Goal: Task Accomplishment & Management: Use online tool/utility

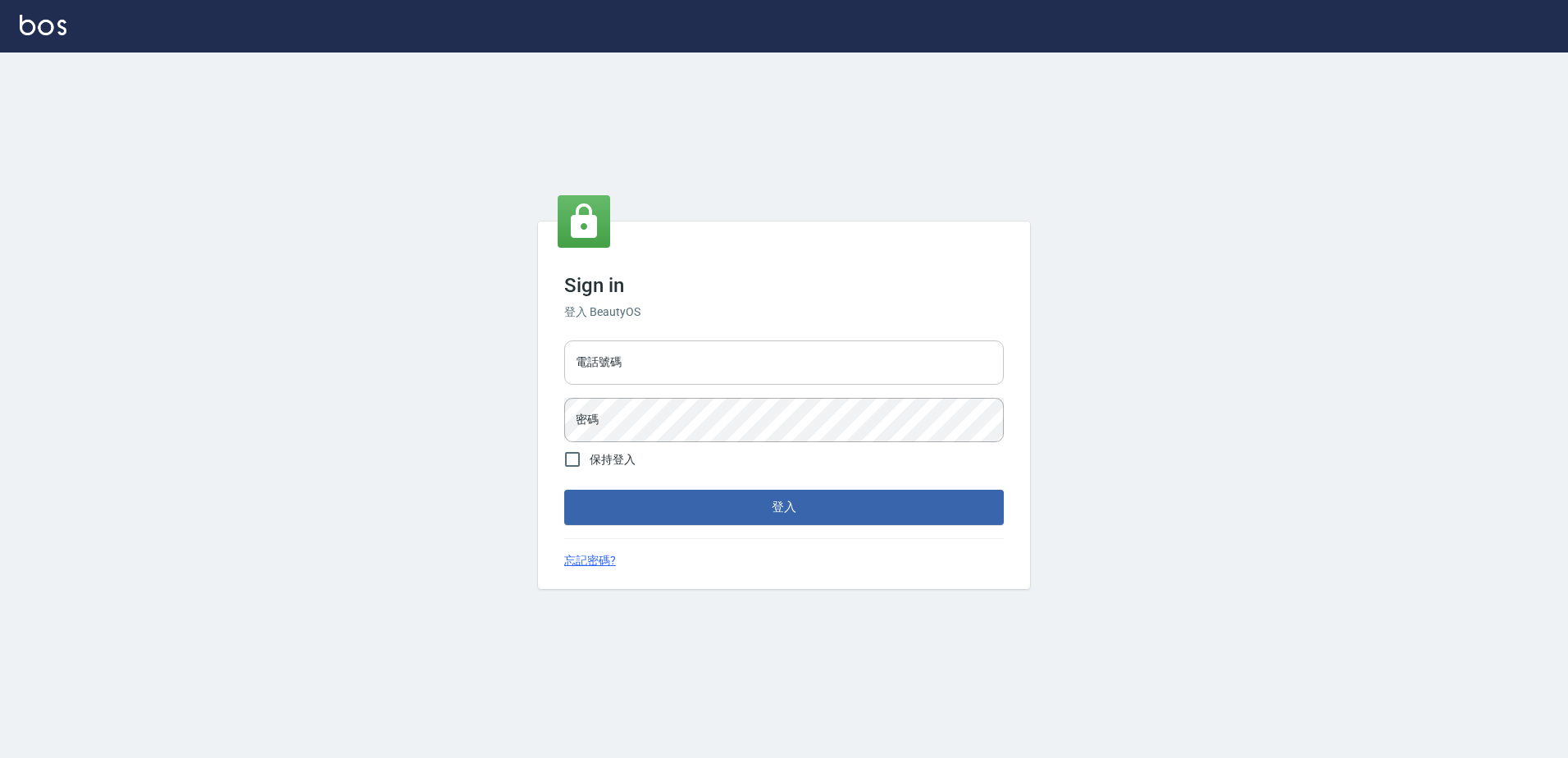
click at [663, 363] on input "電話號碼" at bounding box center [784, 362] width 440 height 45
type input "0426865599"
click at [564, 490] on button "登入" at bounding box center [784, 506] width 440 height 34
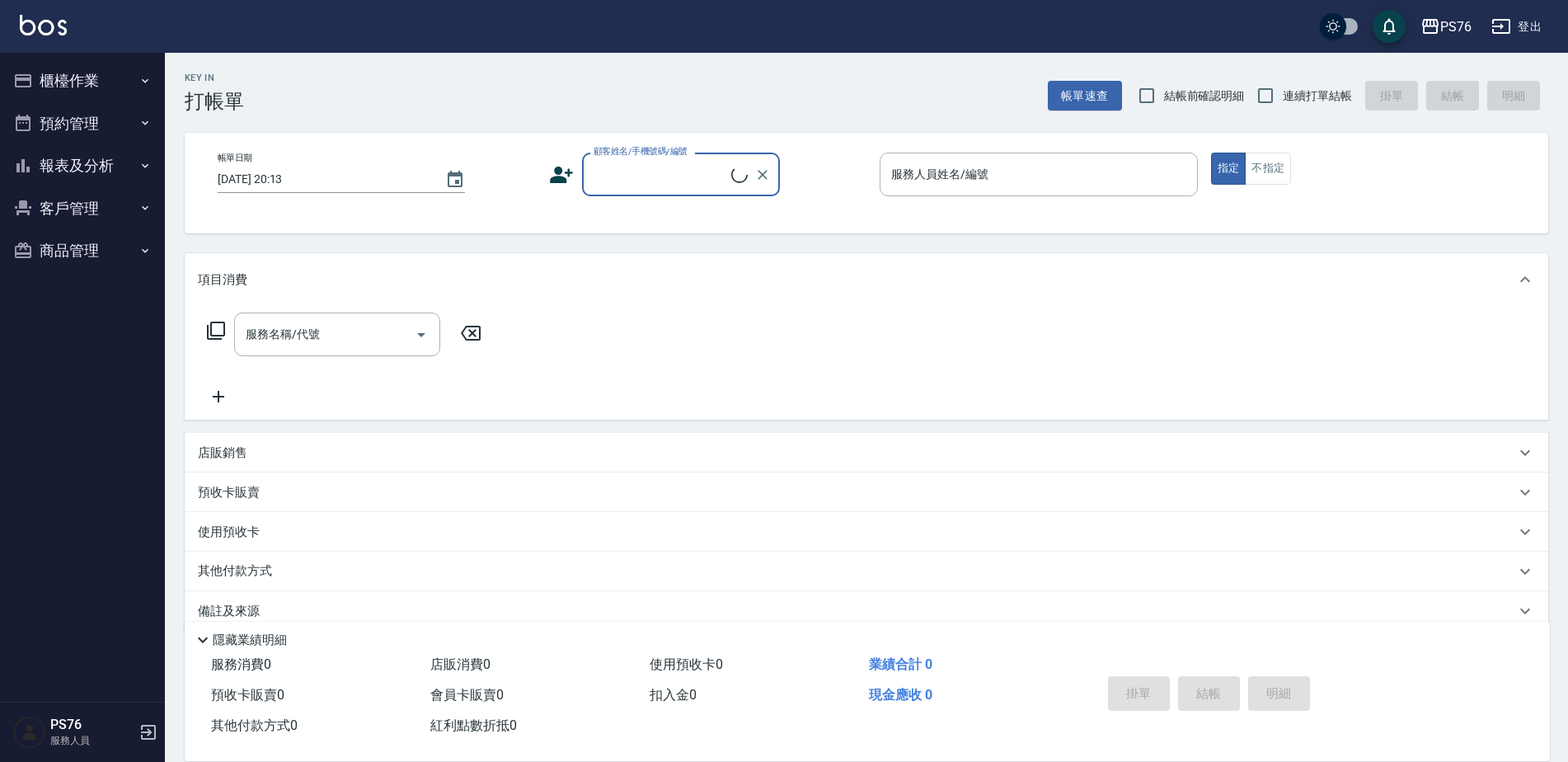
click at [102, 80] on button "櫃檯作業" at bounding box center [82, 81] width 152 height 43
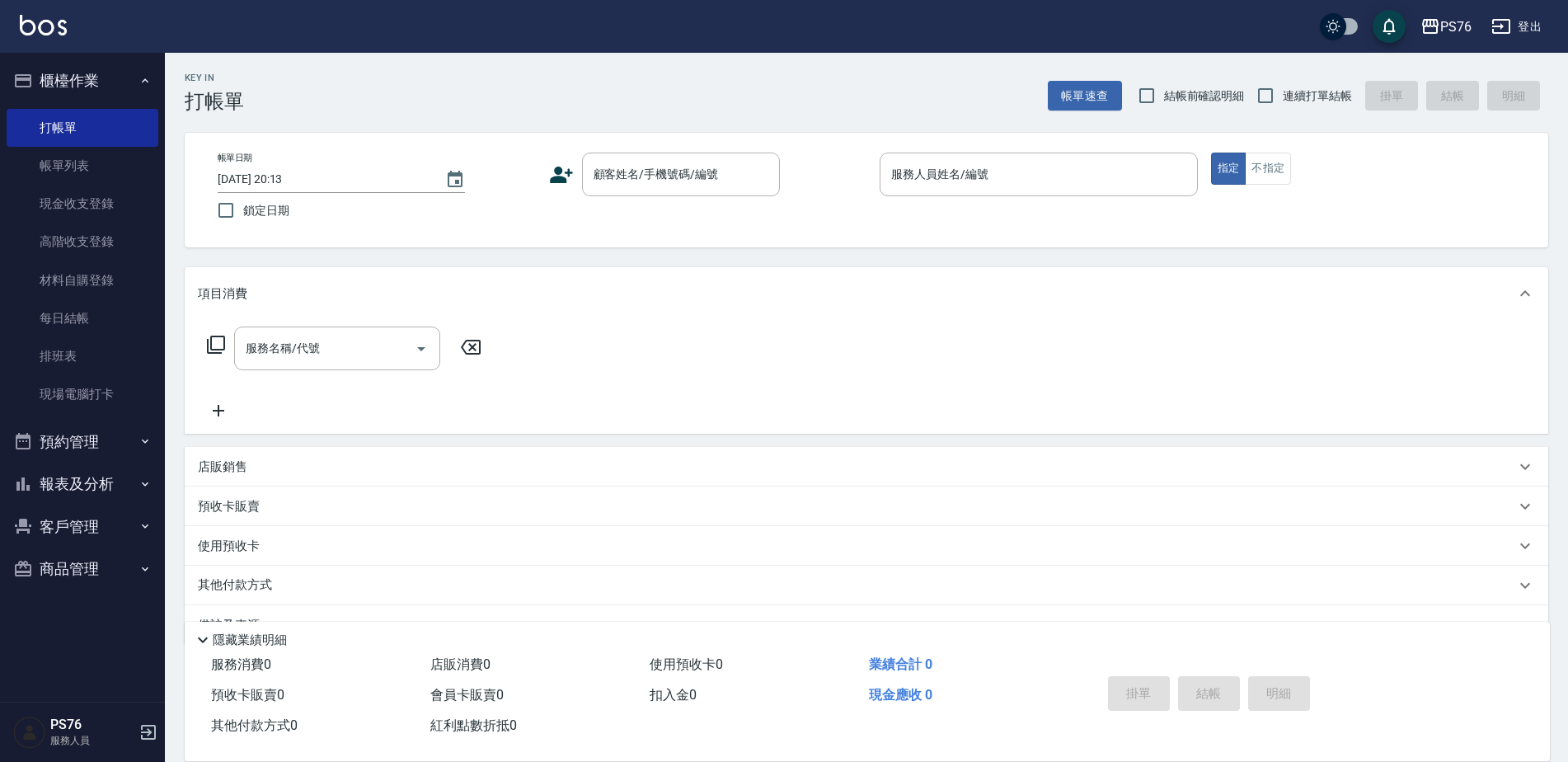
click at [102, 80] on button "櫃檯作業" at bounding box center [82, 81] width 152 height 43
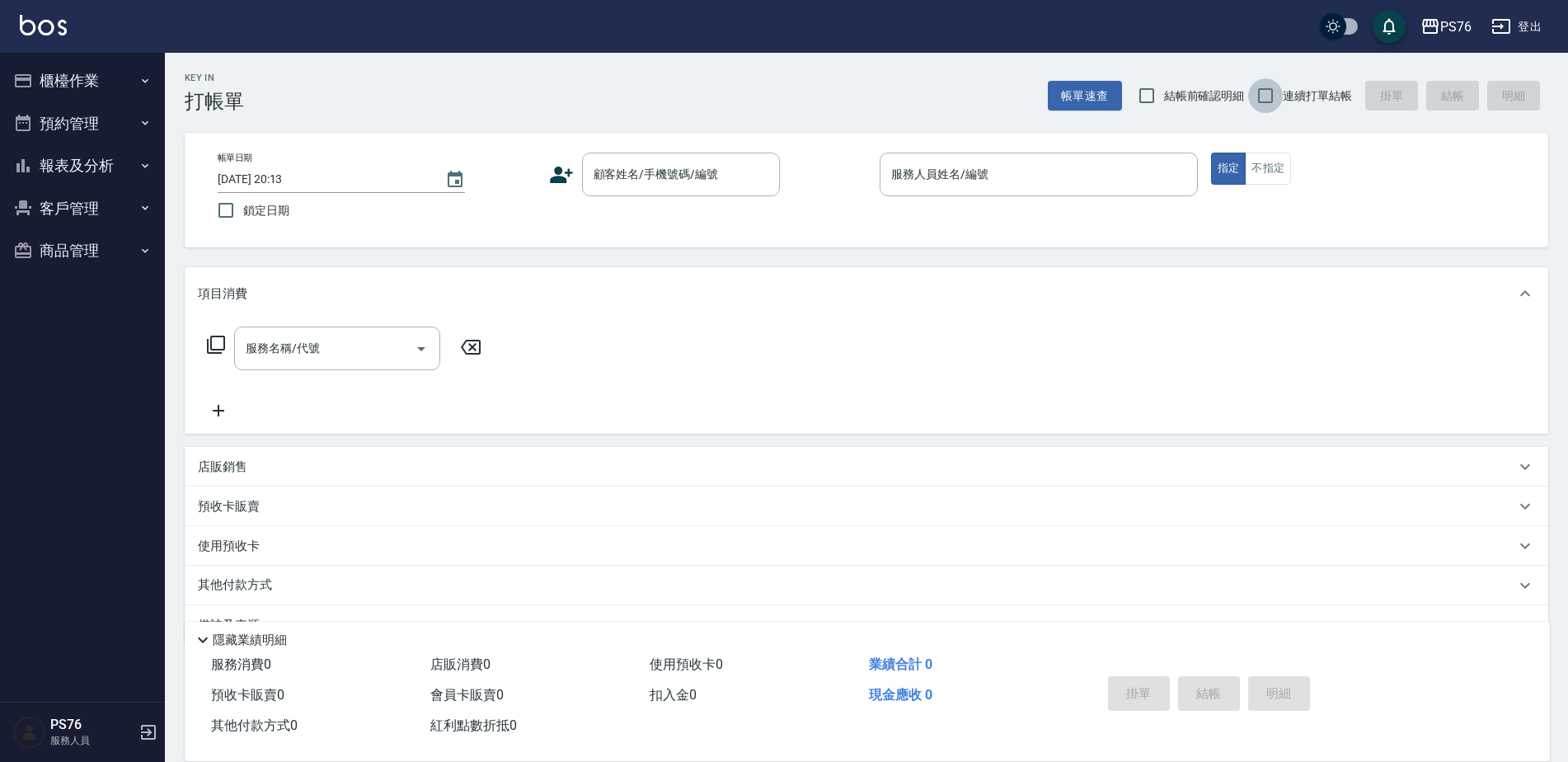
click at [1273, 99] on input "連續打單結帳" at bounding box center [1264, 95] width 34 height 34
checkbox input "true"
click at [648, 172] on input "顧客姓名/手機號碼/編號" at bounding box center [669, 174] width 158 height 29
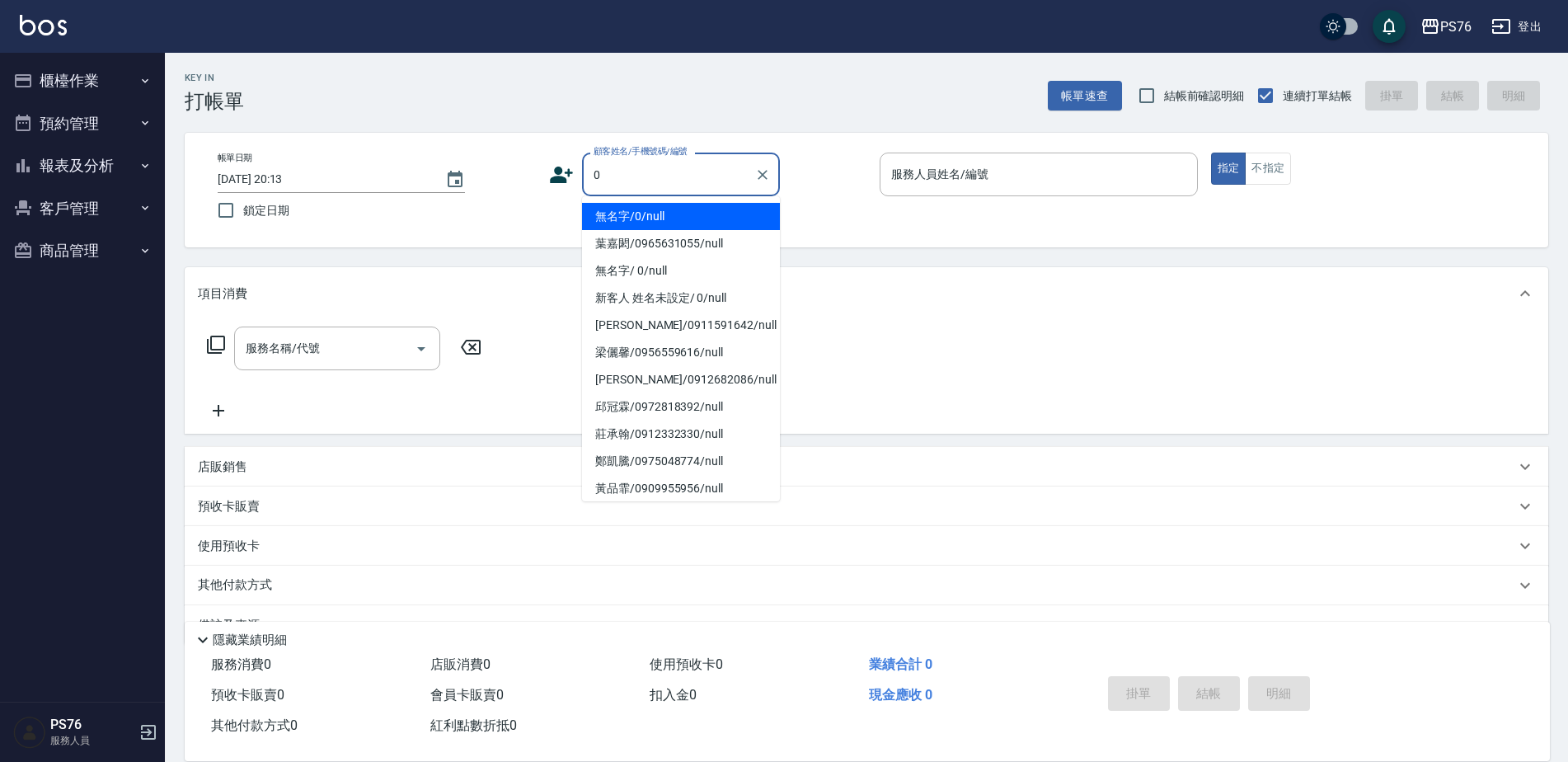
type input "無名字/0/null"
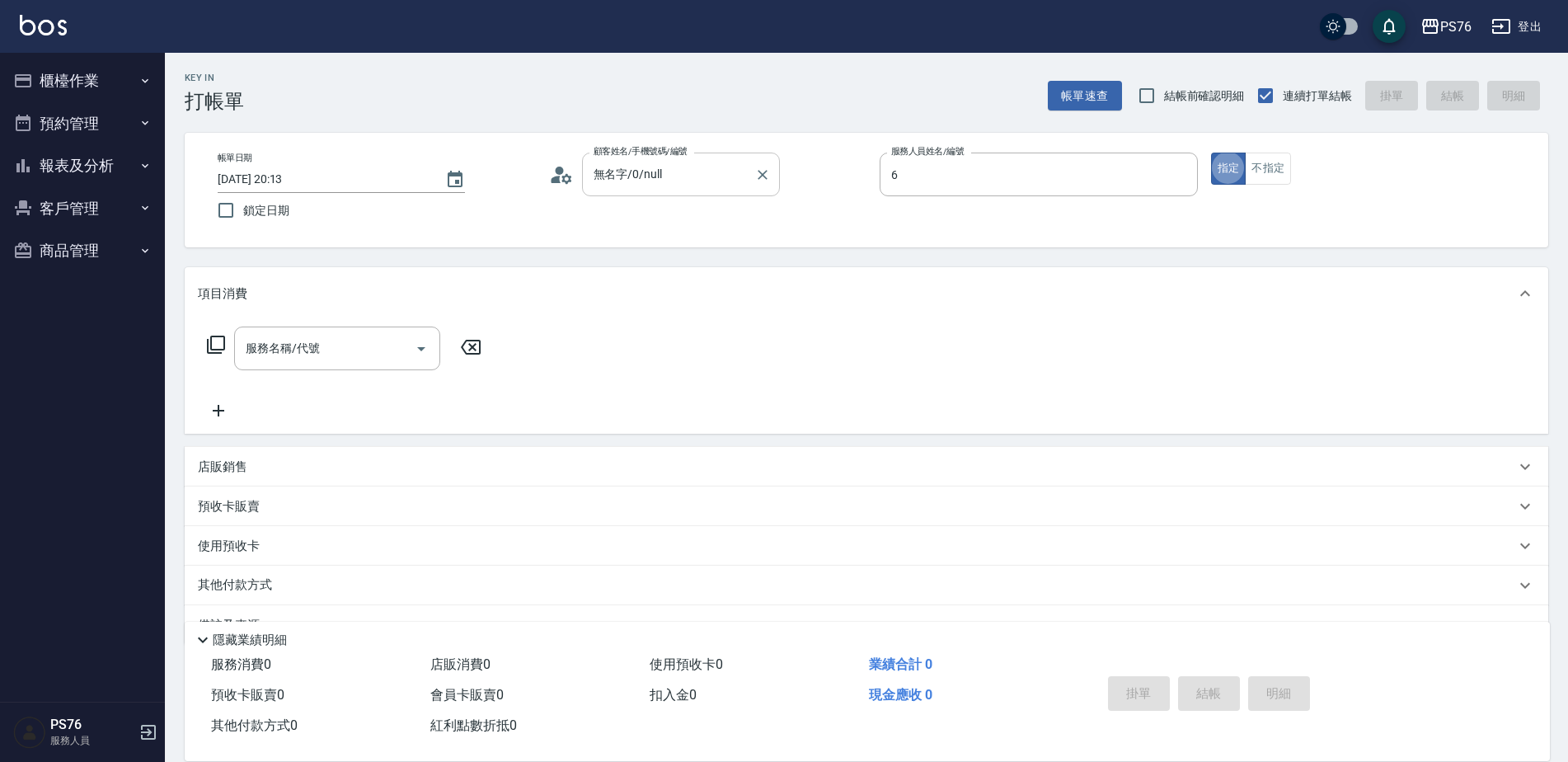
type input "洪彩娟-6"
type button "true"
click at [323, 347] on input "服務名稱/代號" at bounding box center [325, 348] width 167 height 29
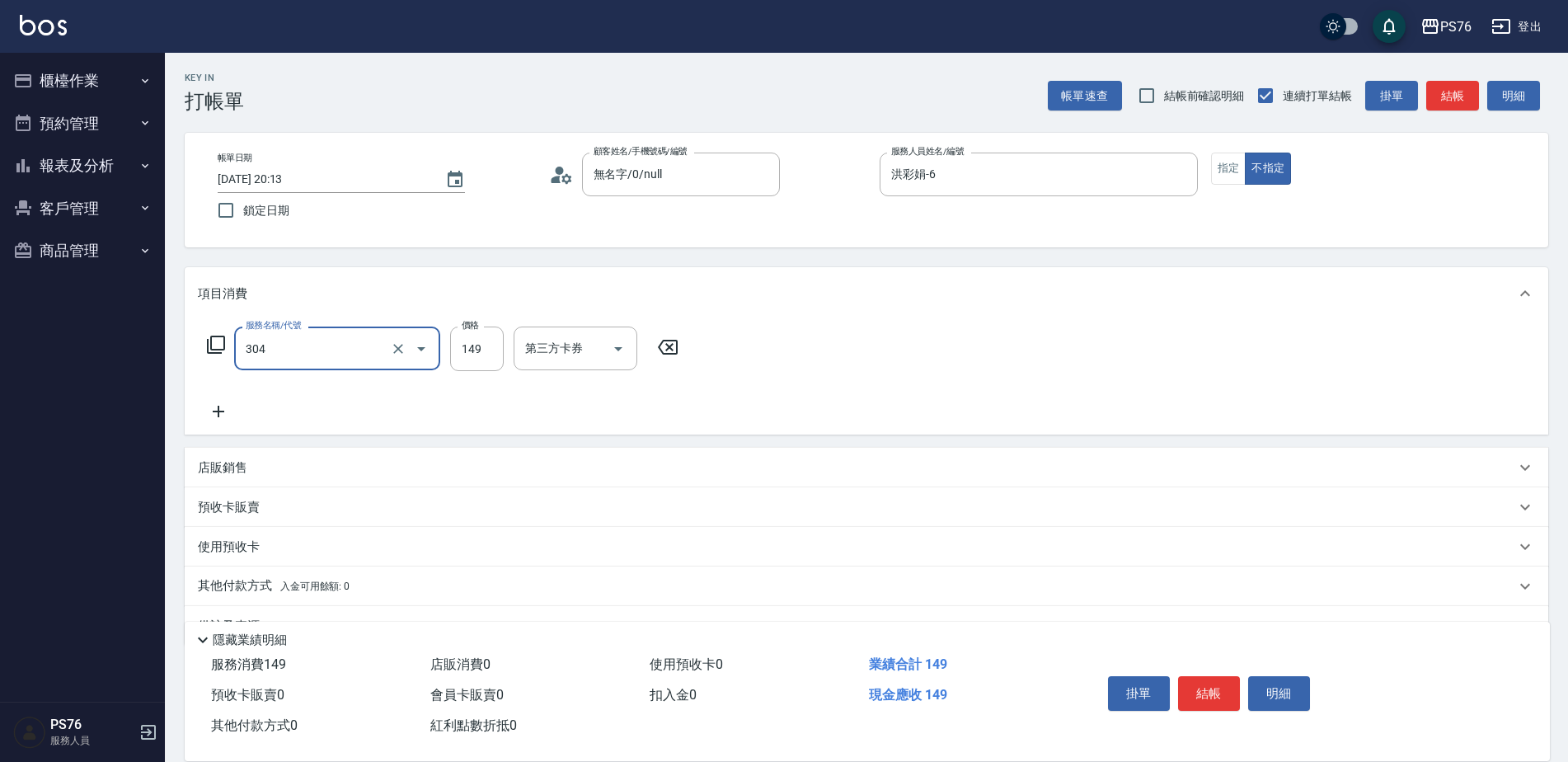
type input "剪髮(304)"
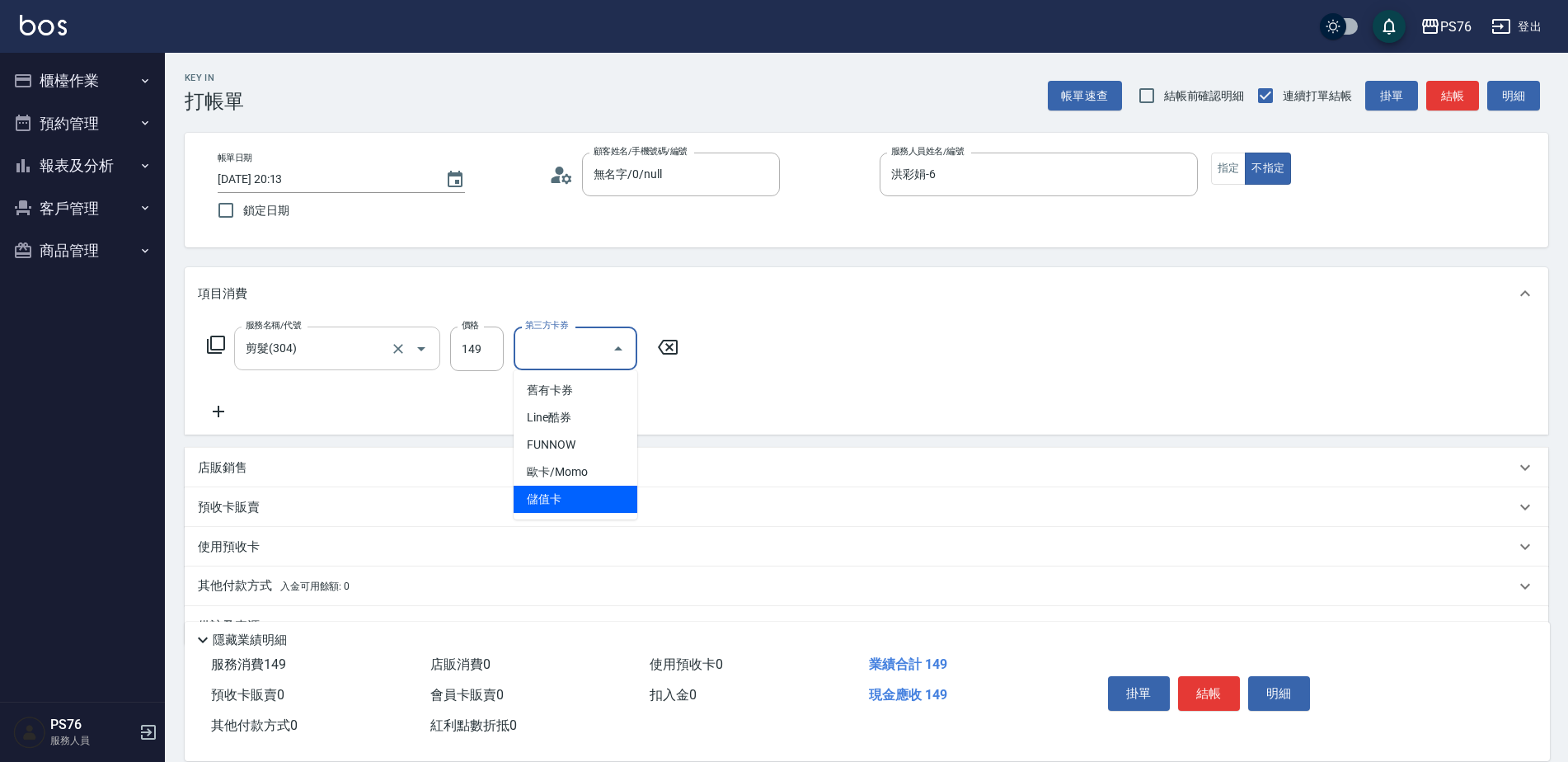
type input "儲值卡"
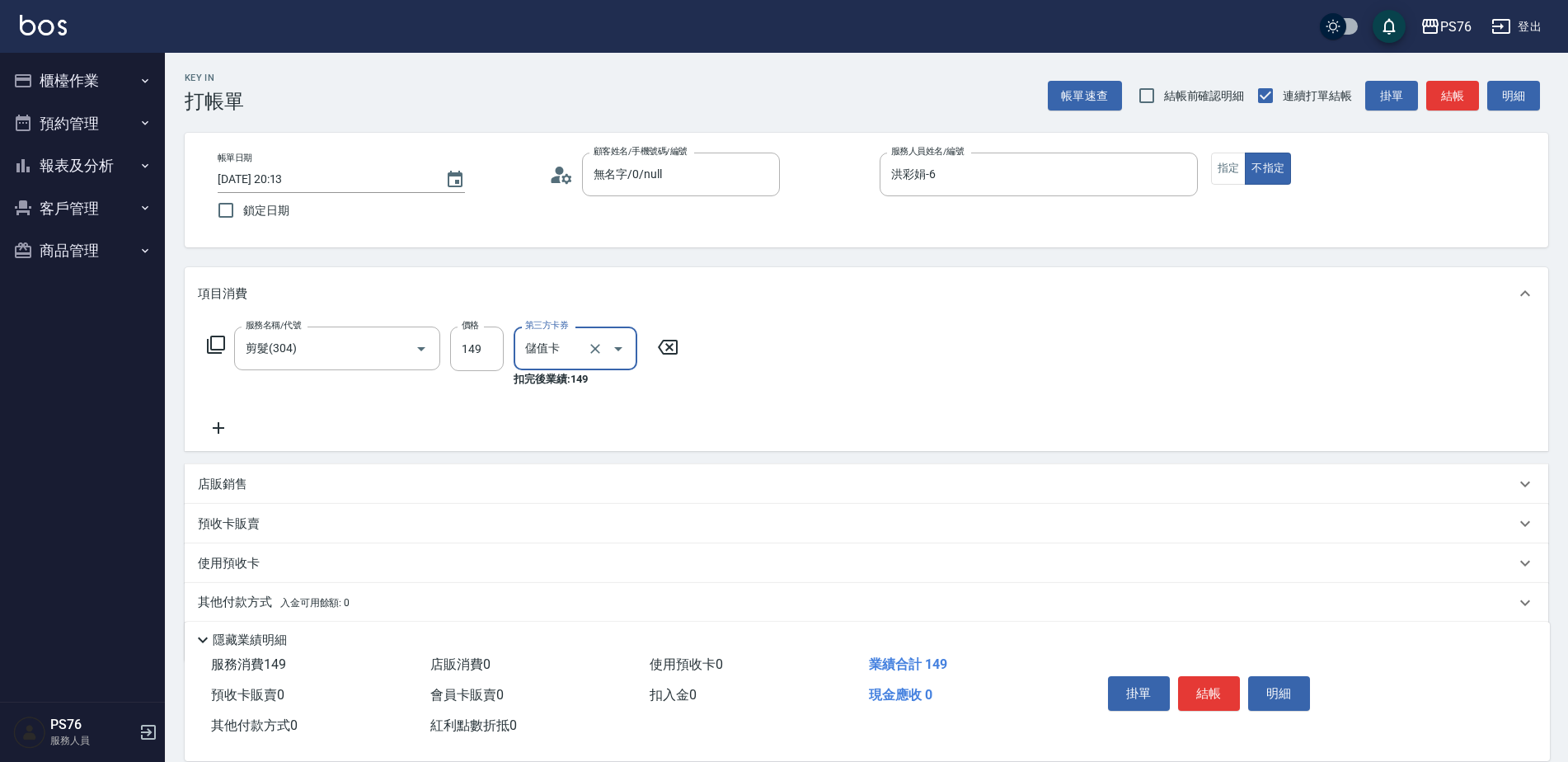
click at [296, 477] on div "店販銷售" at bounding box center [856, 485] width 1317 height 18
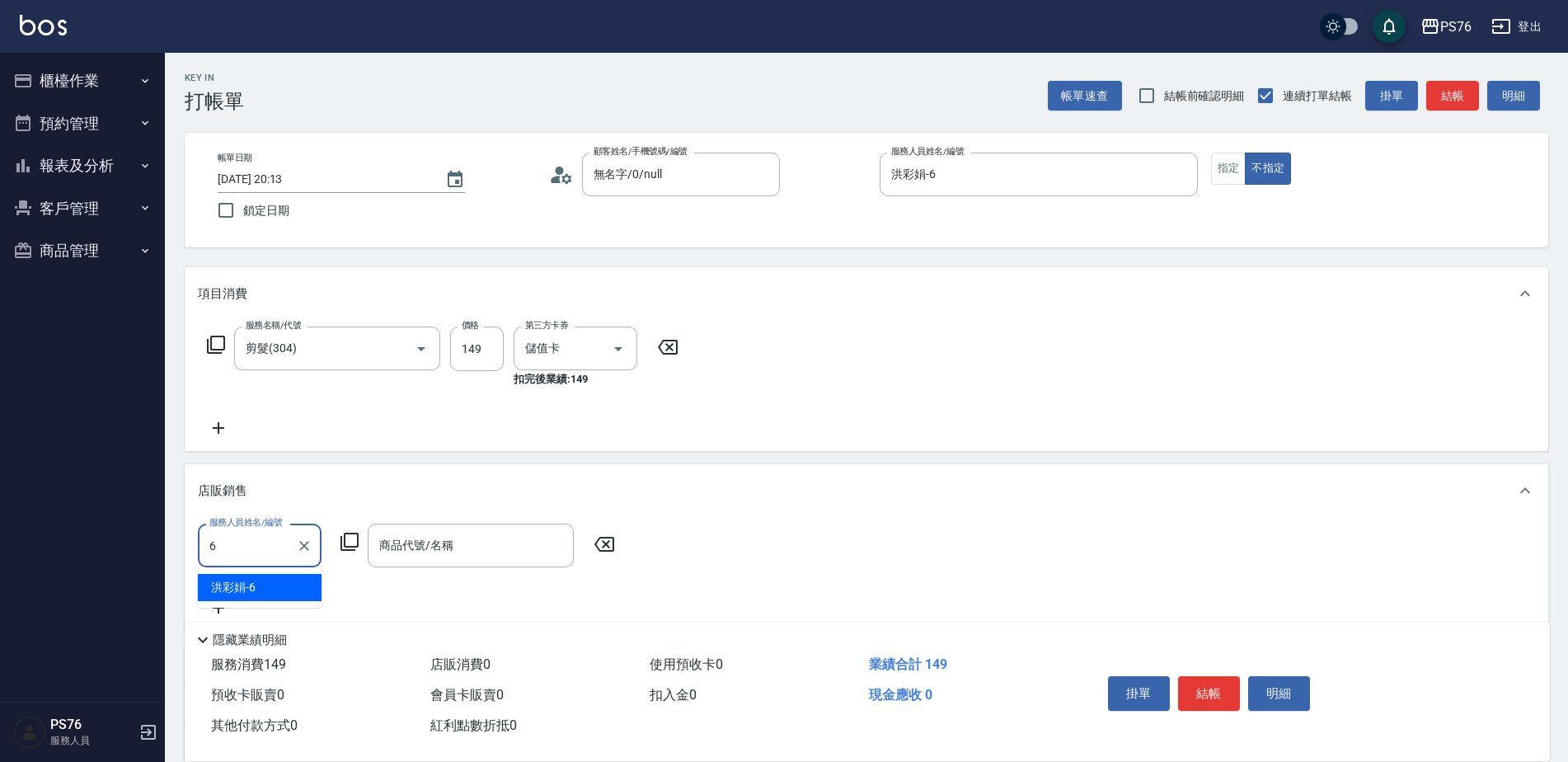
type input "洪彩娟-6"
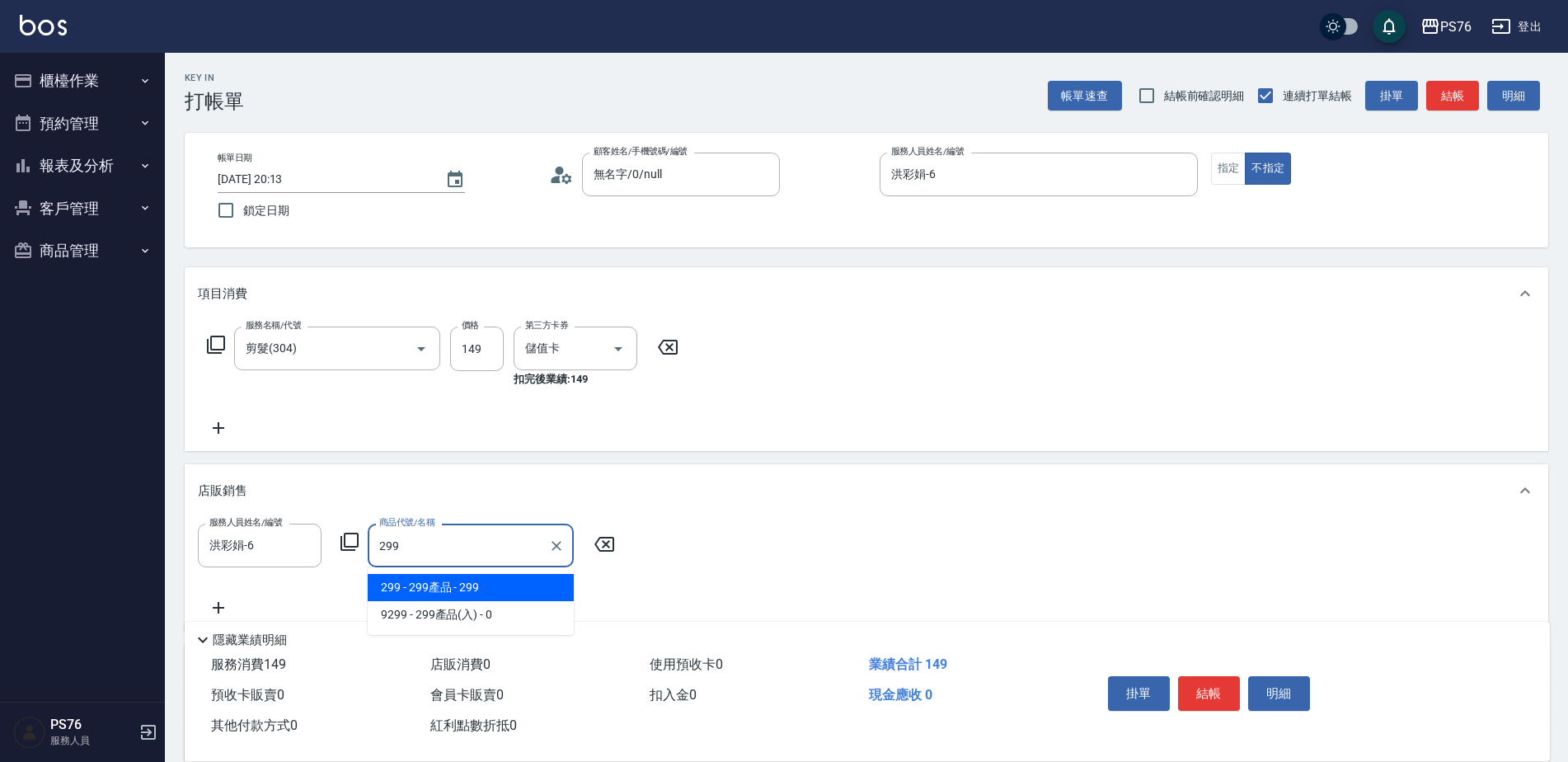
type input "299產品"
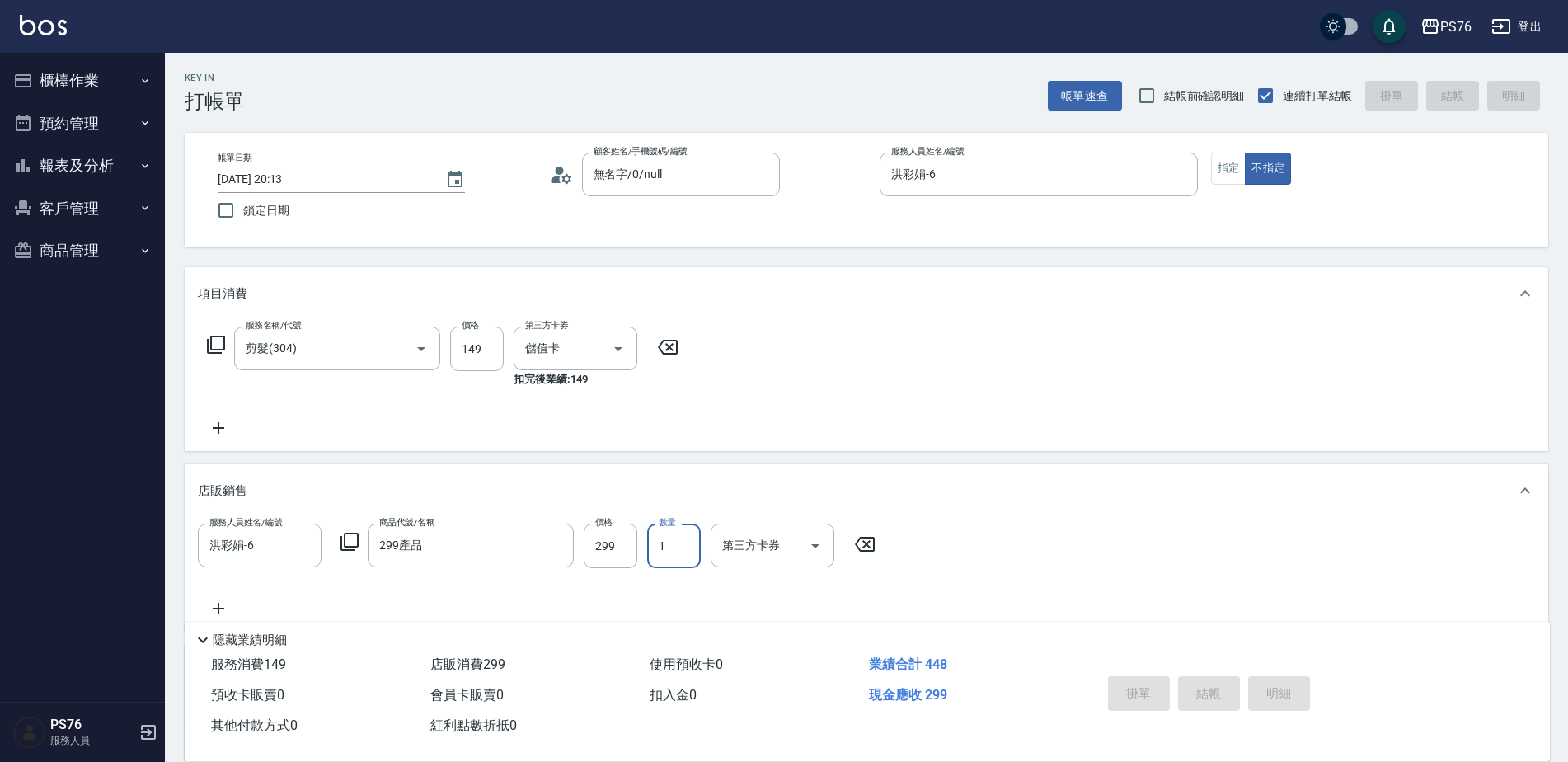
type input "[DATE] 20:14"
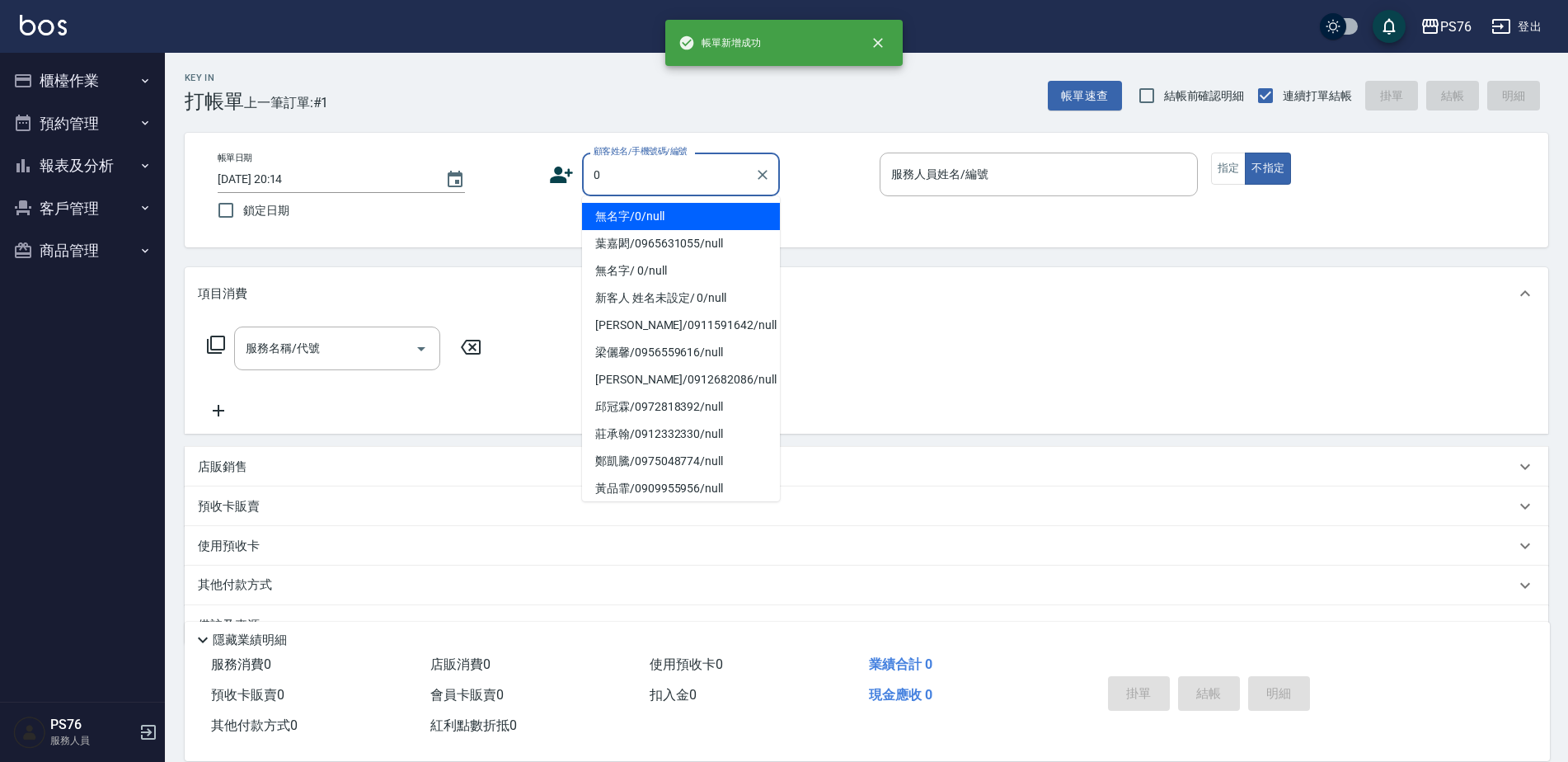
type input "無名字/0/null"
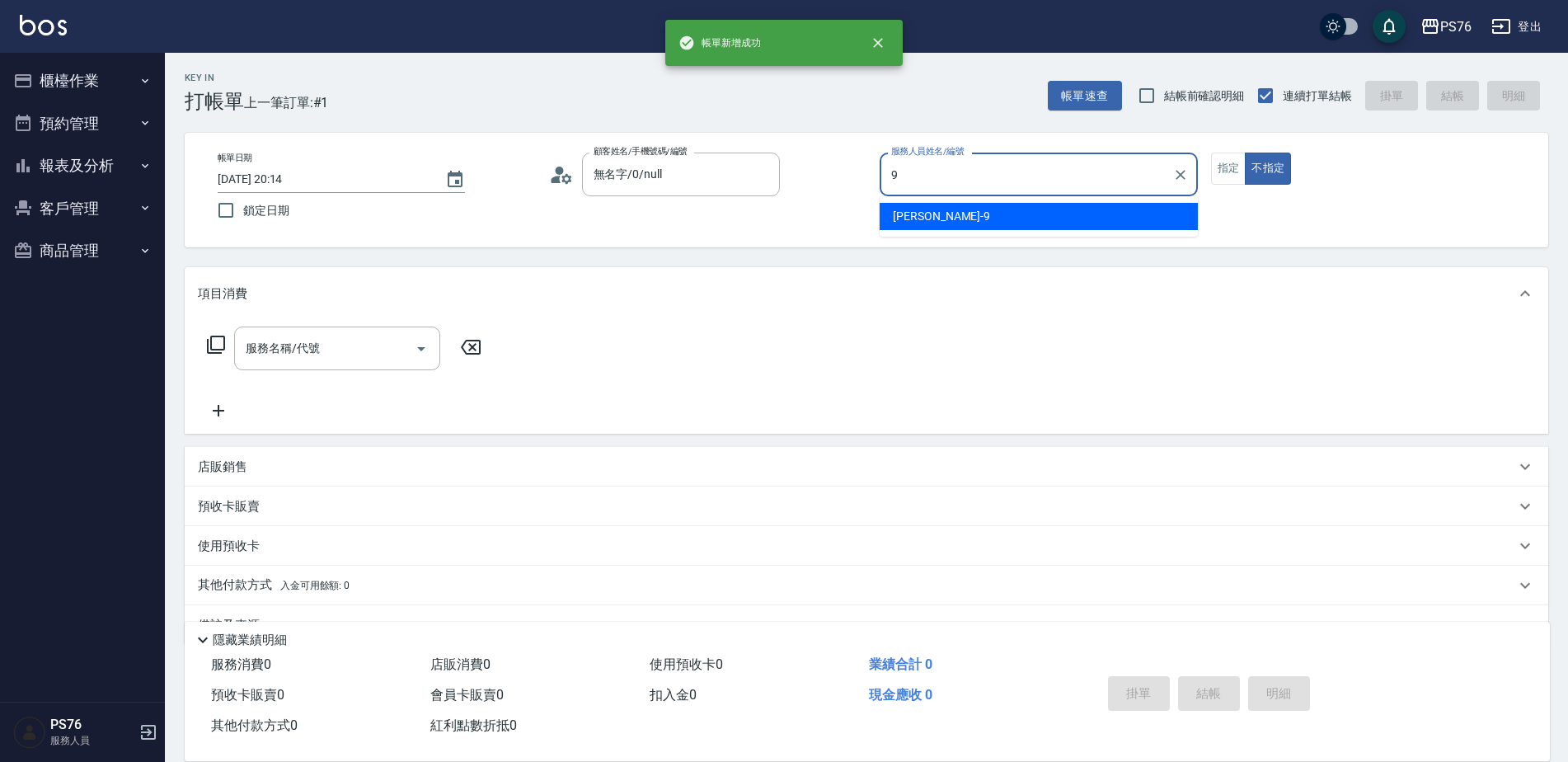
type input "[PERSON_NAME]-9"
type button "false"
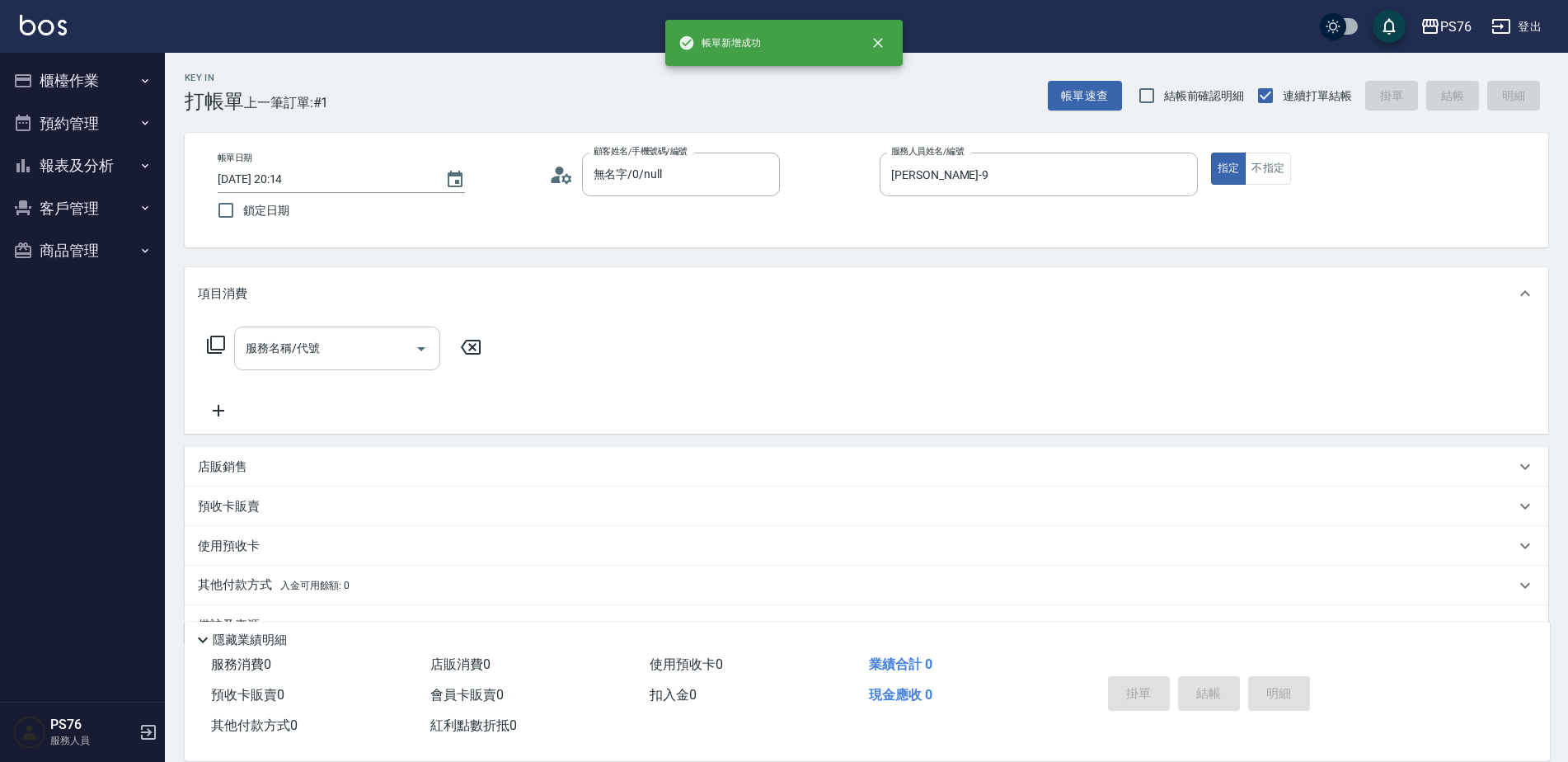
click at [340, 339] on input "服務名稱/代號" at bounding box center [325, 348] width 167 height 29
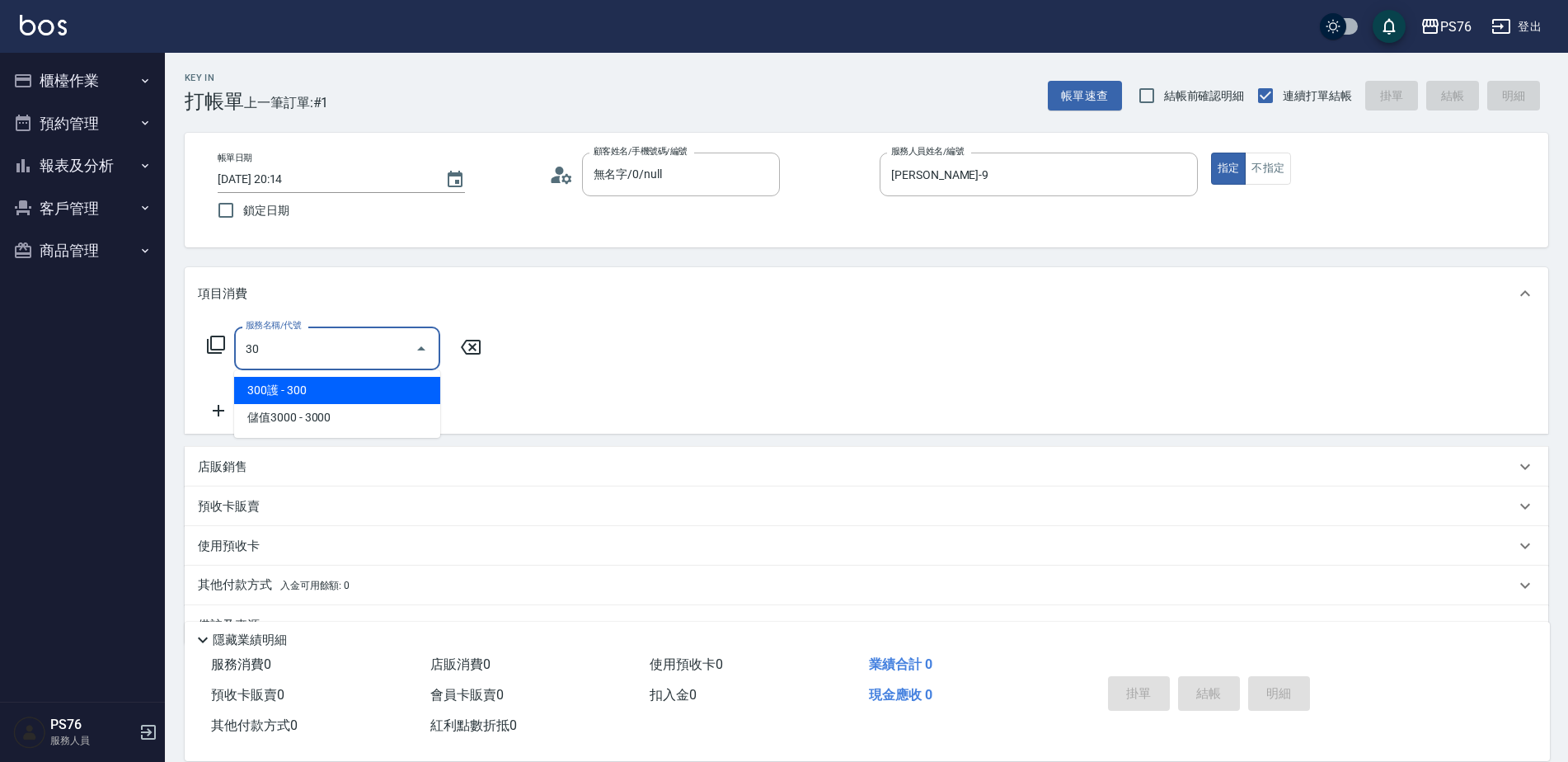
type input "3"
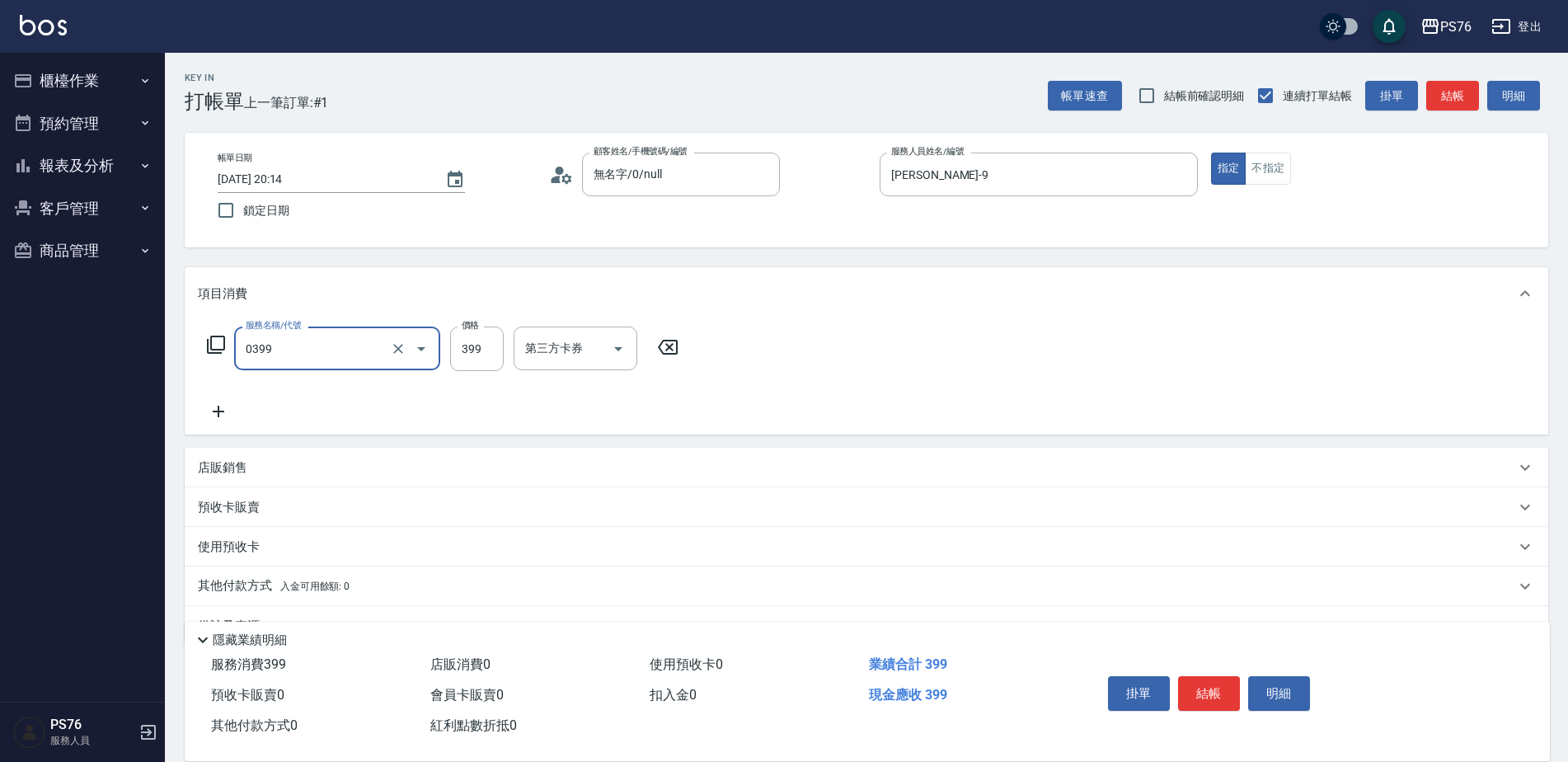
type input "海鹽399(0399)"
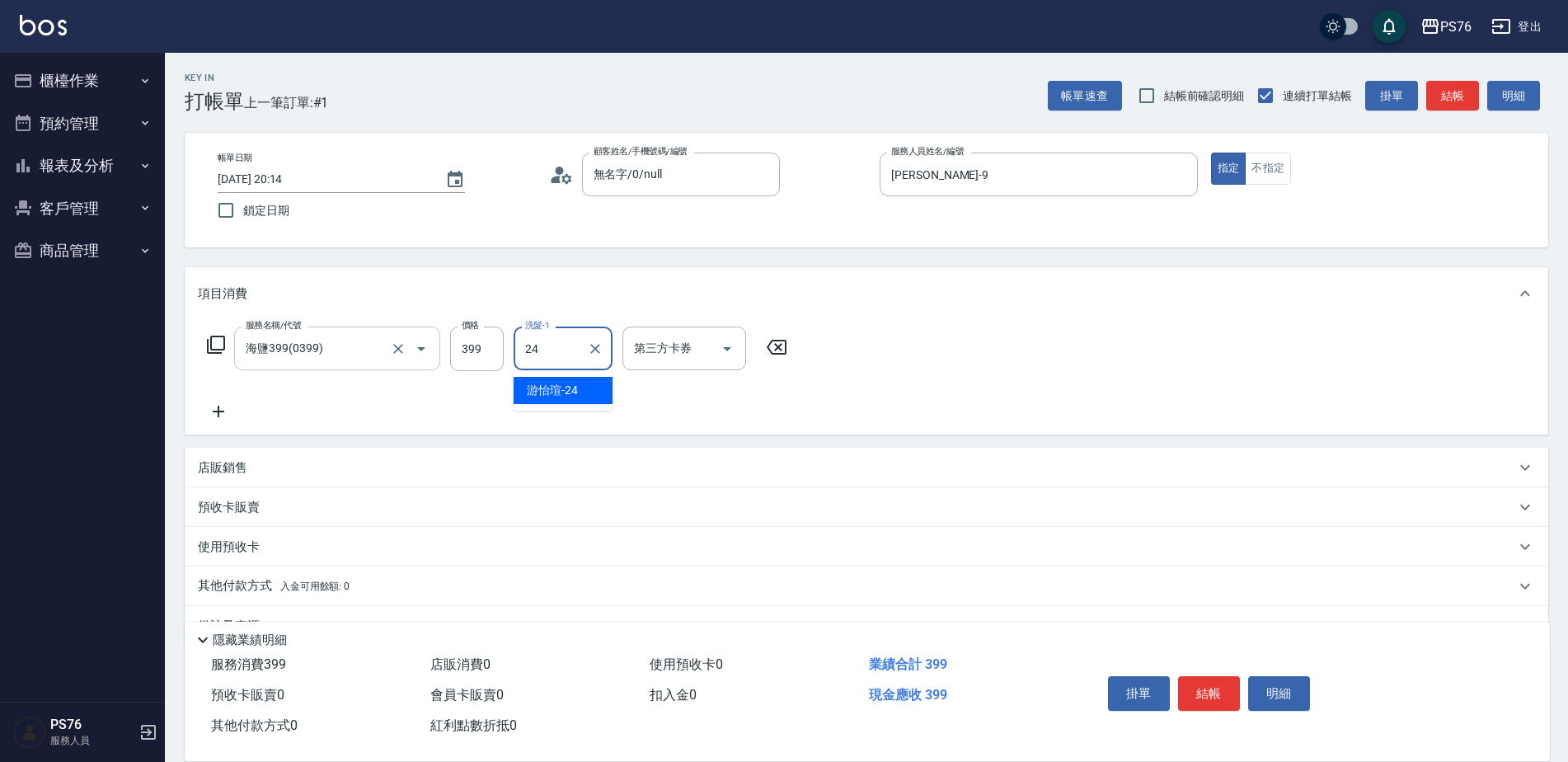
type input "游怡瑄-24"
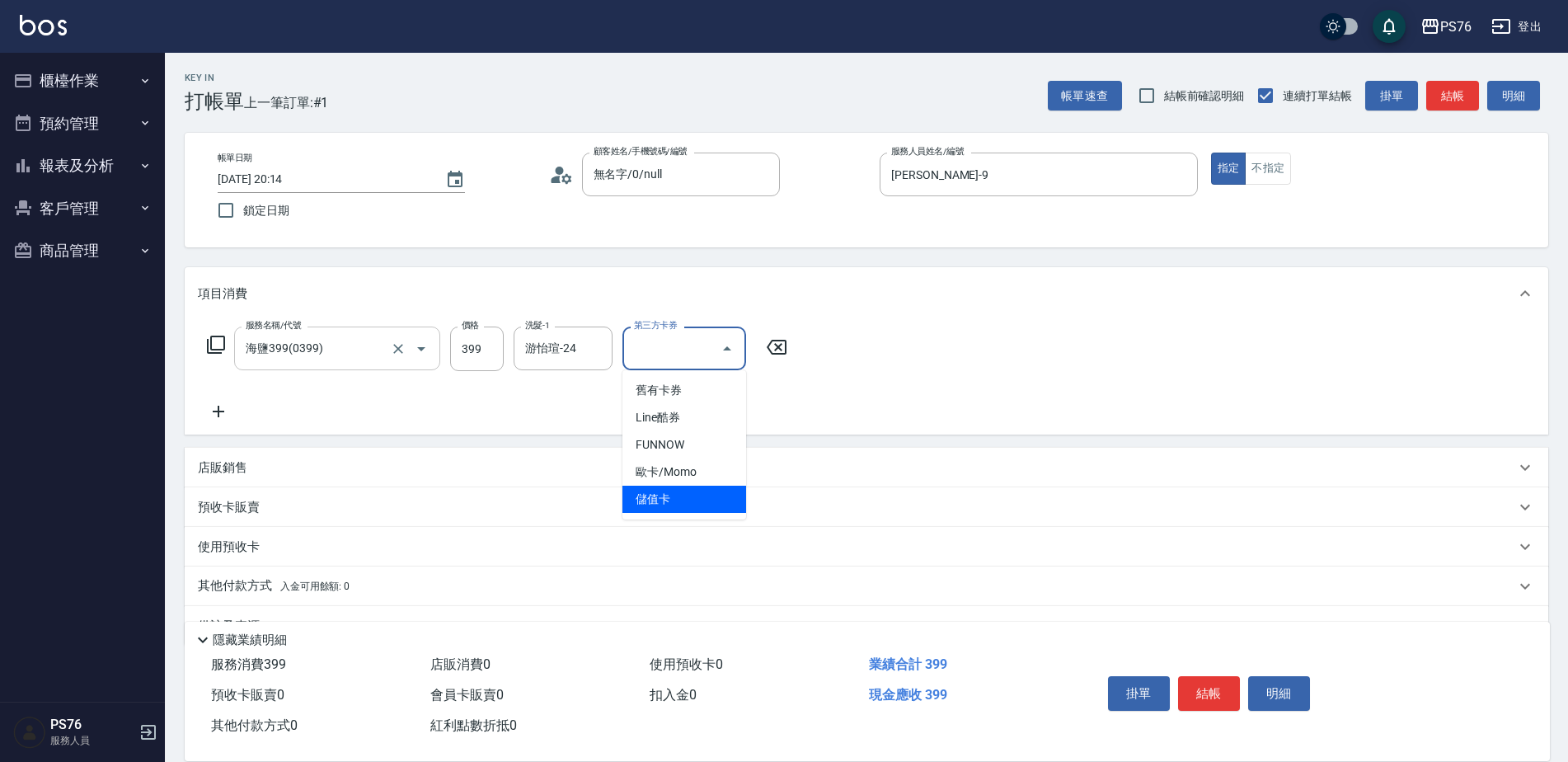
type input "儲值卡"
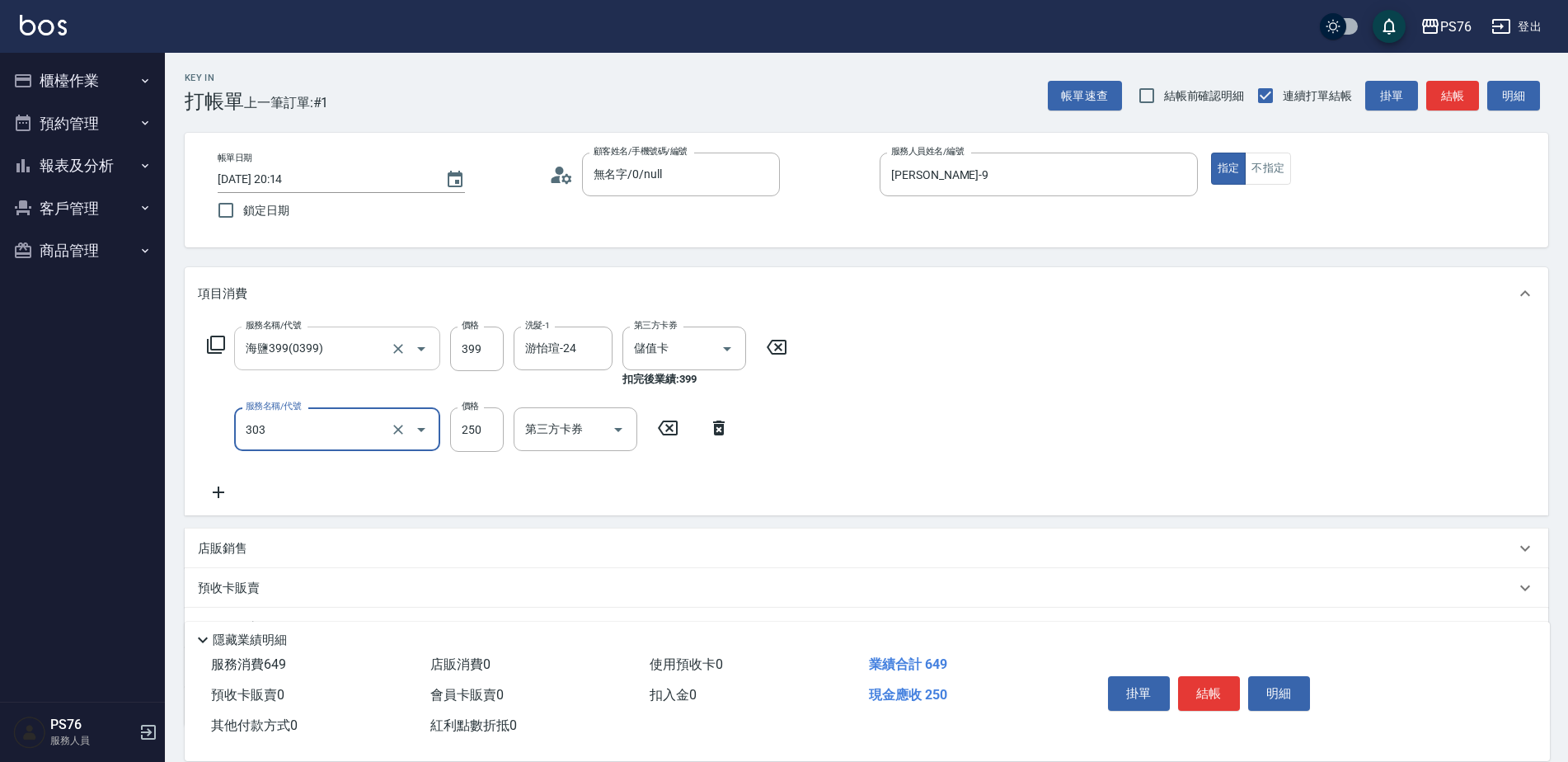
type input "剪髮(303)"
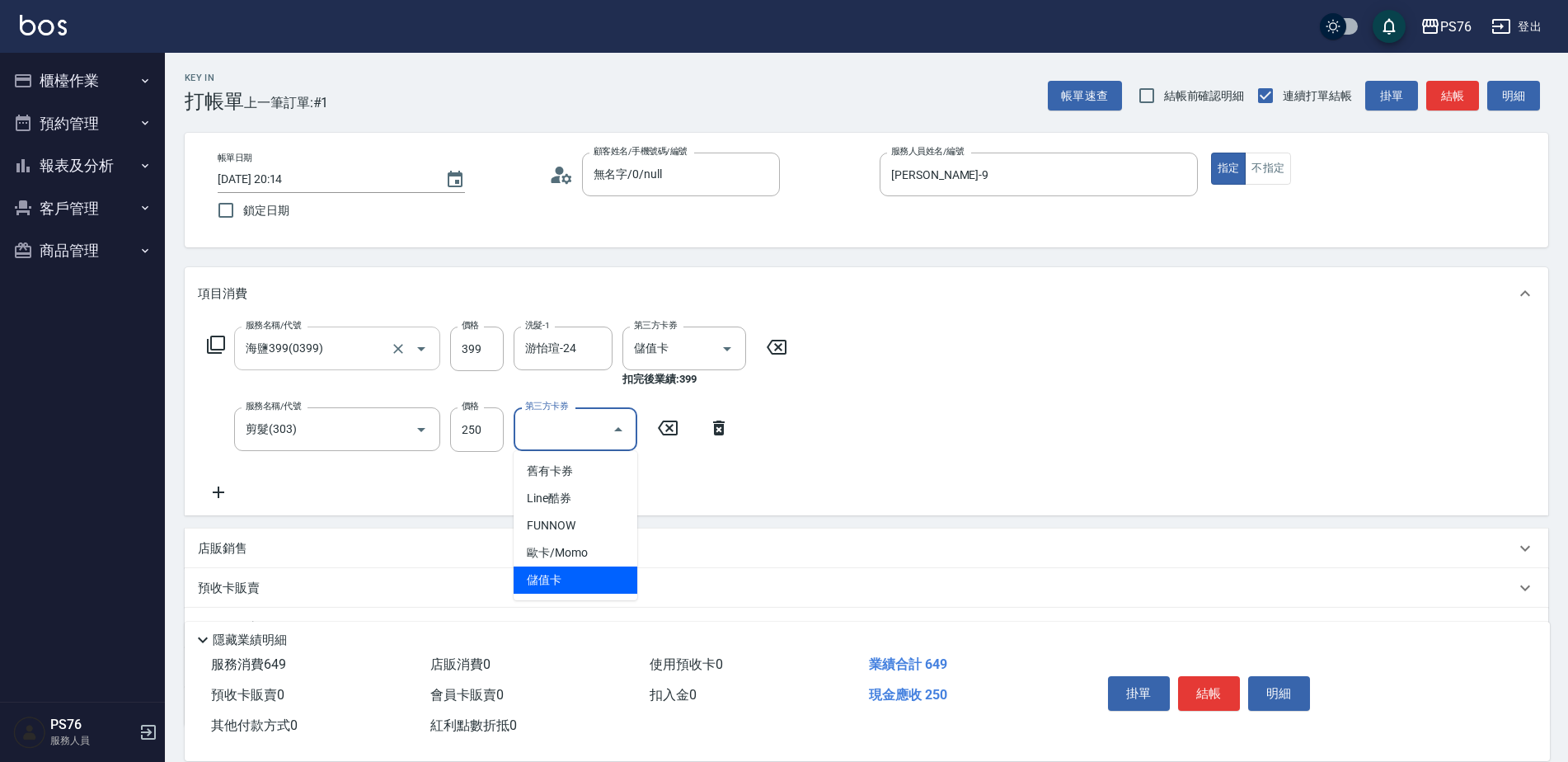
type input "儲值卡"
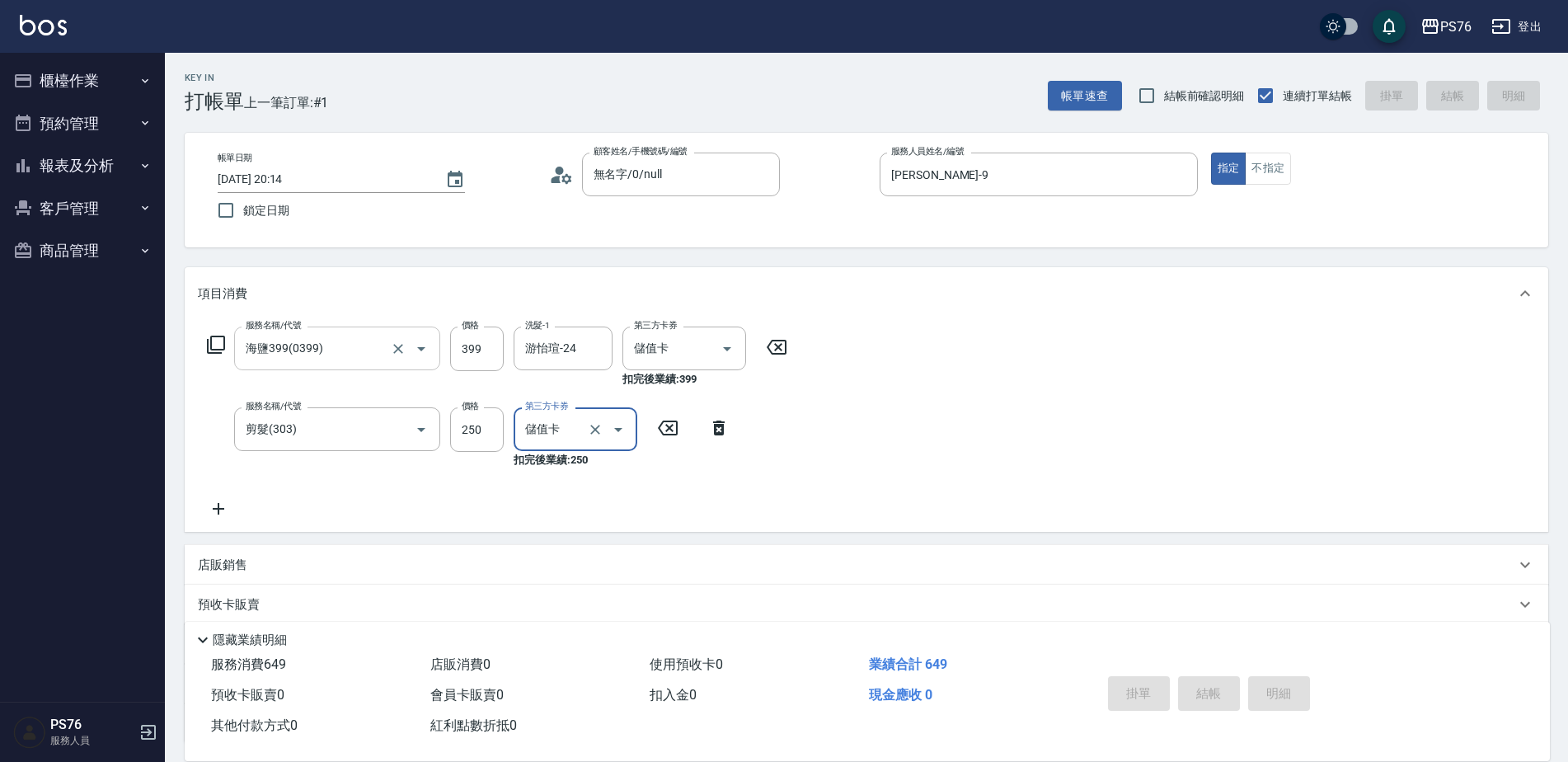
type input "[DATE] 20:15"
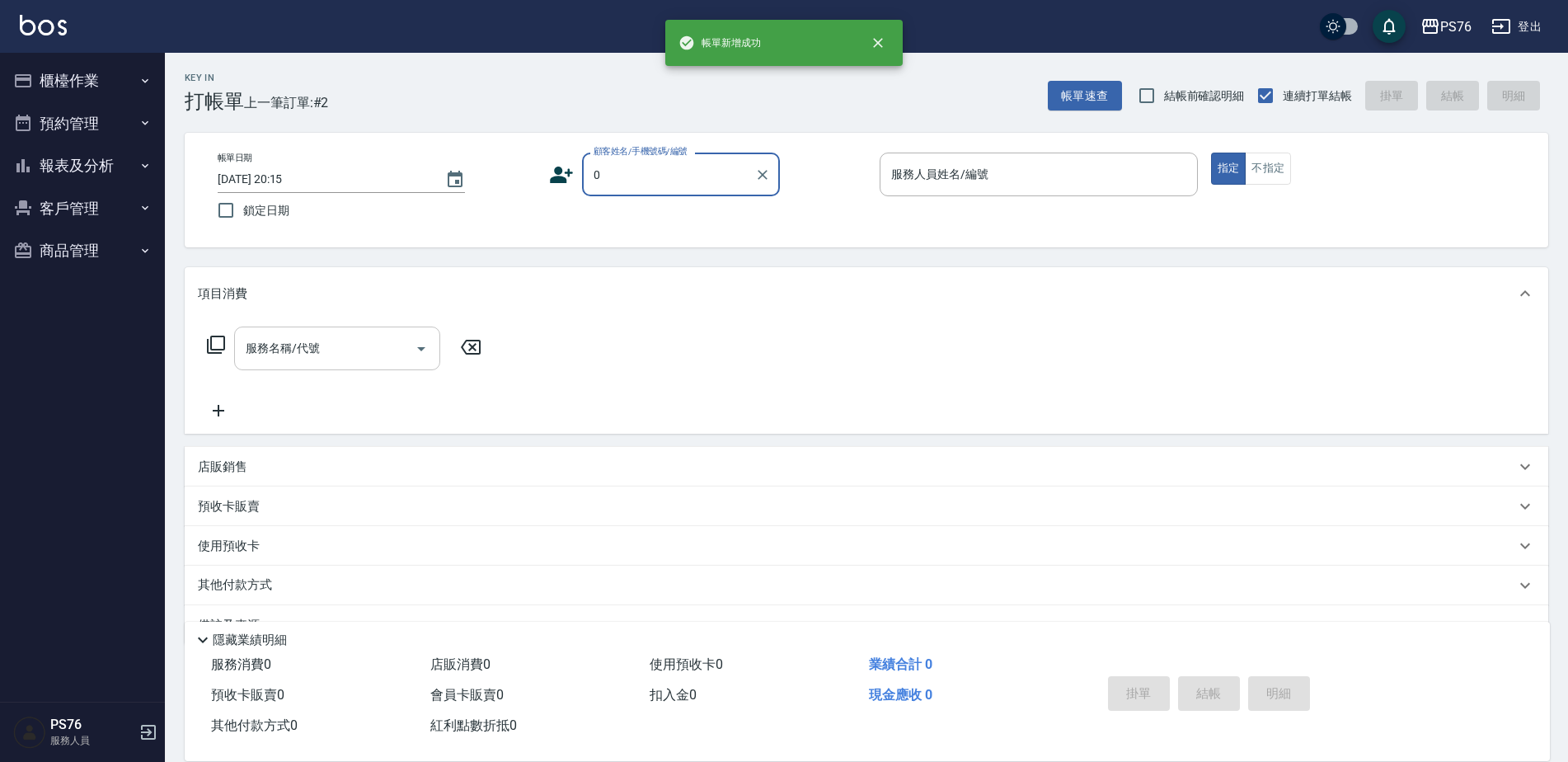
type input "無名字/0/null"
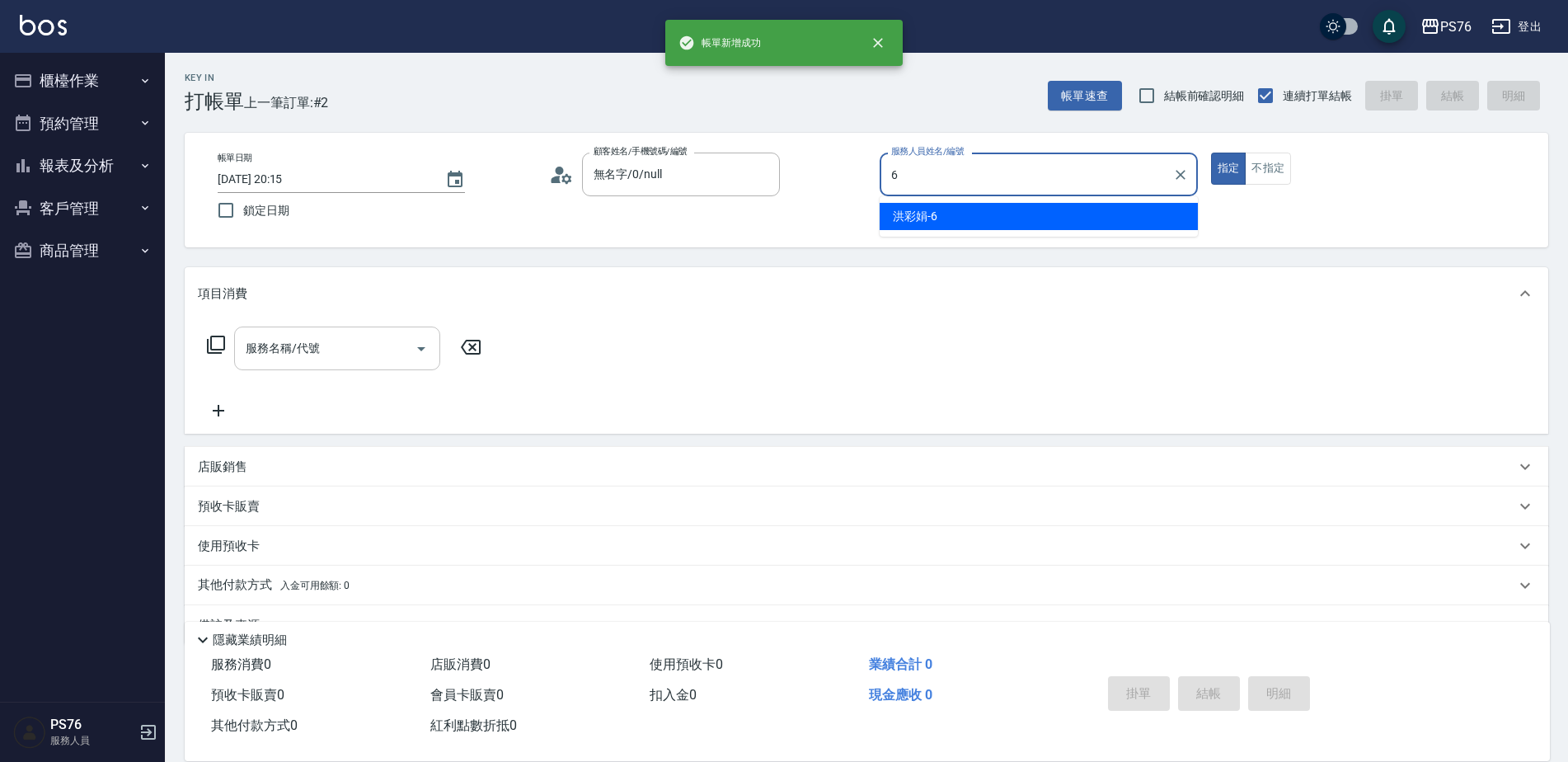
type input "洪彩娟-6"
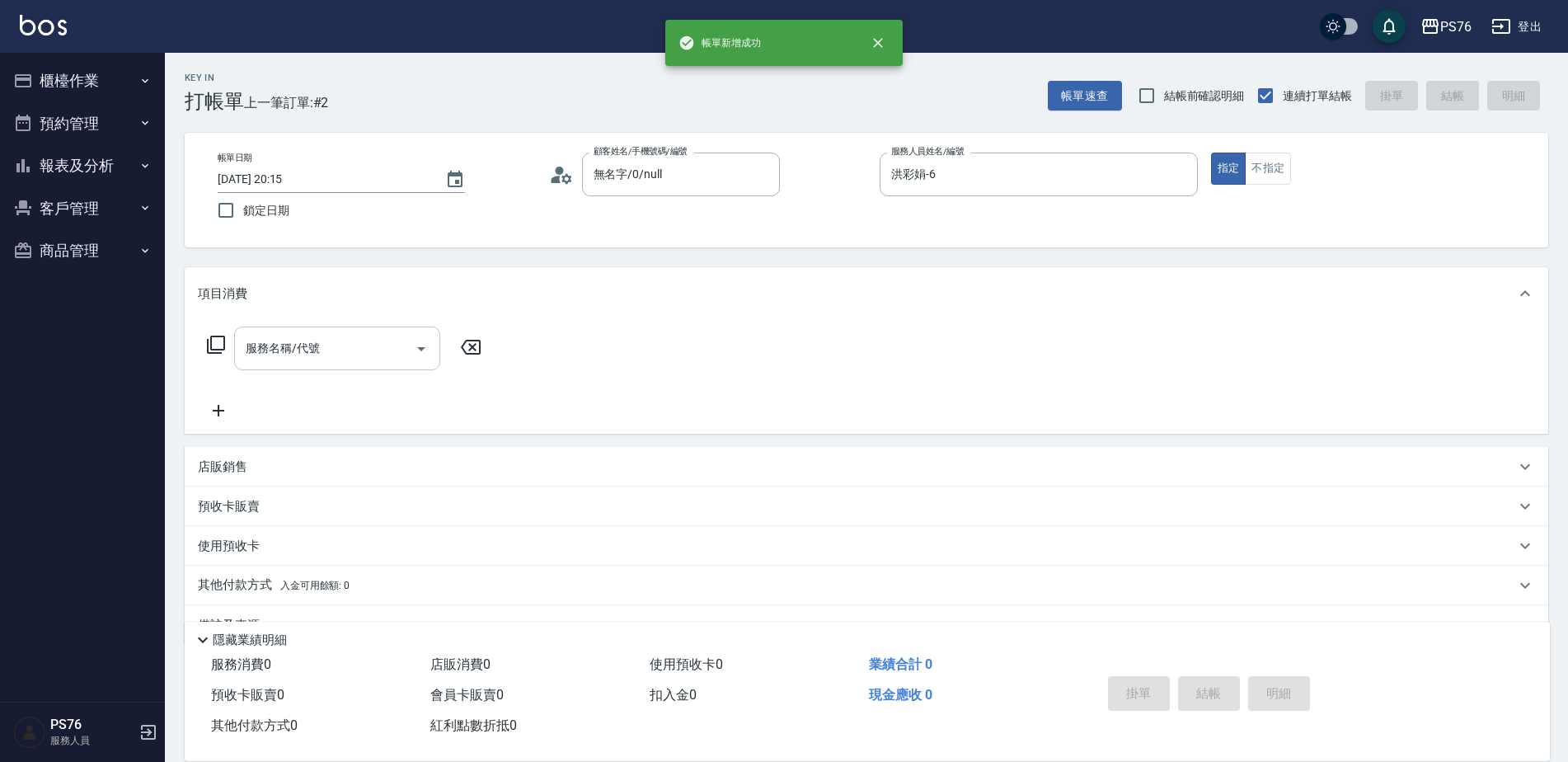
click at [340, 339] on input "服務名稱/代號" at bounding box center [325, 348] width 167 height 29
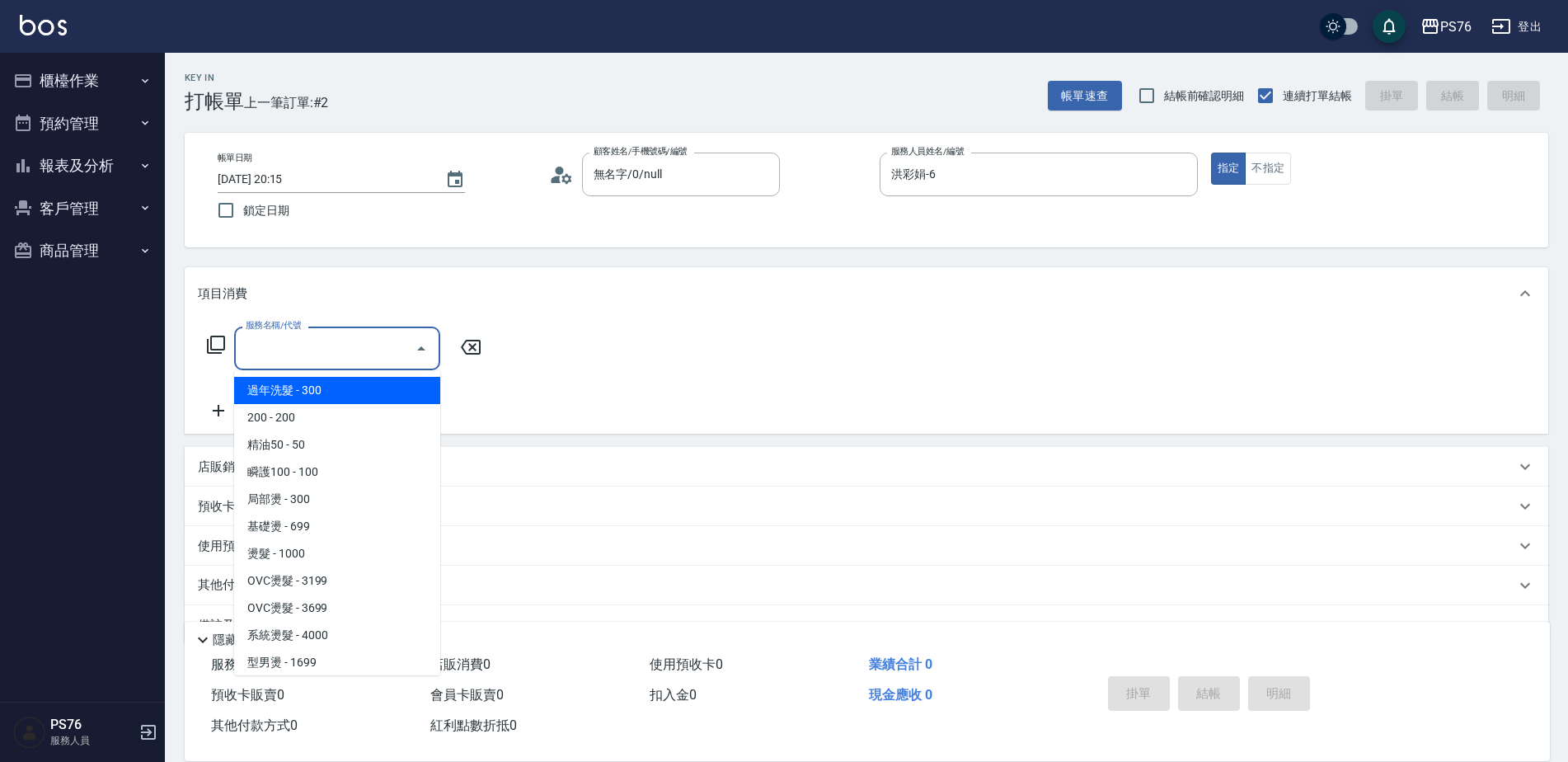
type input "0"
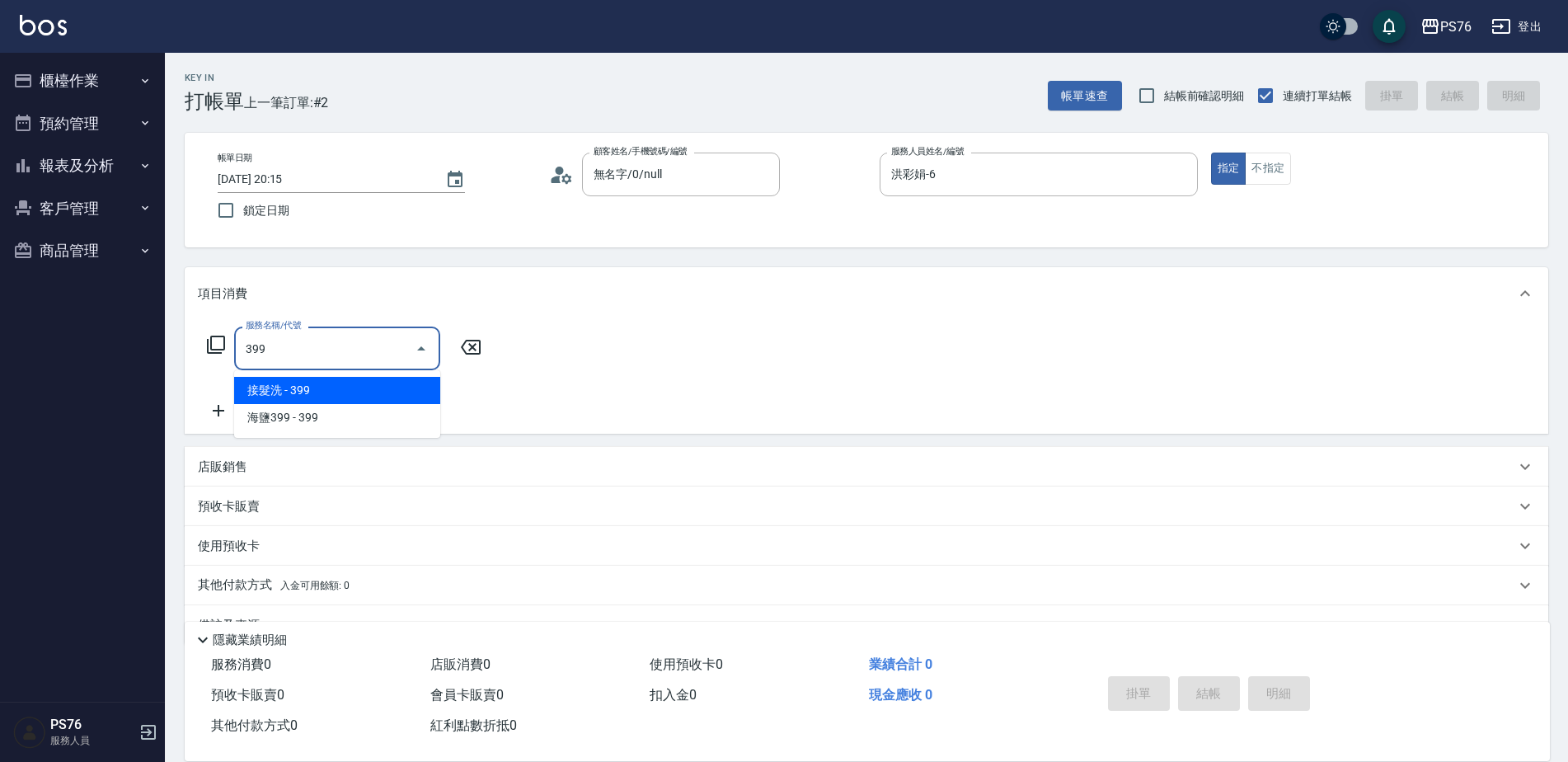
type input "399"
click at [340, 339] on input "服務名稱/代號" at bounding box center [325, 348] width 167 height 29
type input "接髮洗(399)"
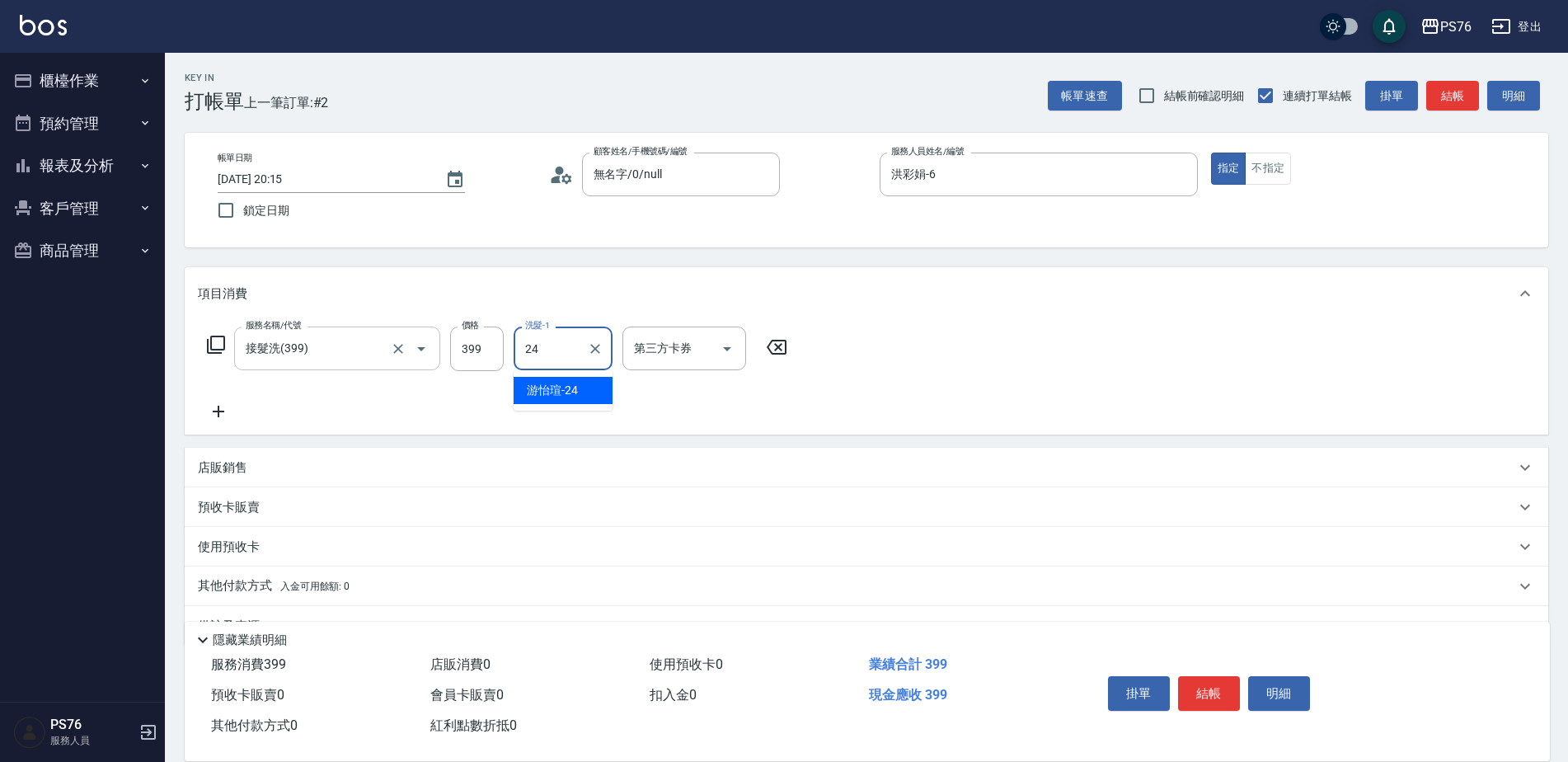
type input "游怡瑄-24"
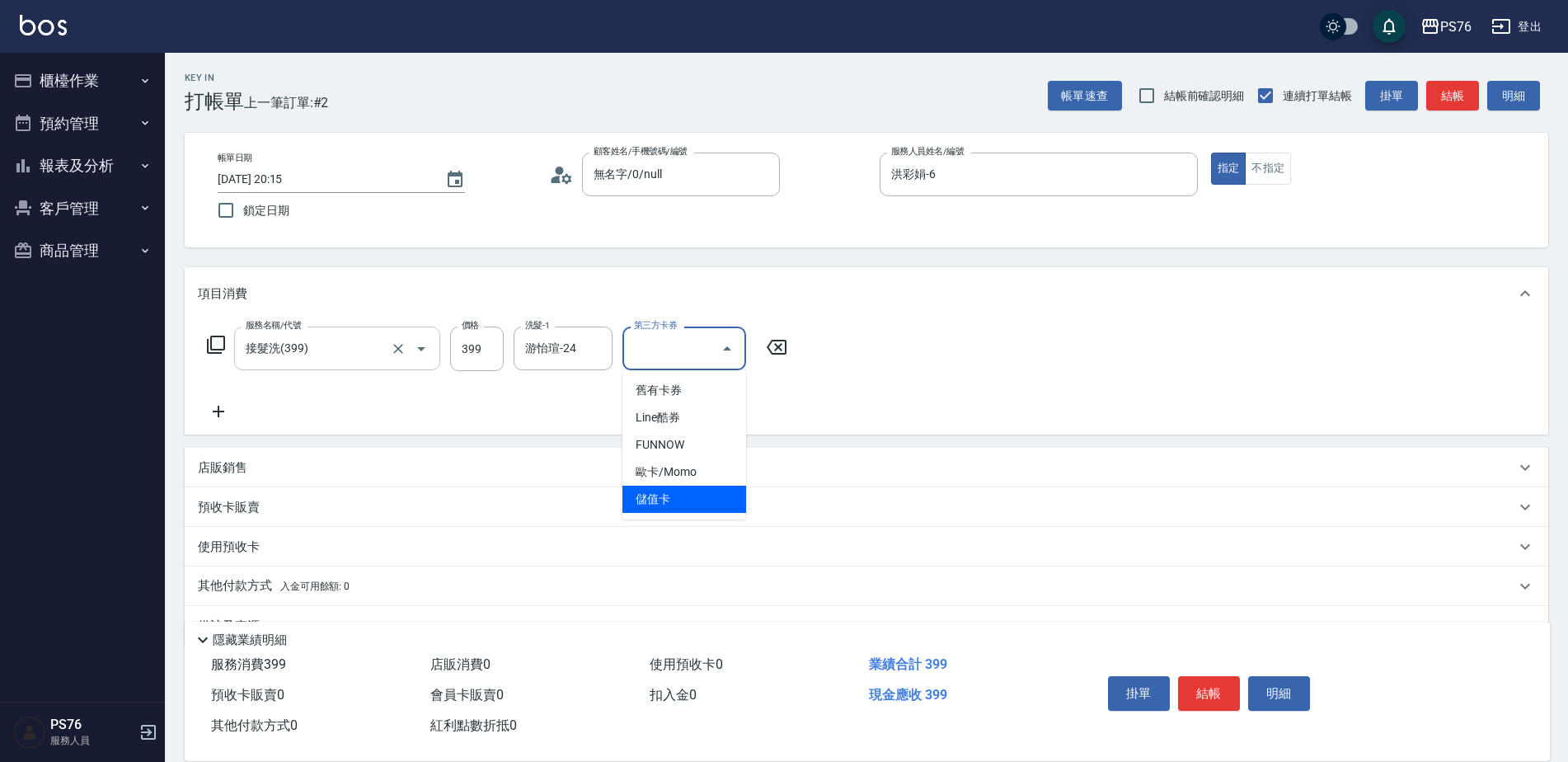
type input "儲值卡"
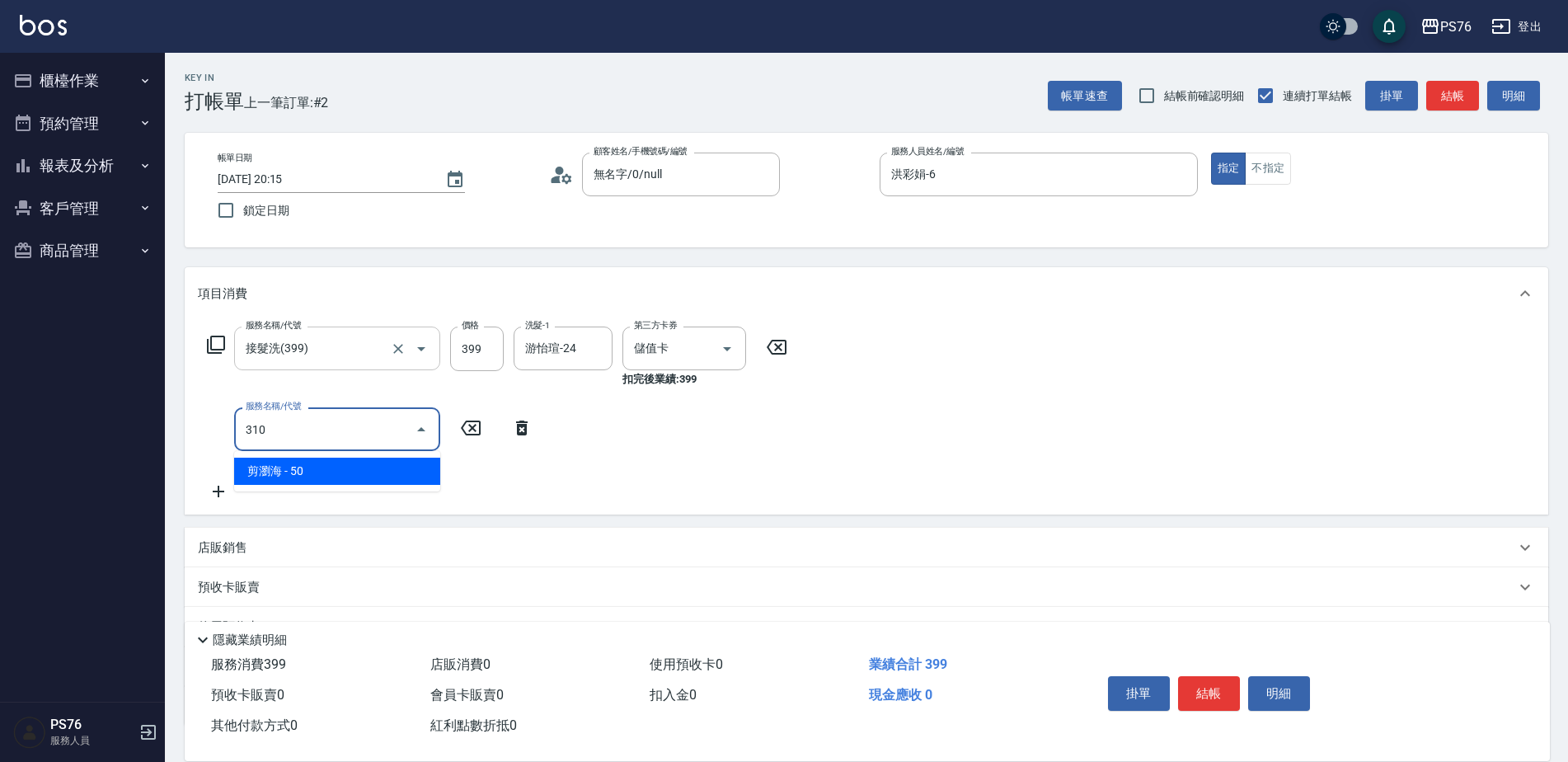
type input "剪瀏海(310)"
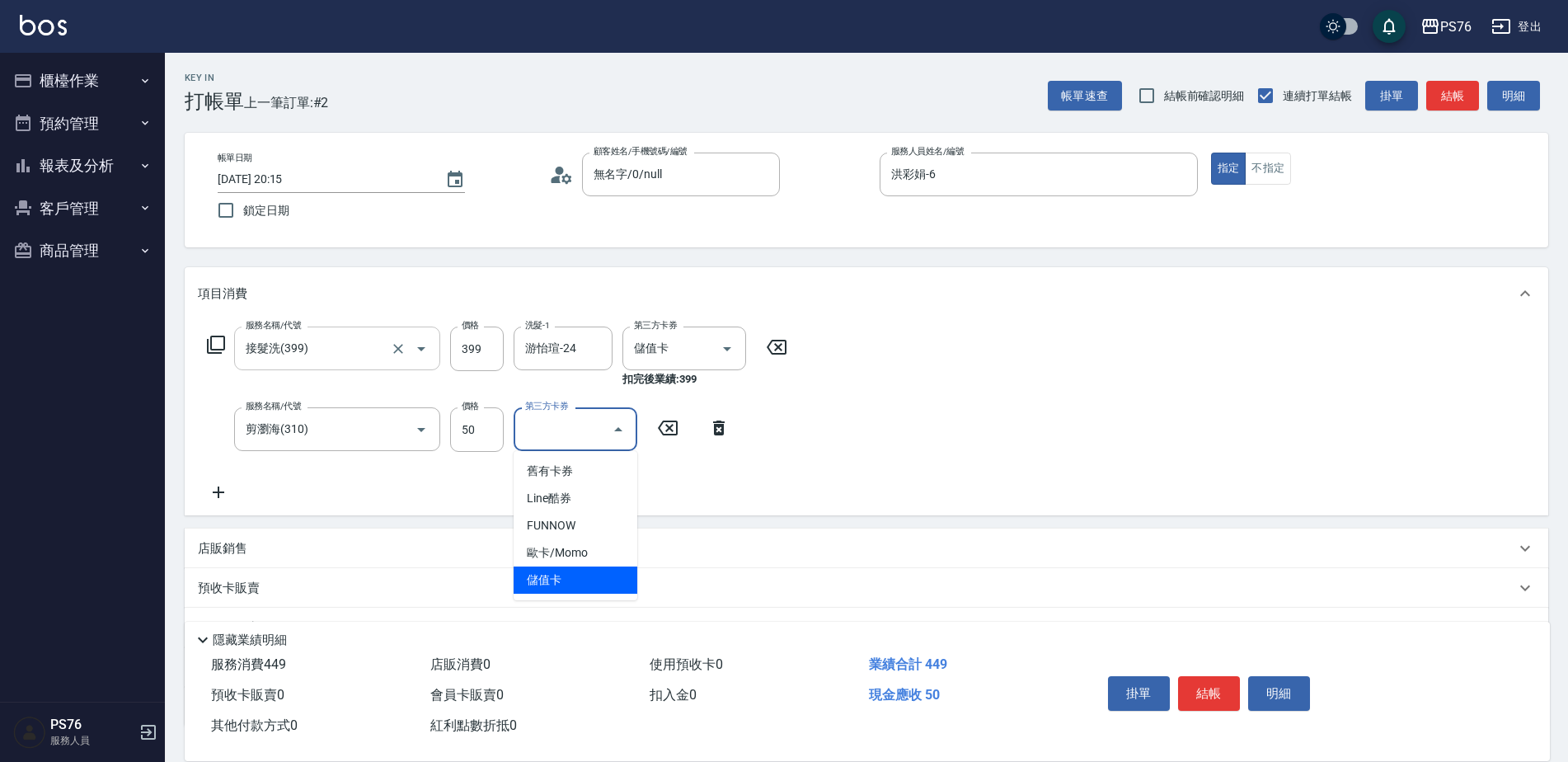
type input "儲值卡"
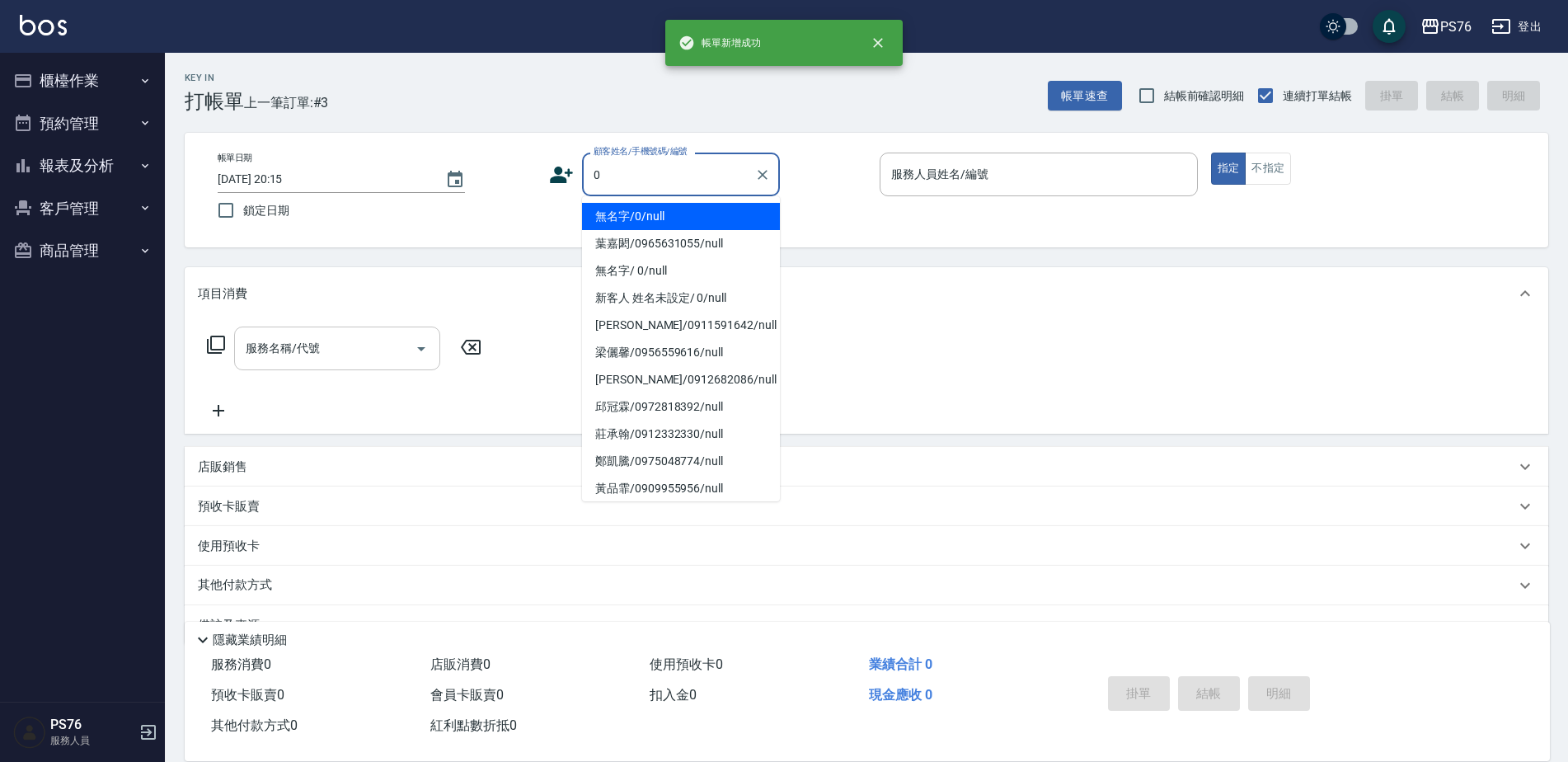
type input "無名字/0/null"
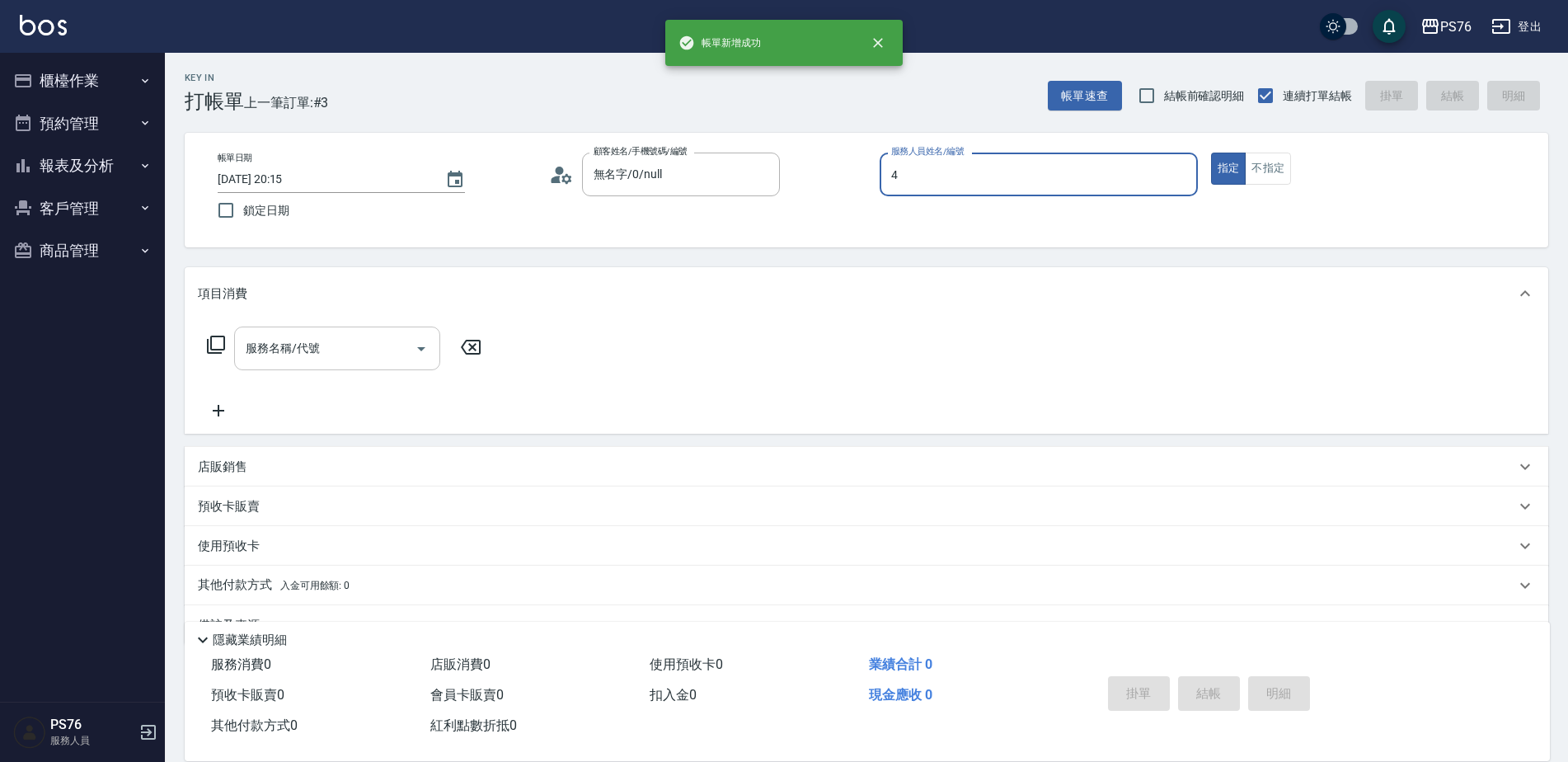
type input "蕭孟廷-4"
click at [340, 339] on input "服務名稱/代號" at bounding box center [325, 348] width 167 height 29
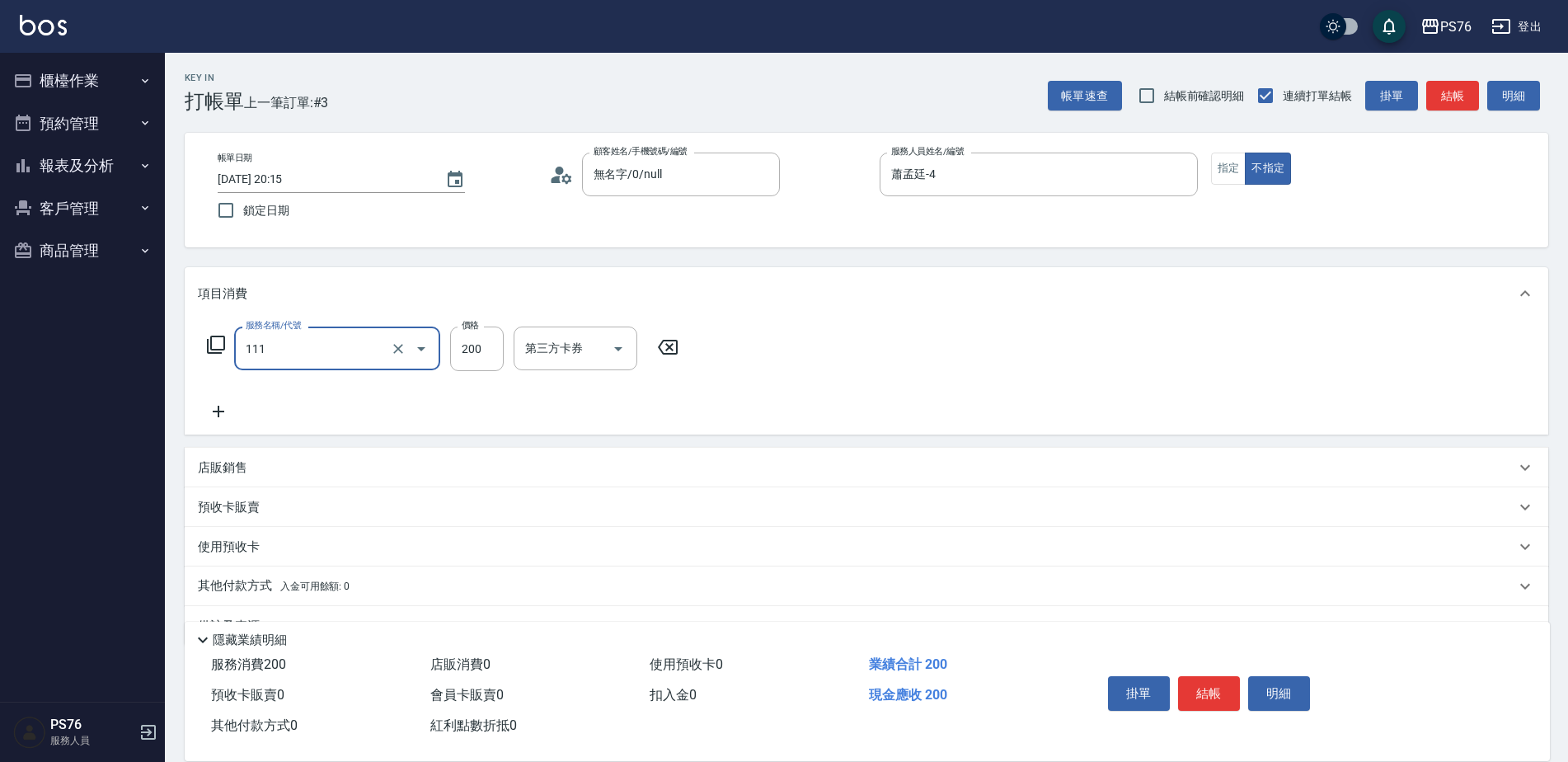
type input "200(111)"
type input "游怡瑄-24"
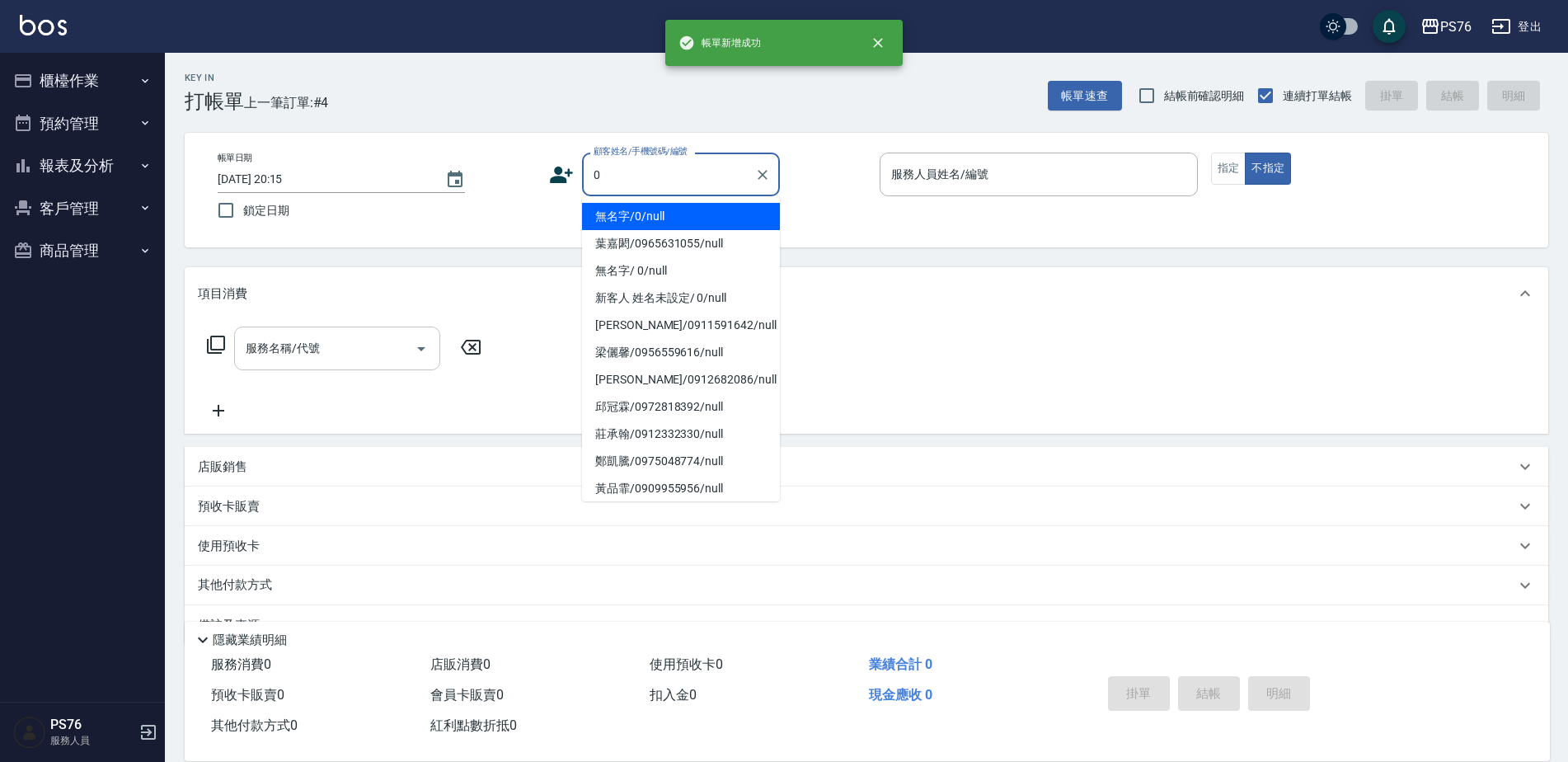
type input "無名字/0/null"
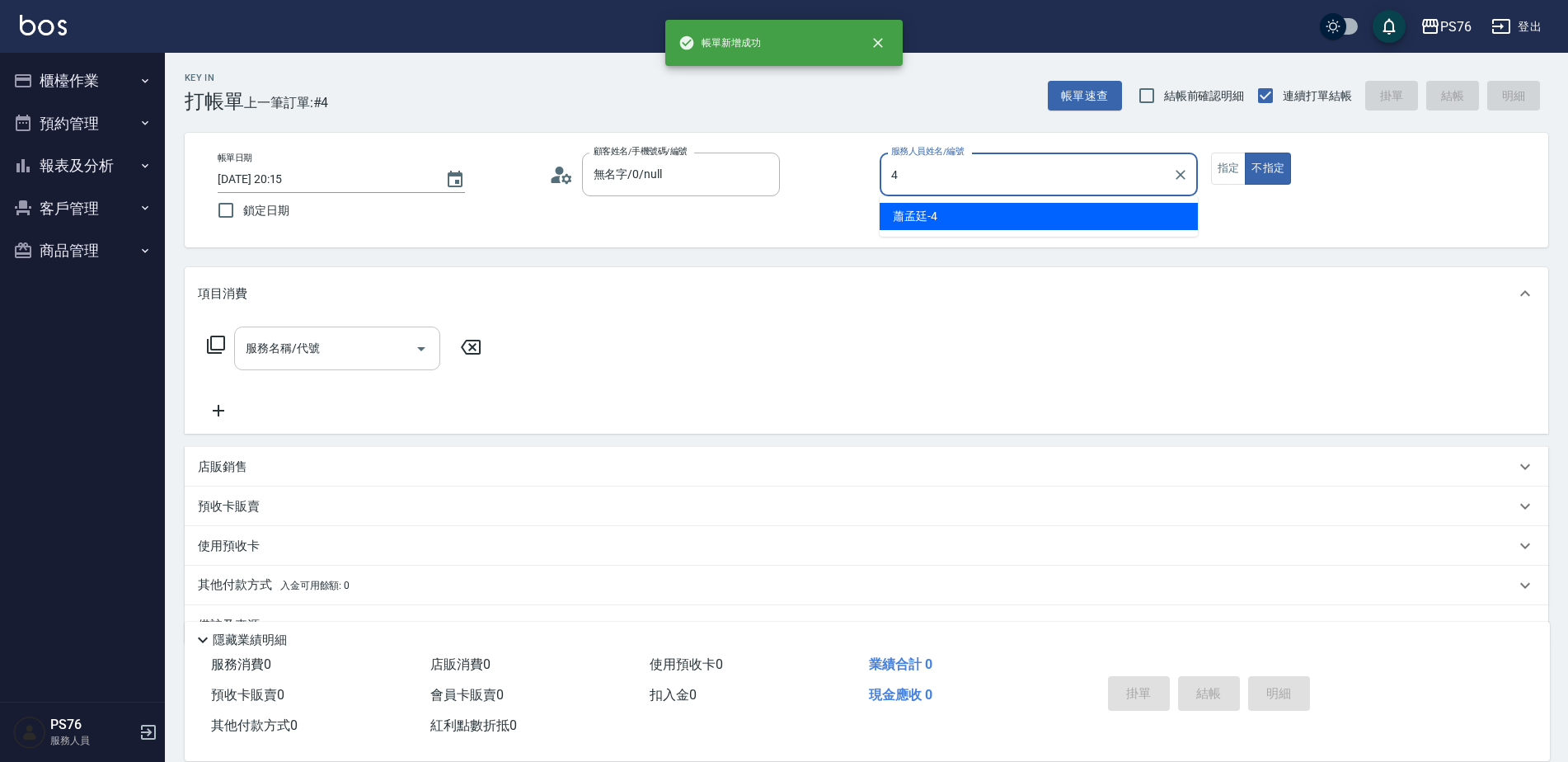
type input "蕭孟廷-4"
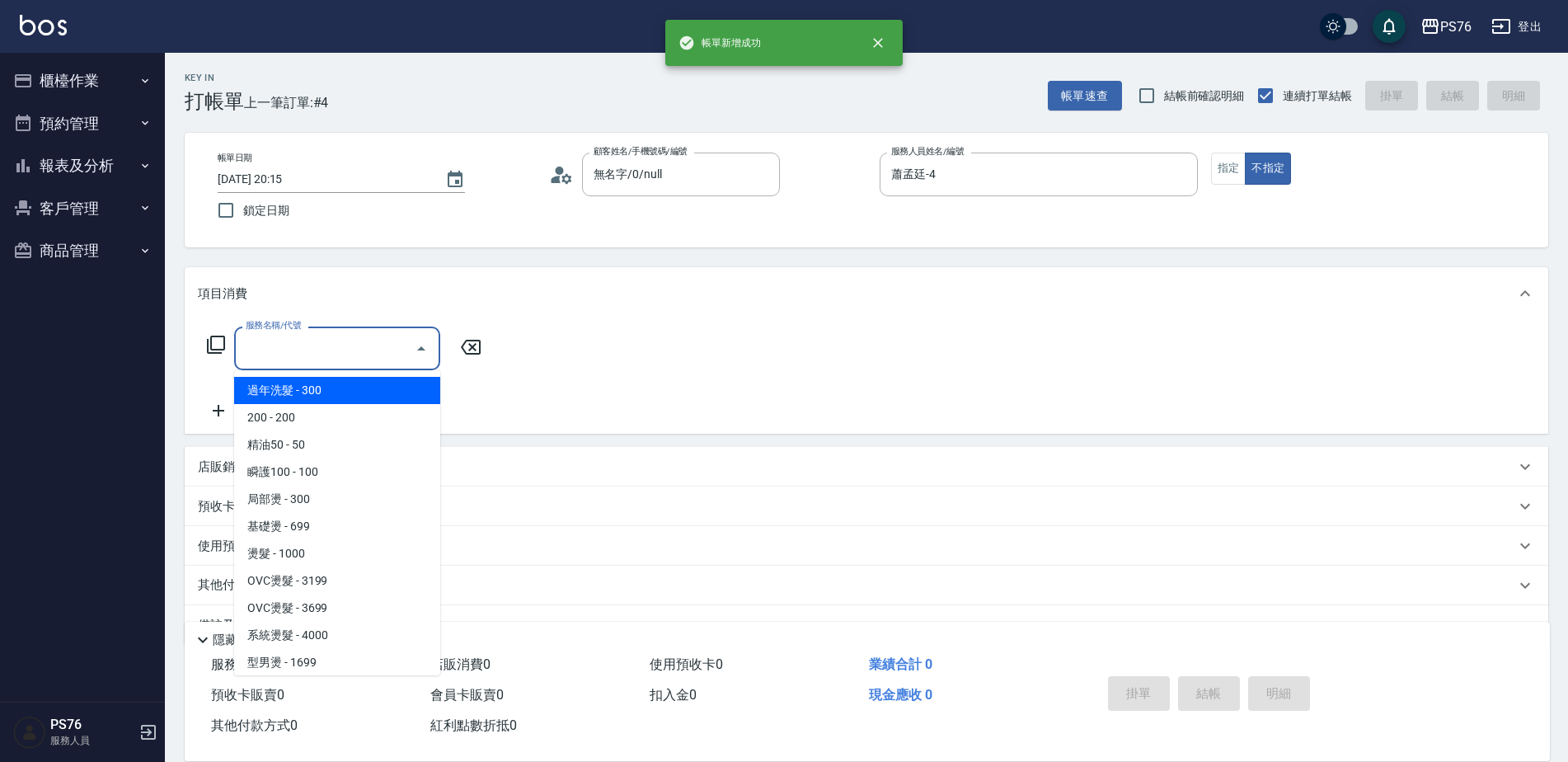
click at [340, 339] on input "服務名稱/代號" at bounding box center [325, 348] width 167 height 29
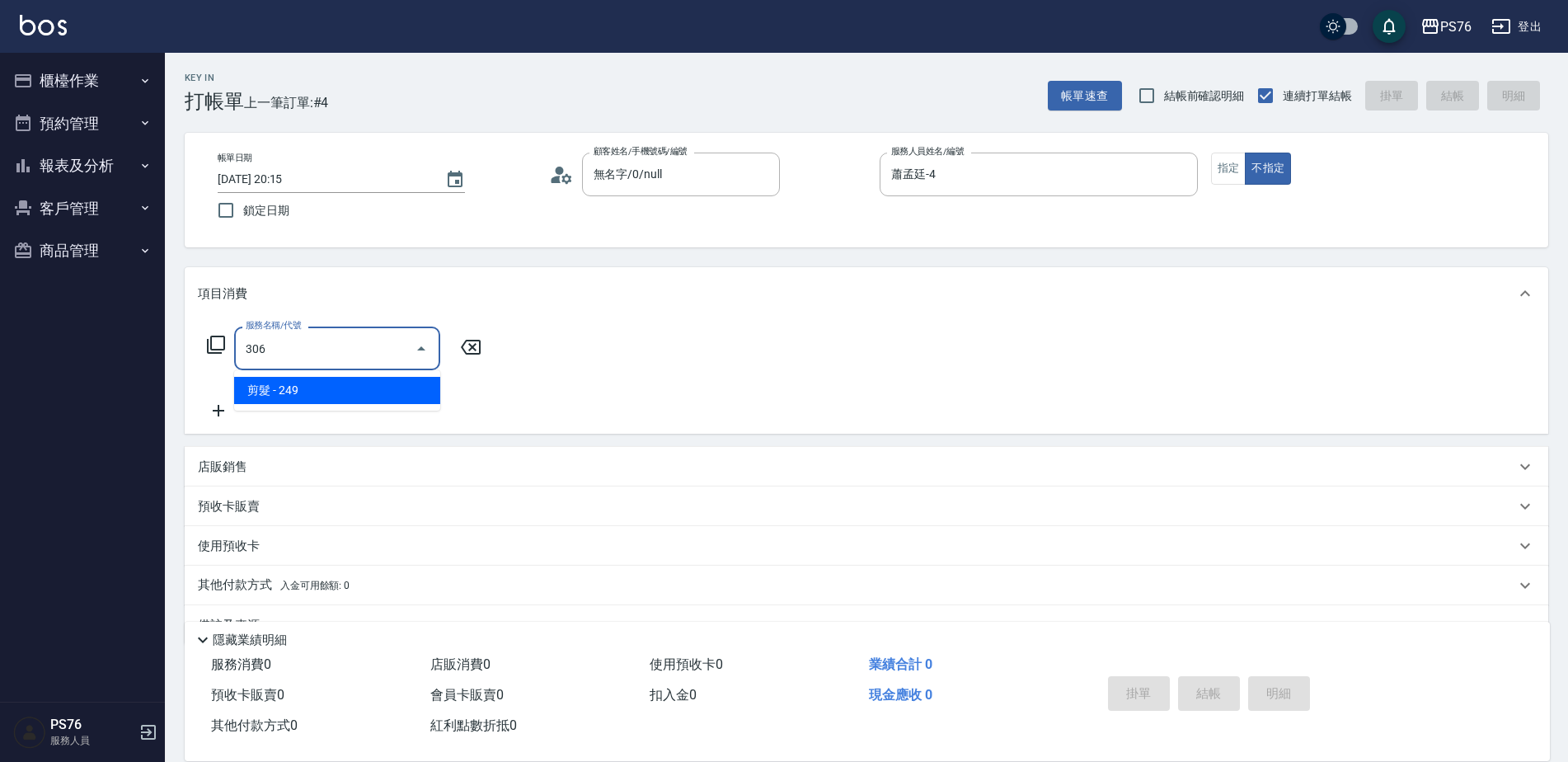
type input "剪髮(306)"
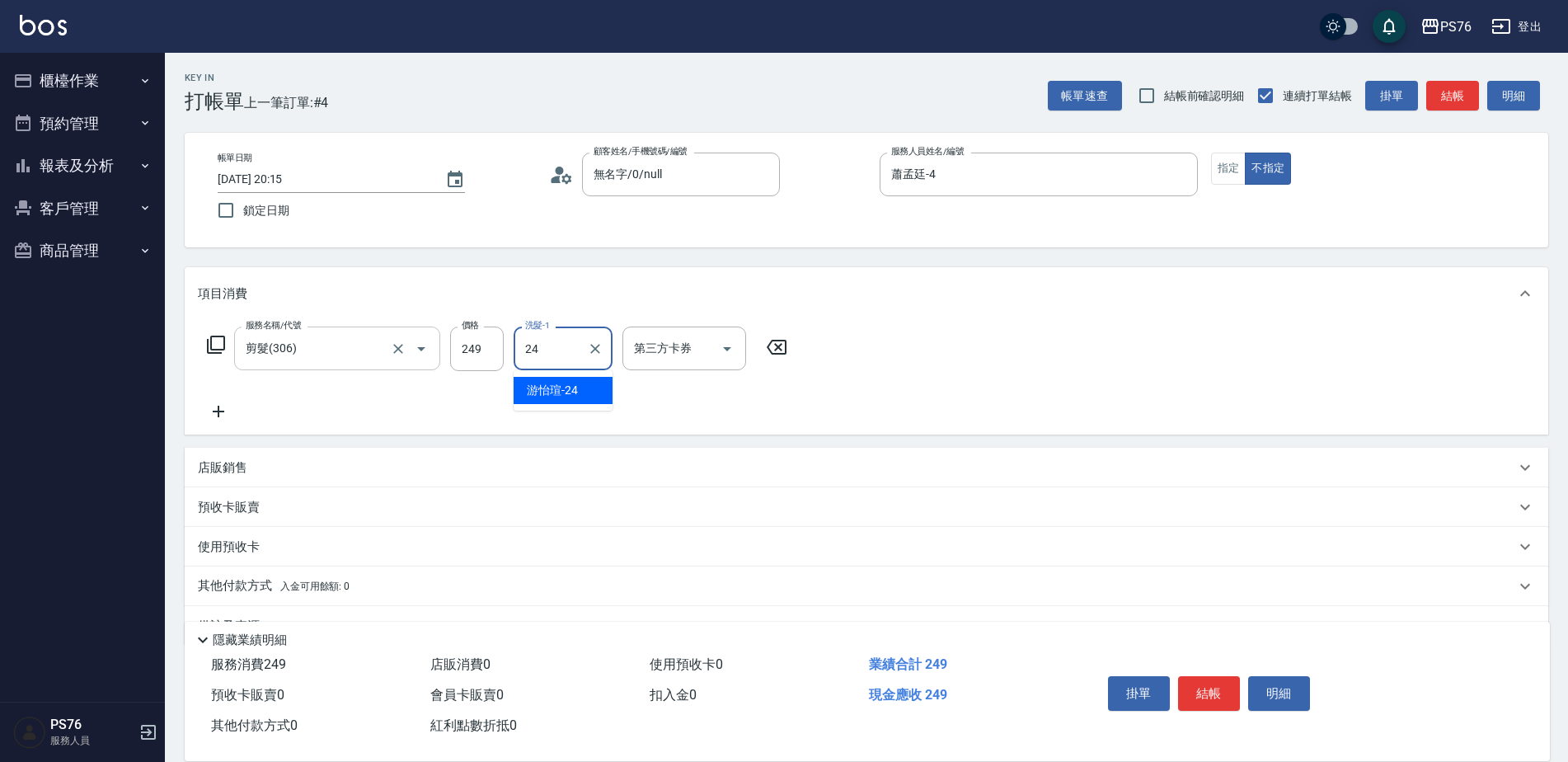
type input "游怡瑄-24"
click at [292, 471] on div "店販銷售" at bounding box center [856, 468] width 1317 height 18
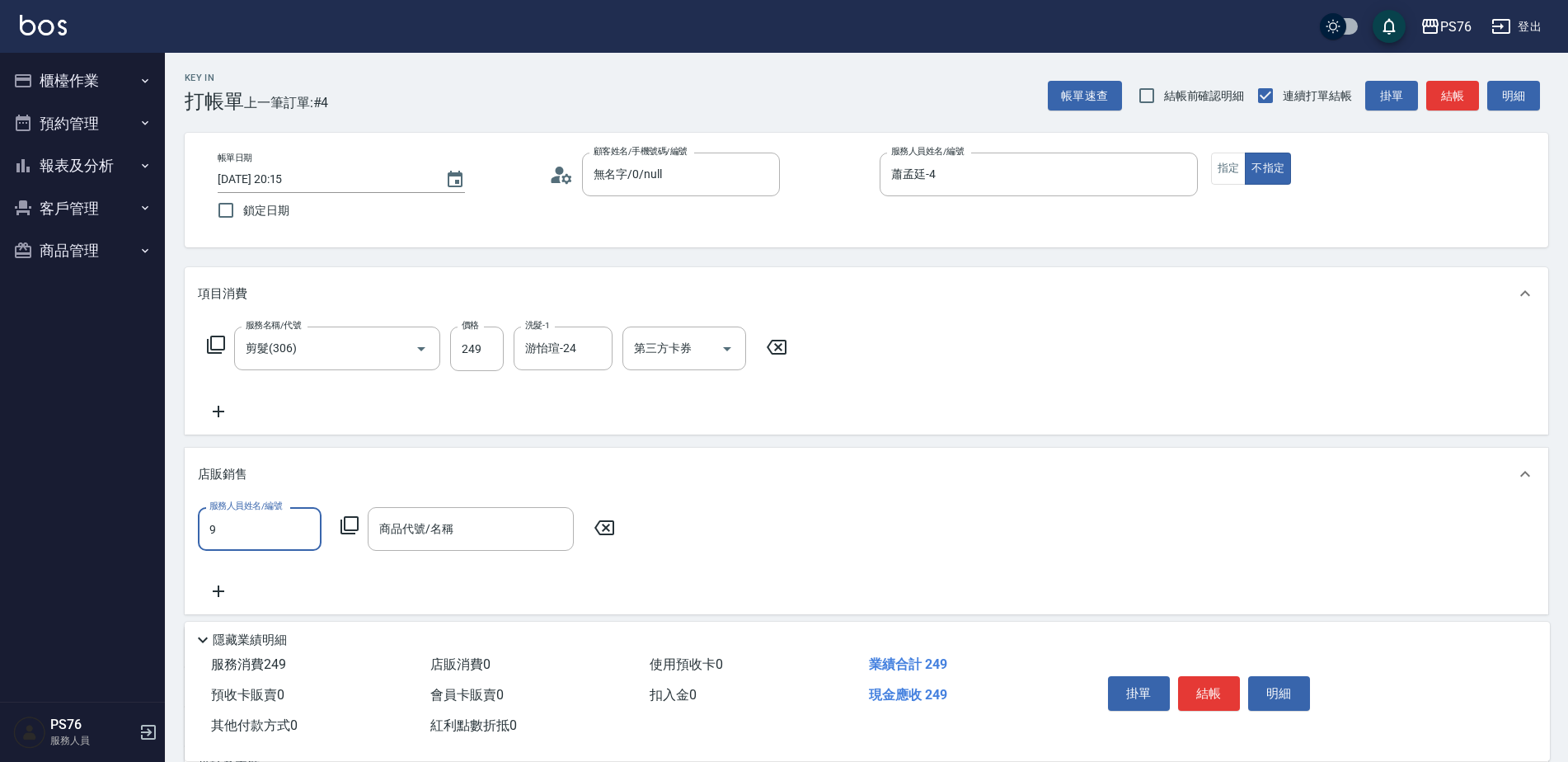
type input "[PERSON_NAME]-9"
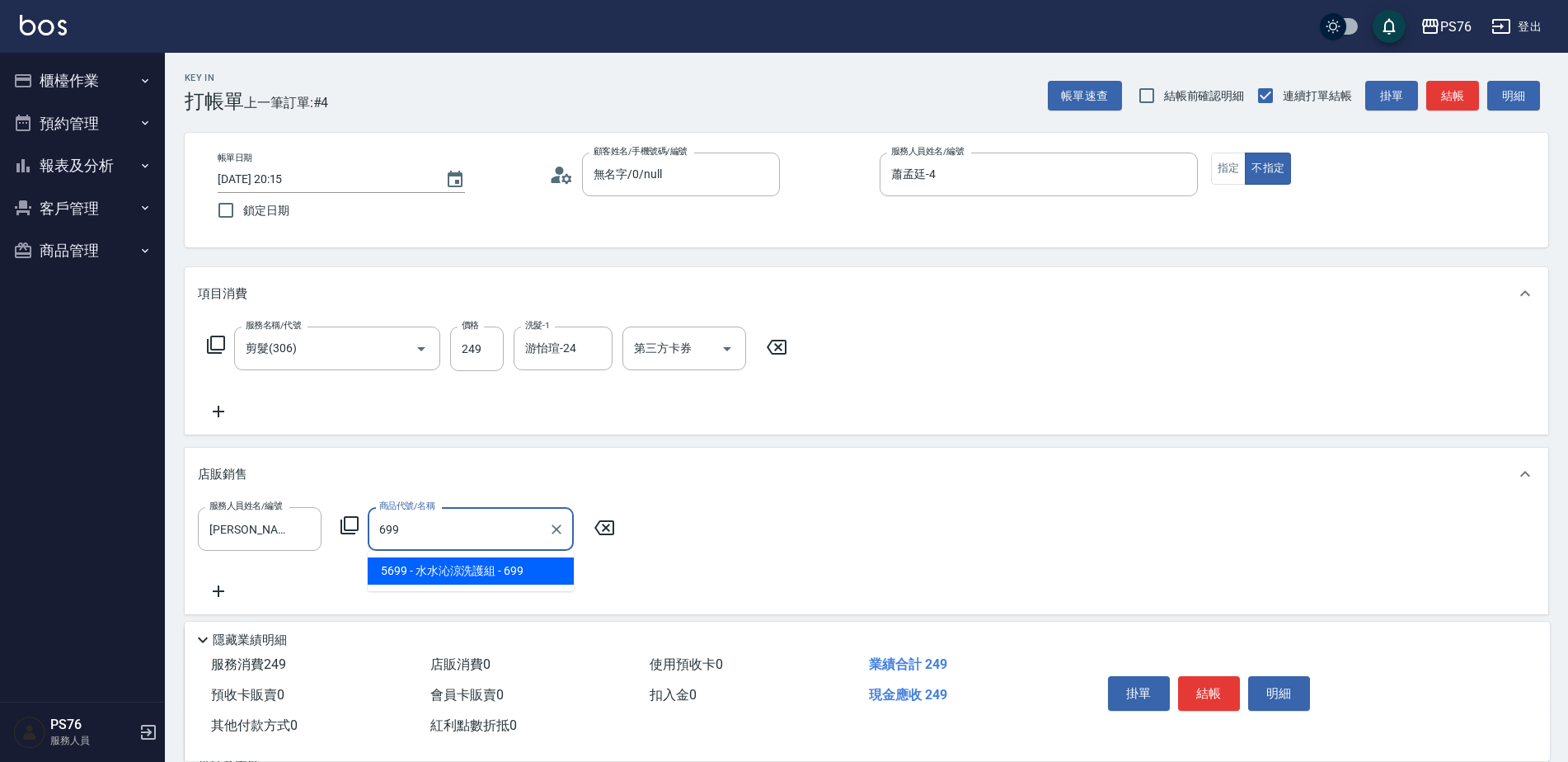
type input "[PERSON_NAME]涼洗護組"
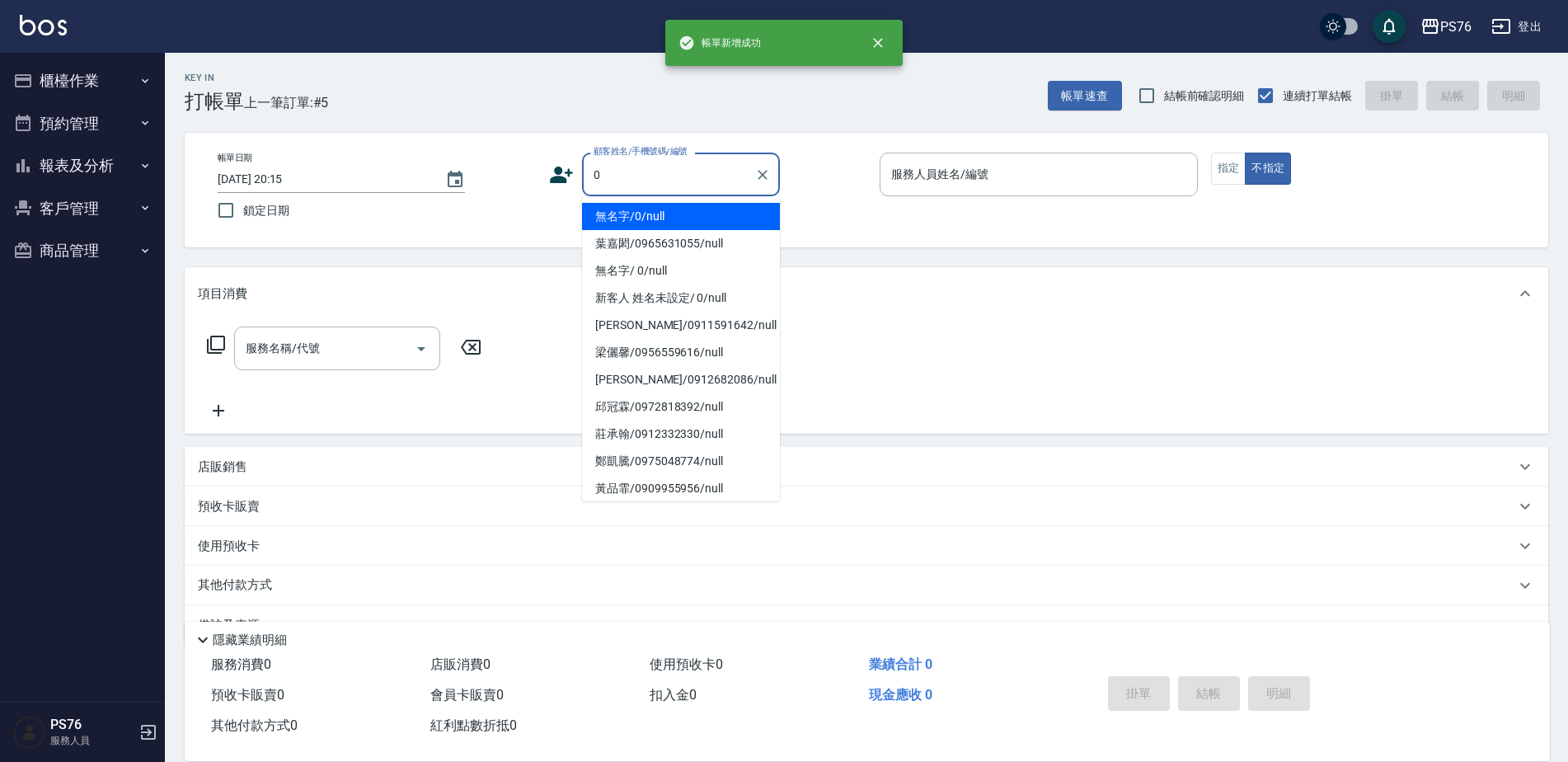
type input "無名字/0/null"
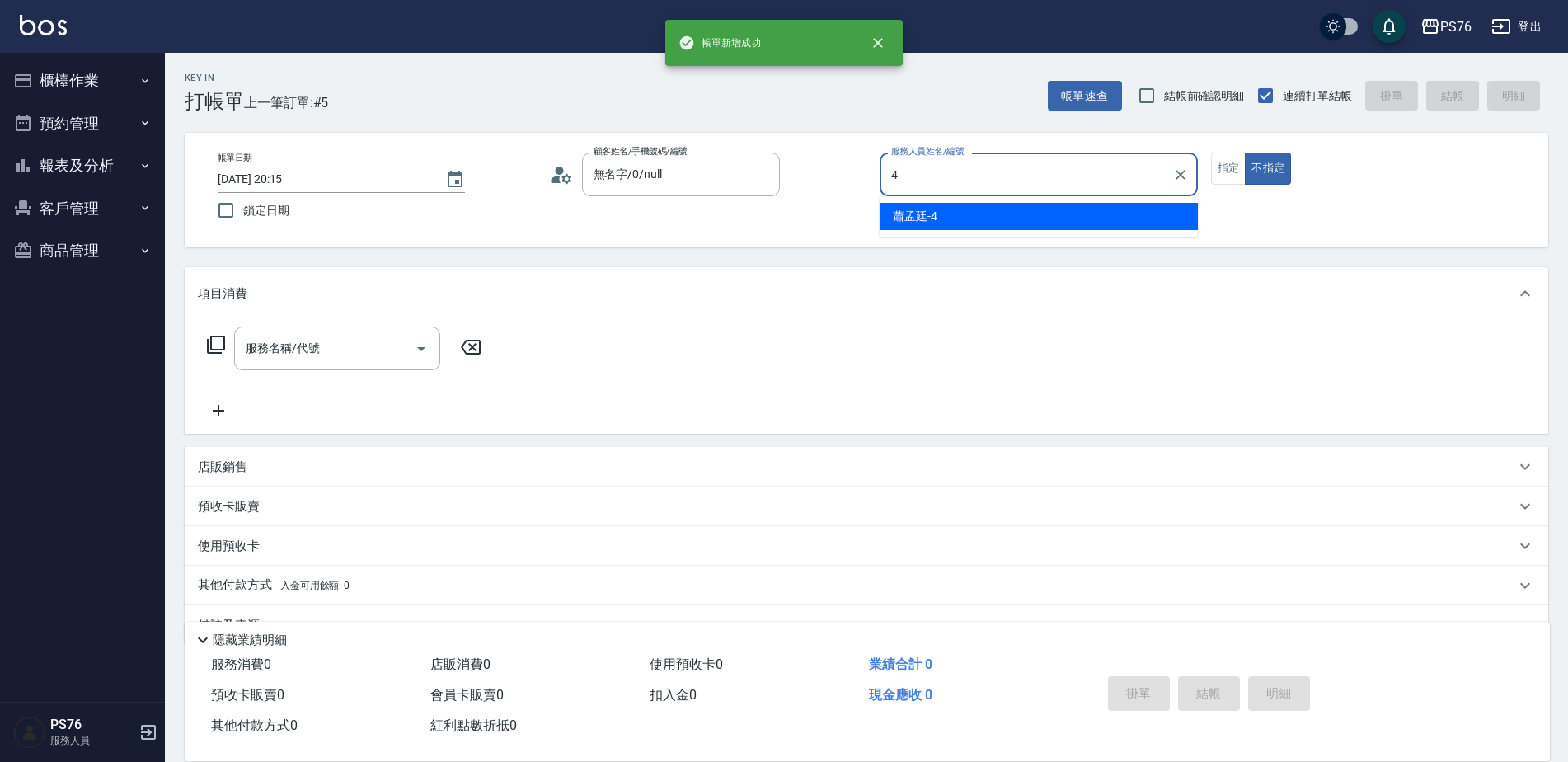
type input "蕭孟廷-4"
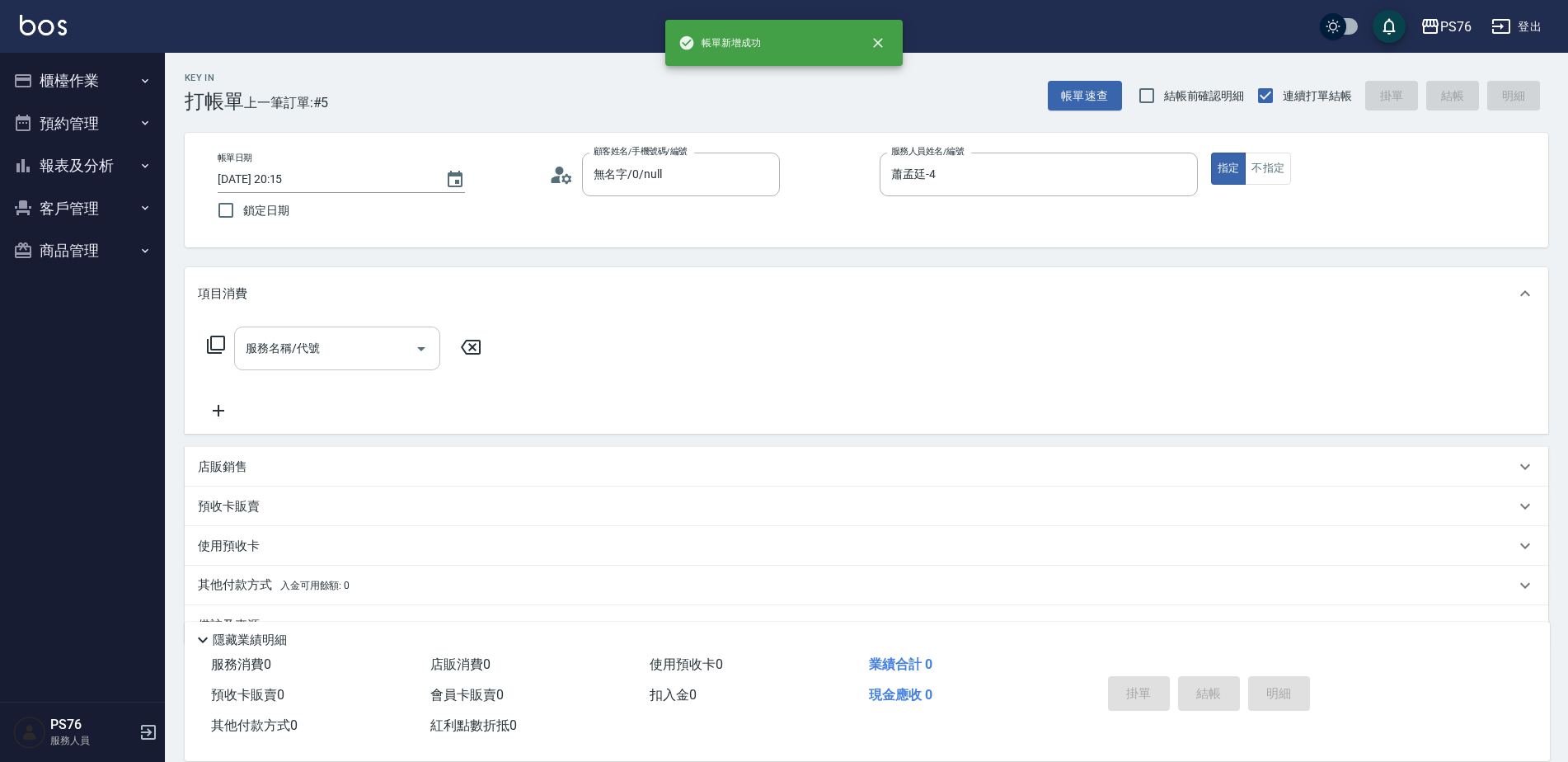
click at [302, 363] on input "服務名稱/代號" at bounding box center [325, 348] width 167 height 29
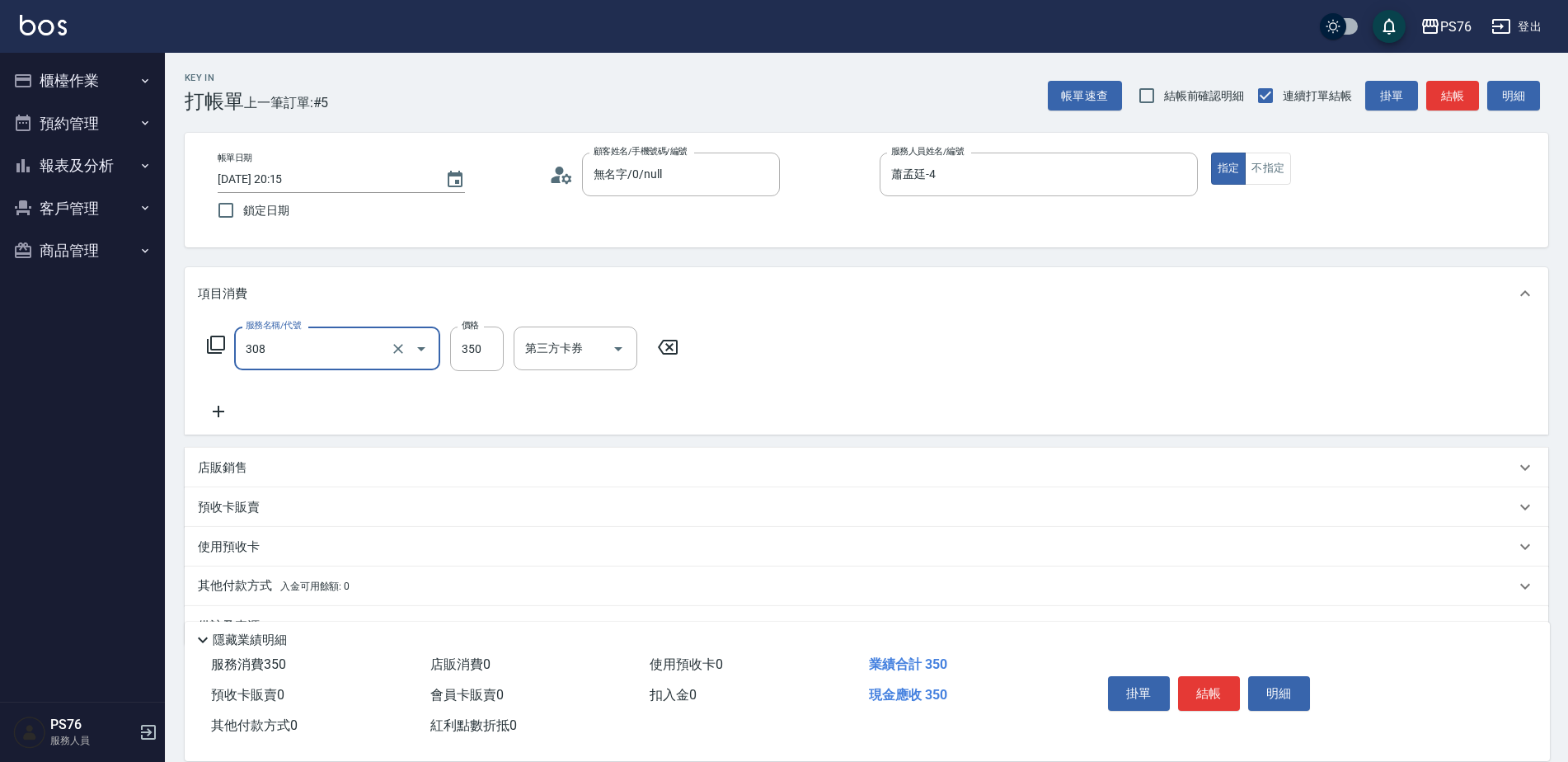
type input "洗+剪(308)"
type input "蕭孟廷-4"
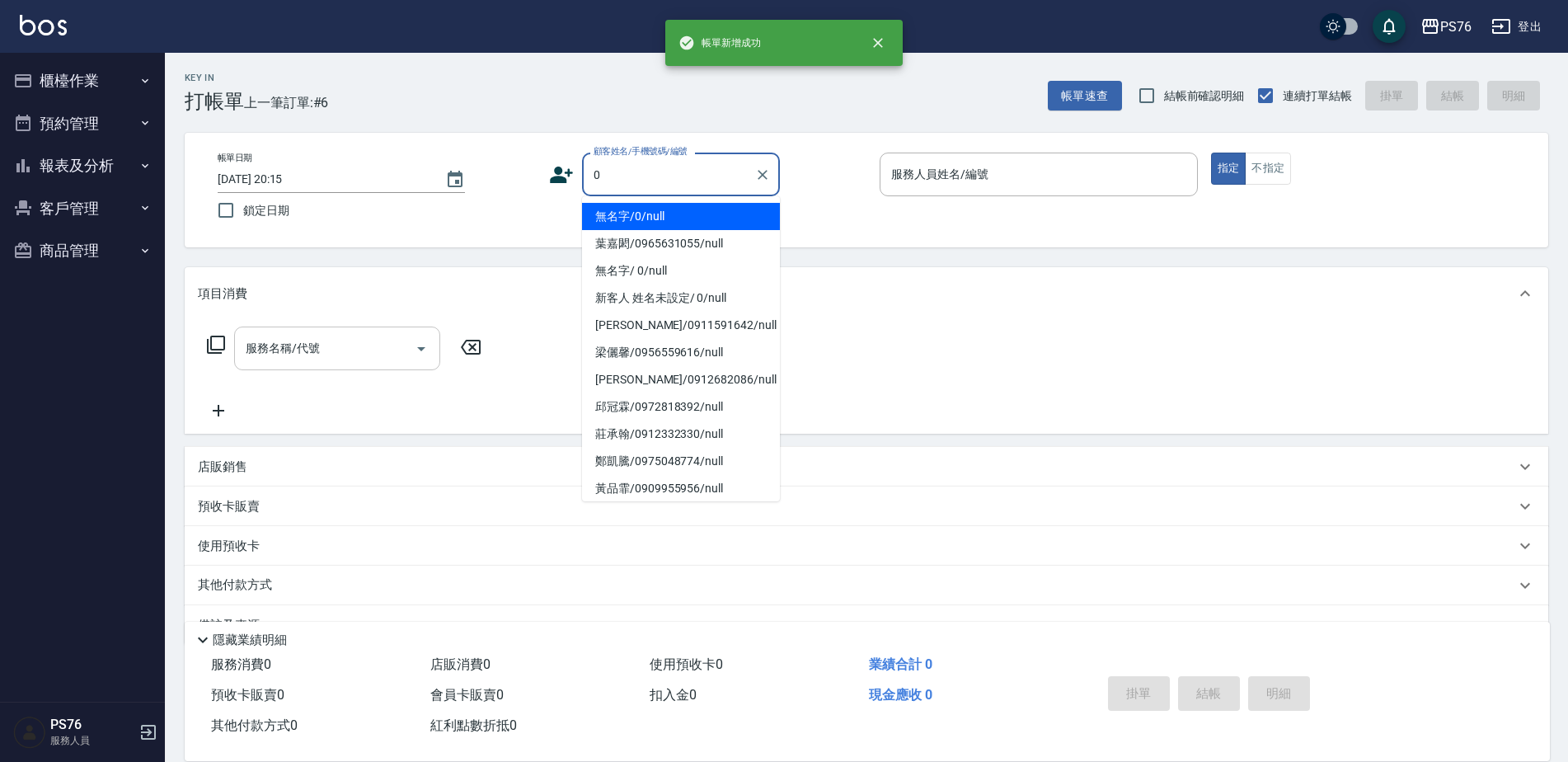
type input "無名字/0/null"
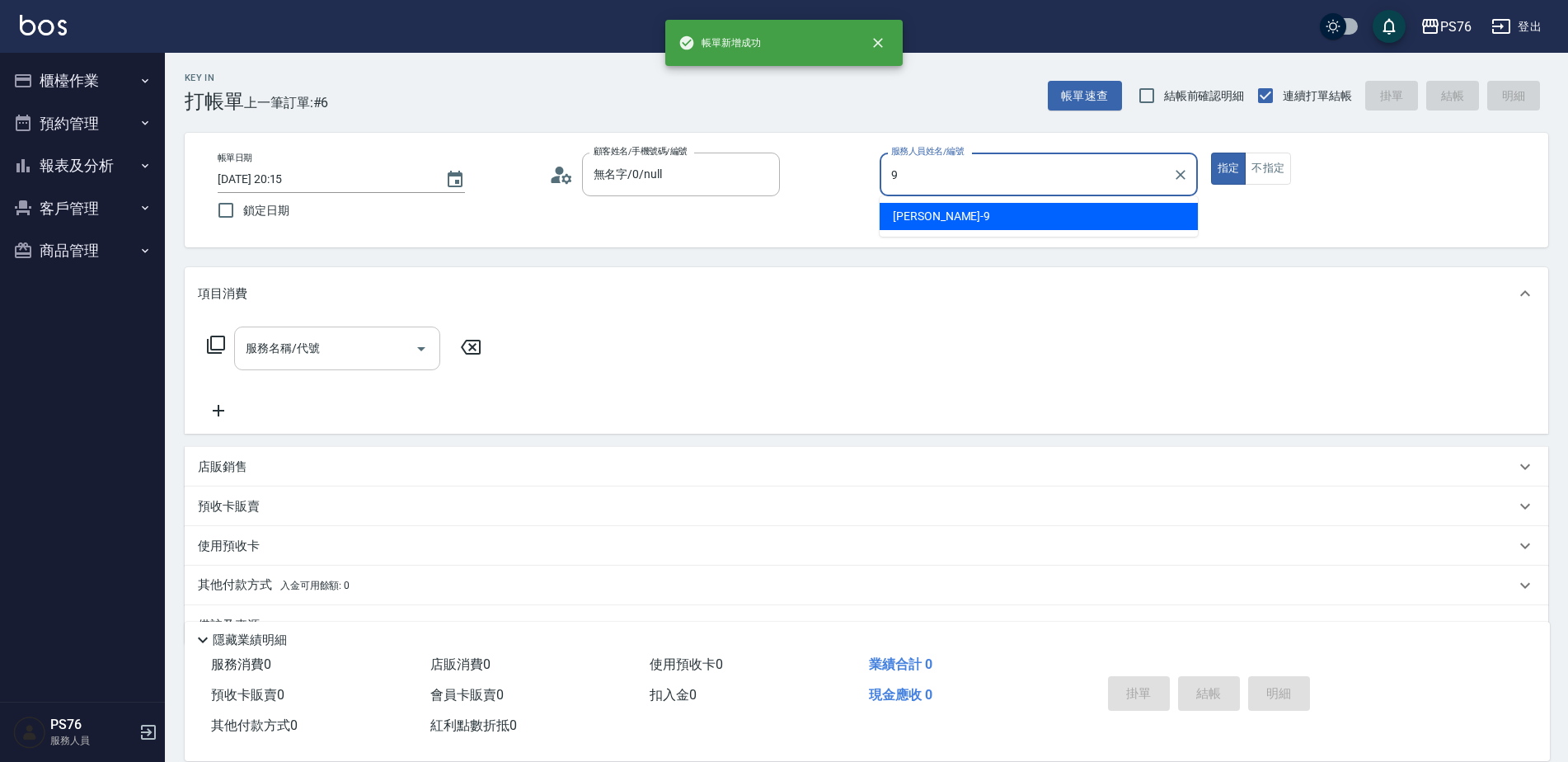
type input "[PERSON_NAME]-9"
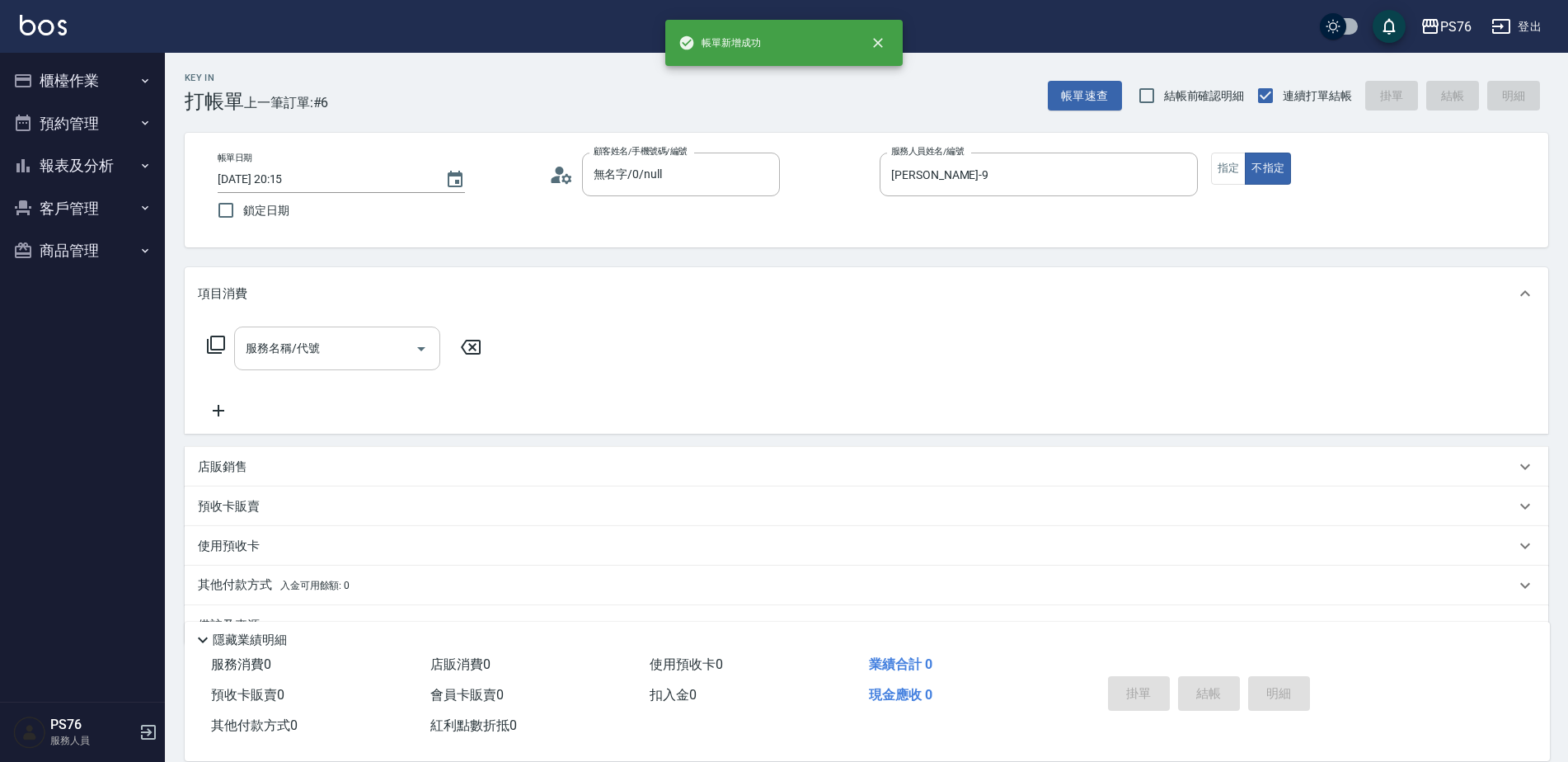
click at [302, 363] on input "服務名稱/代號" at bounding box center [325, 348] width 167 height 29
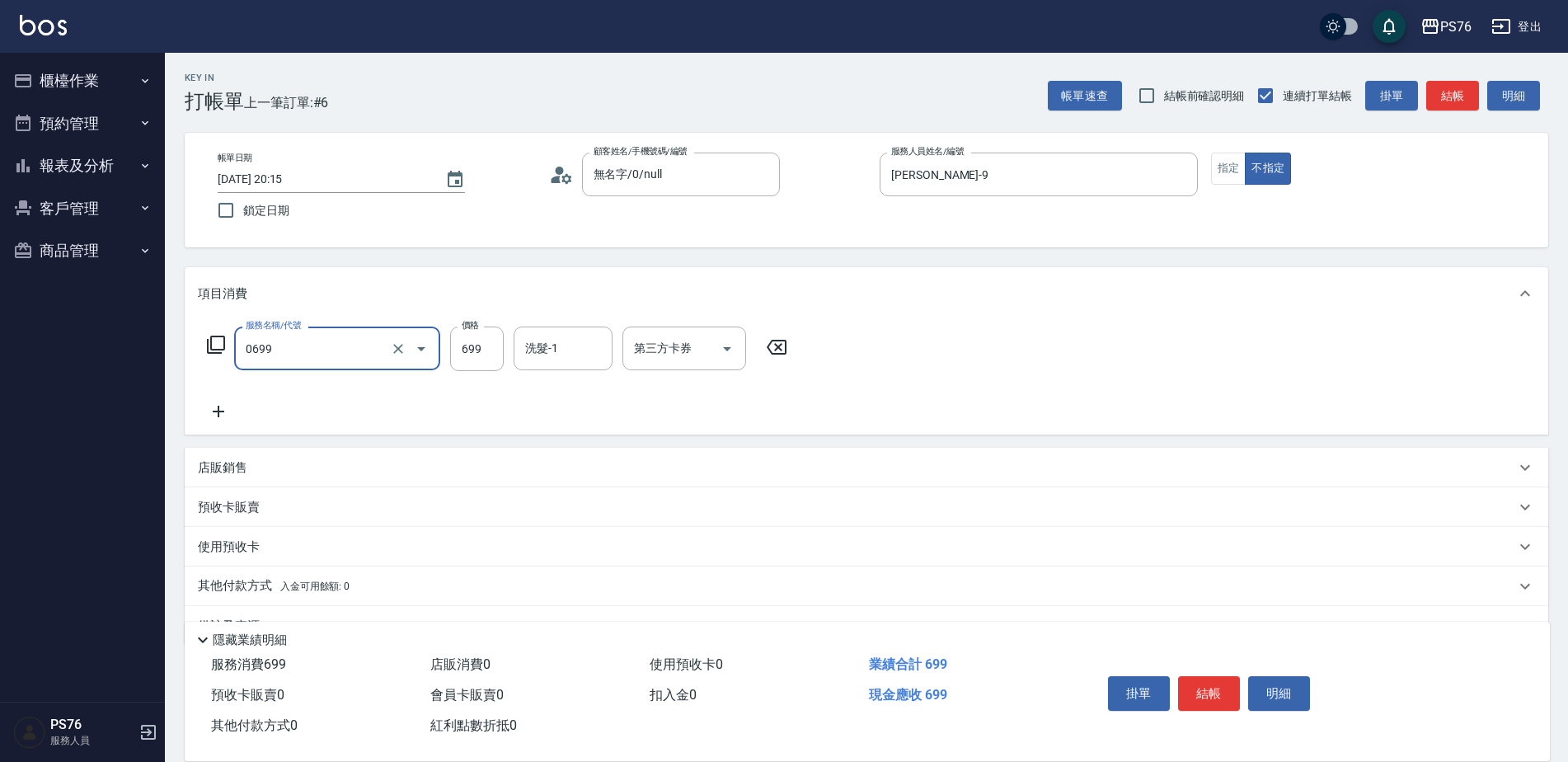
type input "精油SPA(0699)"
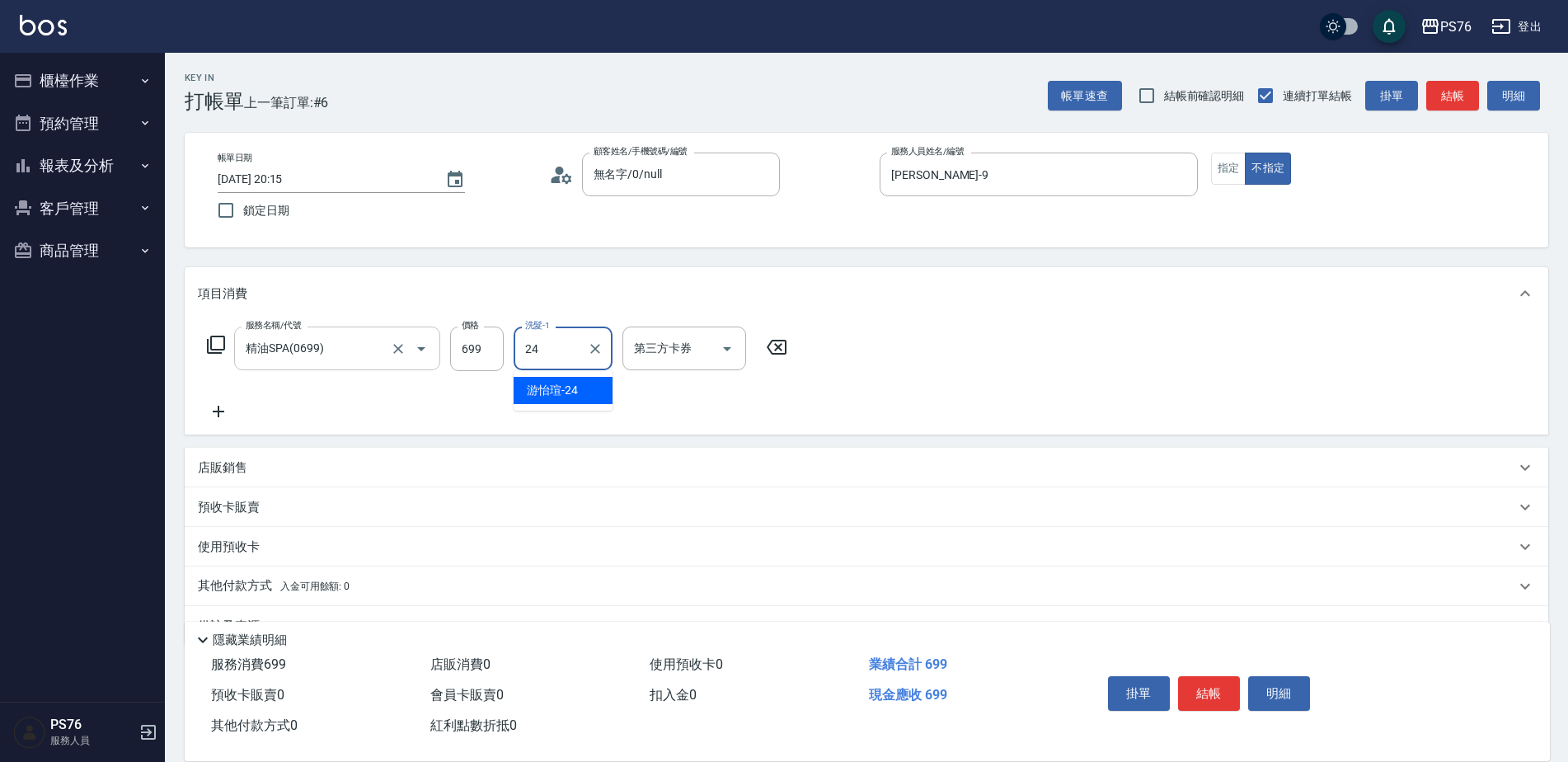
type input "游怡瑄-24"
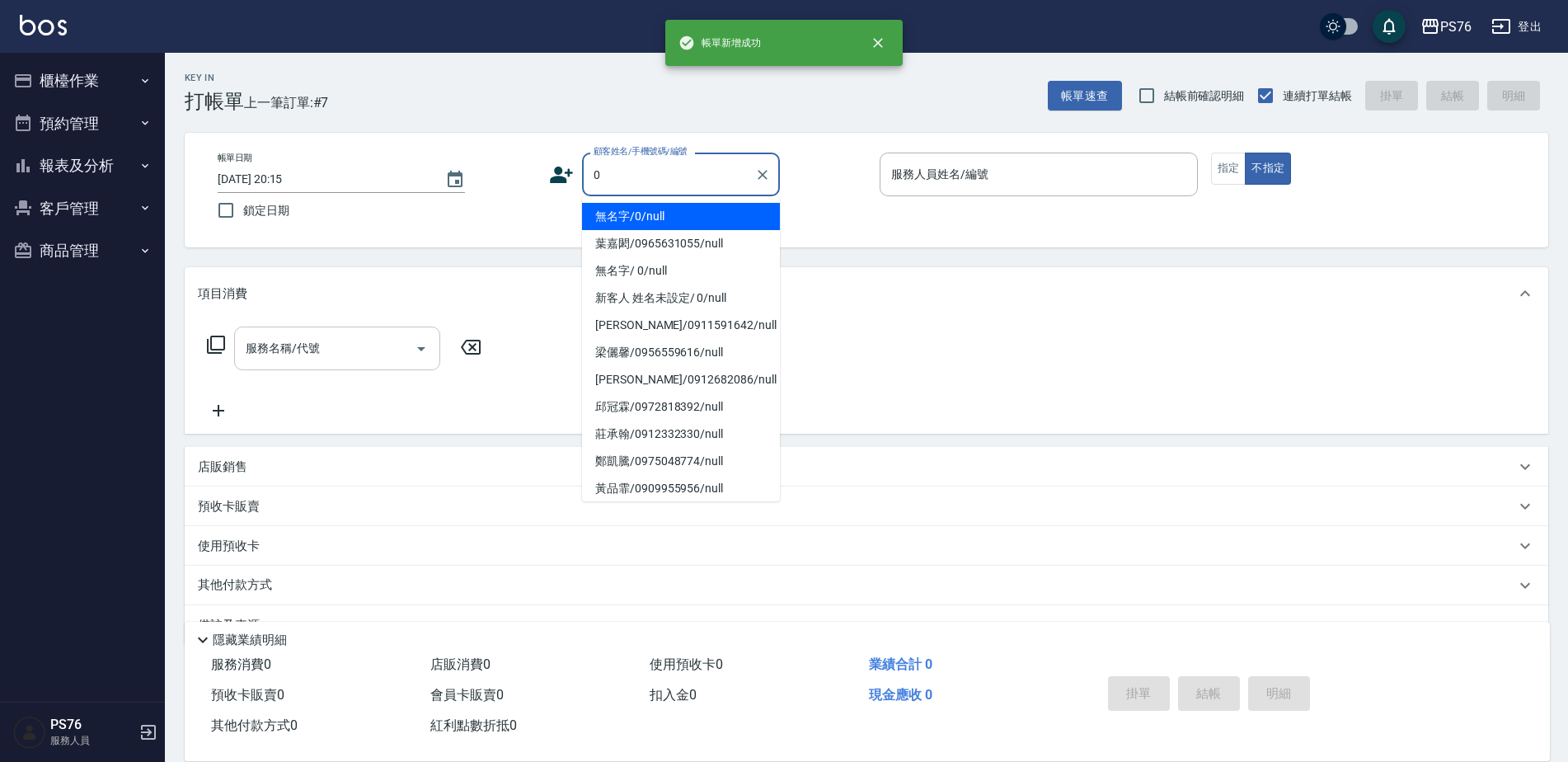
type input "無名字/0/null"
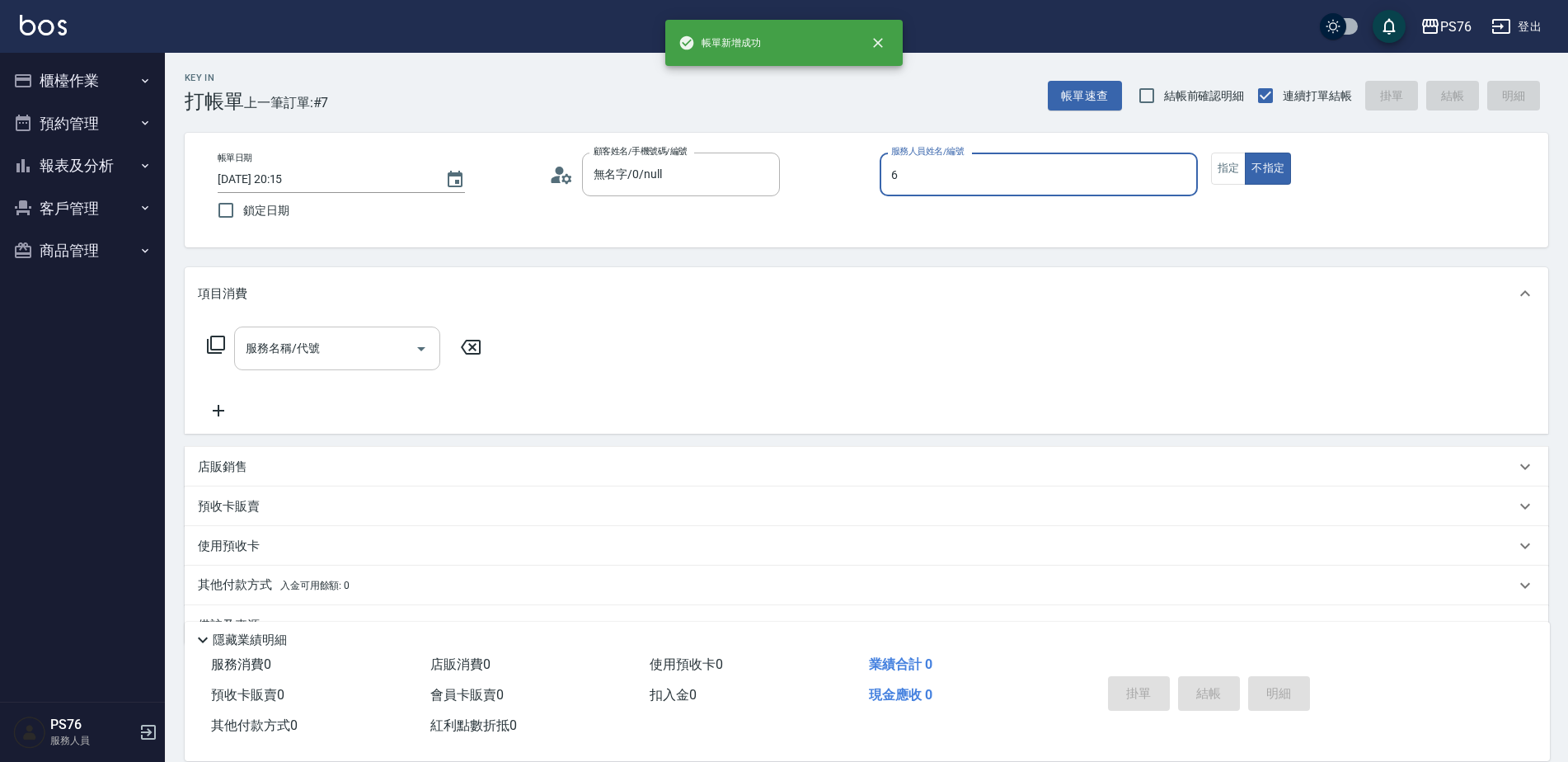
type input "洪彩娟-6"
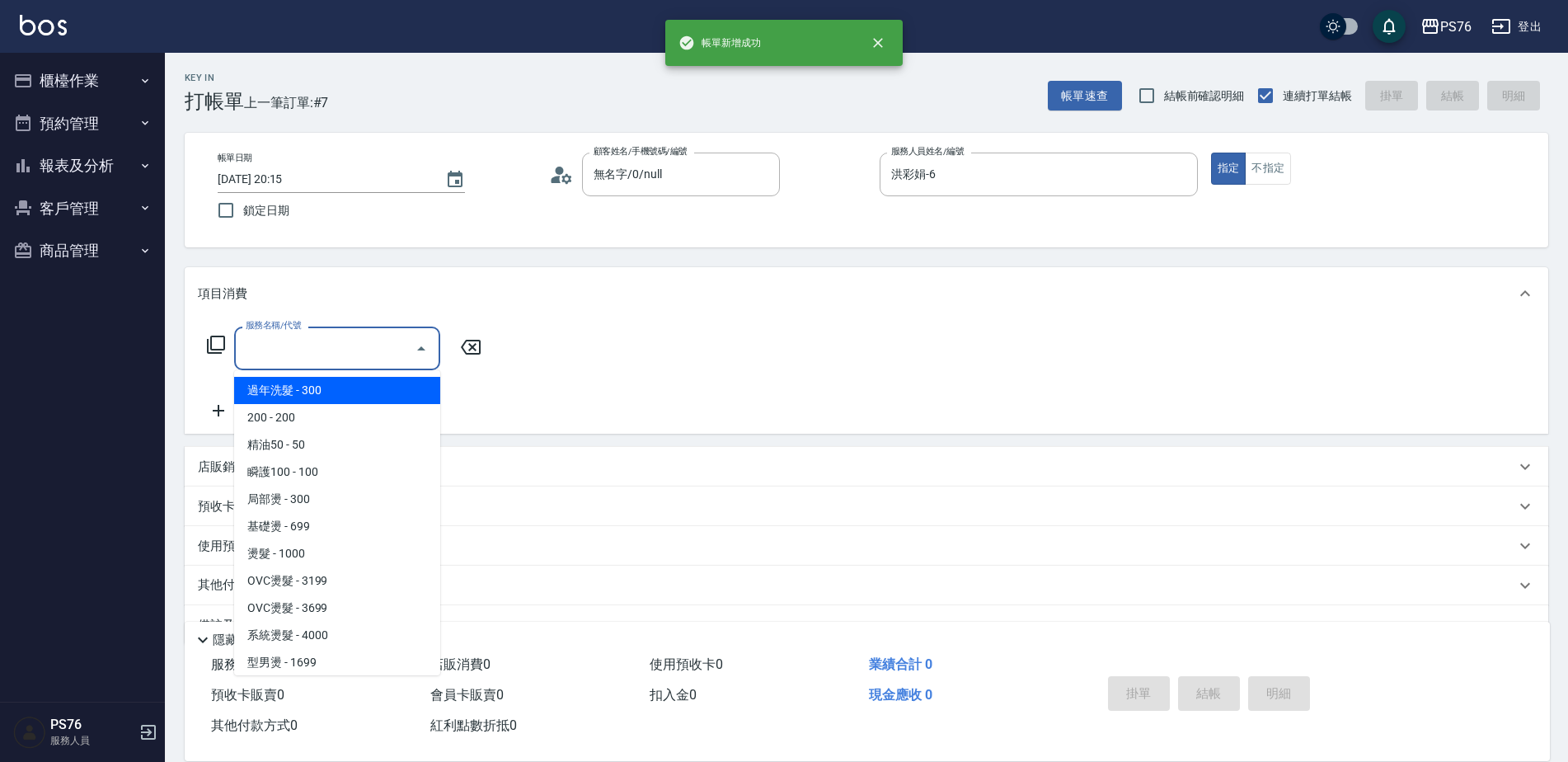
click at [302, 363] on input "服務名稱/代號" at bounding box center [325, 348] width 167 height 29
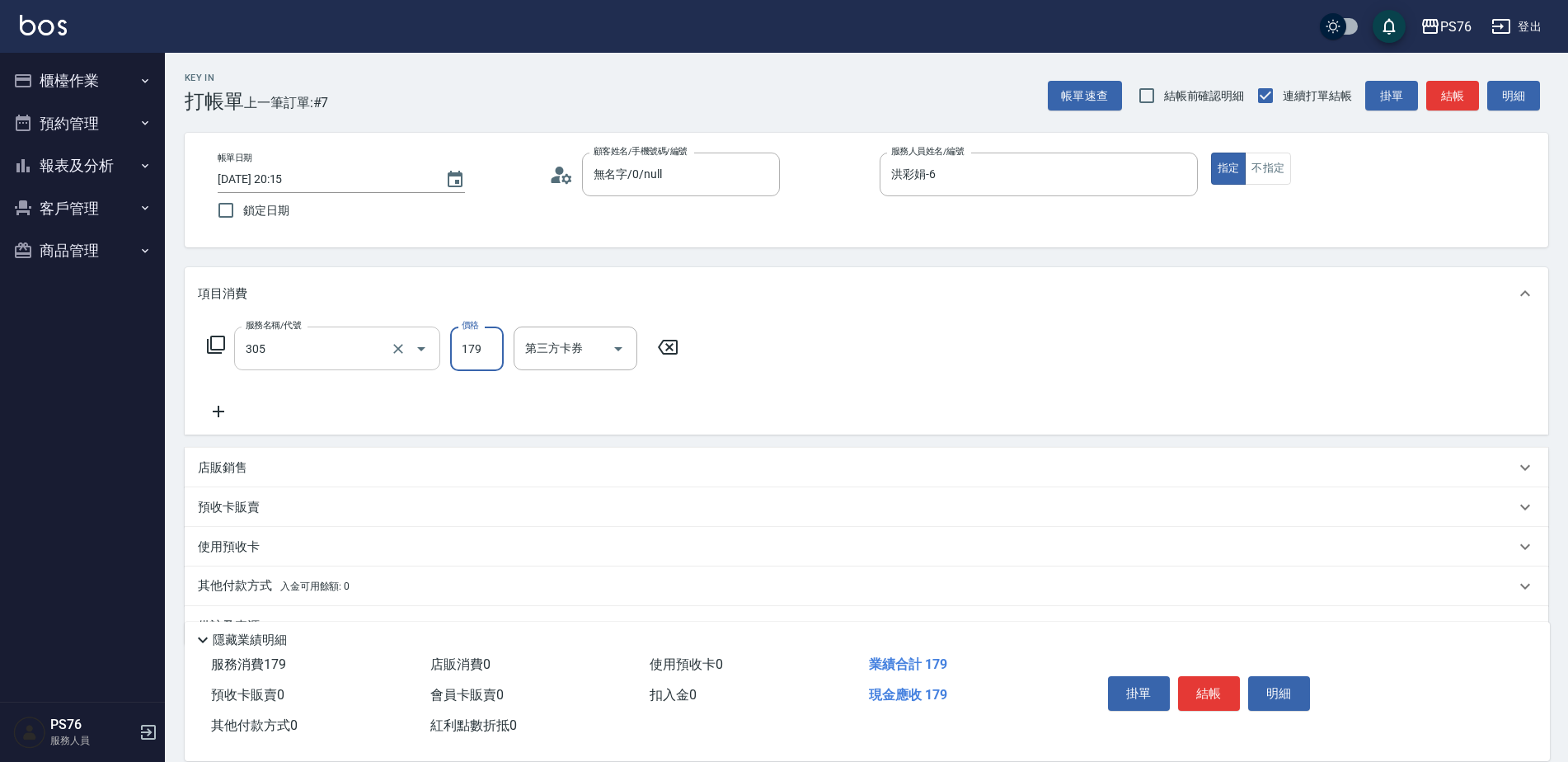
type input "剪髮(305)"
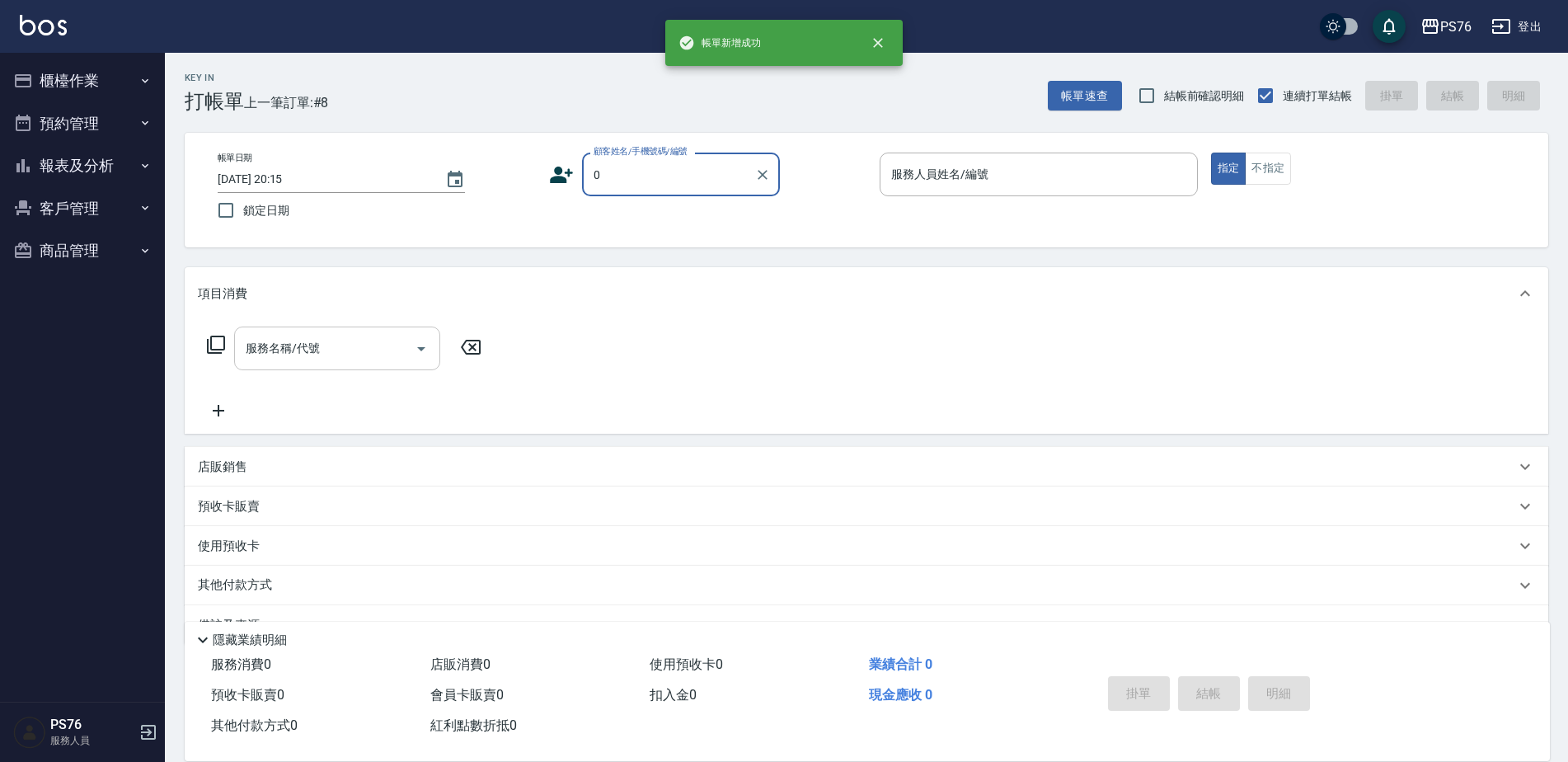
type input "無名字/0/null"
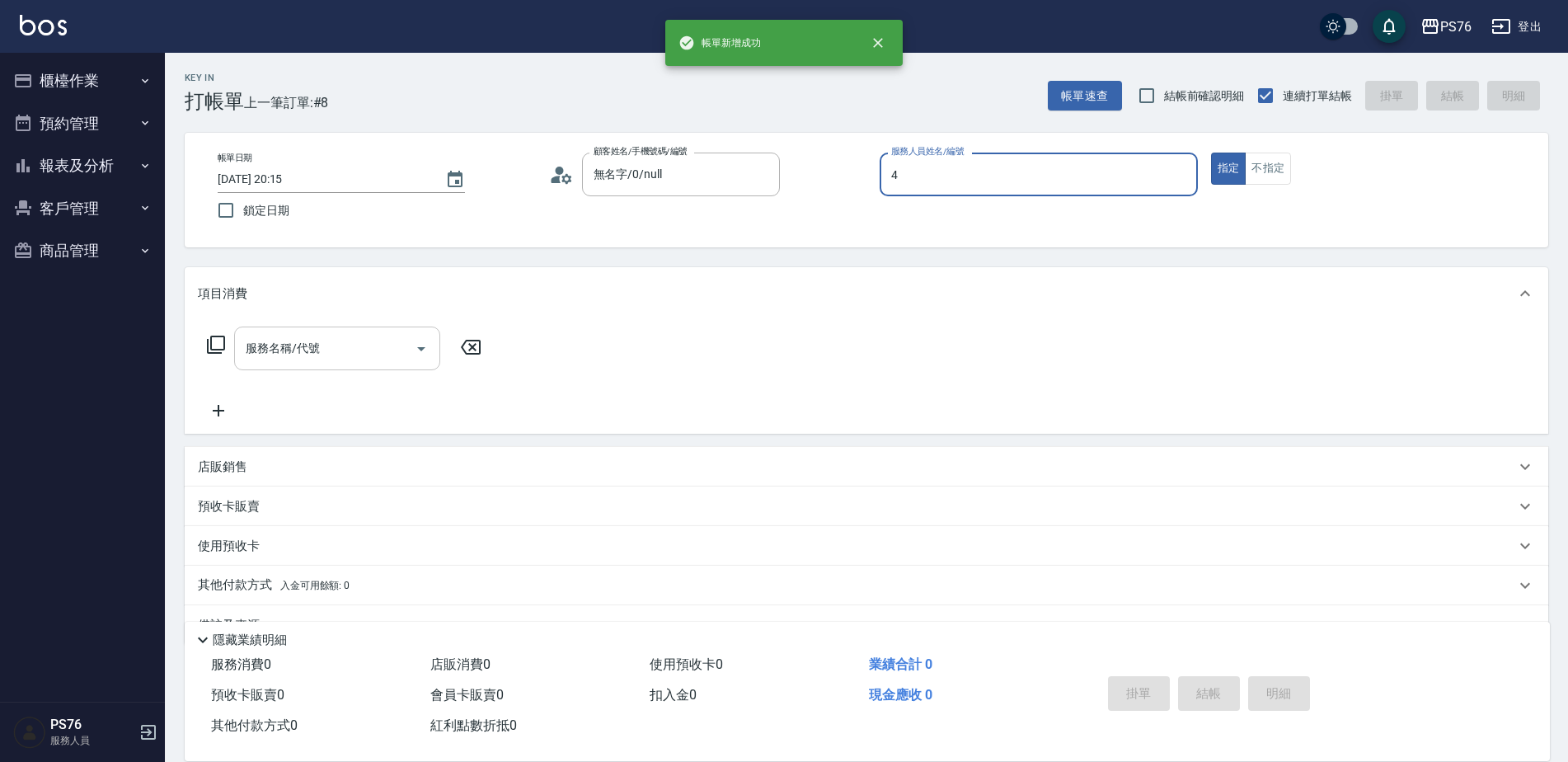
type input "蕭孟廷-4"
click at [302, 363] on input "服務名稱/代號" at bounding box center [325, 348] width 167 height 29
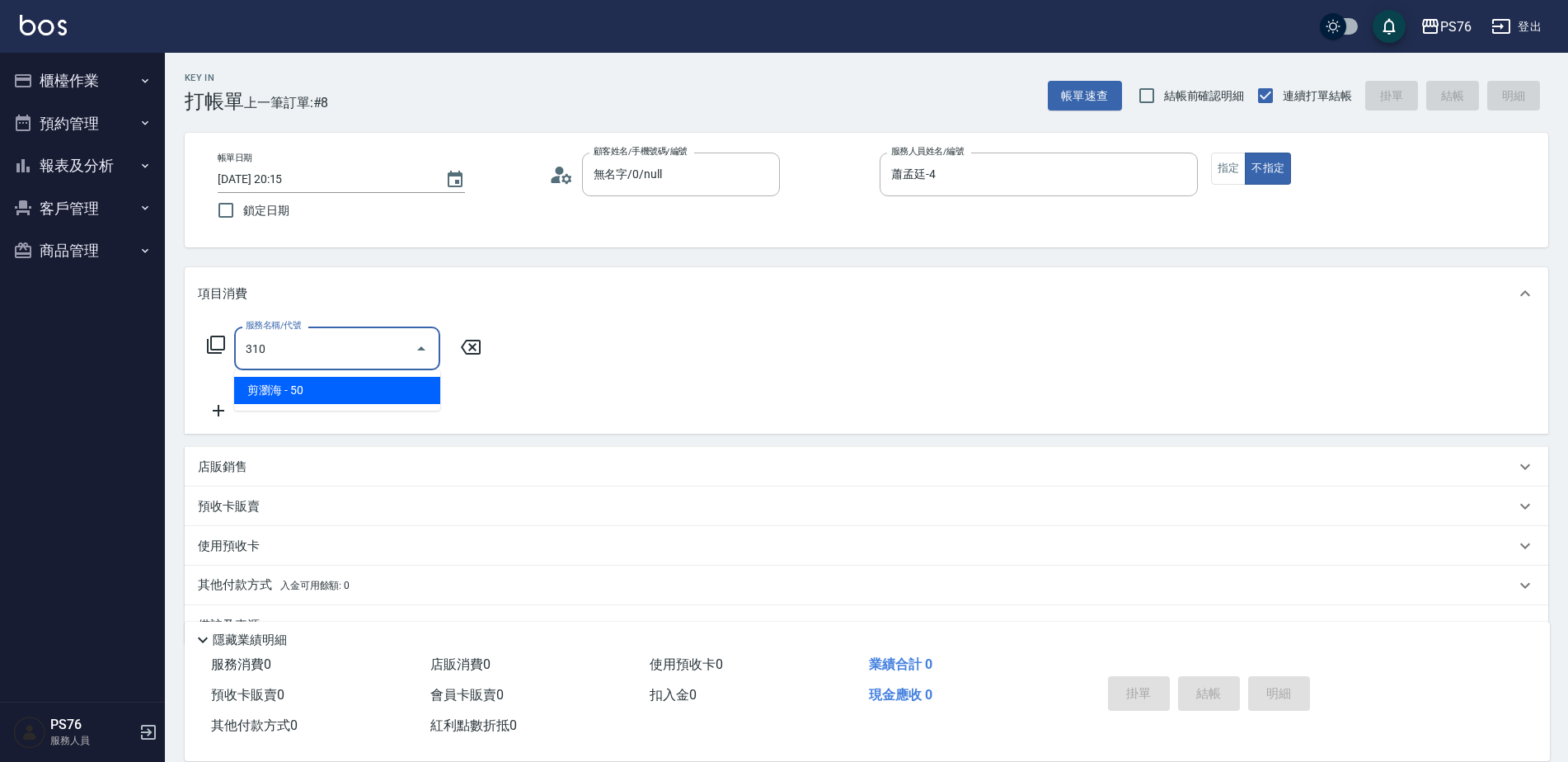
type input "剪瀏海(310)"
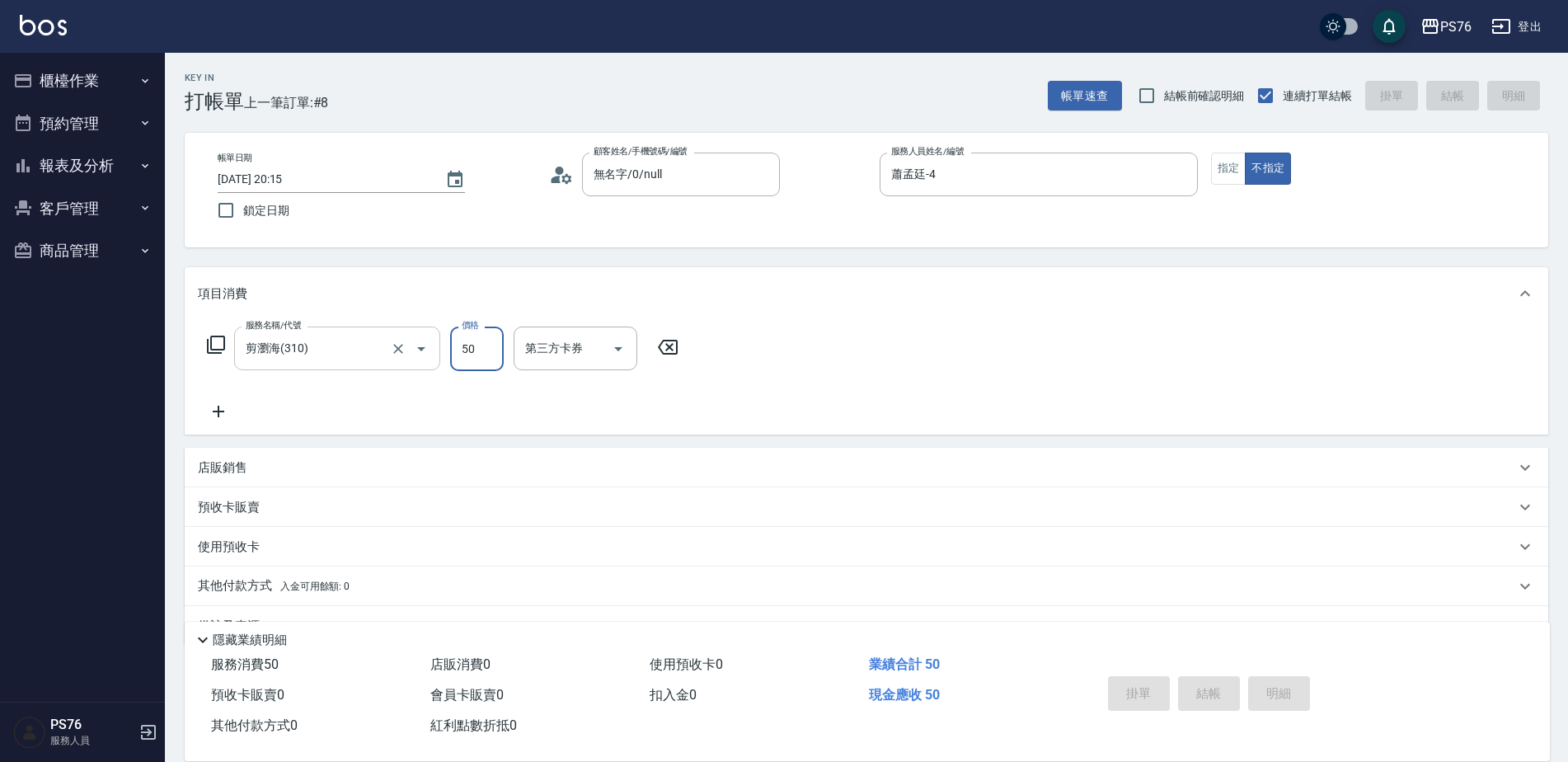
type input "[DATE] 20:16"
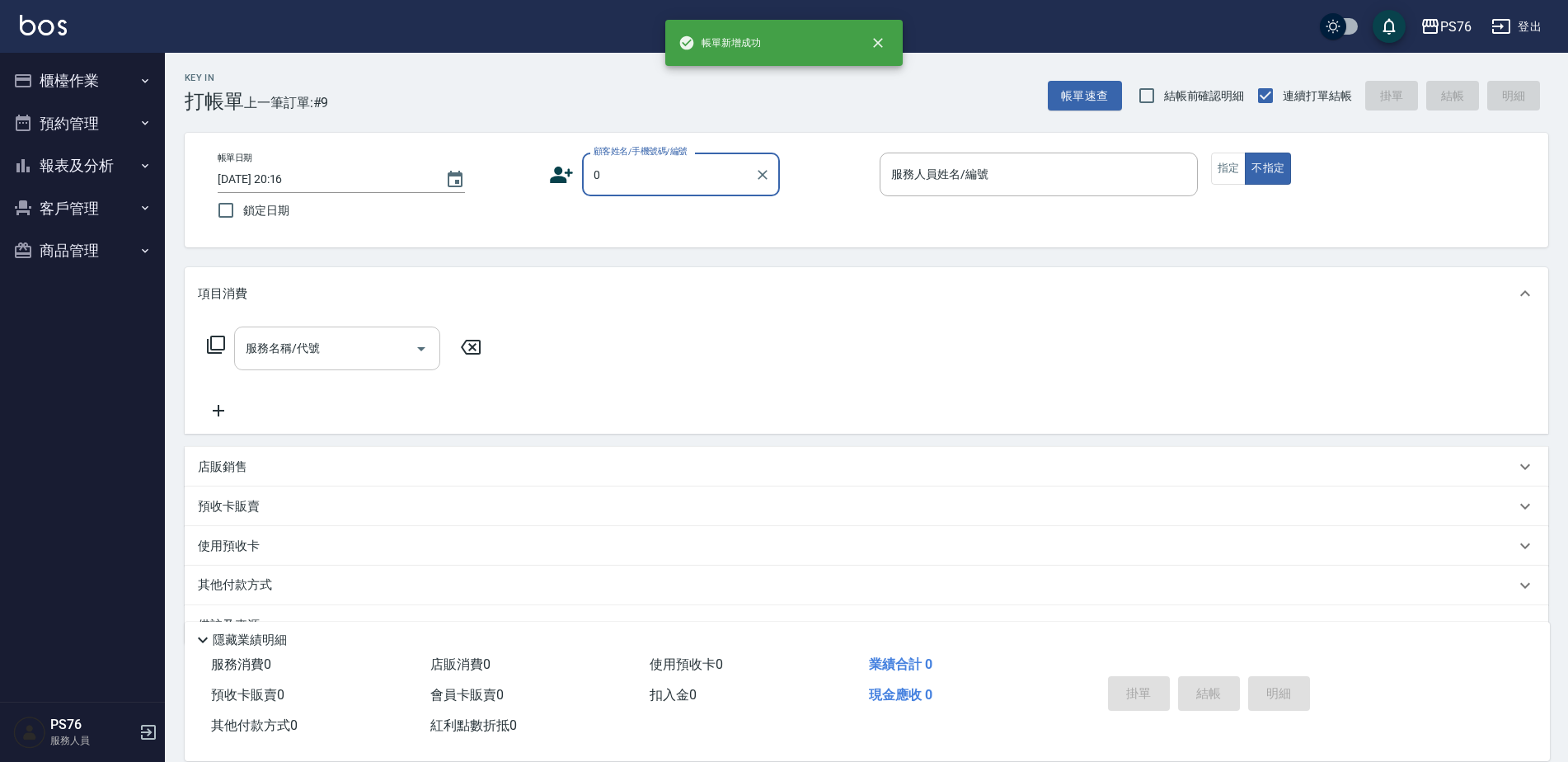
type input "無名字/0/null"
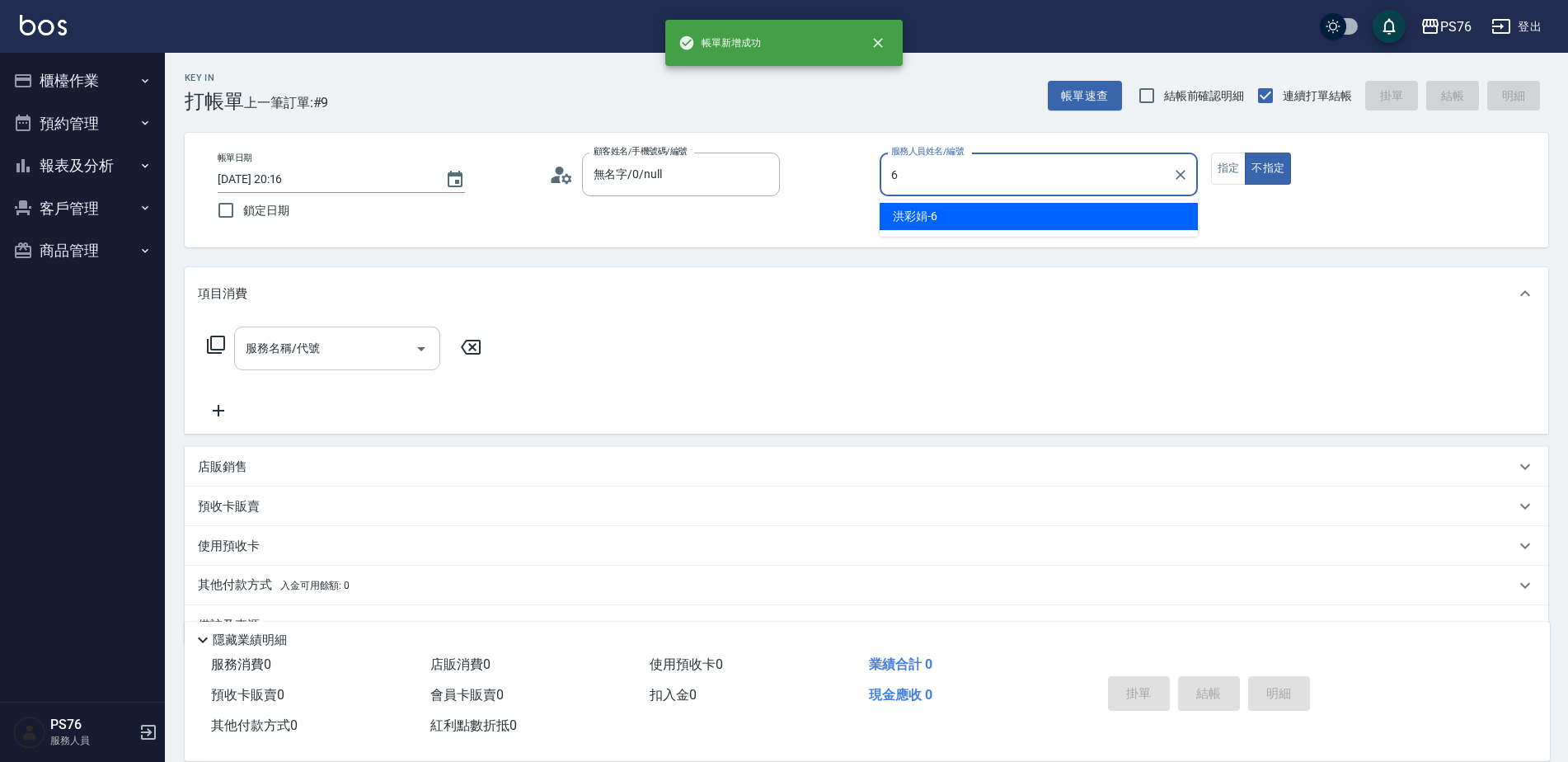
type input "洪彩娟-6"
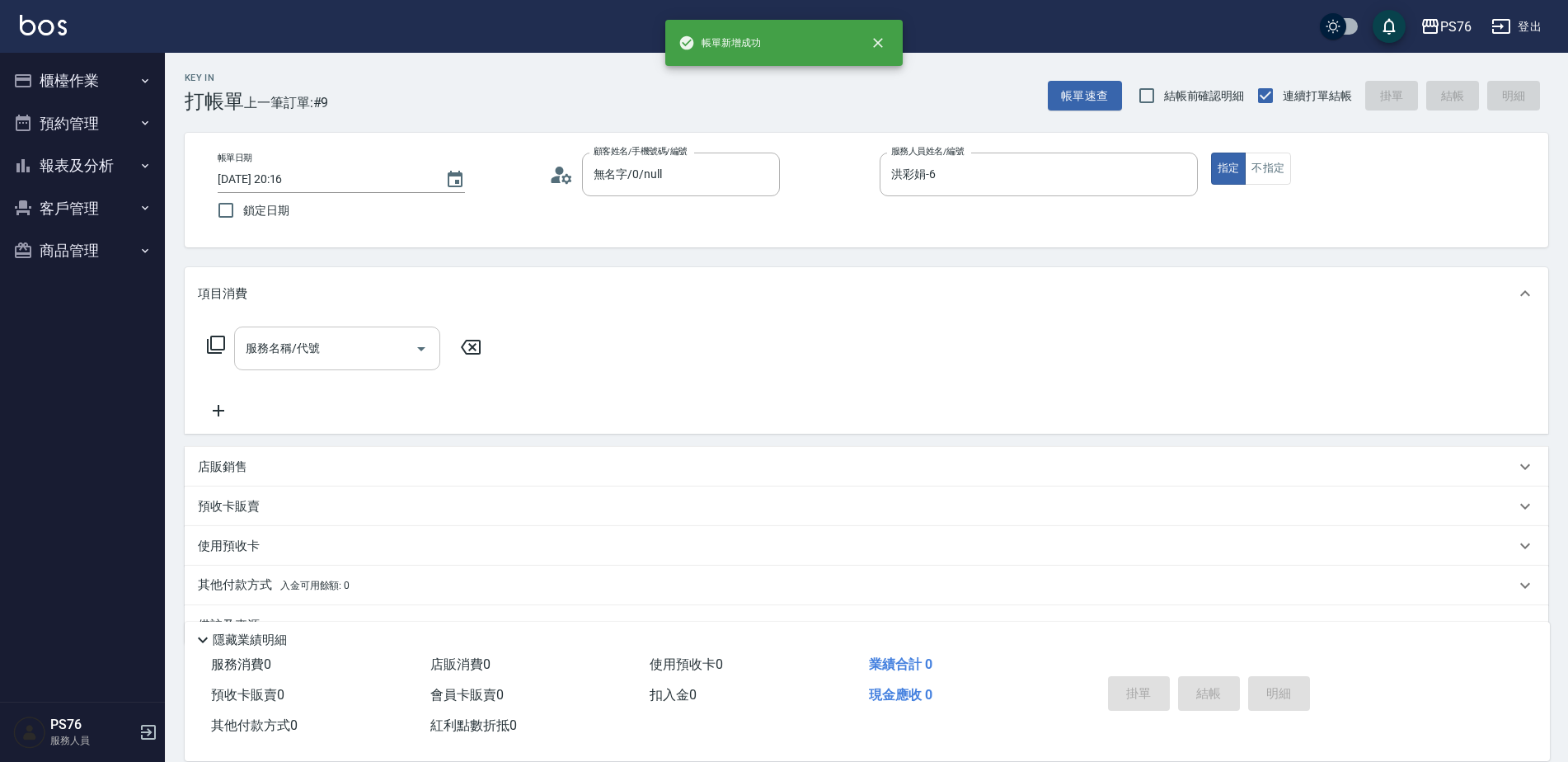
click at [302, 363] on input "服務名稱/代號" at bounding box center [325, 348] width 167 height 29
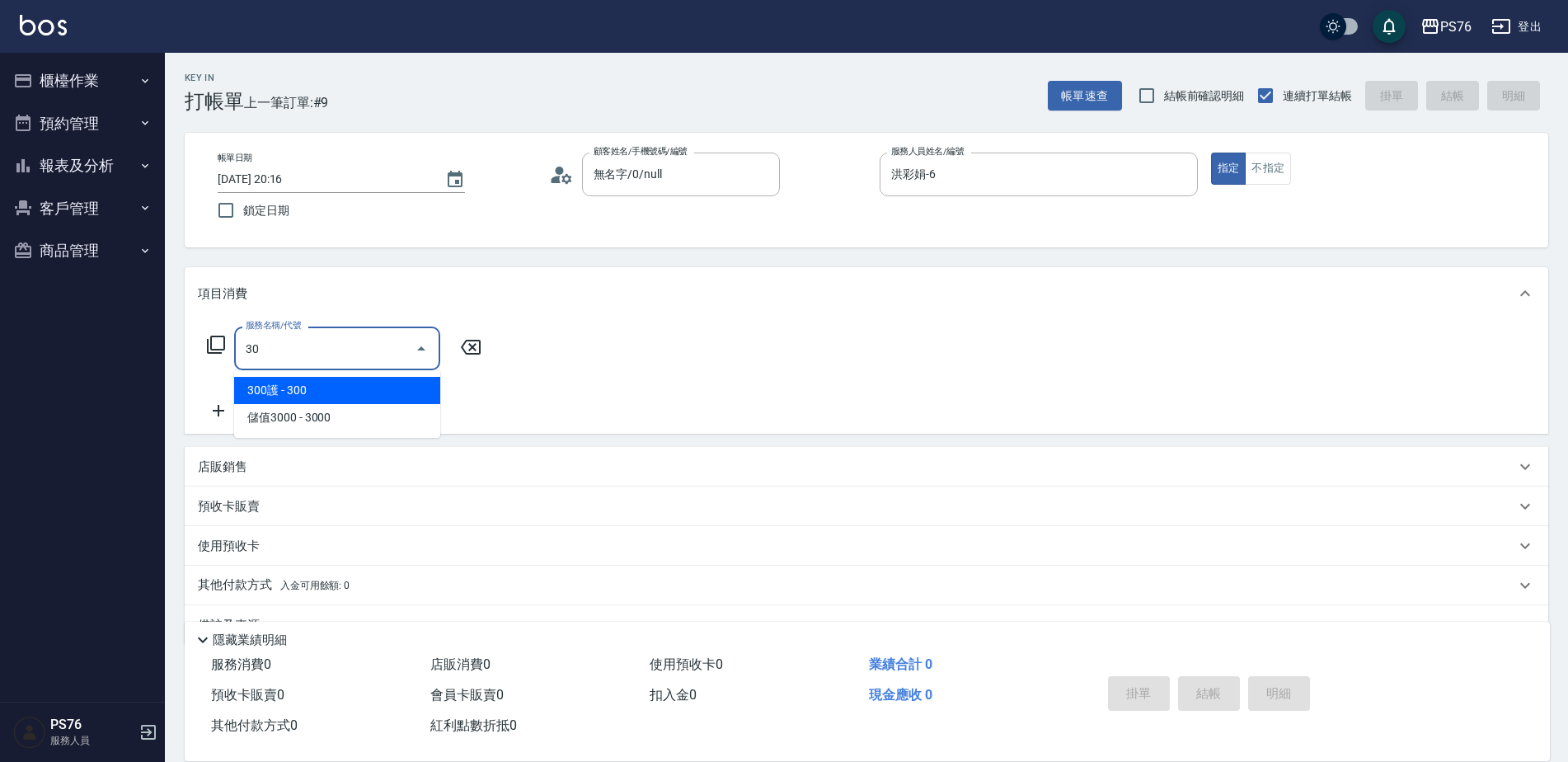
type input "3"
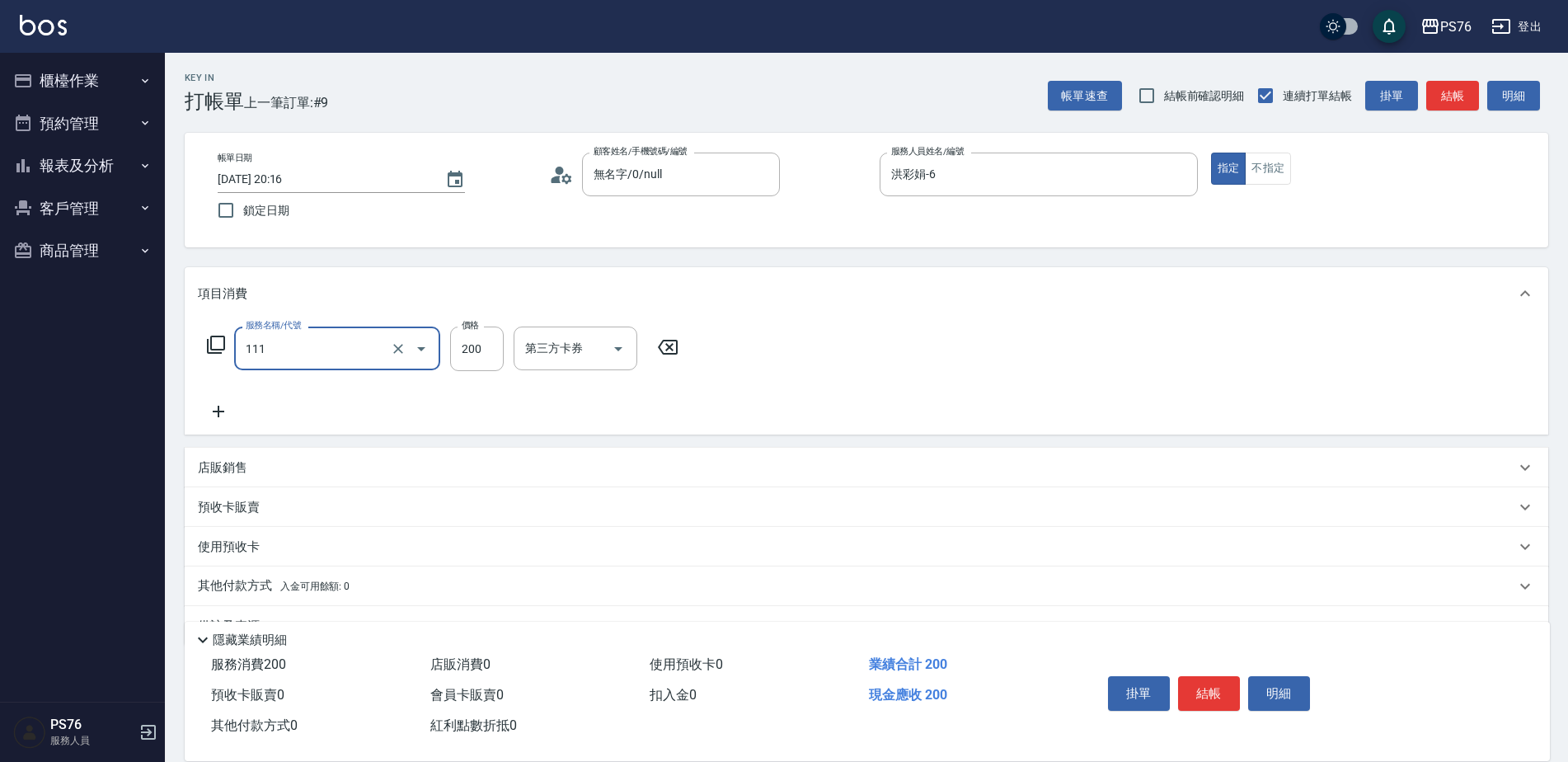
type input "200(111)"
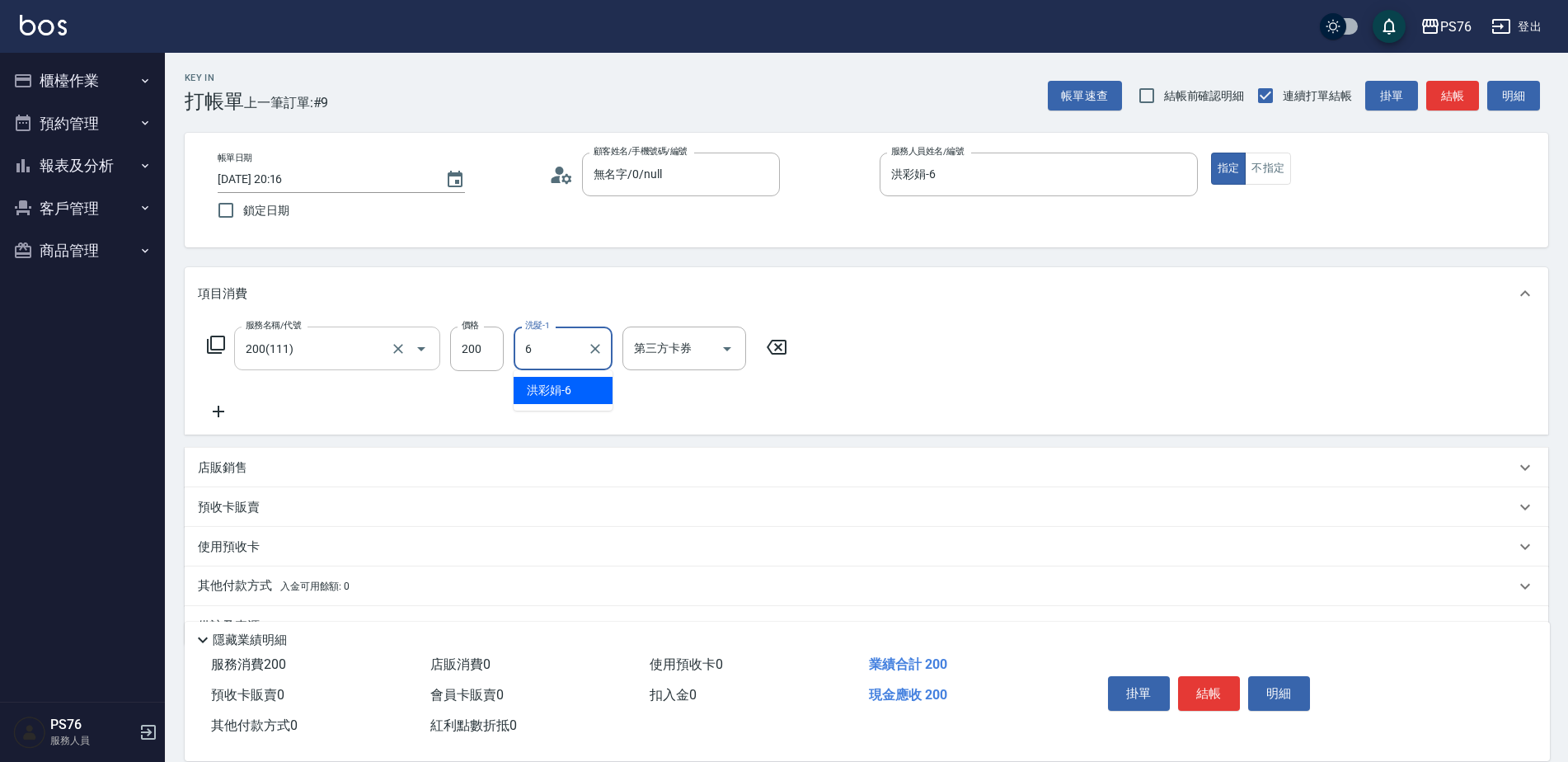
type input "洪彩娟-6"
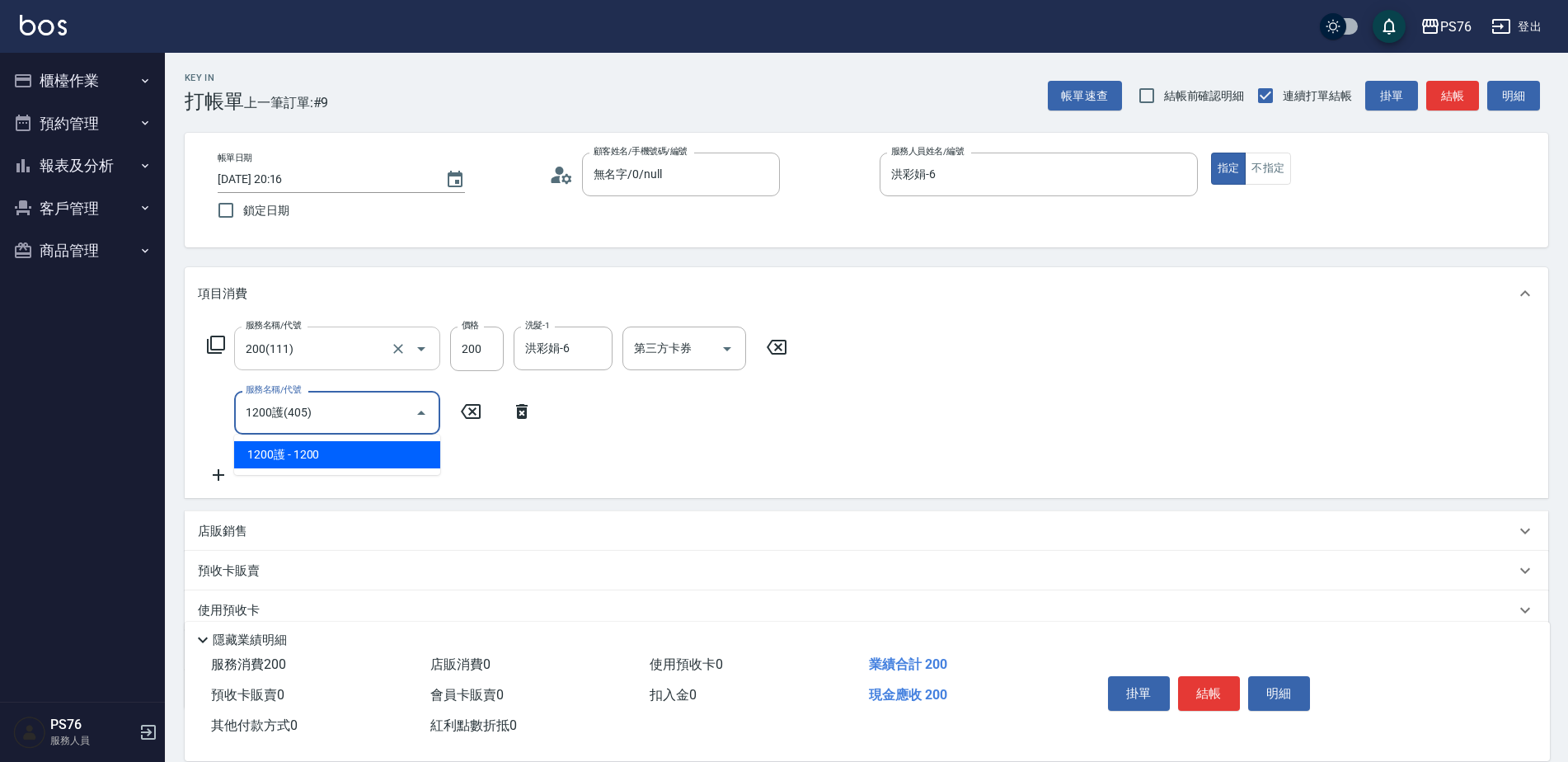
type input "1200護(405)"
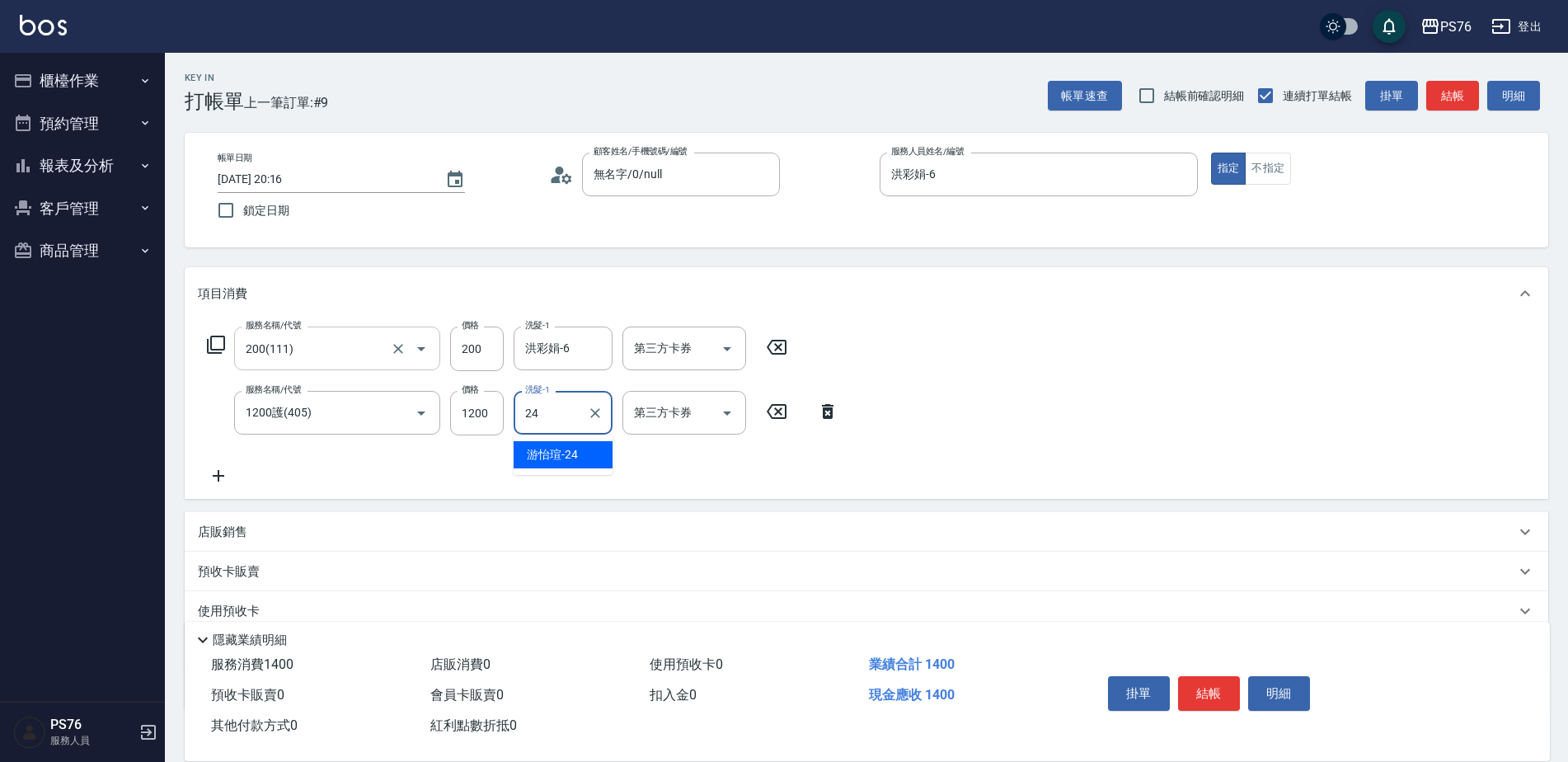
type input "游怡瑄-24"
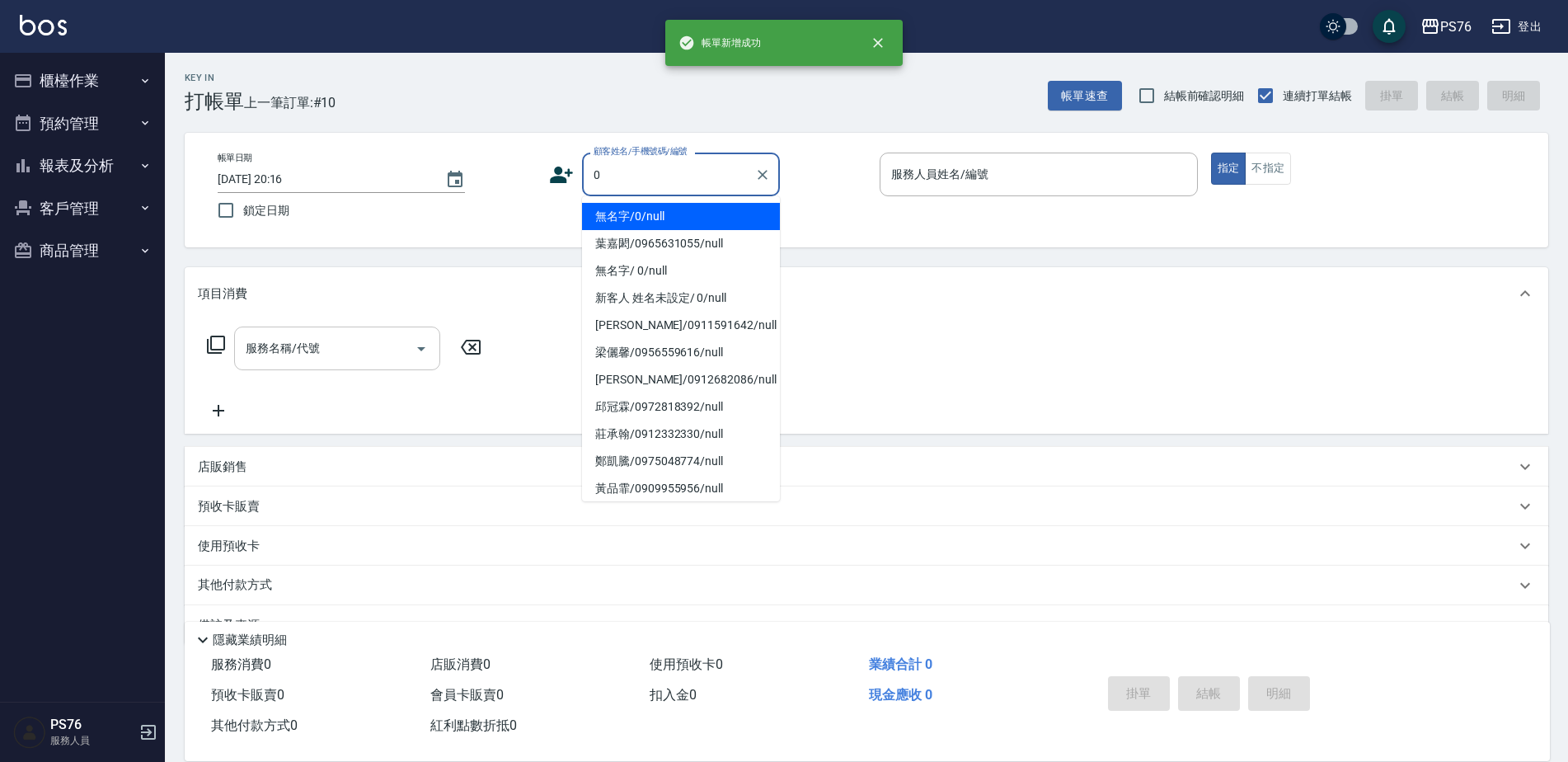
type input "無名字/0/null"
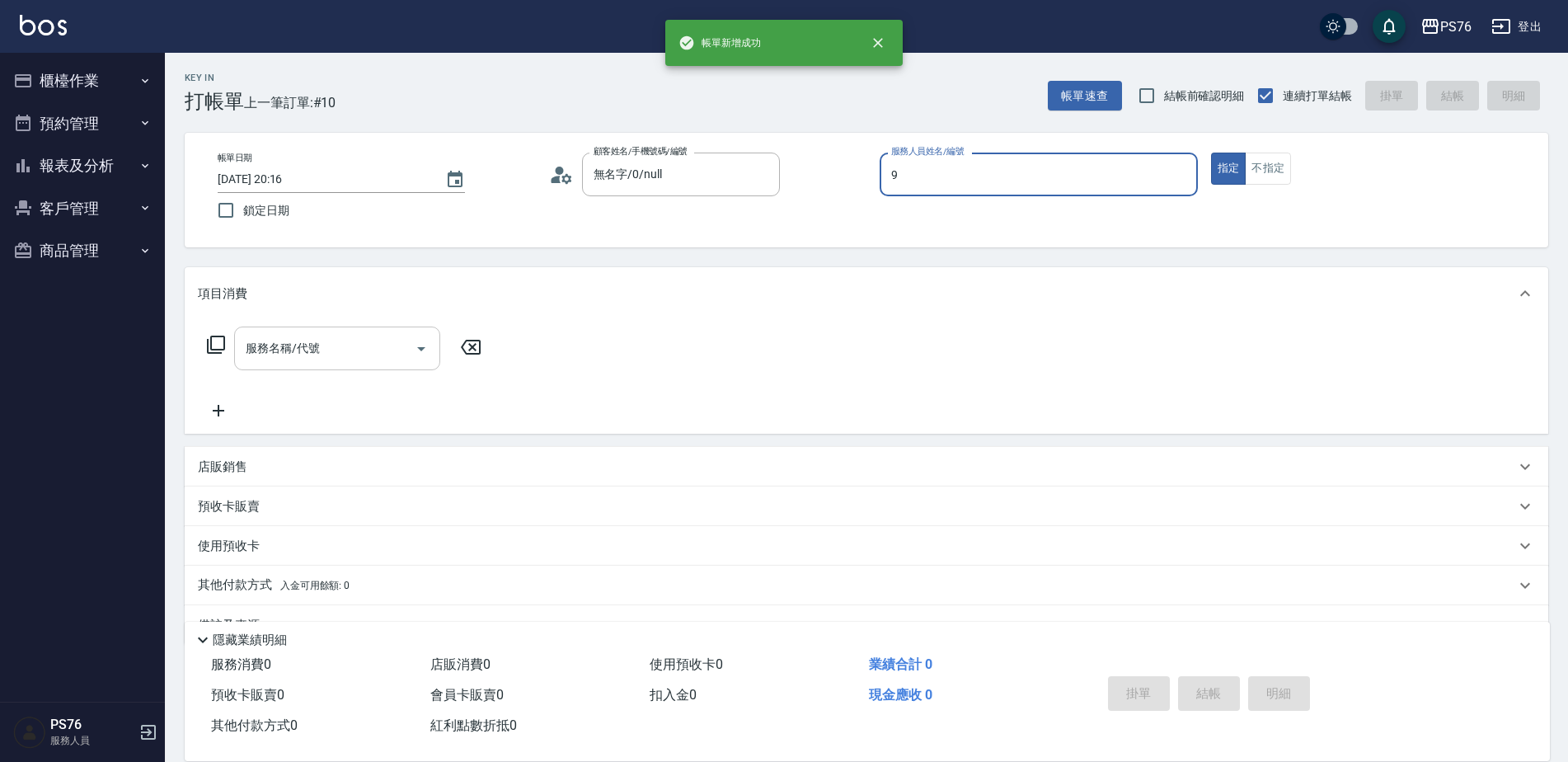
type input "[PERSON_NAME]-9"
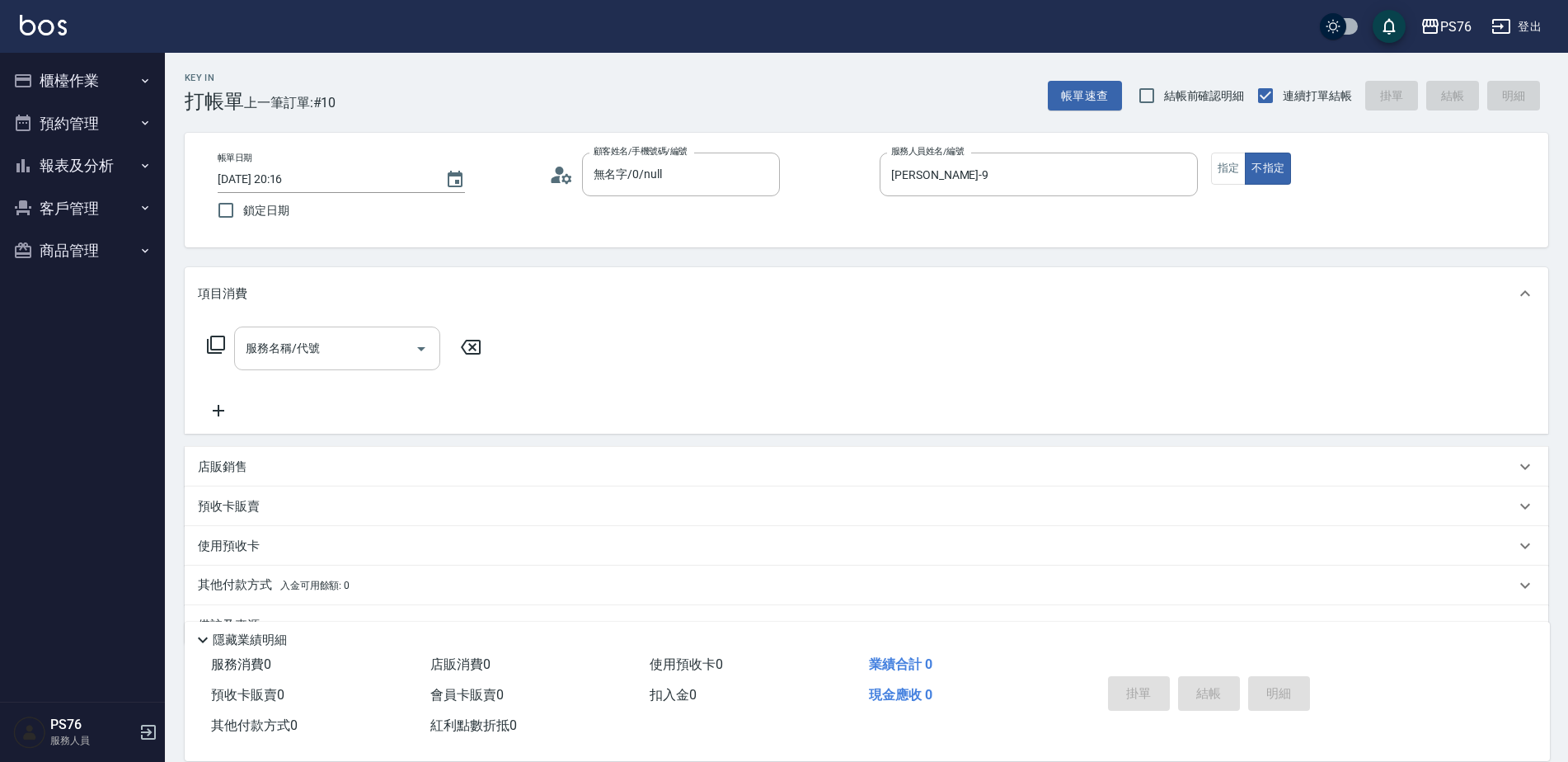
click at [305, 355] on input "服務名稱/代號" at bounding box center [325, 348] width 167 height 29
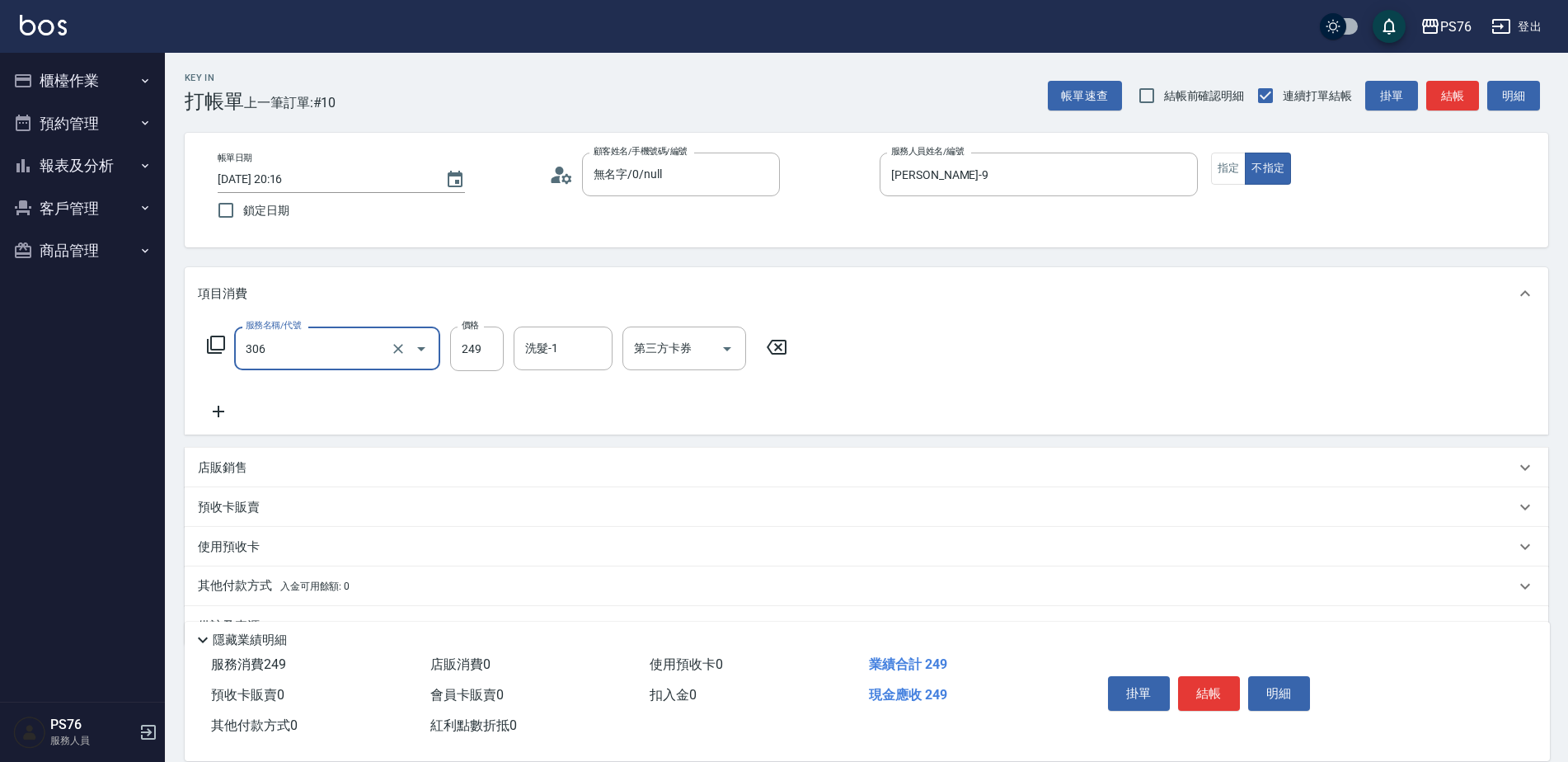
type input "剪髮(306)"
type input "[PERSON_NAME]-9"
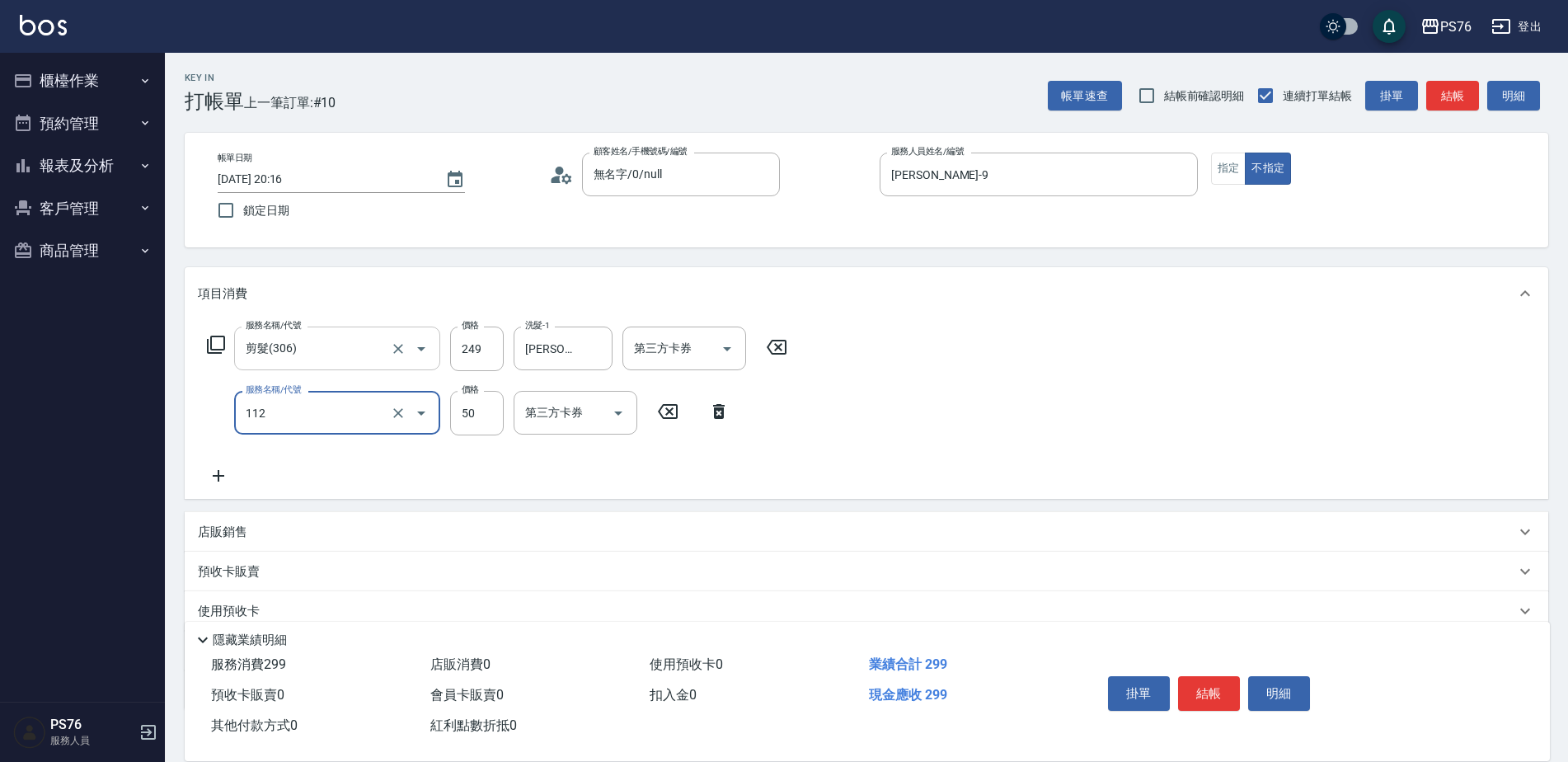
type input "精油50(112)"
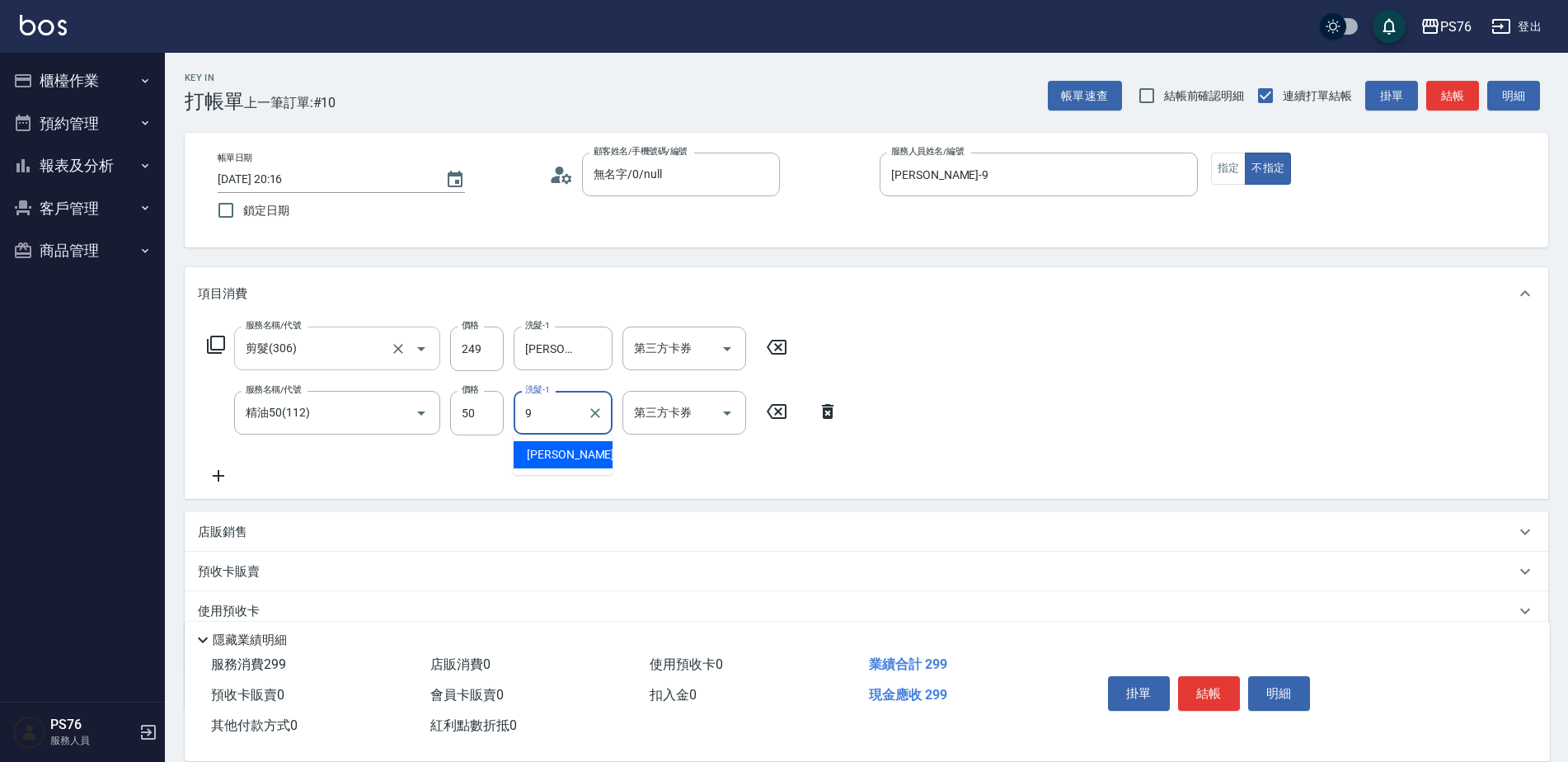
type input "[PERSON_NAME]-9"
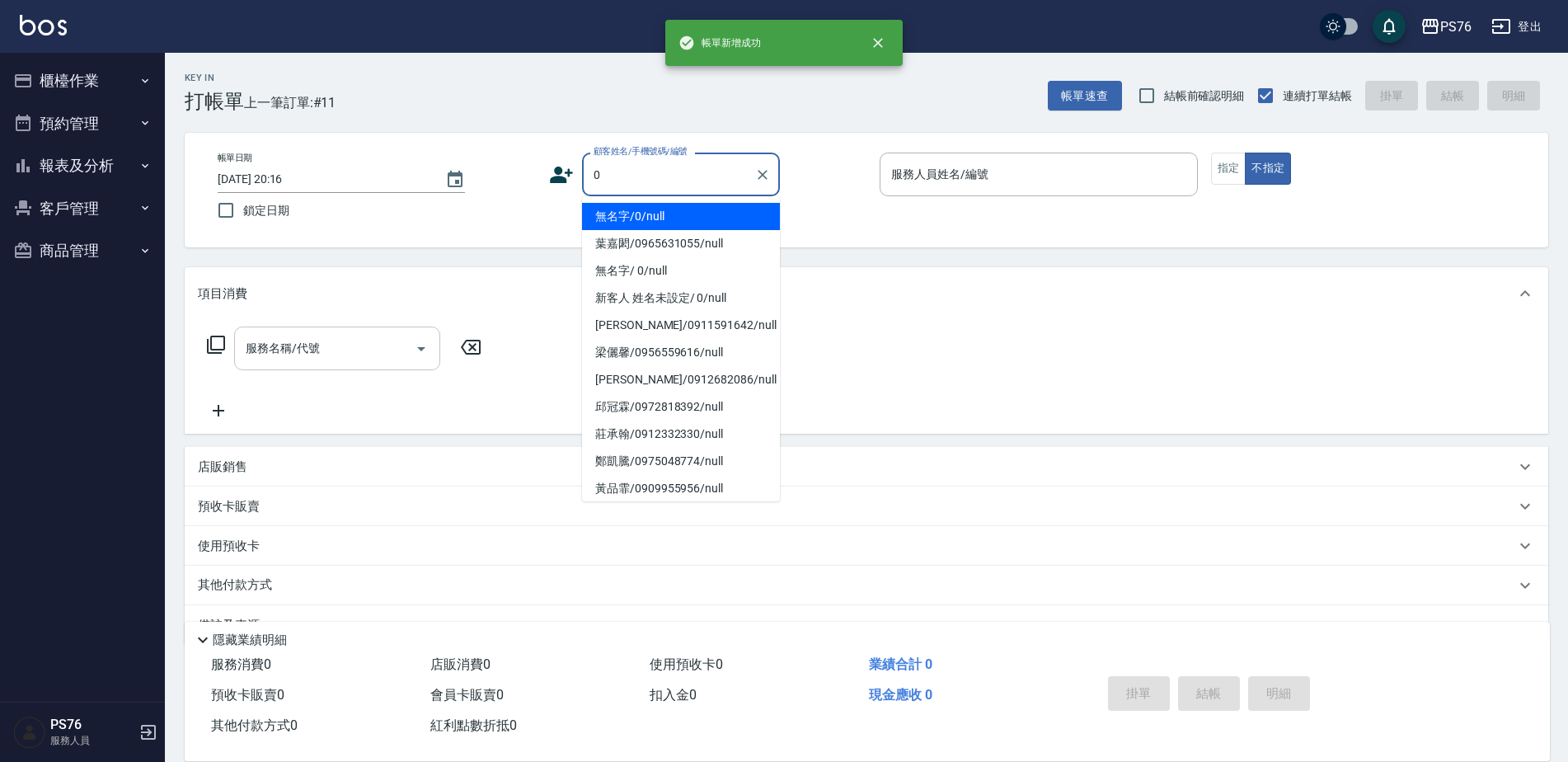
type input "無名字/0/null"
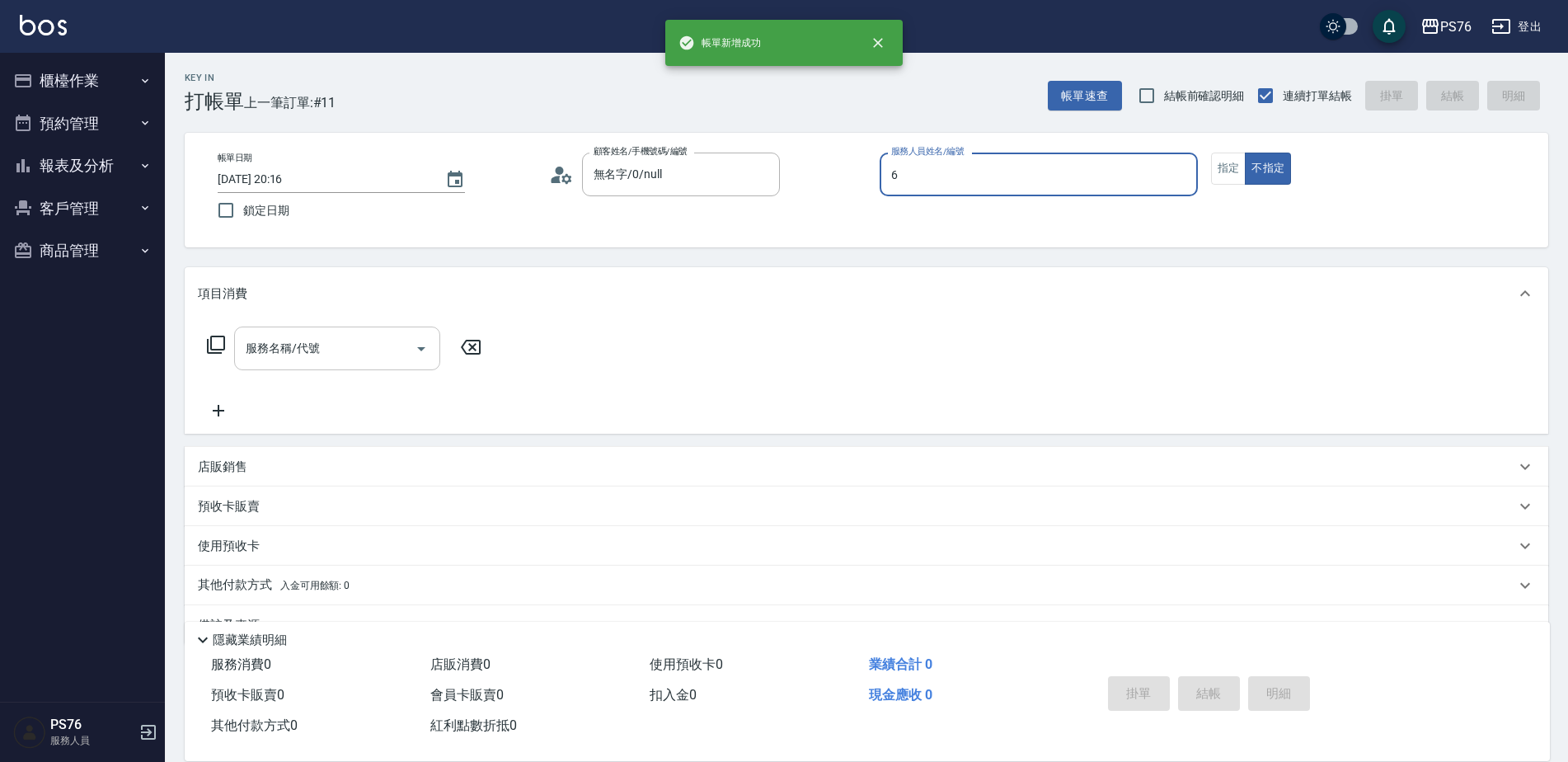
type input "洪彩娟-6"
click at [305, 355] on input "服務名稱/代號" at bounding box center [325, 348] width 167 height 29
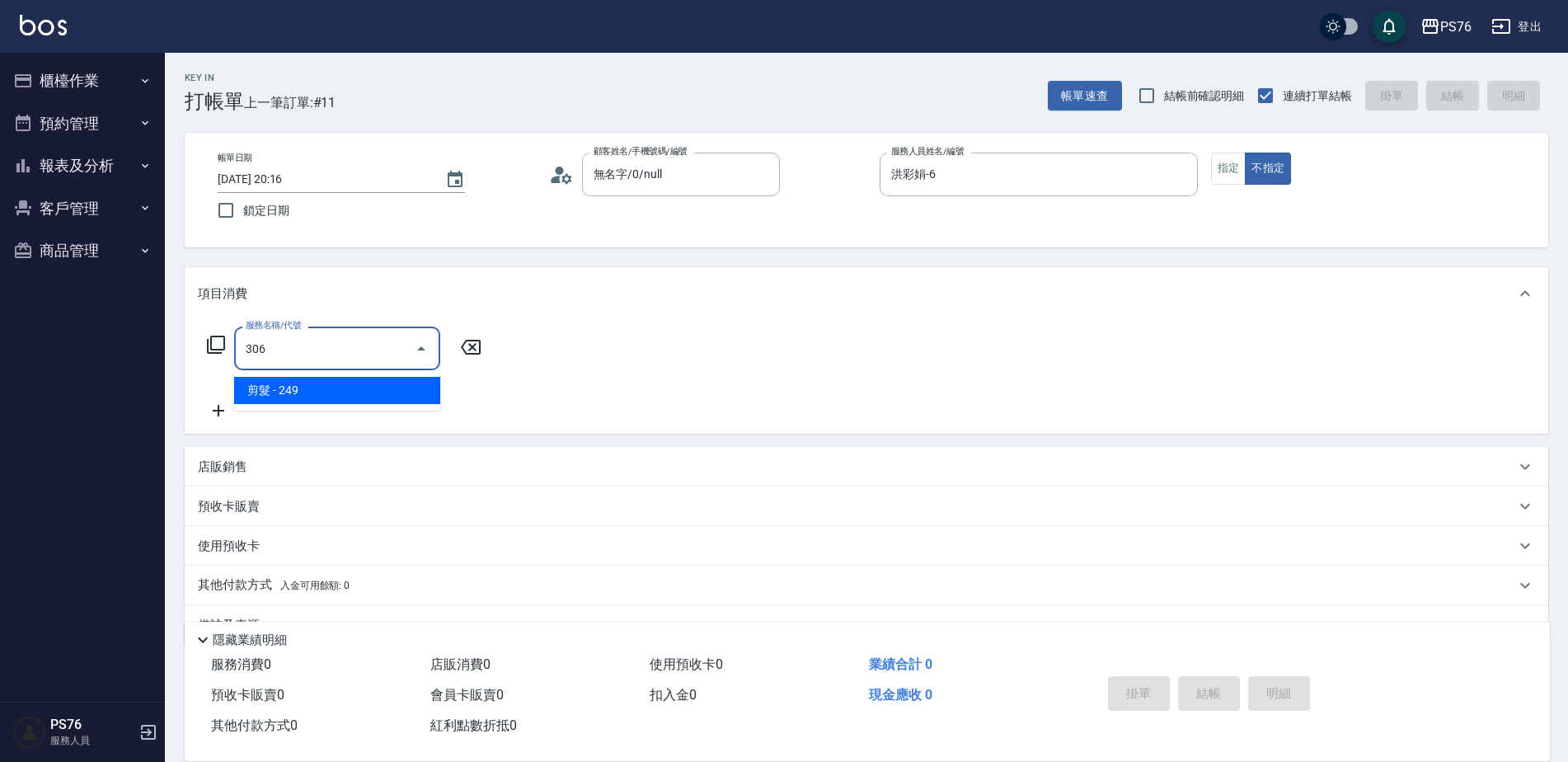
type input "剪髮(306)"
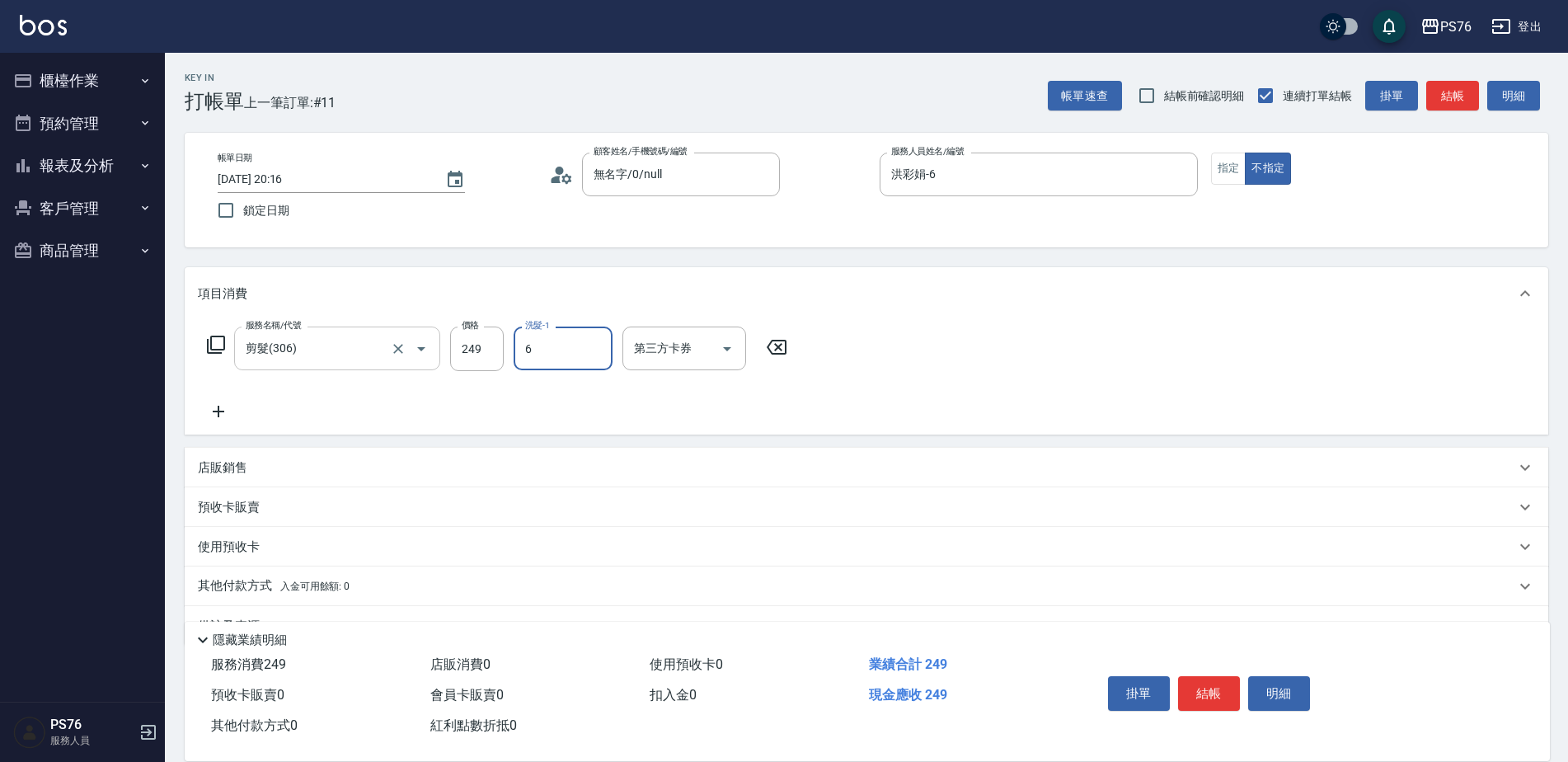
type input "洪彩娟-6"
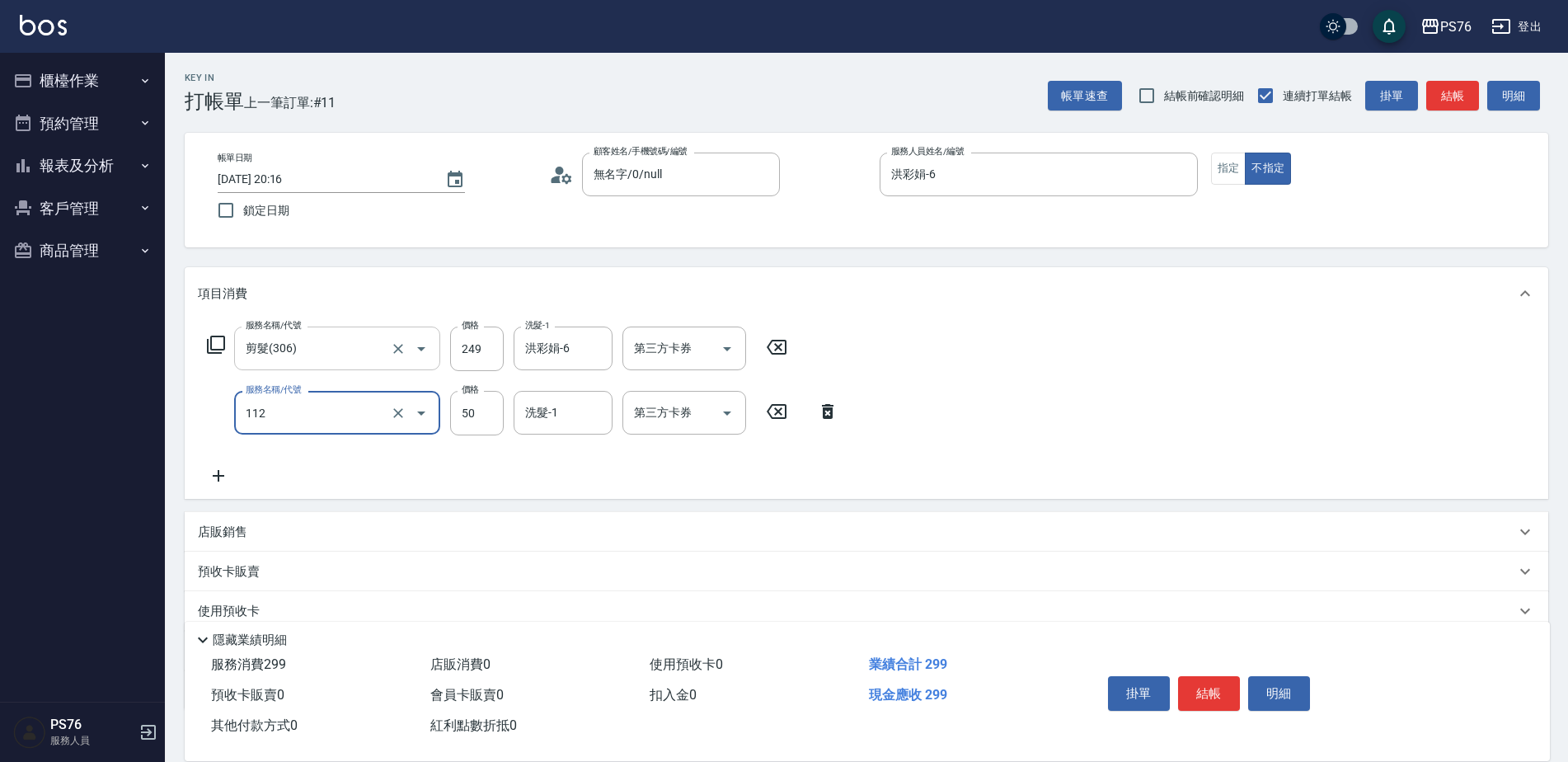
type input "精油50(112)"
type input "洪彩娟-6"
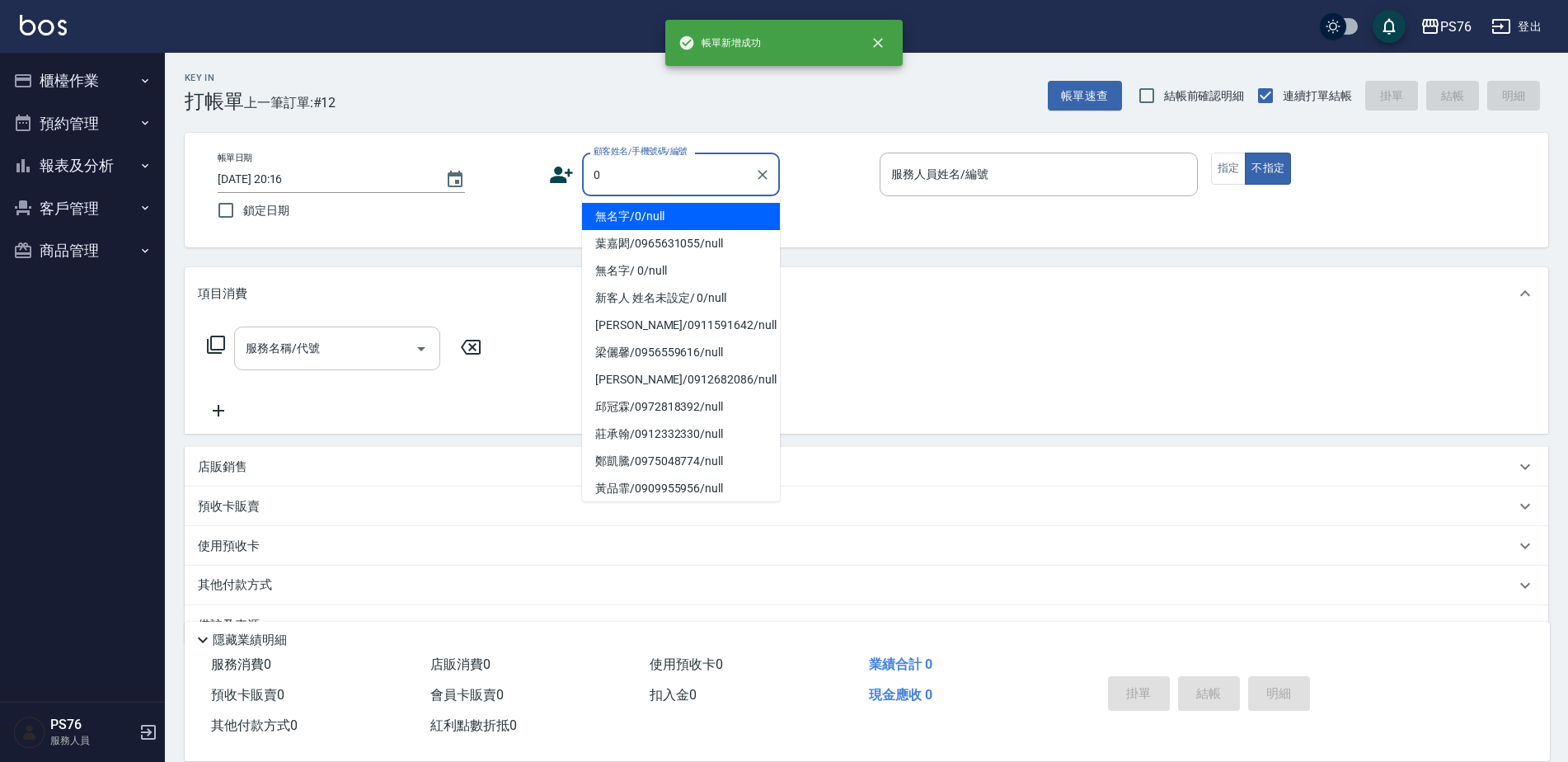
type input "無名字/0/null"
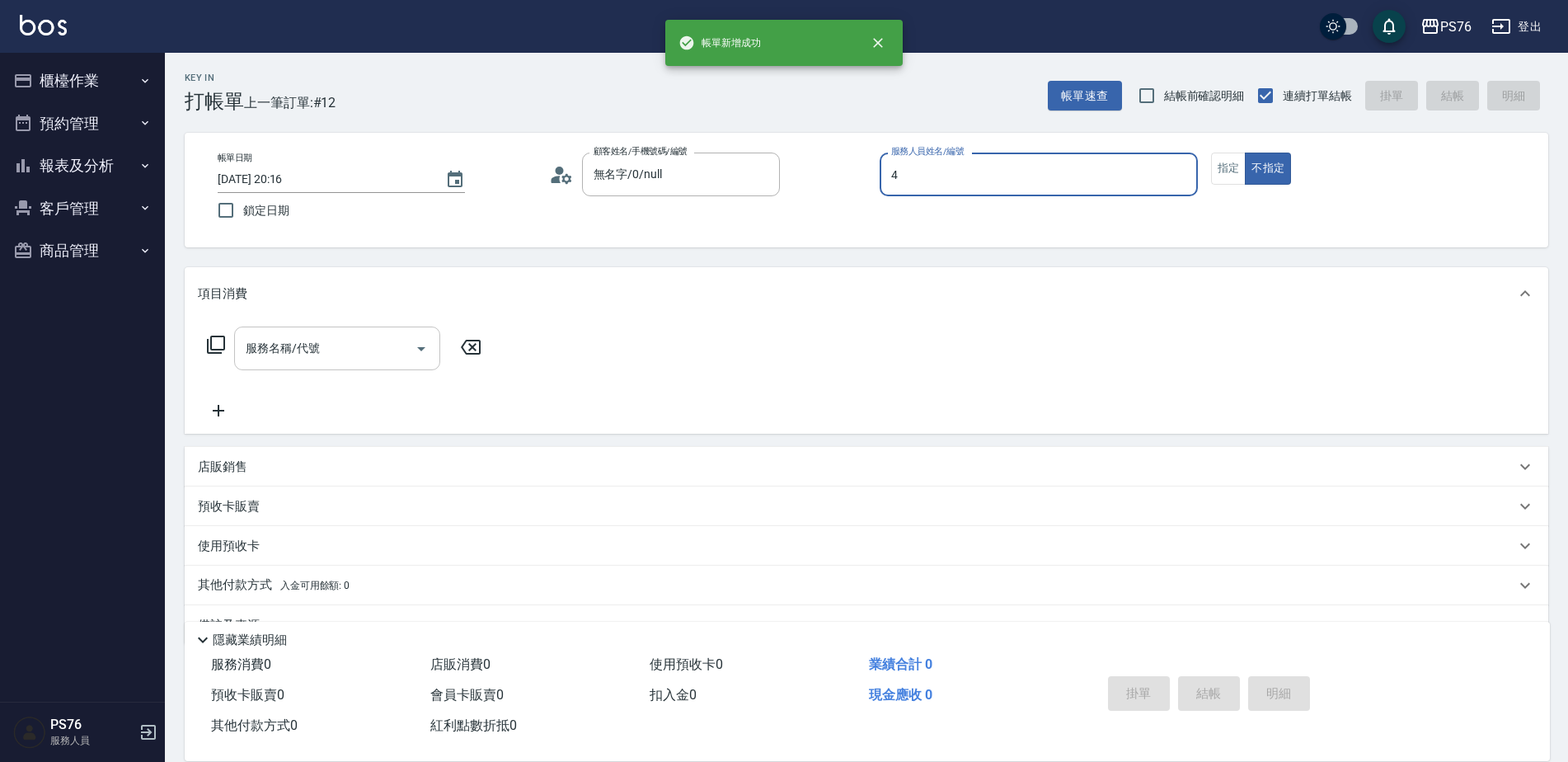
type input "蕭孟廷-4"
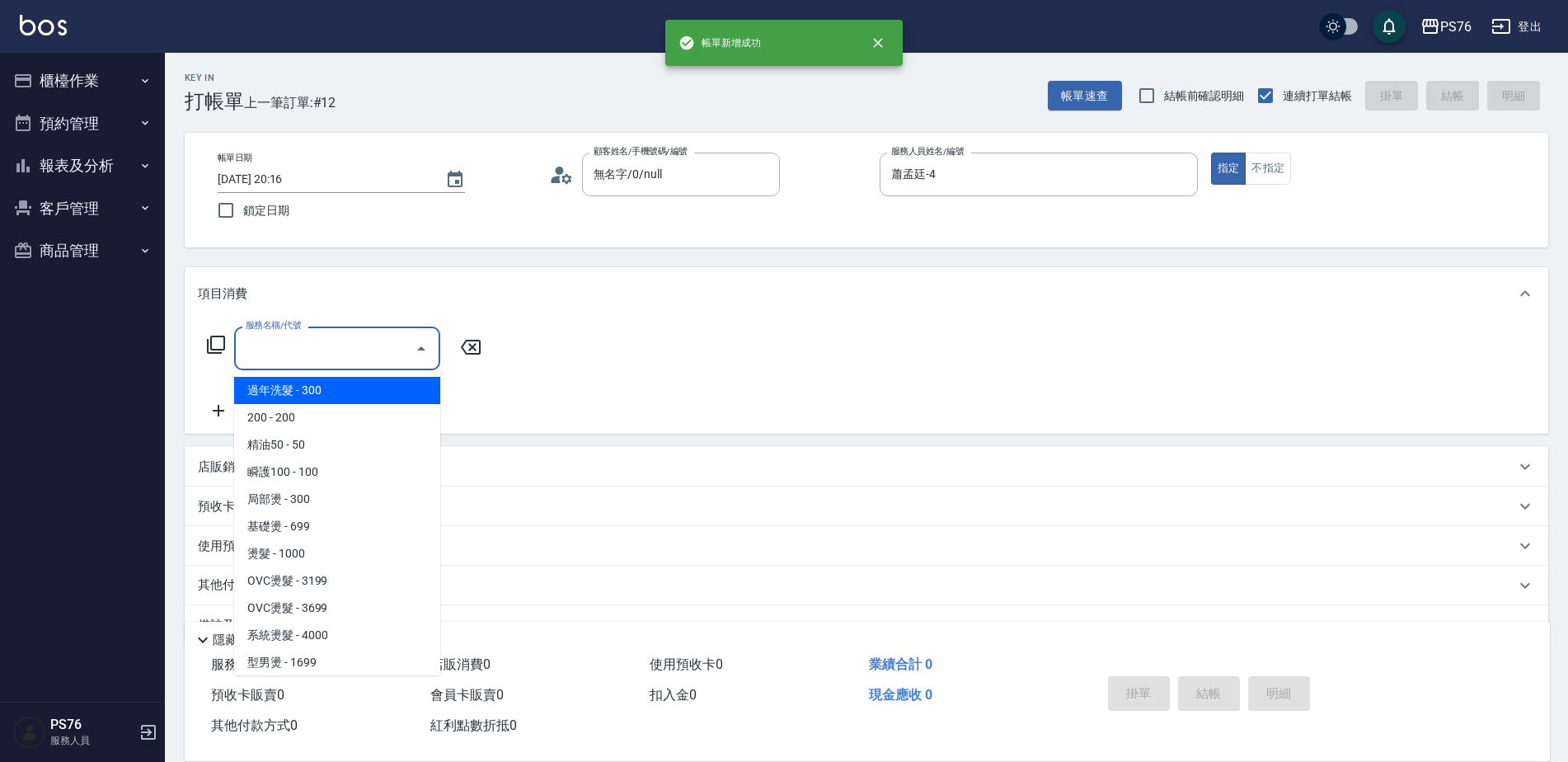
click at [306, 355] on input "服務名稱/代號" at bounding box center [325, 348] width 167 height 29
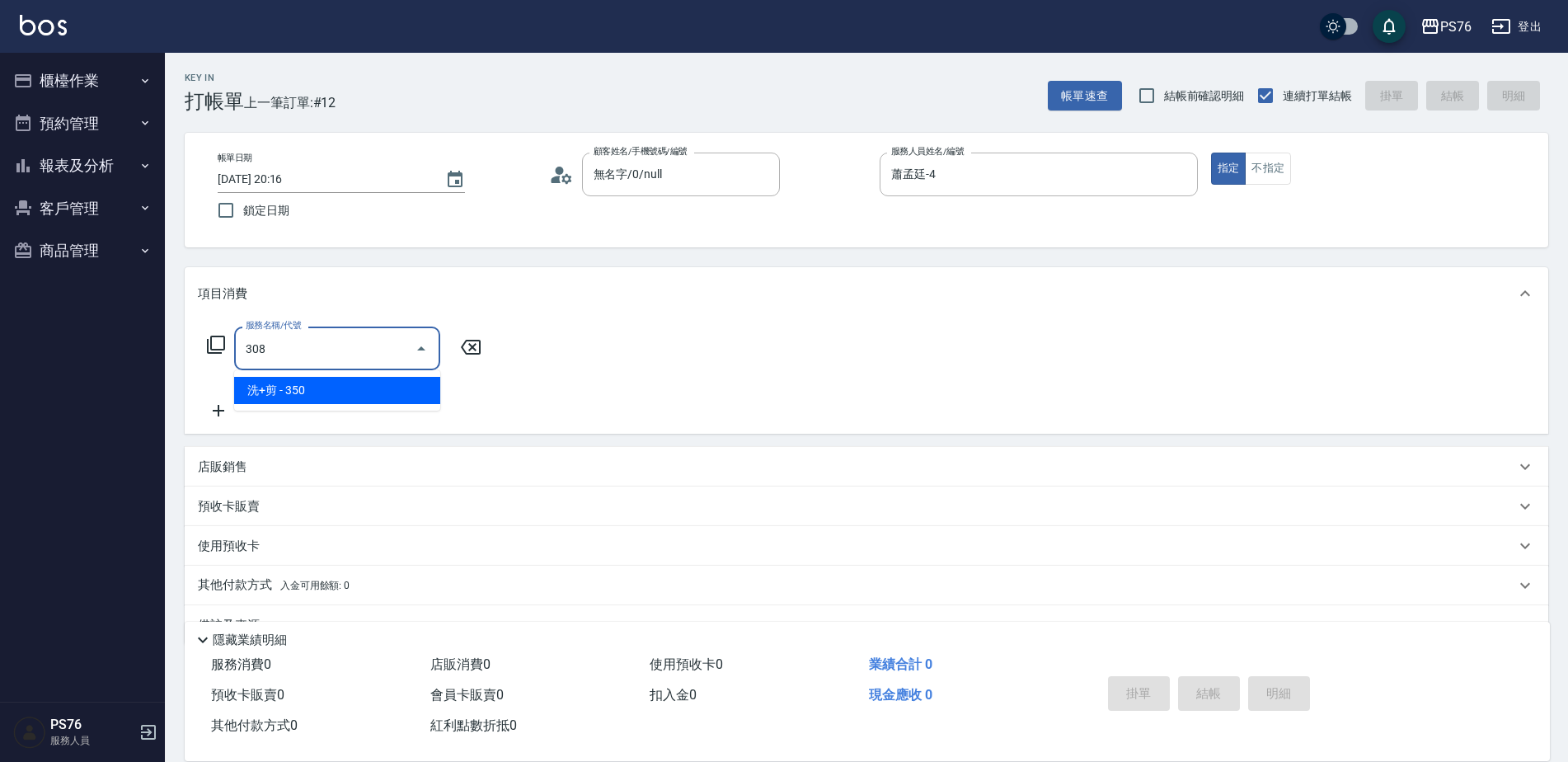
type input "洗+剪(308)"
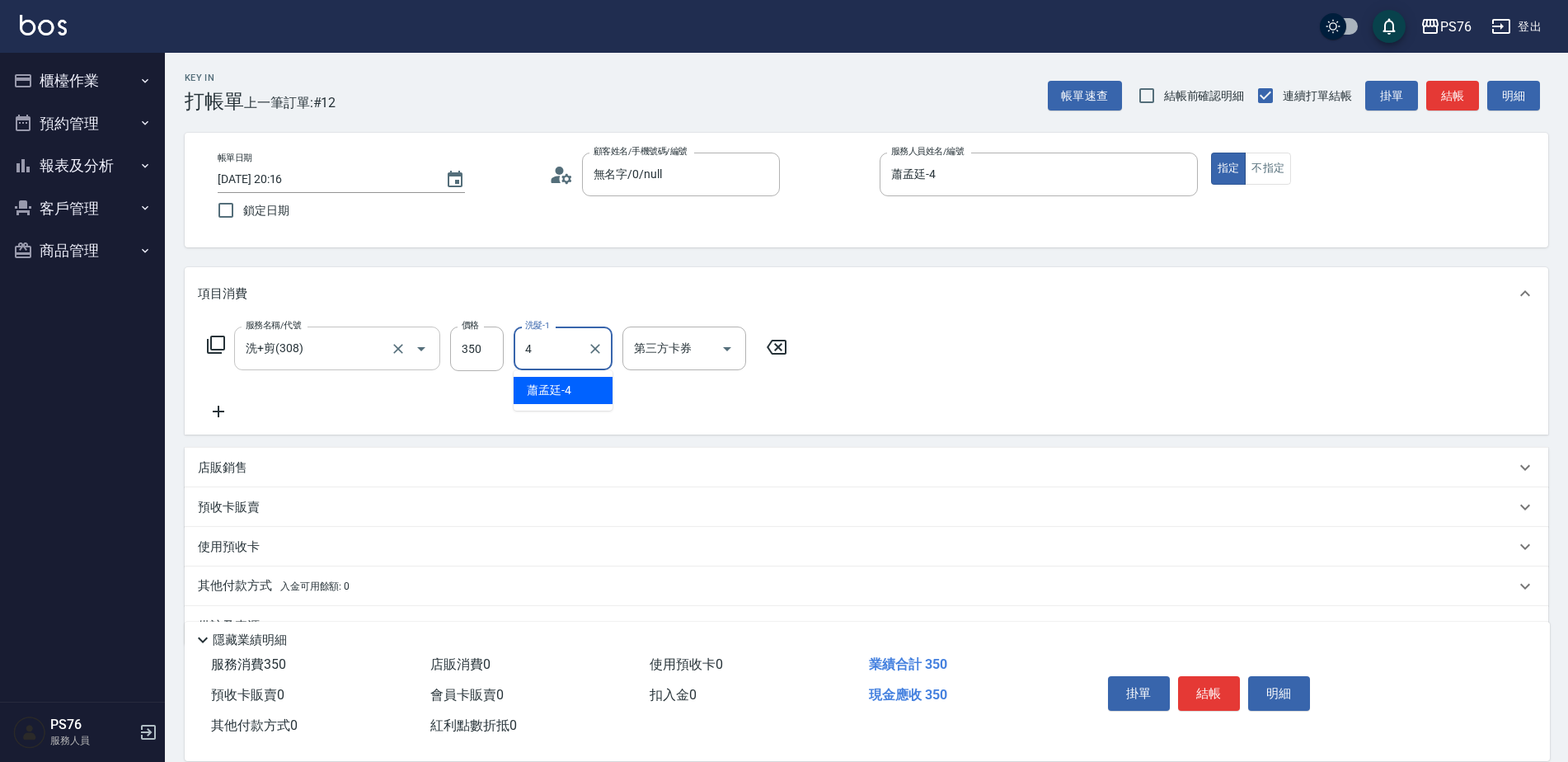
type input "蕭孟廷-4"
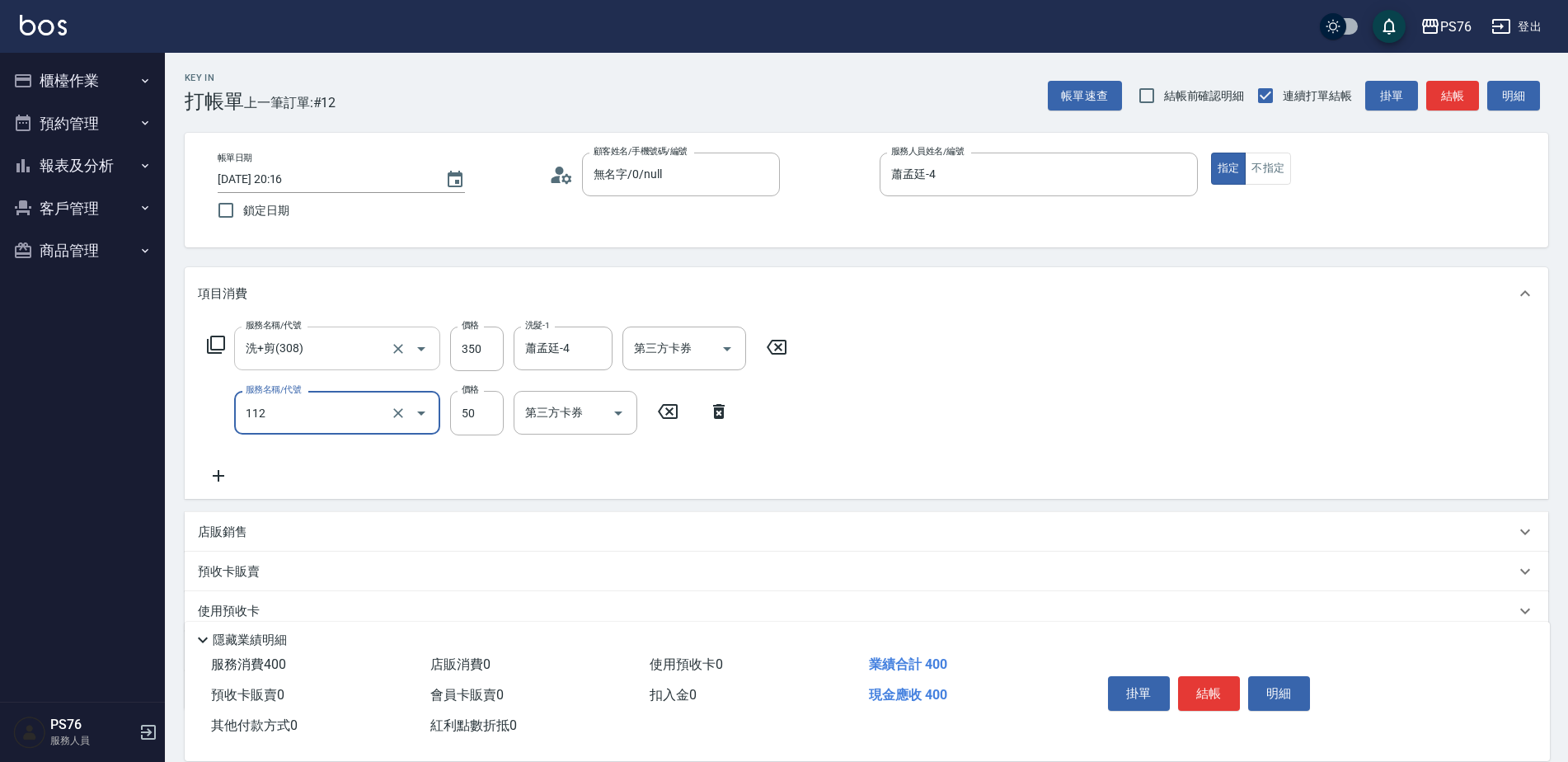
type input "精油50(112)"
type input "蕭孟廷-4"
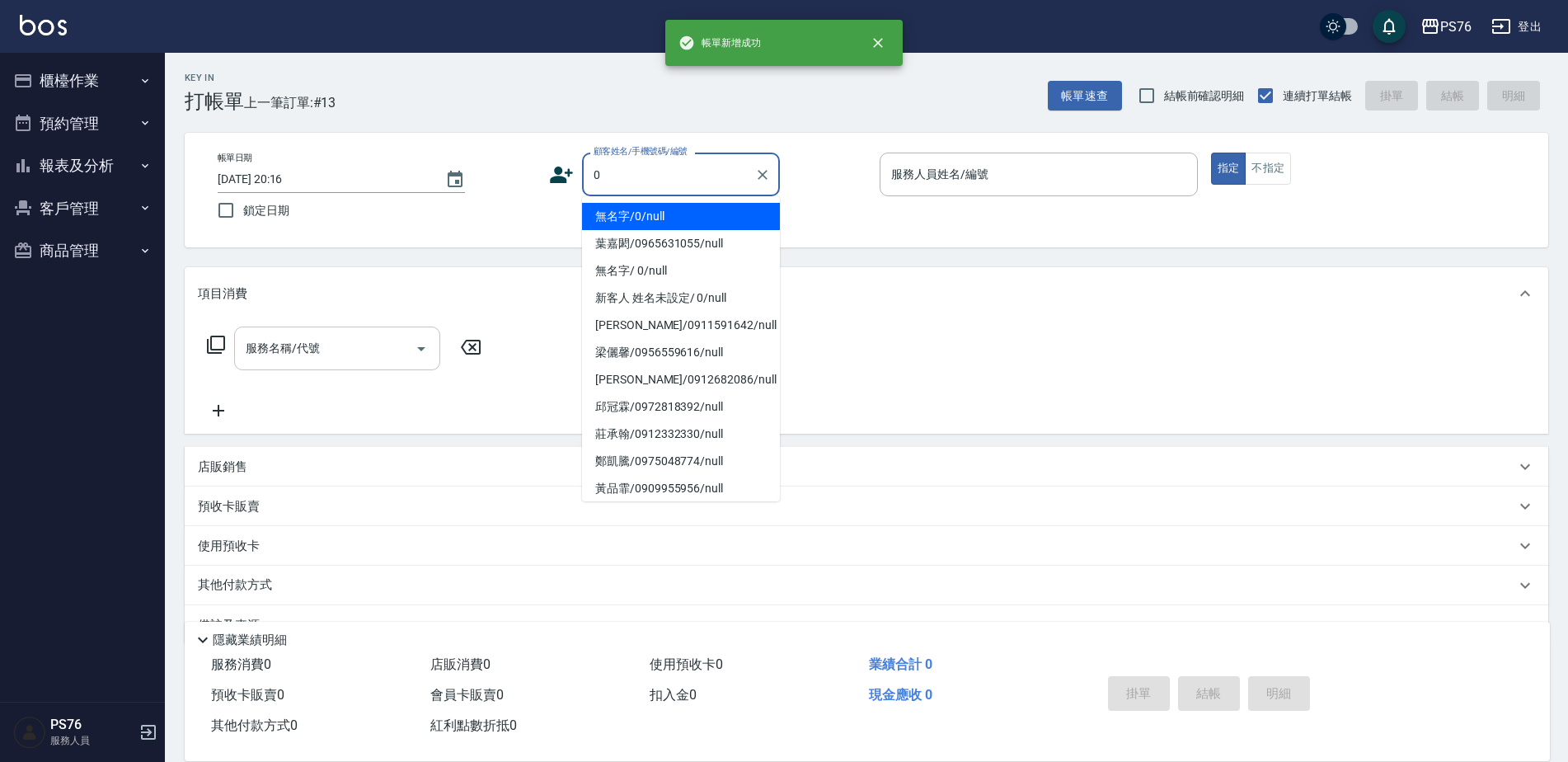
type input "無名字/0/null"
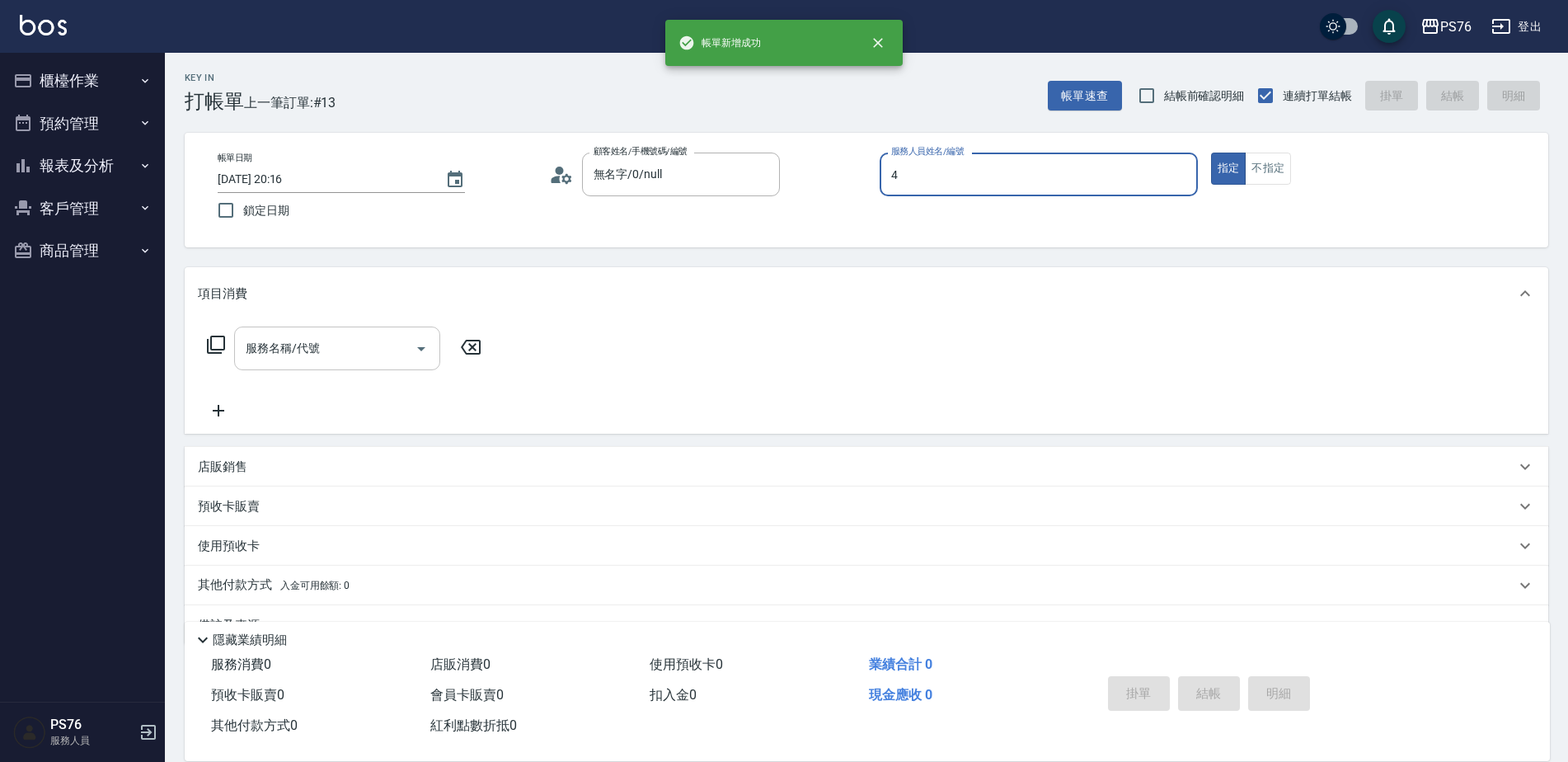
type input "蕭孟廷-4"
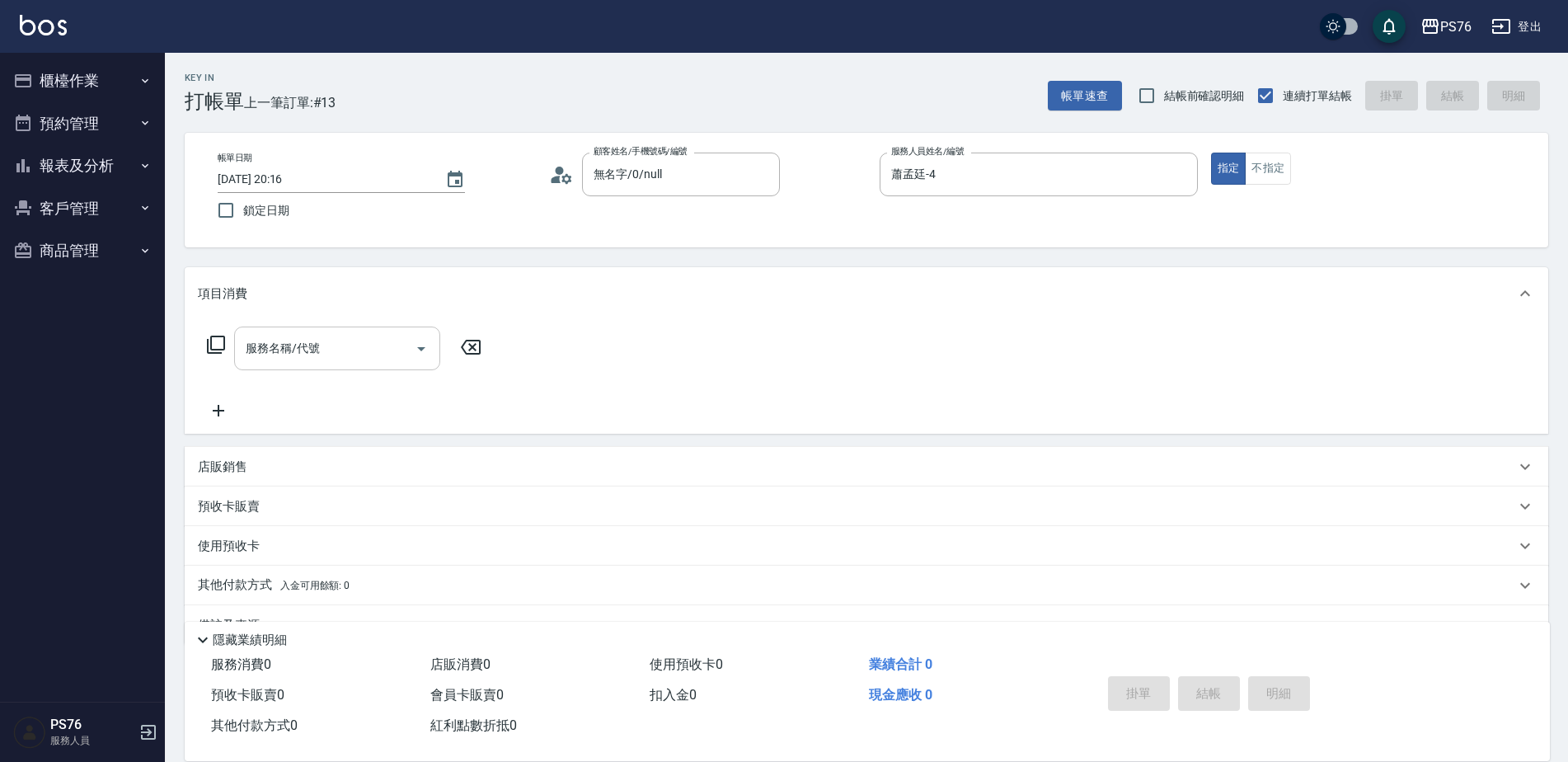
click at [306, 355] on input "服務名稱/代號" at bounding box center [325, 348] width 167 height 29
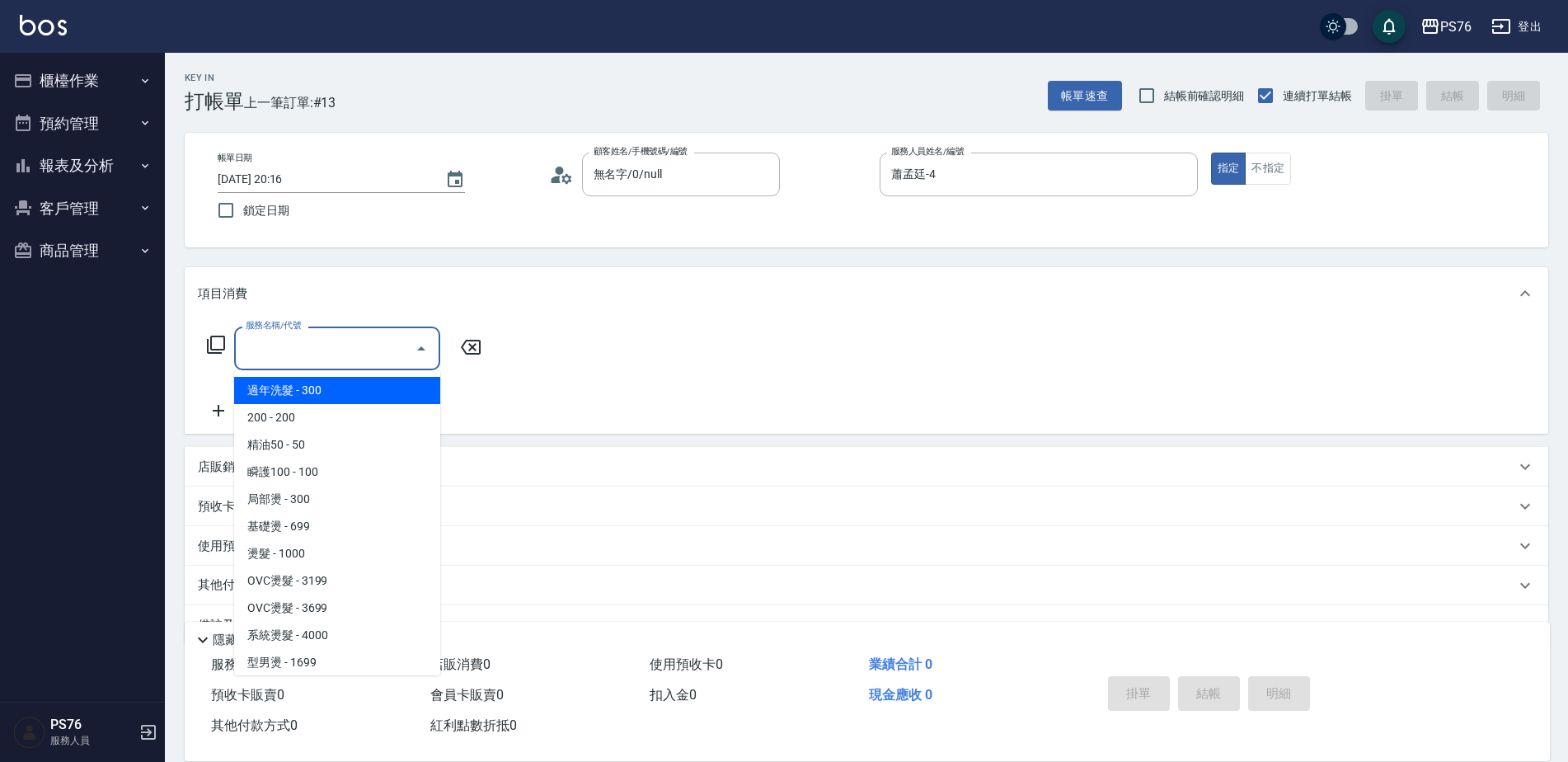
type input "1"
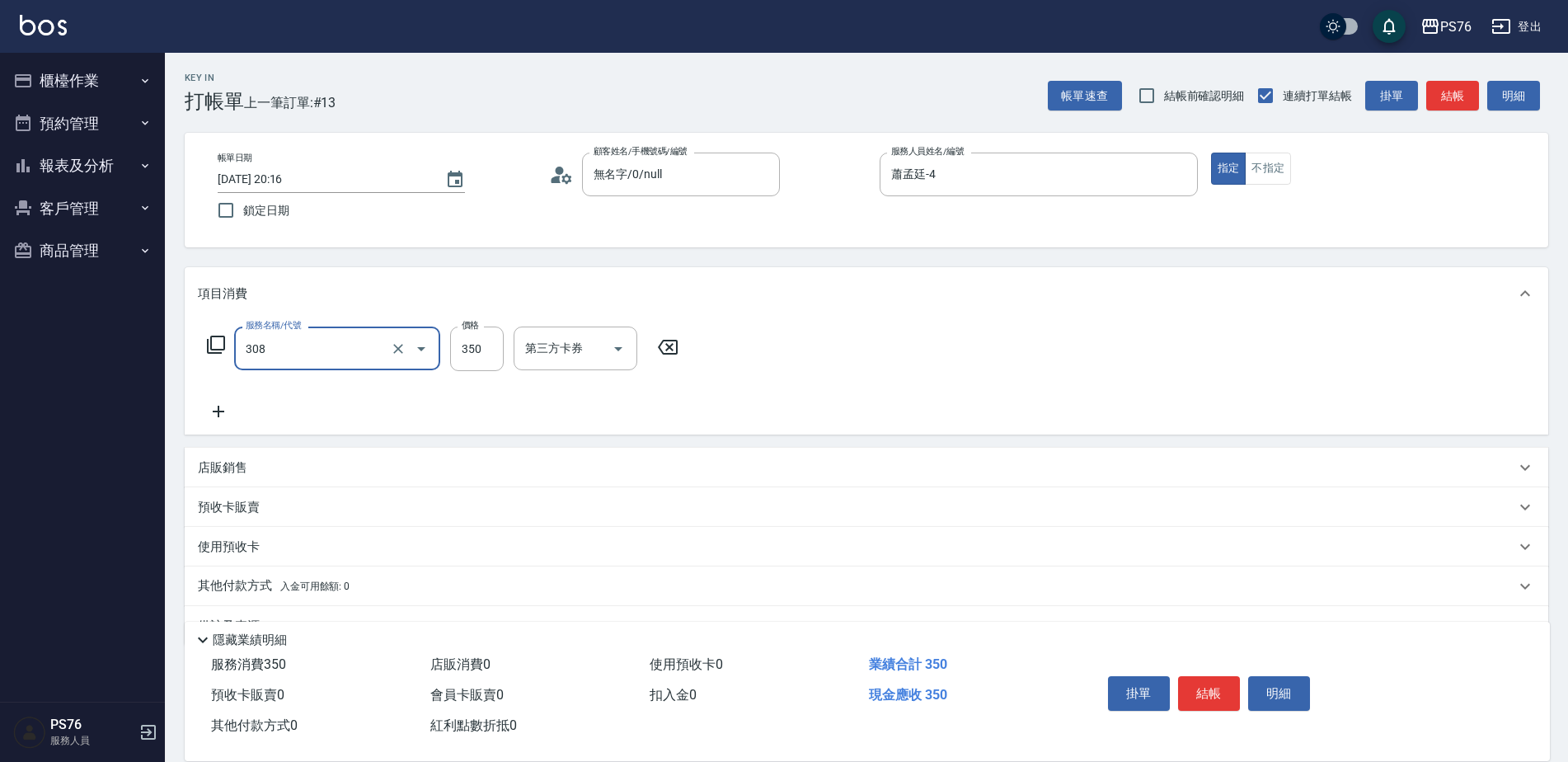
type input "洗+剪(308)"
type input "蕭孟廷-4"
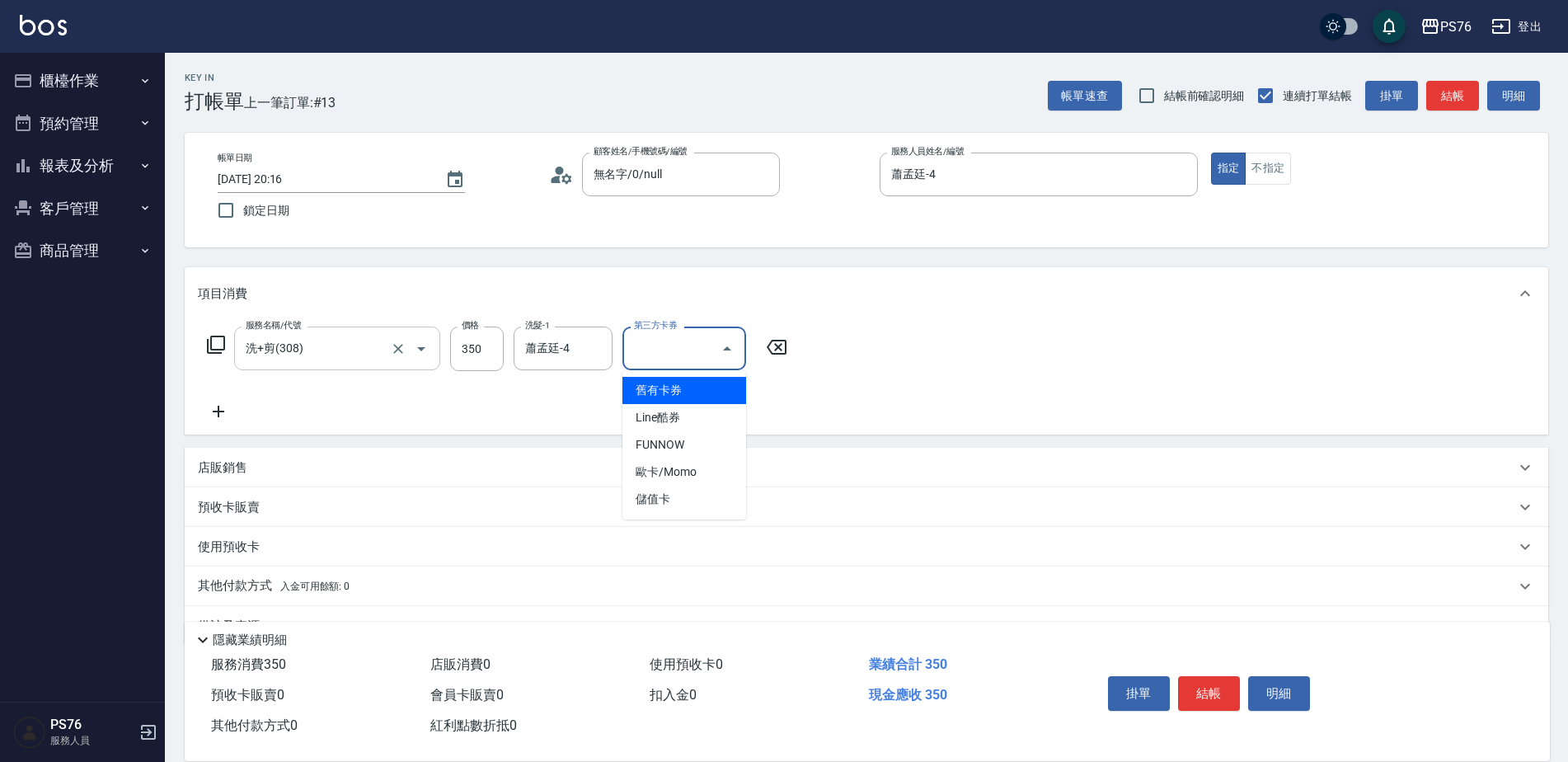
type input "儲值卡"
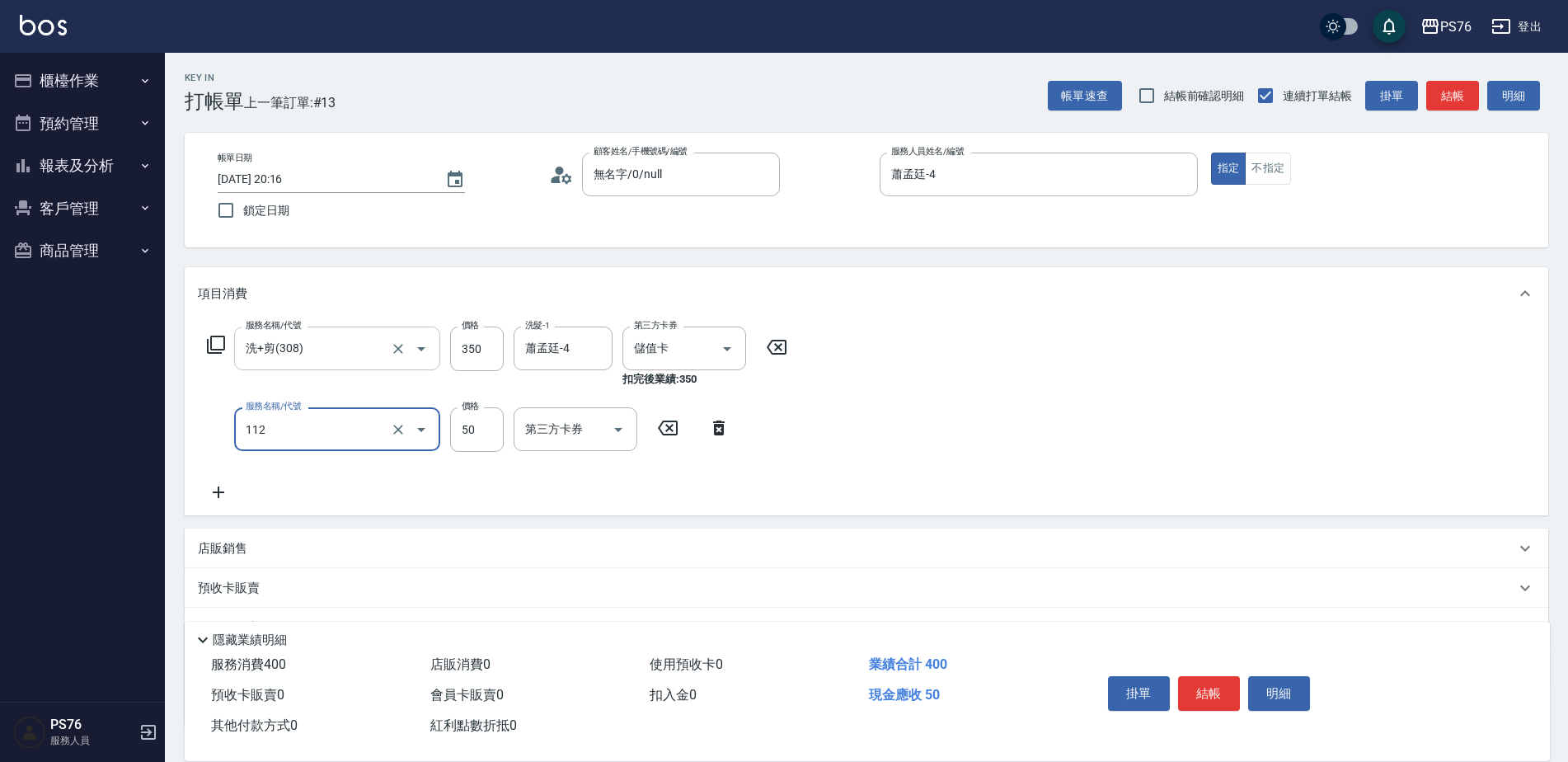
type input "精油50(112)"
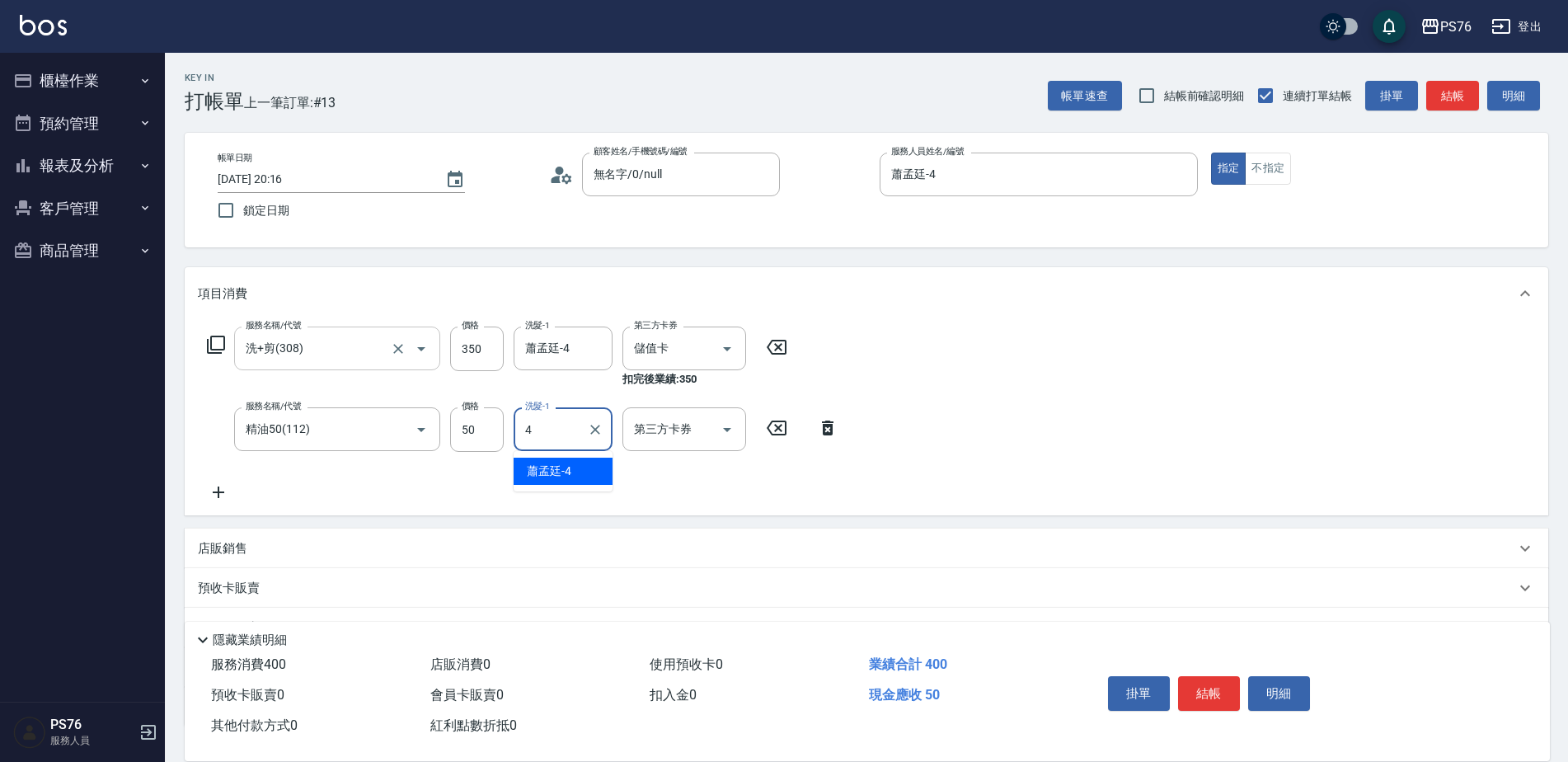
type input "蕭孟廷-4"
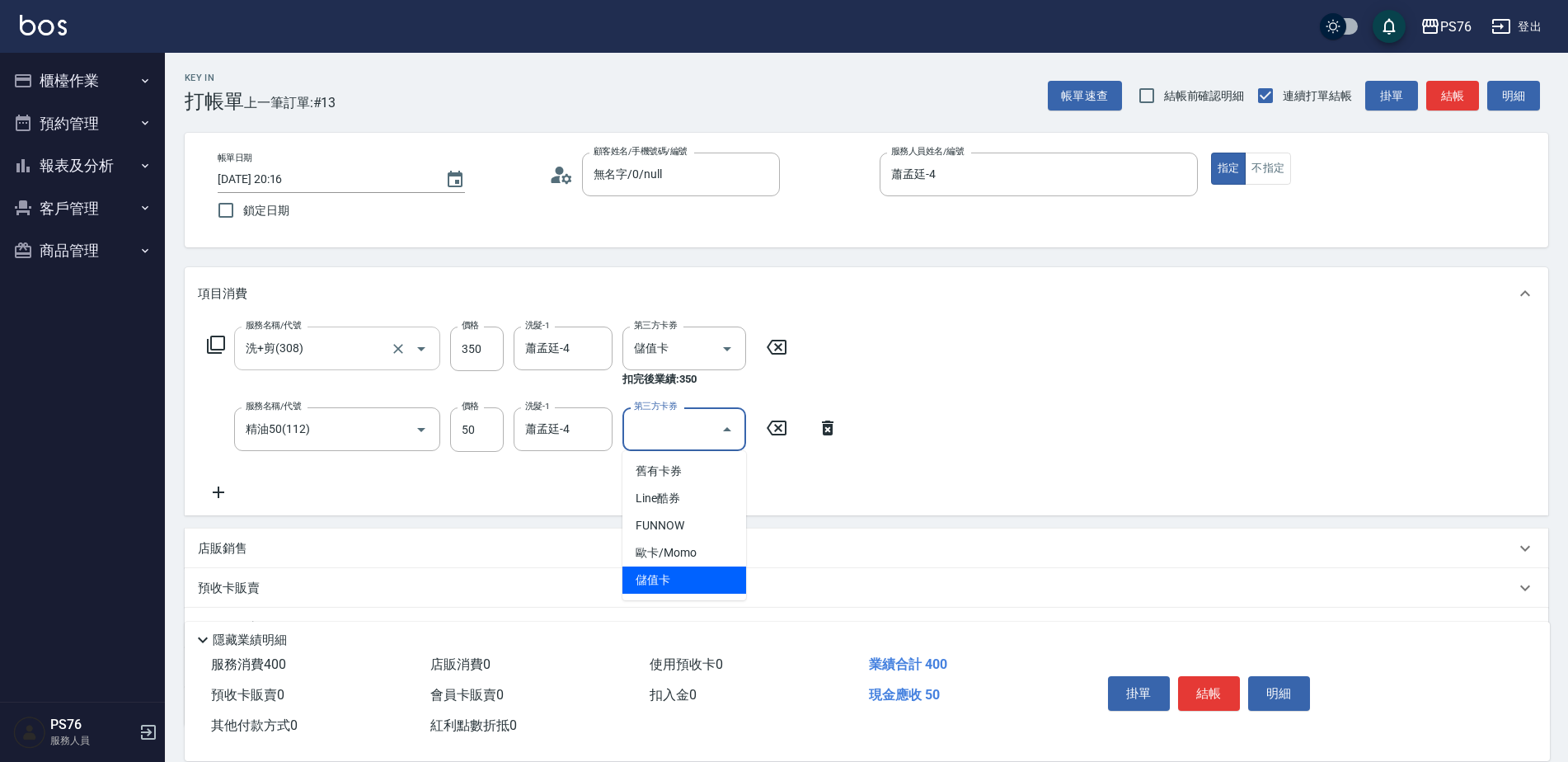
type input "儲值卡"
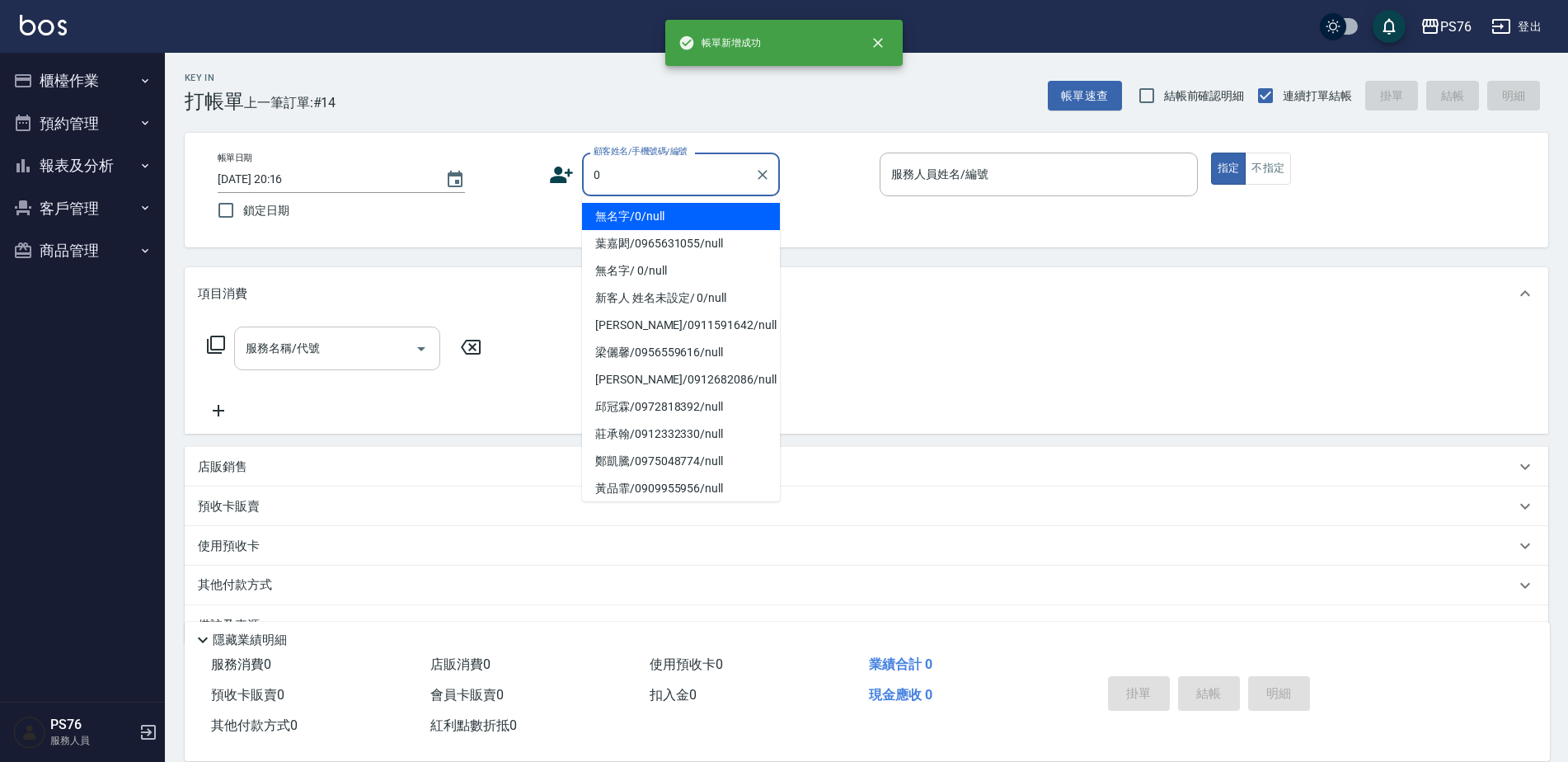
type input "無名字/0/null"
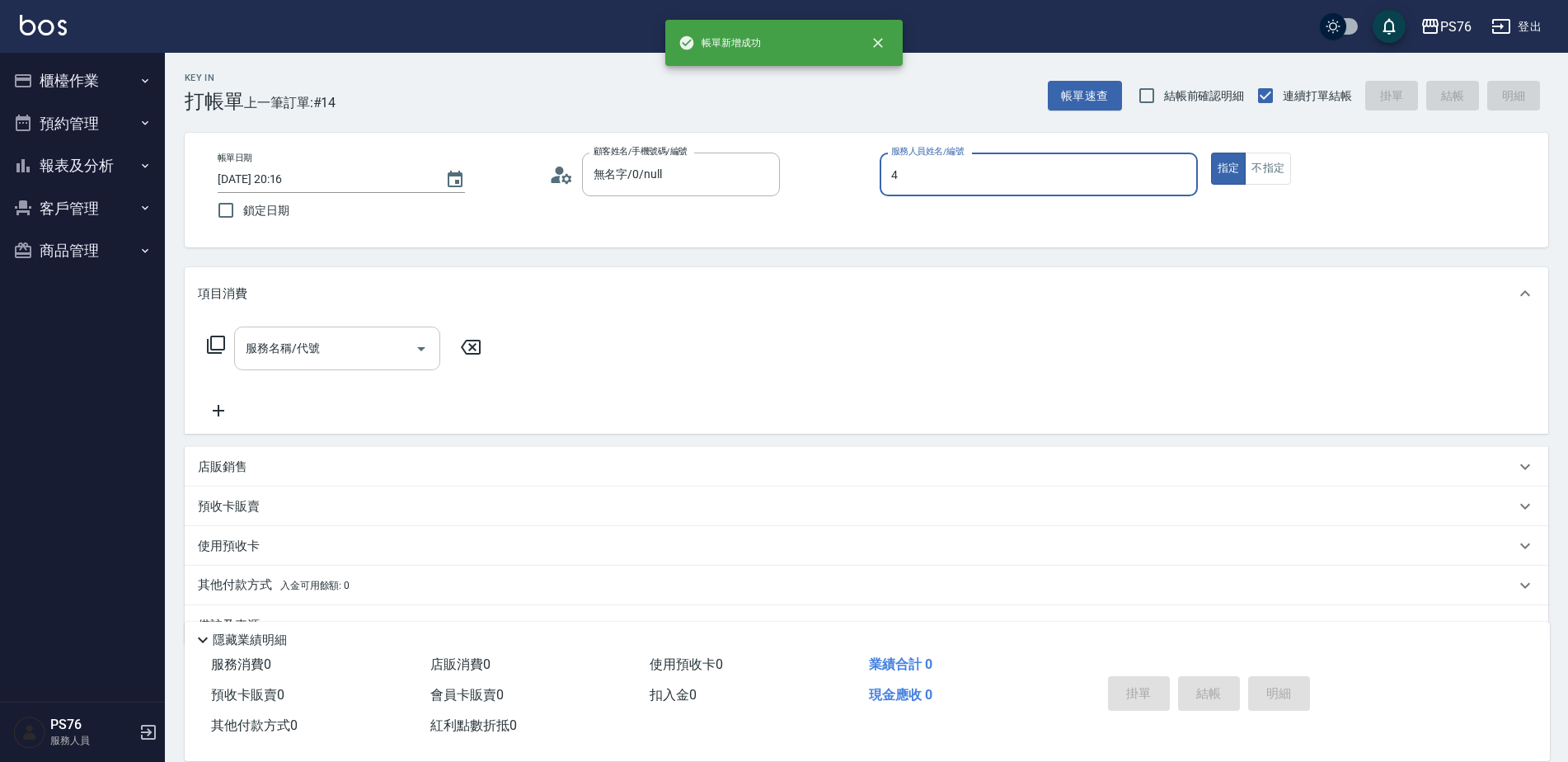
type input "蕭孟廷-4"
click at [306, 355] on input "服務名稱/代號" at bounding box center [325, 348] width 167 height 29
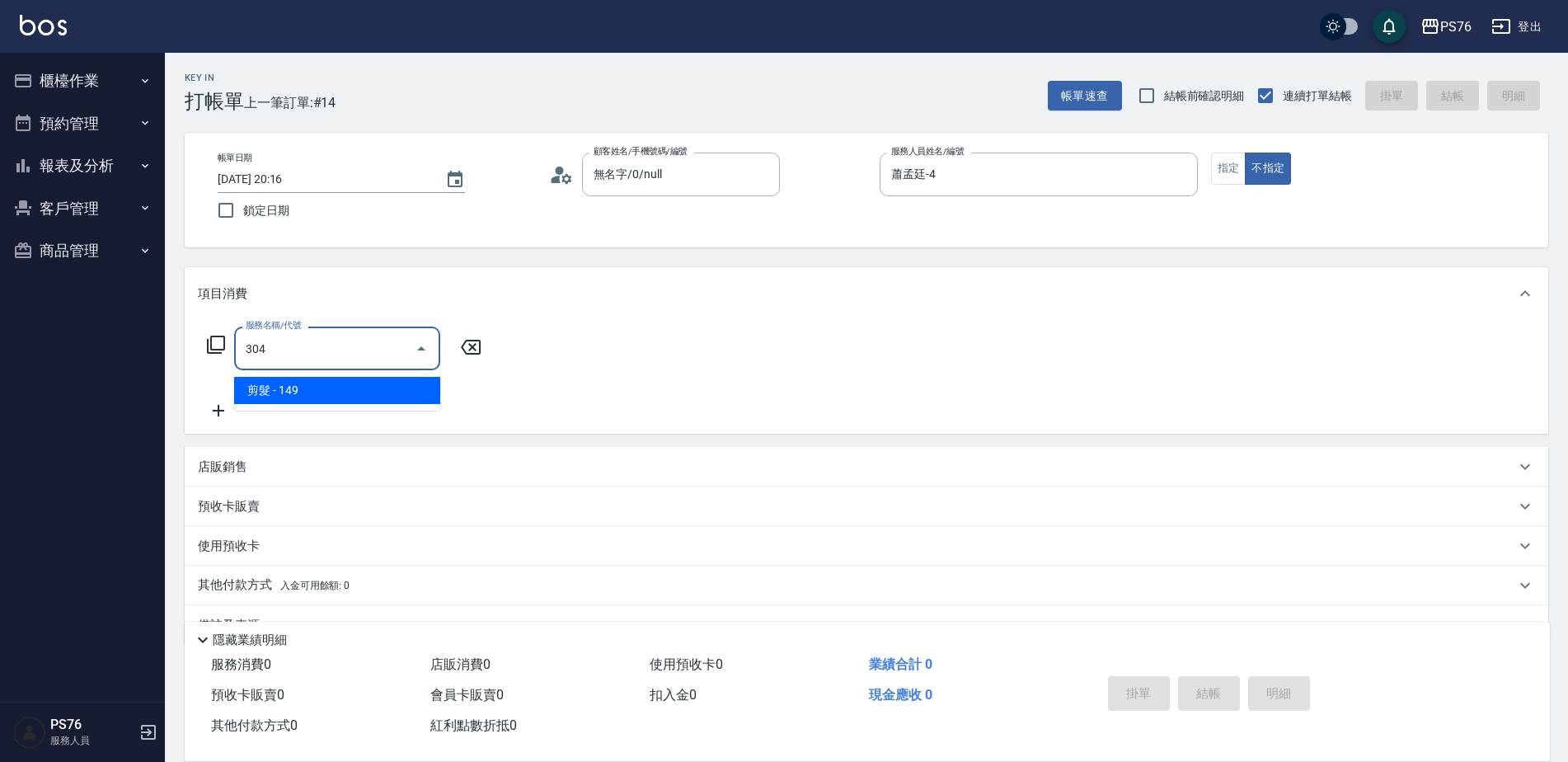
type input "剪髮(304)"
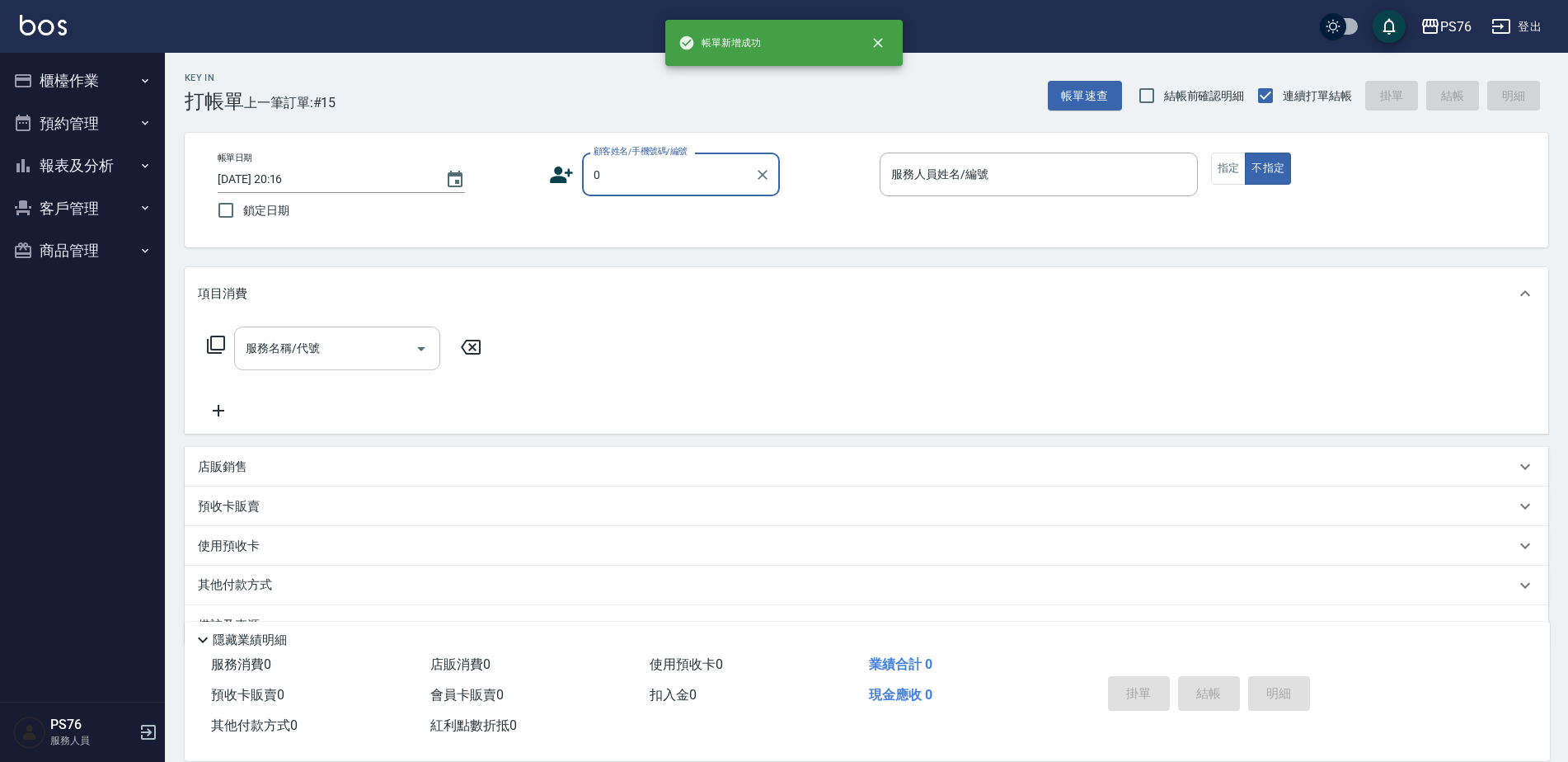
type input "無名字/0/null"
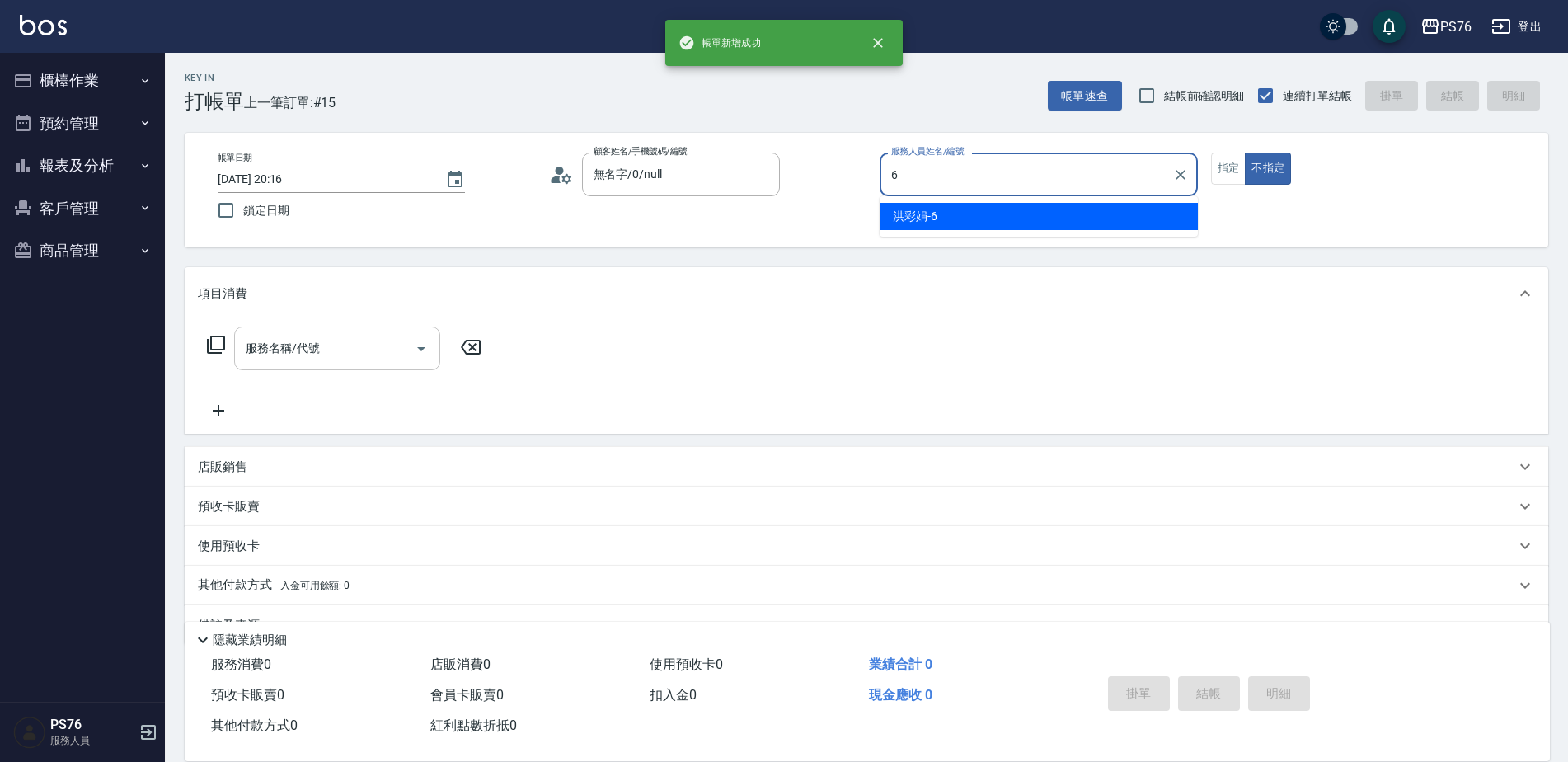
type input "洪彩娟-6"
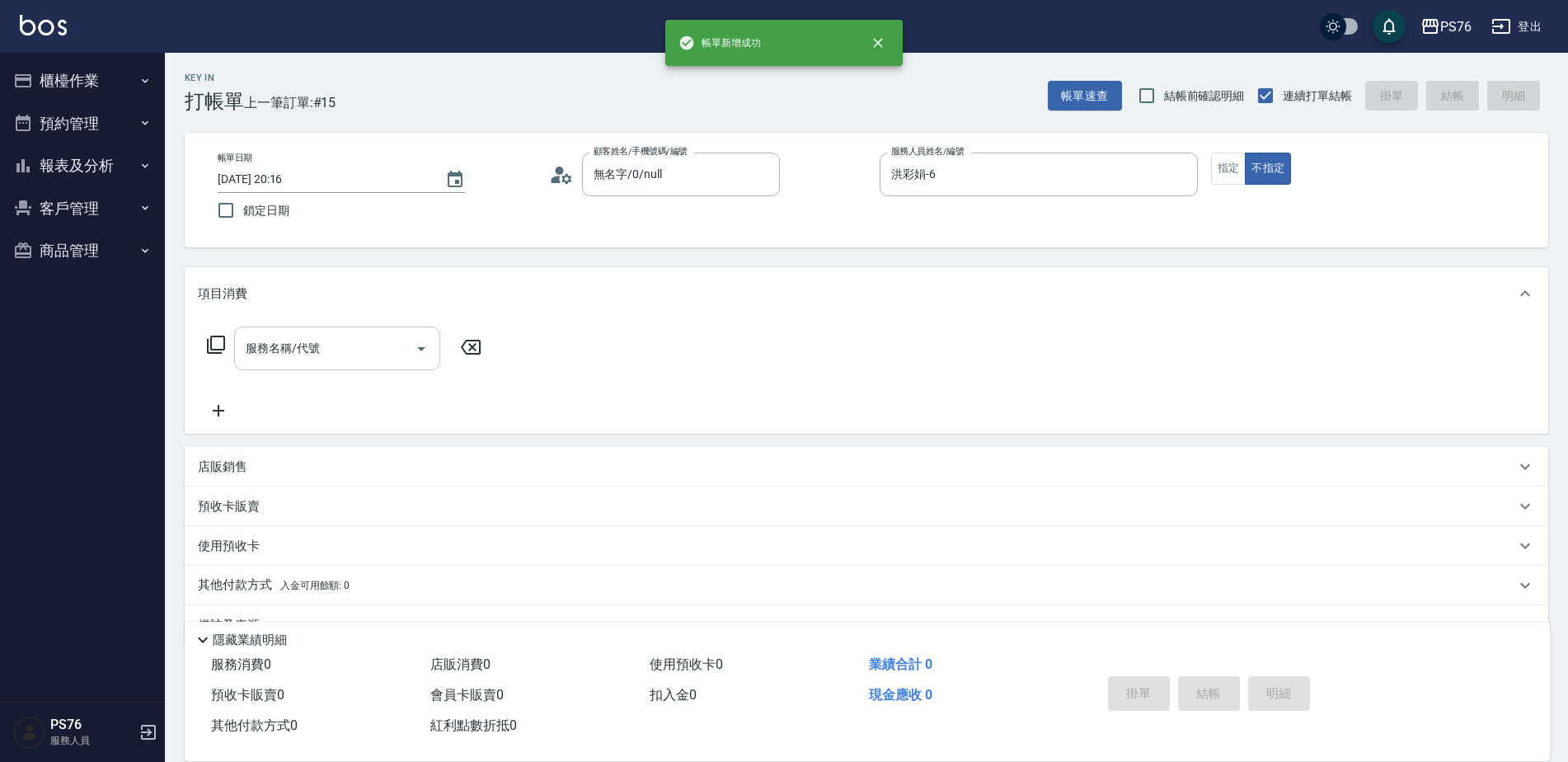
click at [306, 355] on input "服務名稱/代號" at bounding box center [325, 348] width 167 height 29
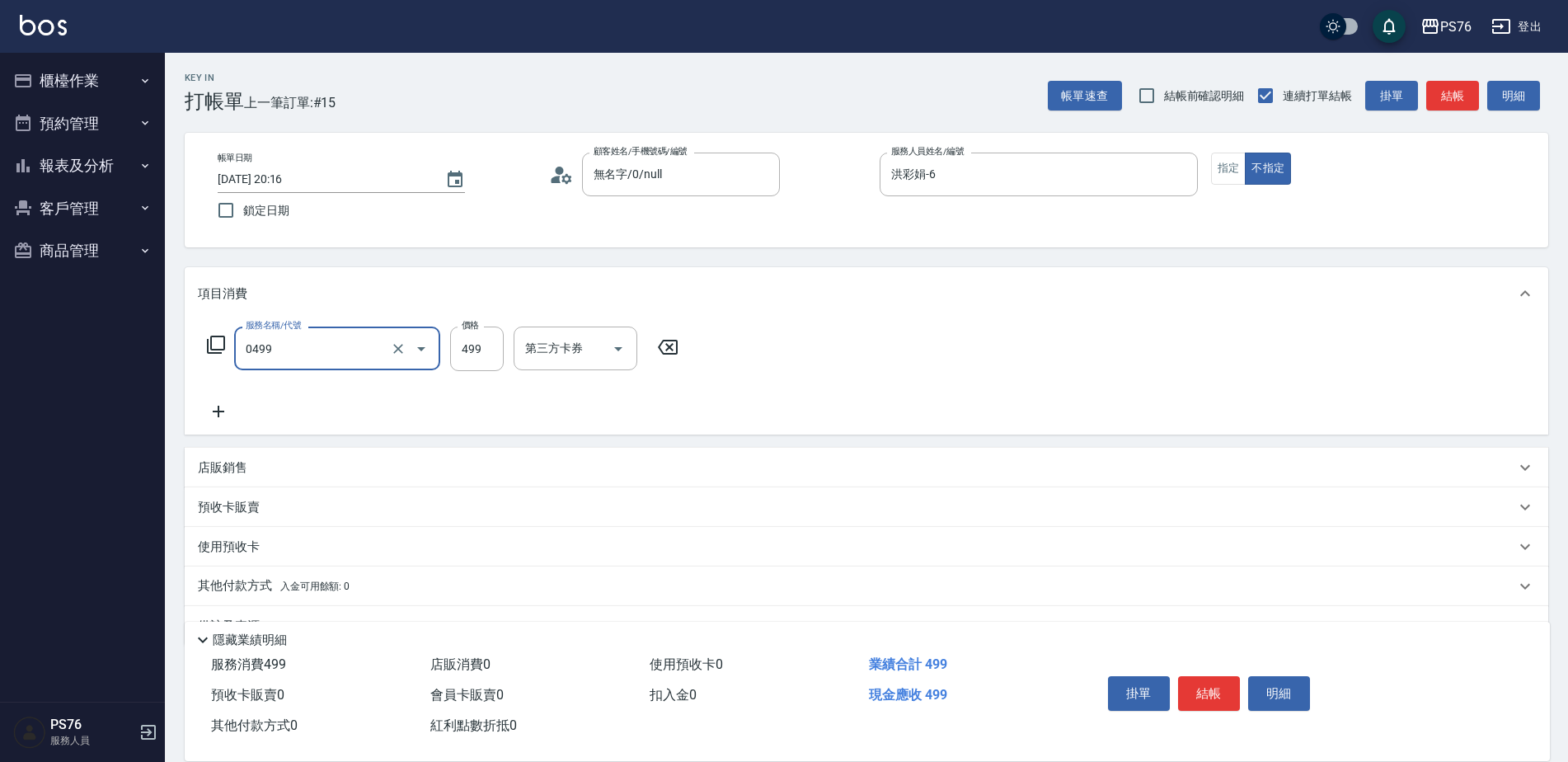
type input "[PERSON_NAME]499(0499)"
type input "游怡瑄-24"
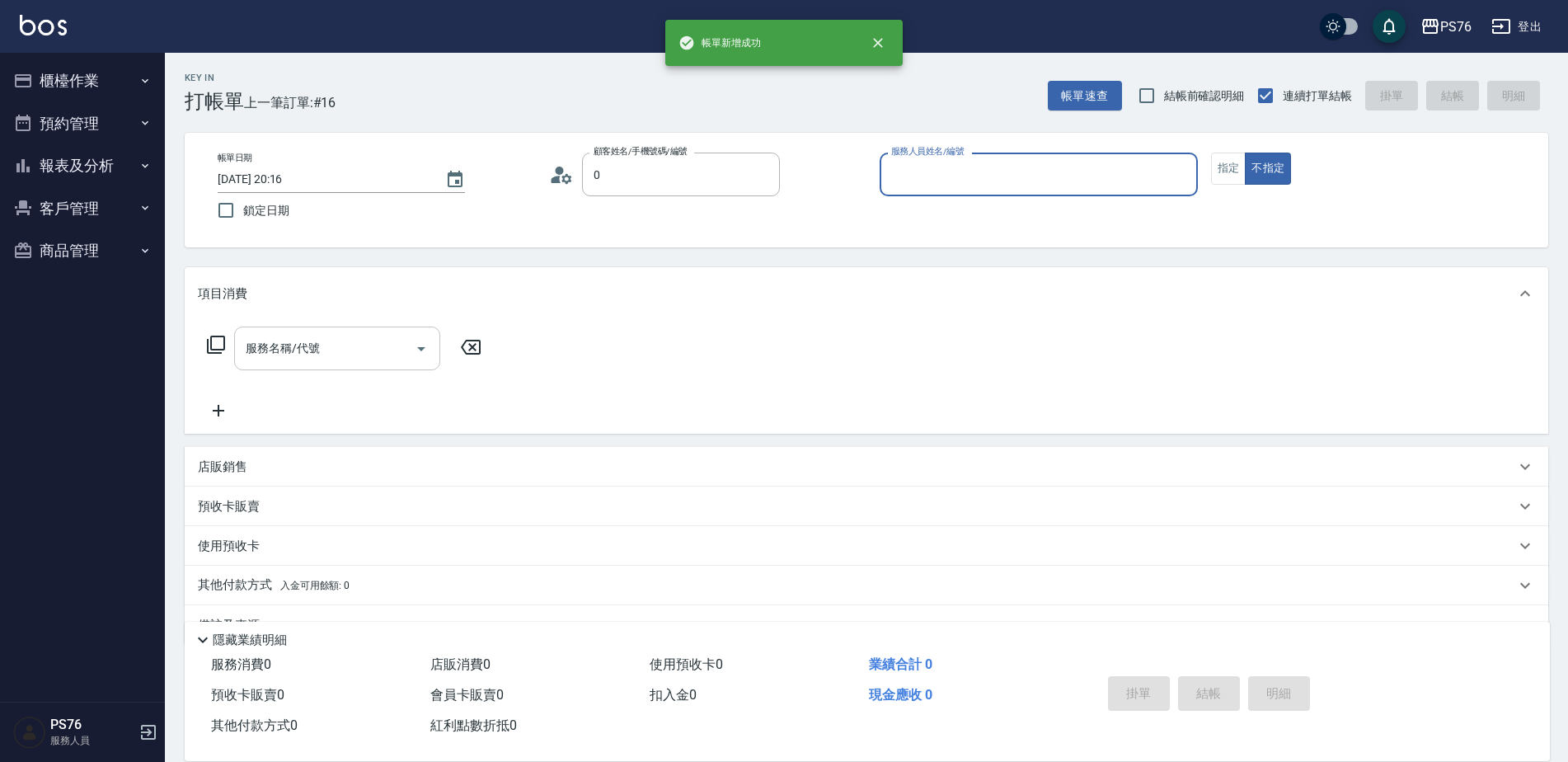
type input "無名字/0/null"
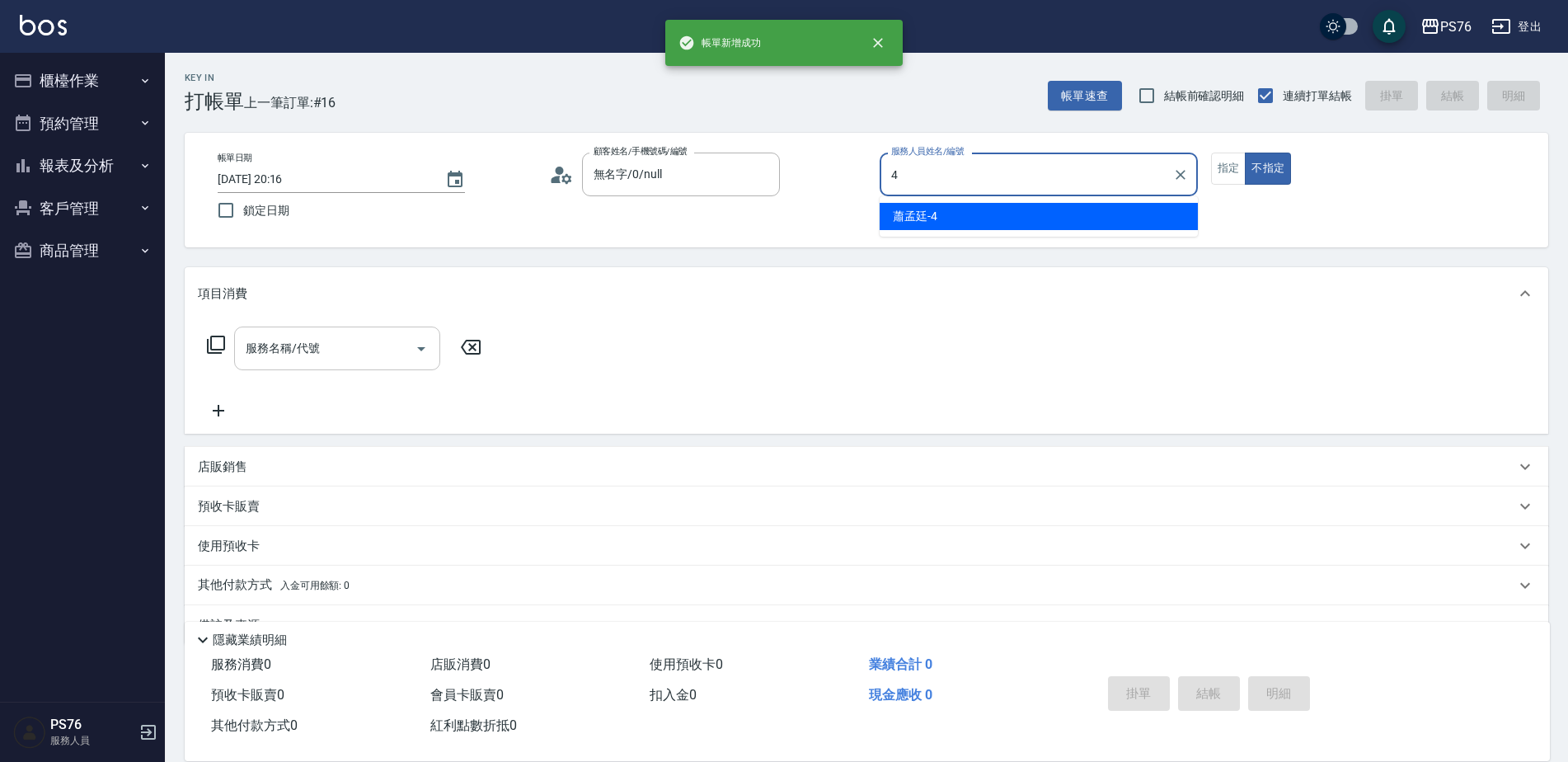
type input "蕭孟廷-4"
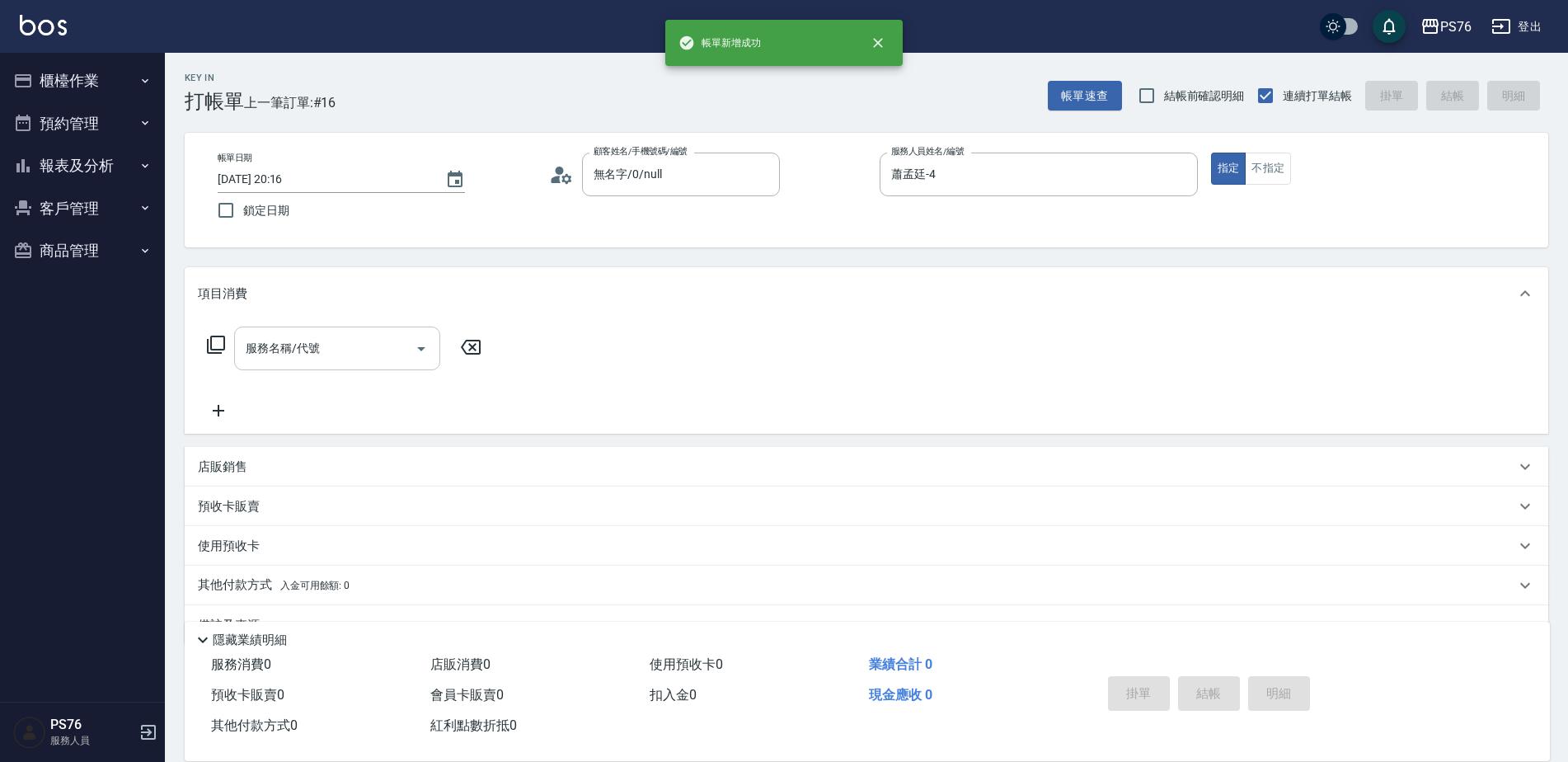
click at [306, 355] on input "服務名稱/代號" at bounding box center [325, 348] width 167 height 29
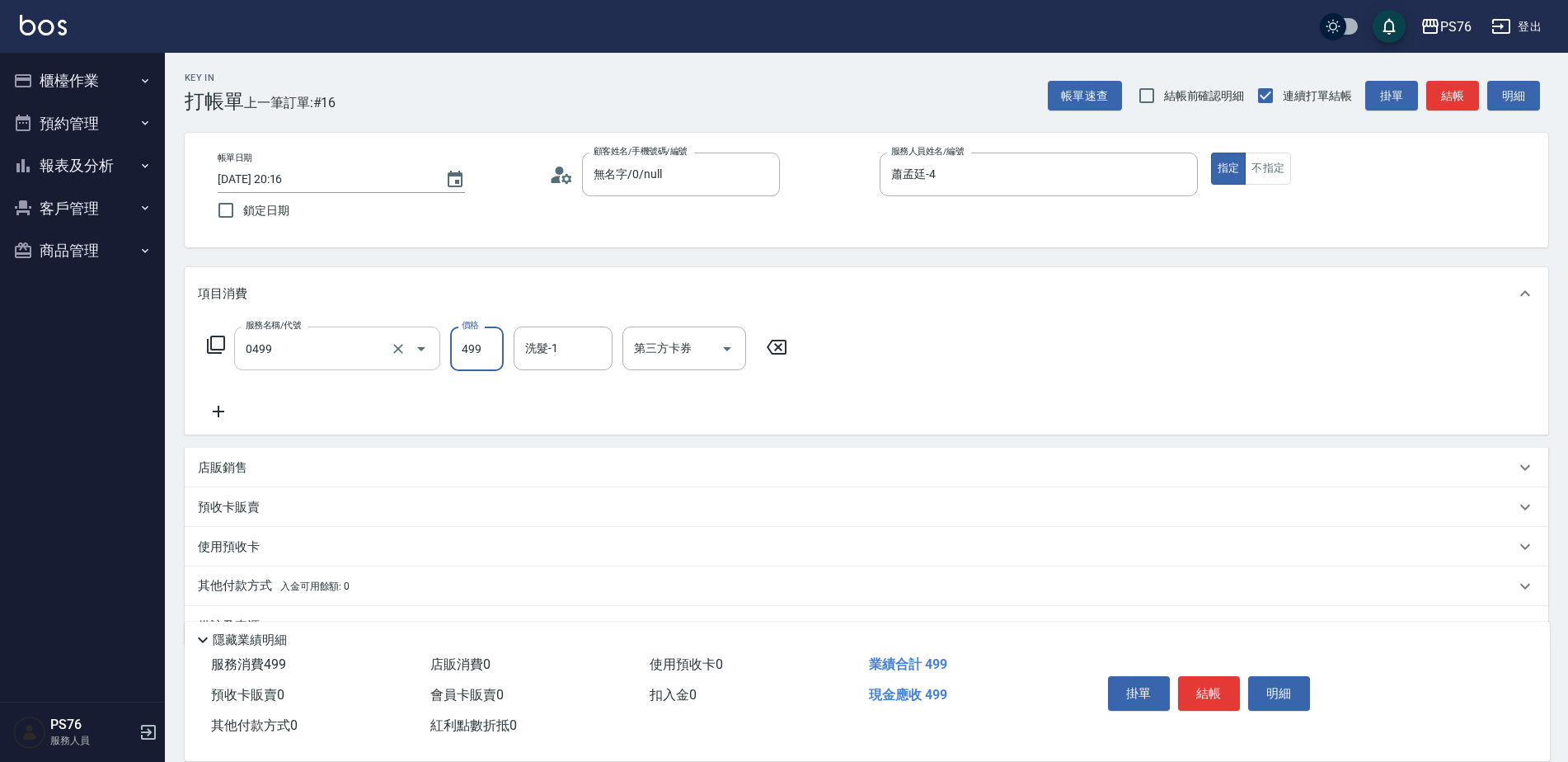
type input "[PERSON_NAME]499(0499)"
type input "游怡瑄-24"
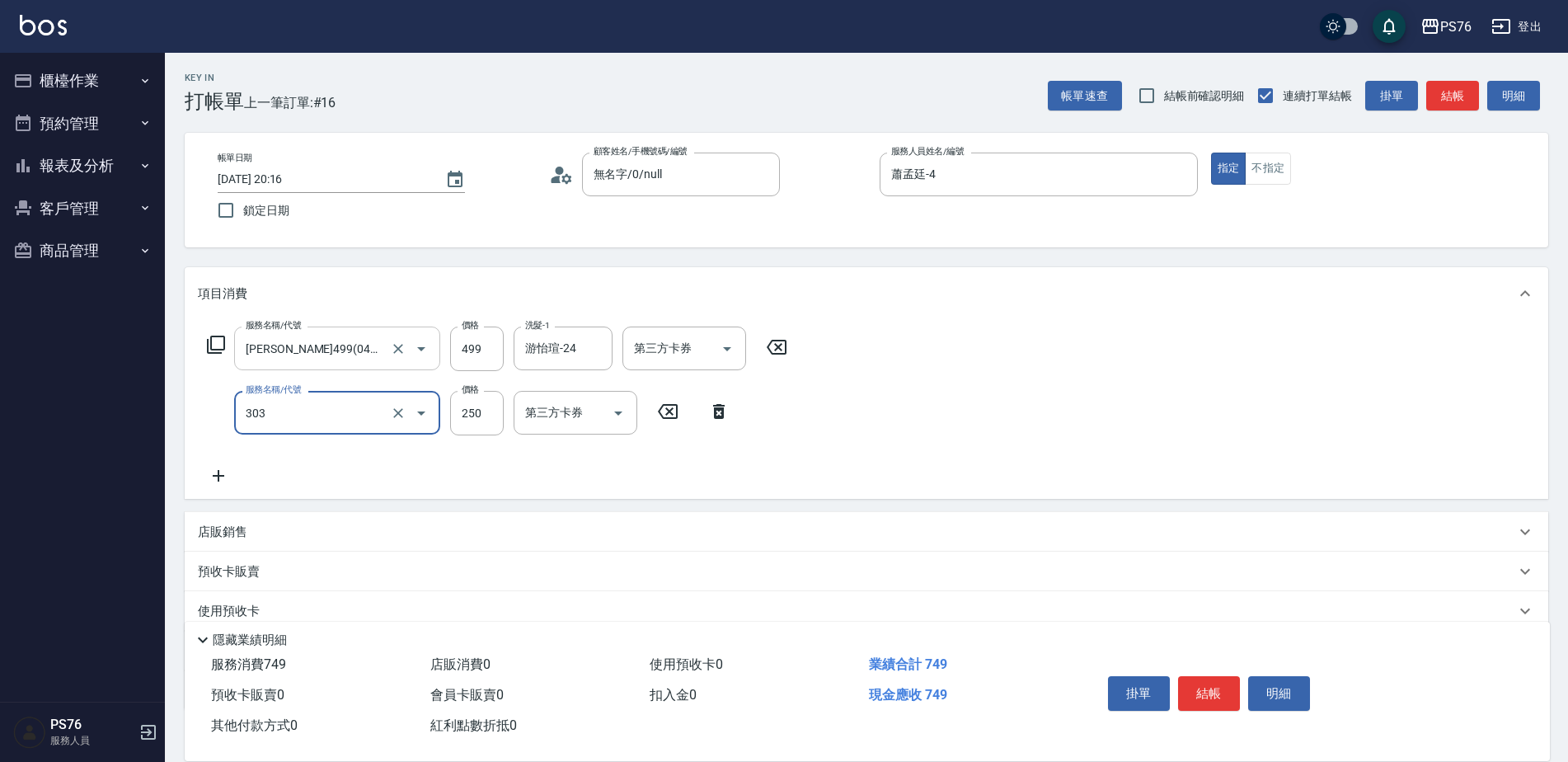
type input "剪髮(303)"
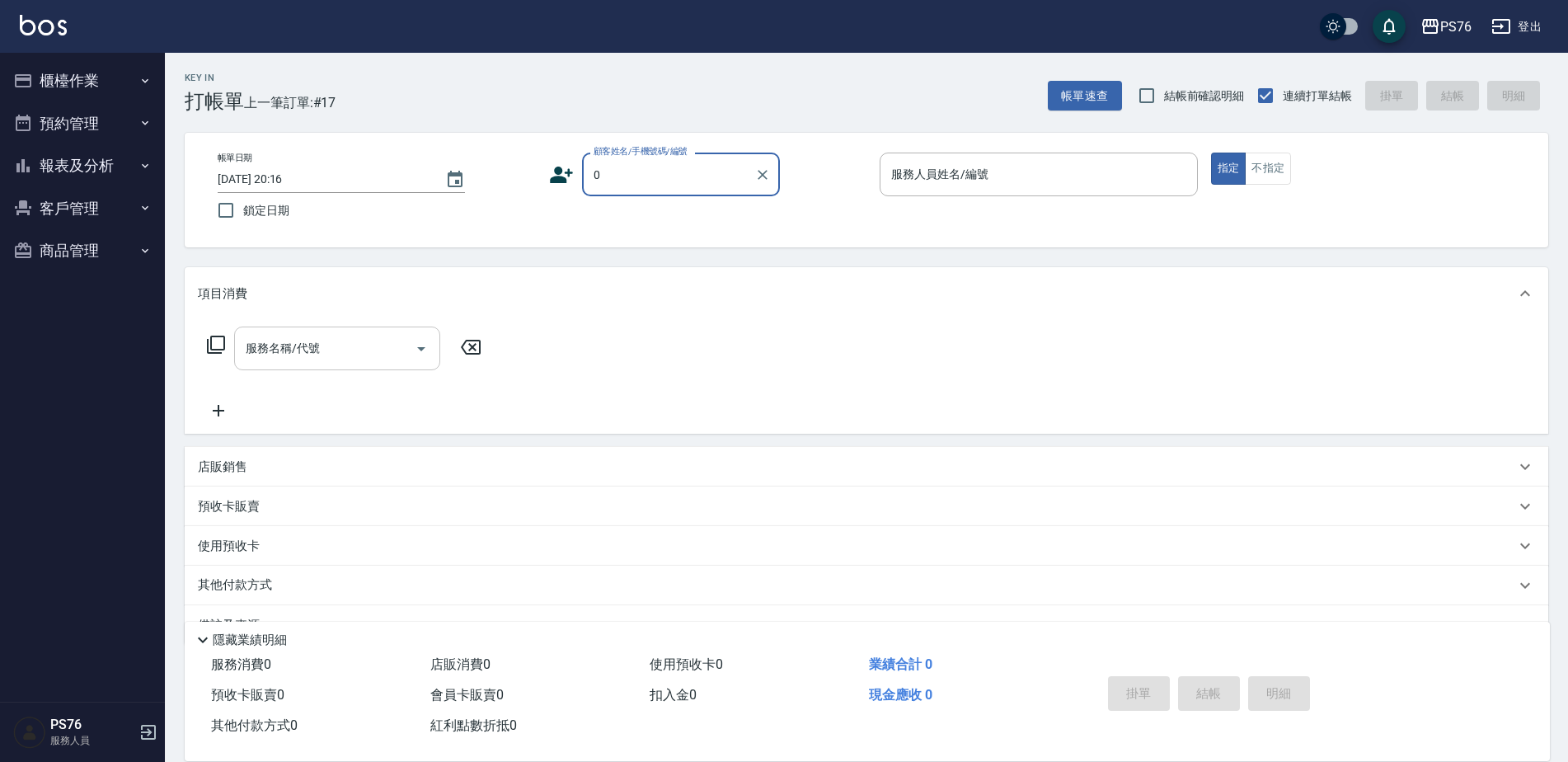
type input "無名字/0/null"
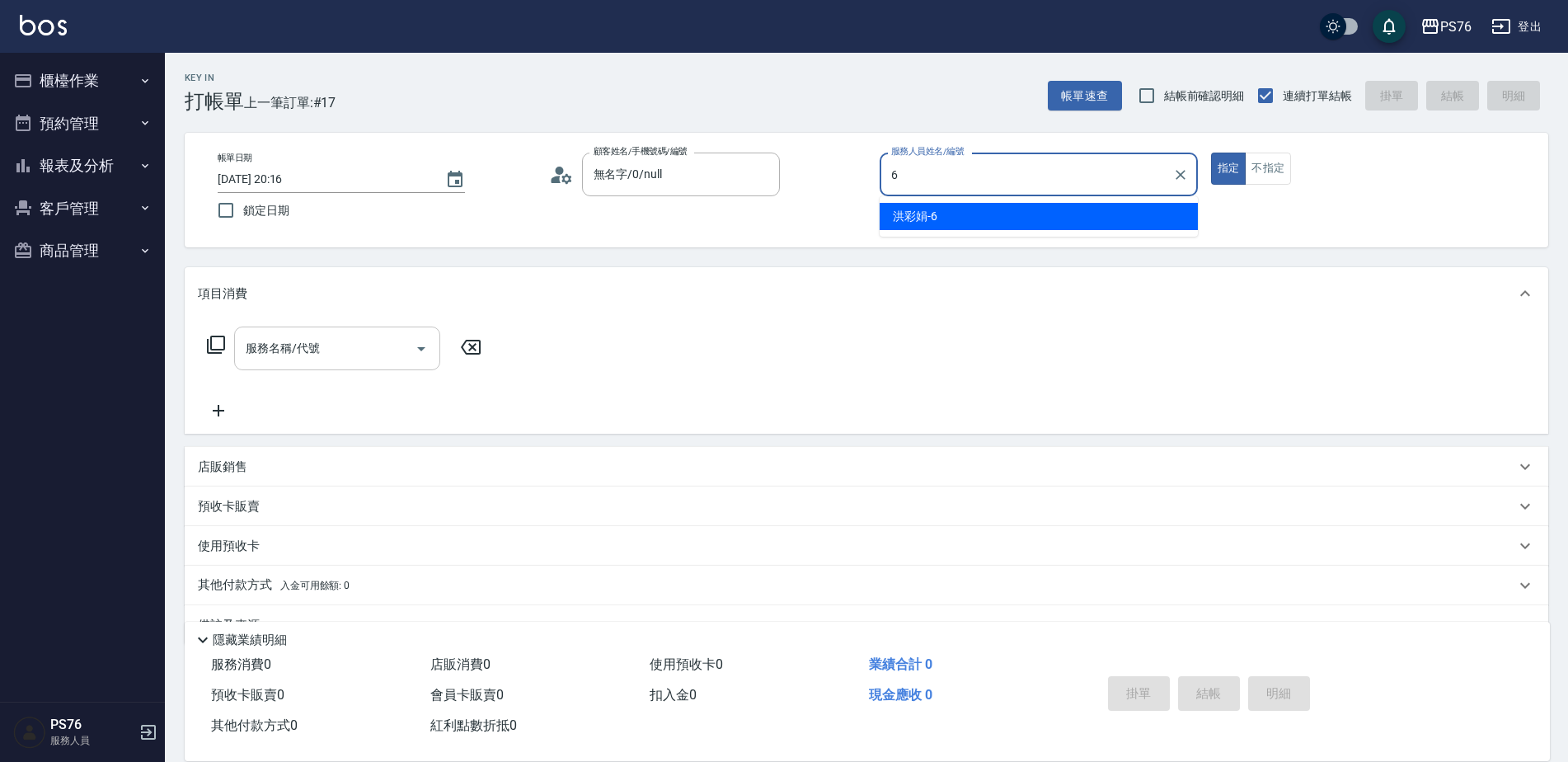
type input "洪彩娟-6"
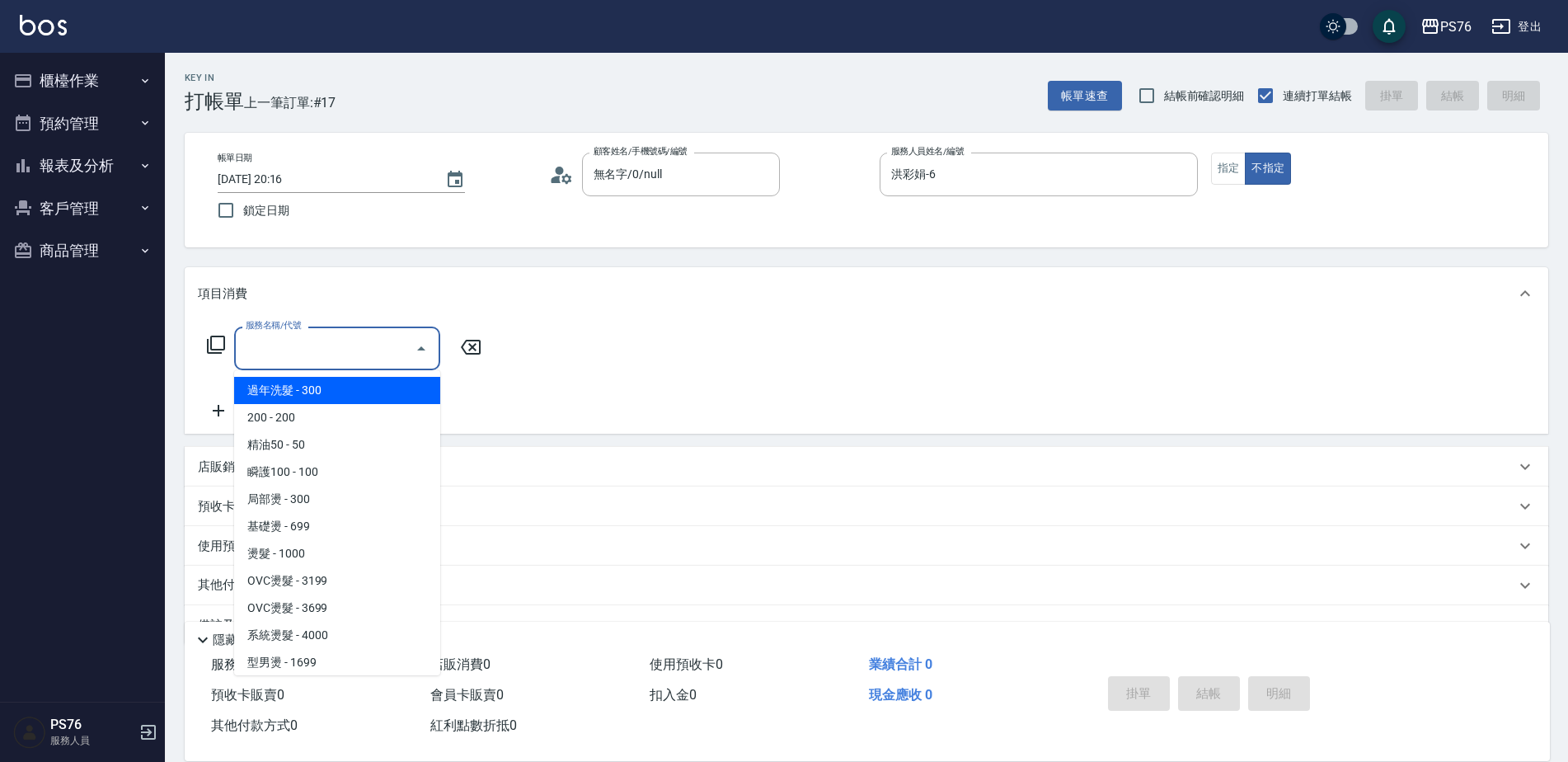
click at [306, 355] on input "服務名稱/代號" at bounding box center [325, 348] width 167 height 29
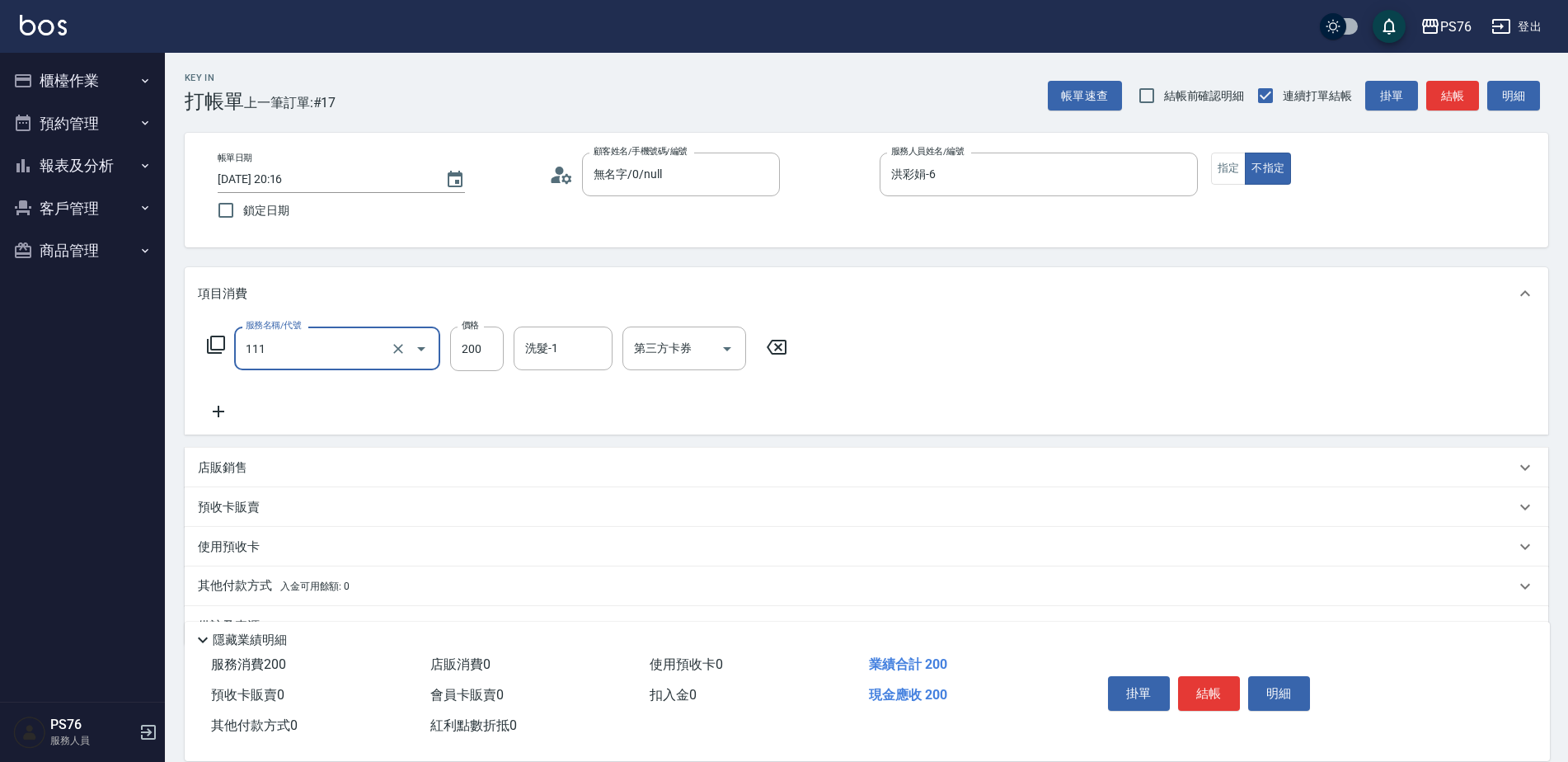
type input "200(111)"
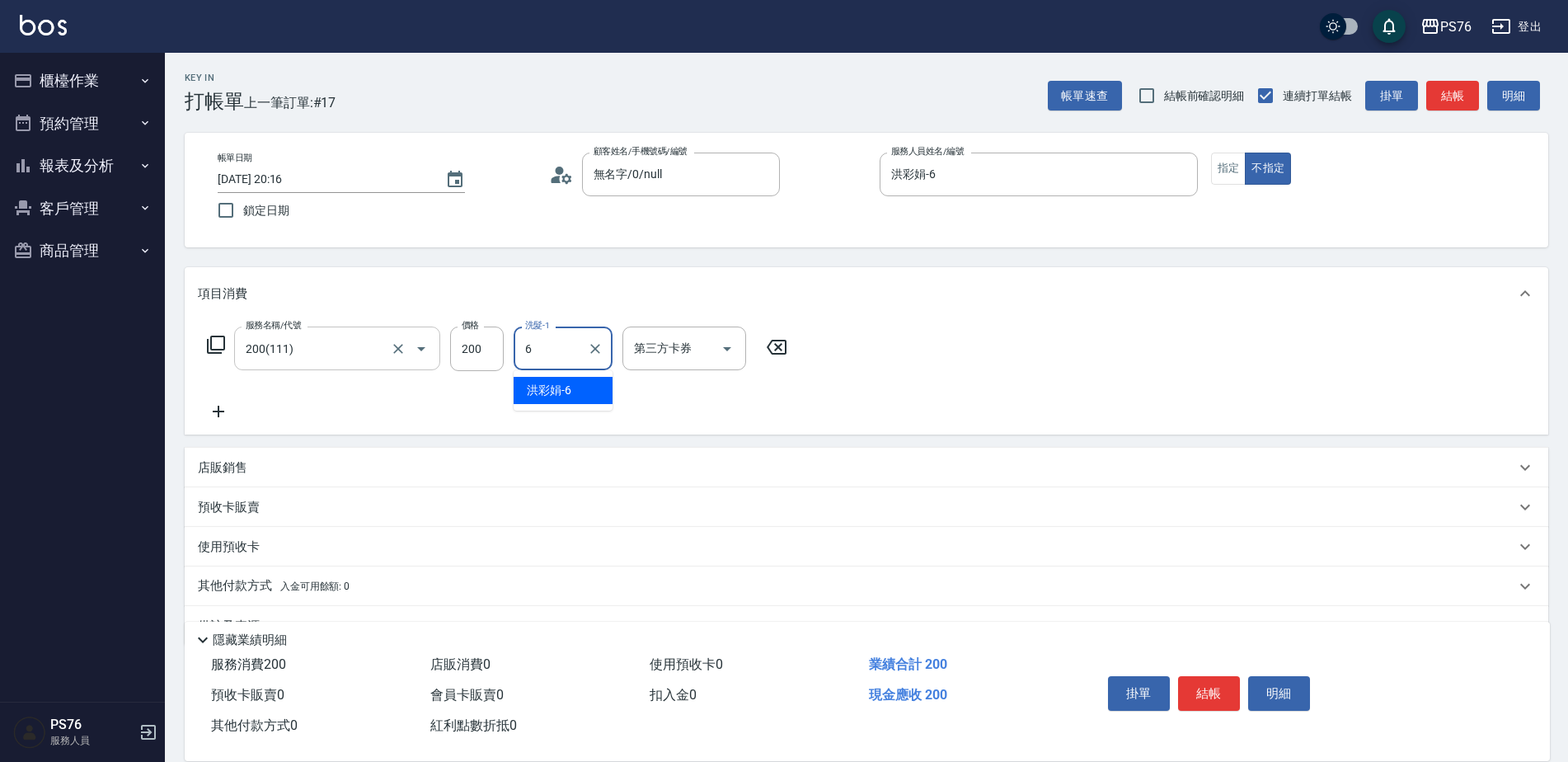
type input "洪彩娟-6"
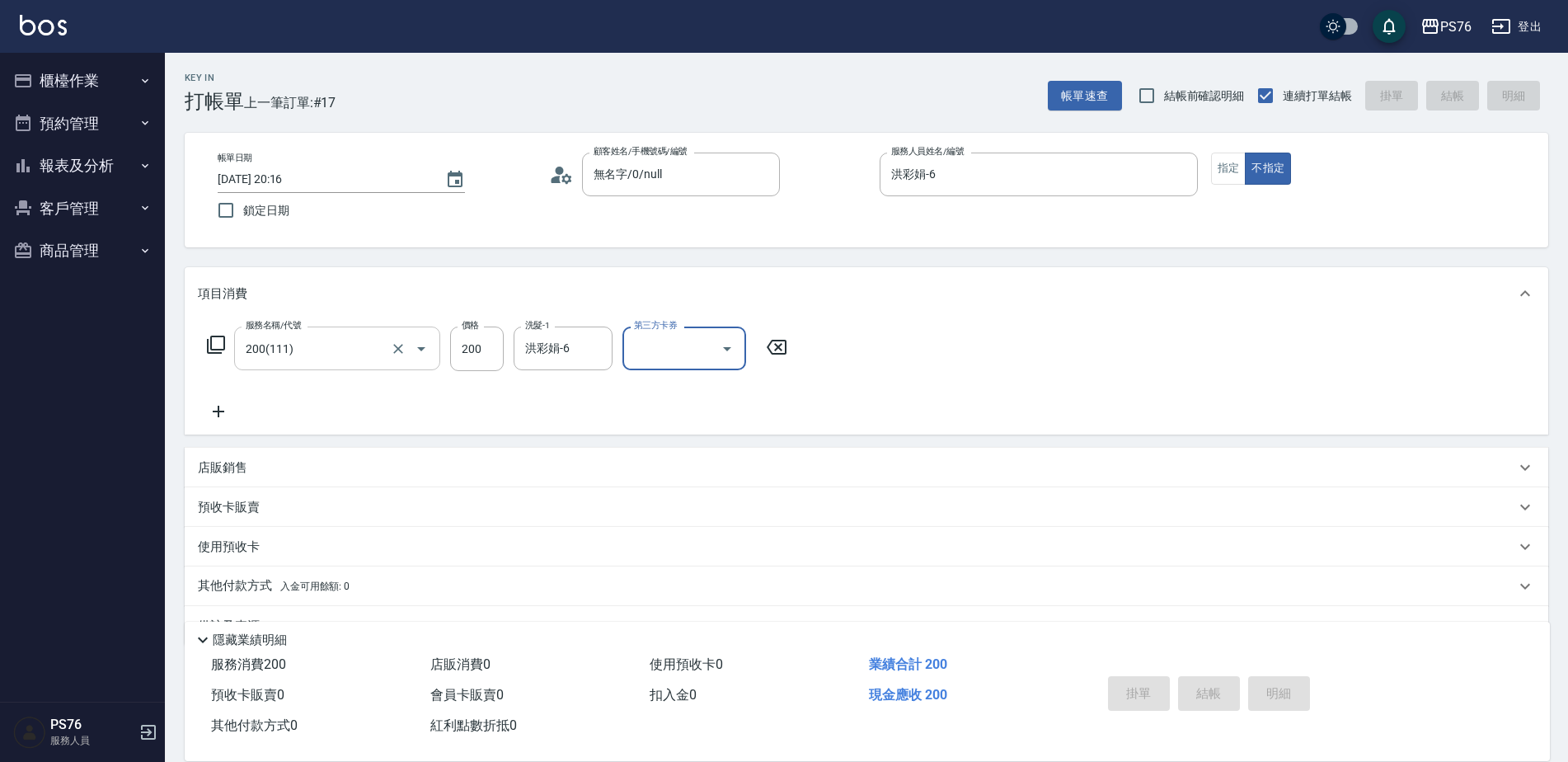
type input "[DATE] 20:18"
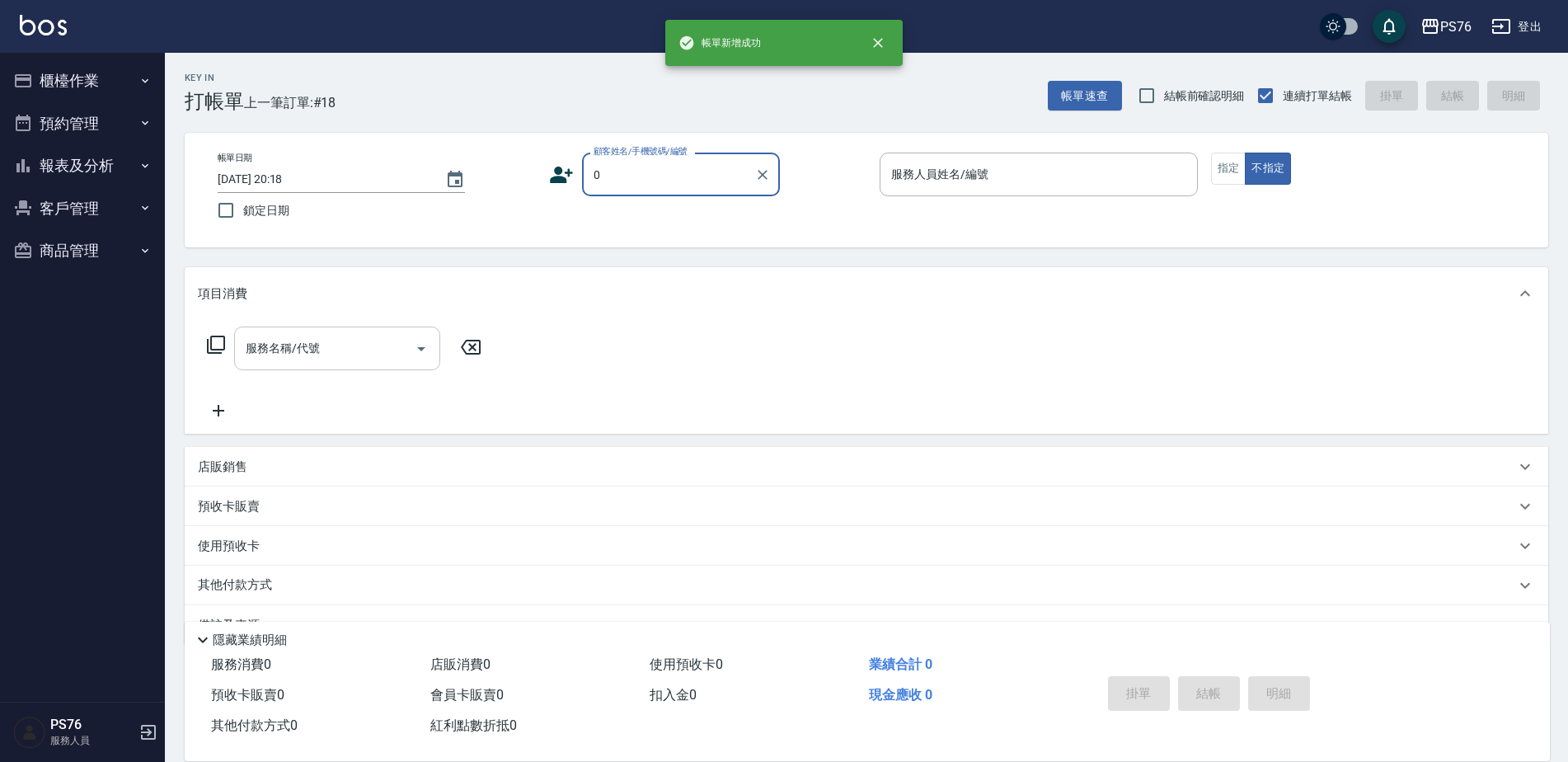
type input "無名字/0/null"
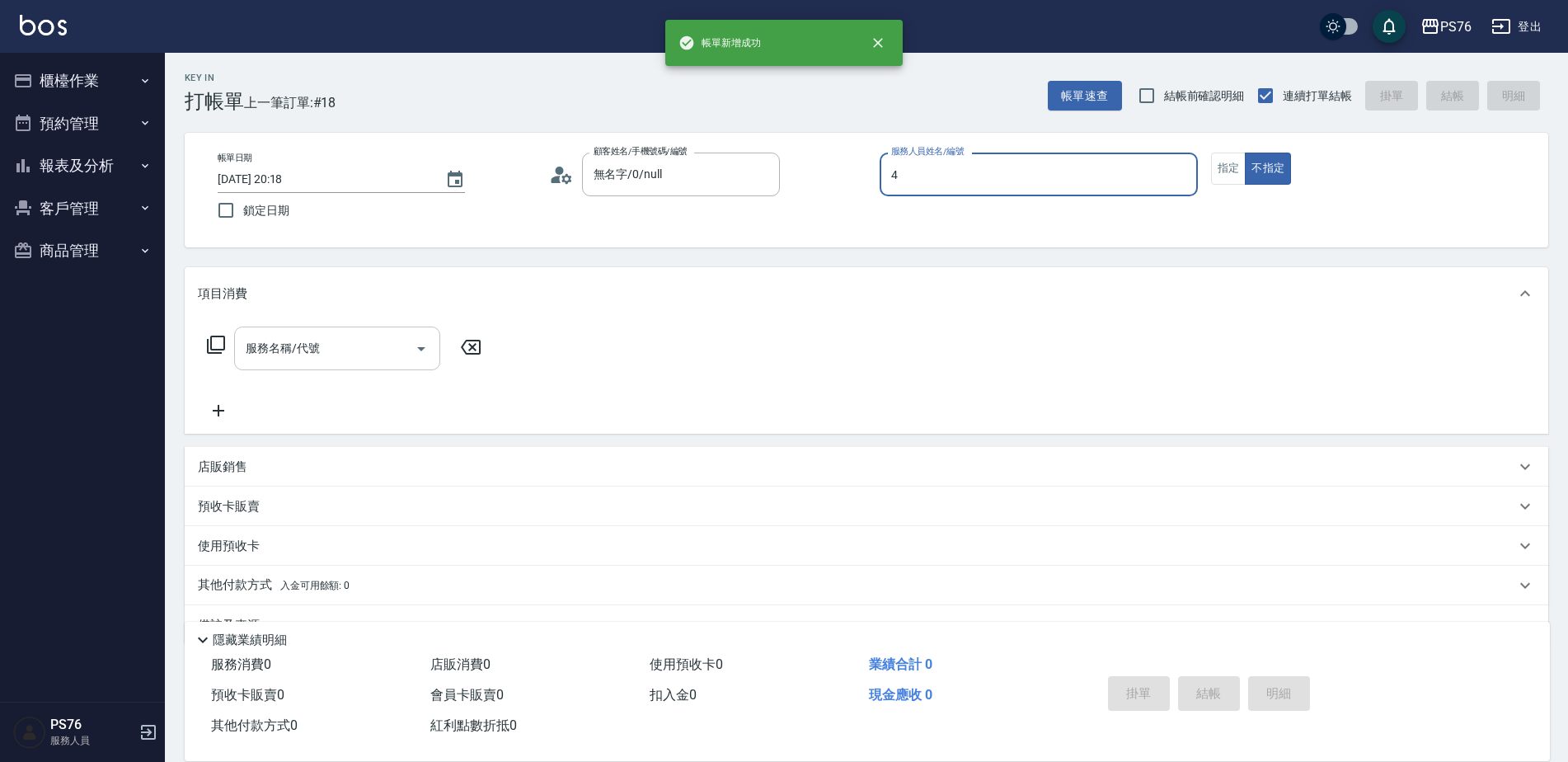
type input "蕭孟廷-4"
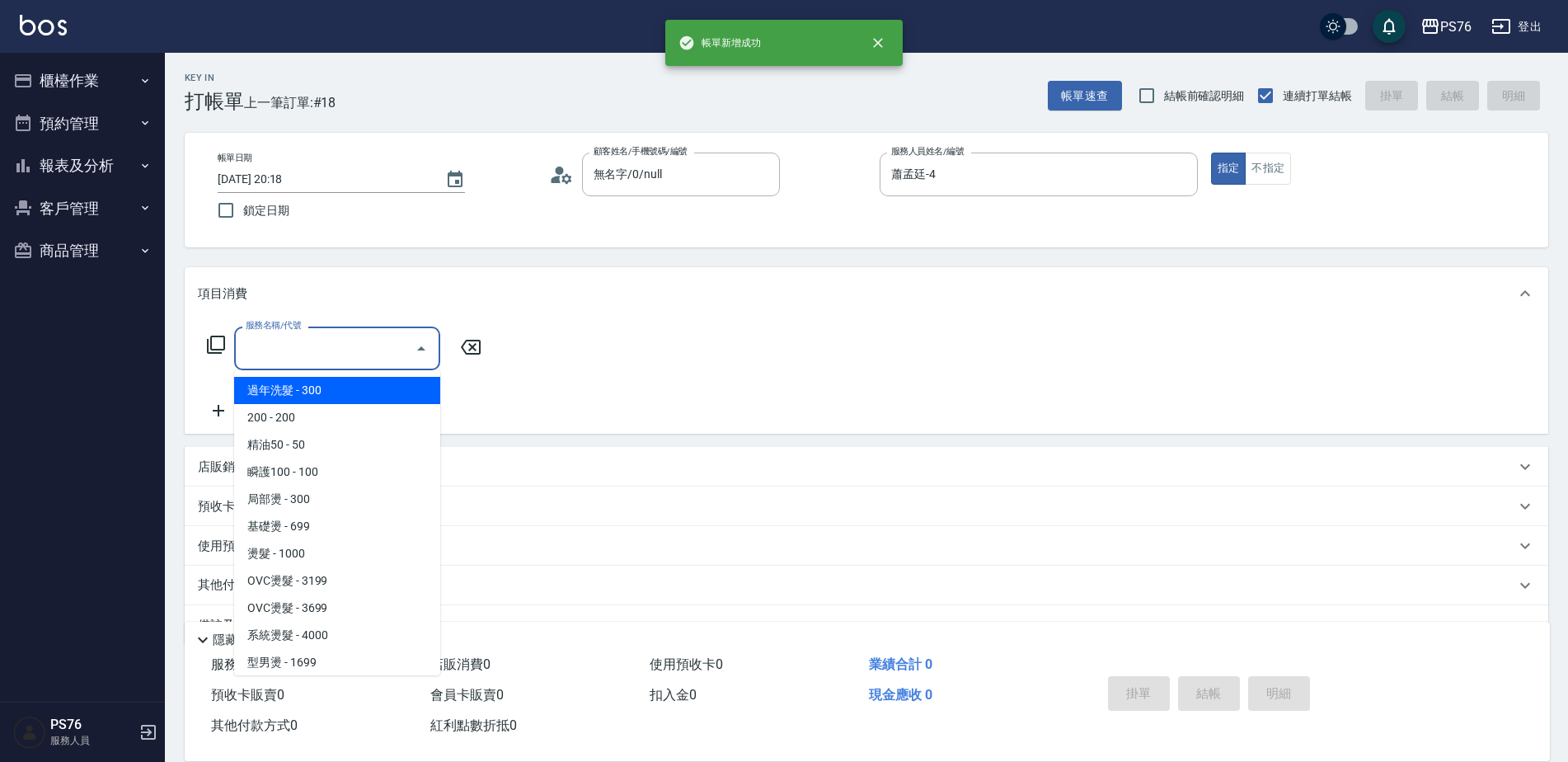
click at [306, 355] on input "服務名稱/代號" at bounding box center [325, 348] width 167 height 29
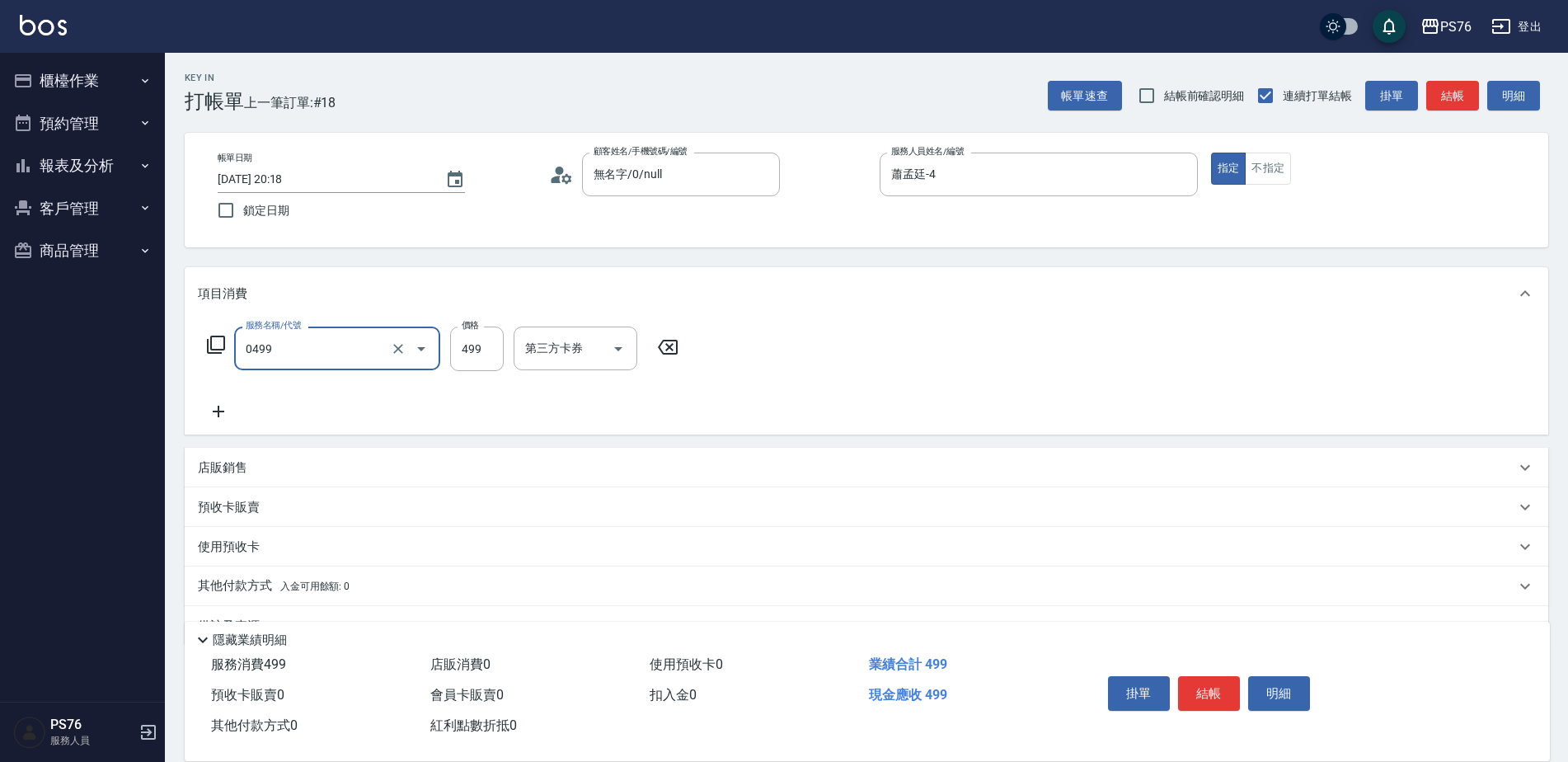
type input "[PERSON_NAME]499(0499)"
type input "游怡瑄-24"
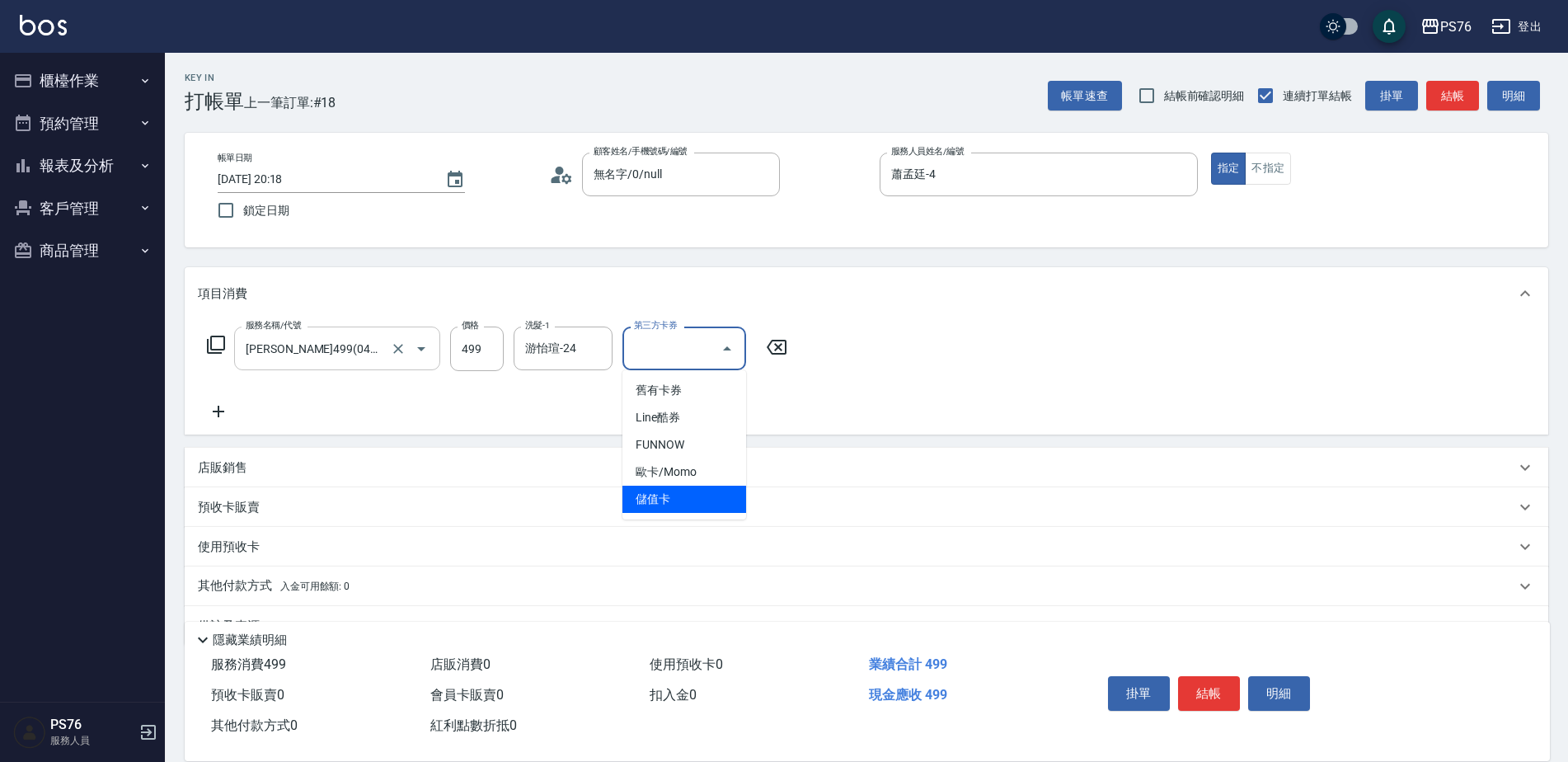
type input "儲值卡"
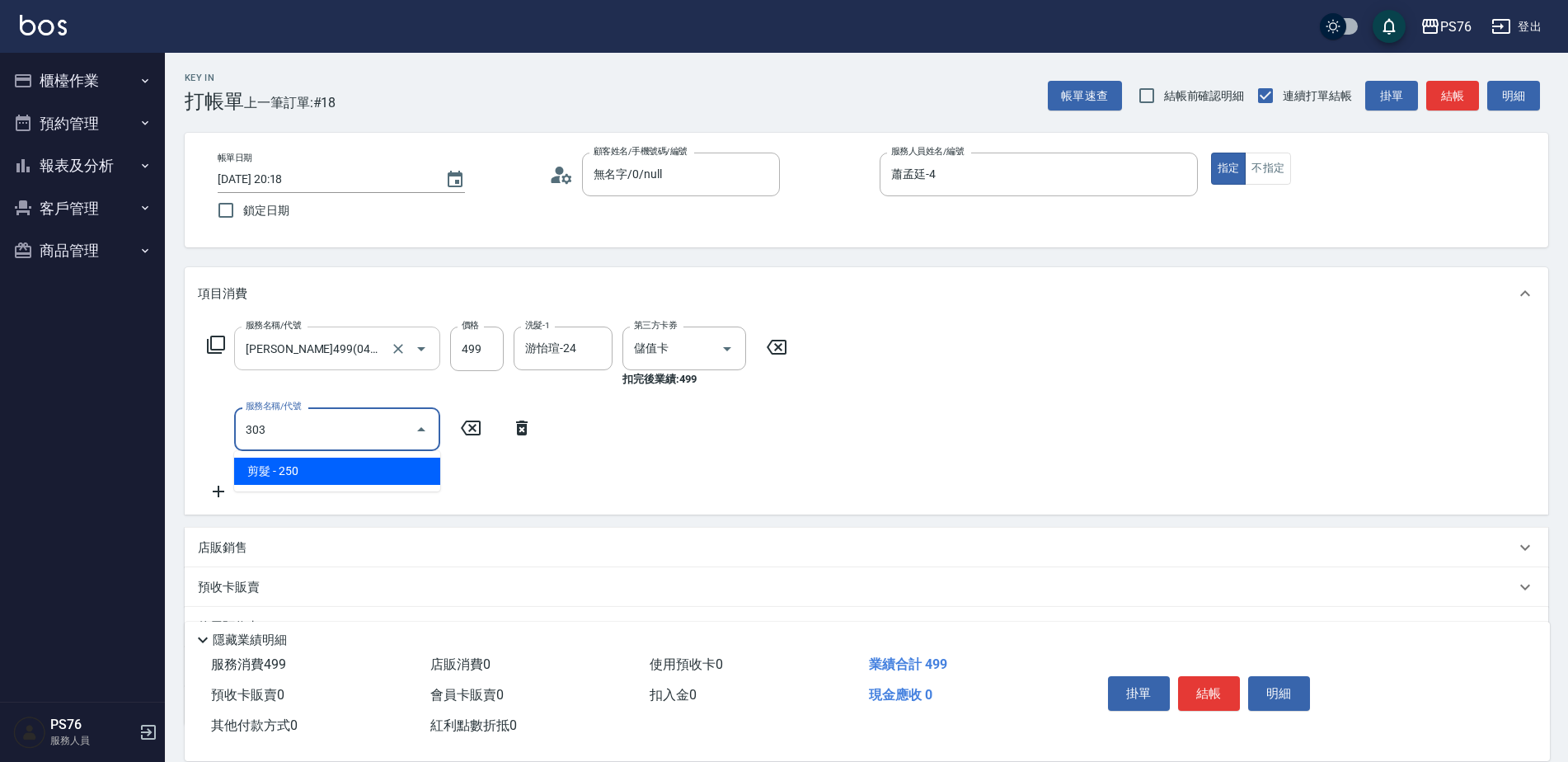
type input "剪髮(303)"
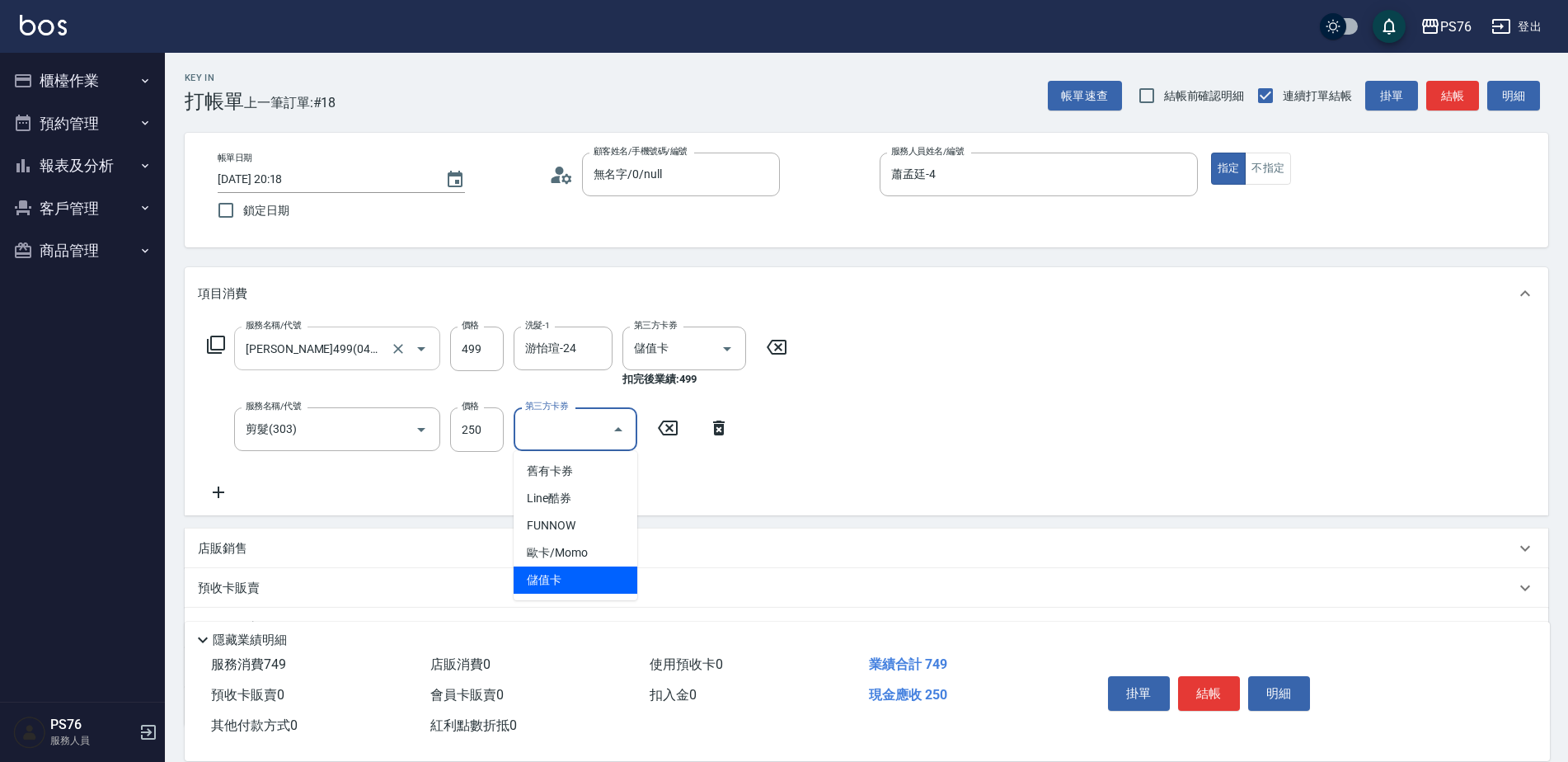
type input "儲值卡"
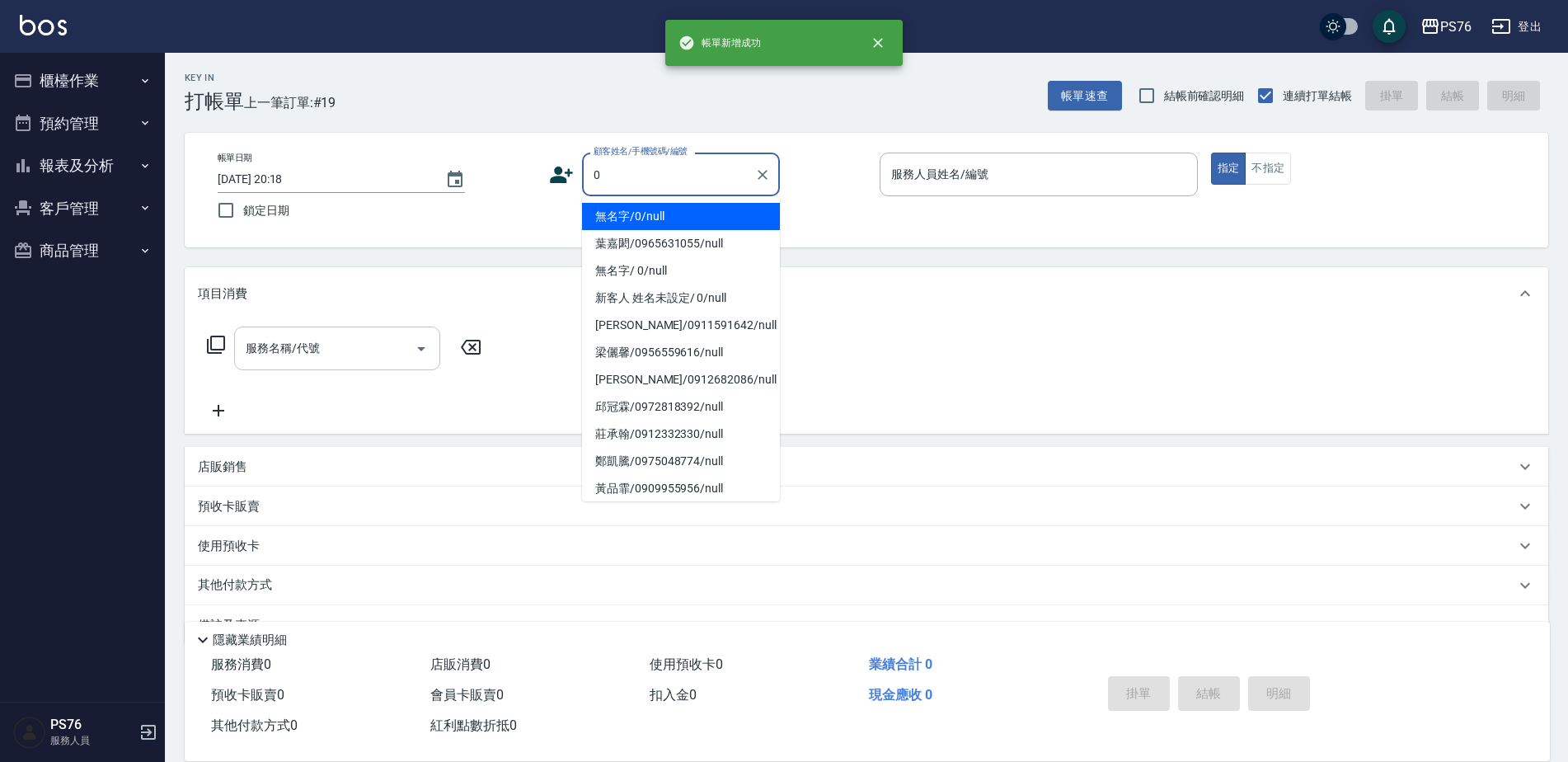
type input "無名字/0/null"
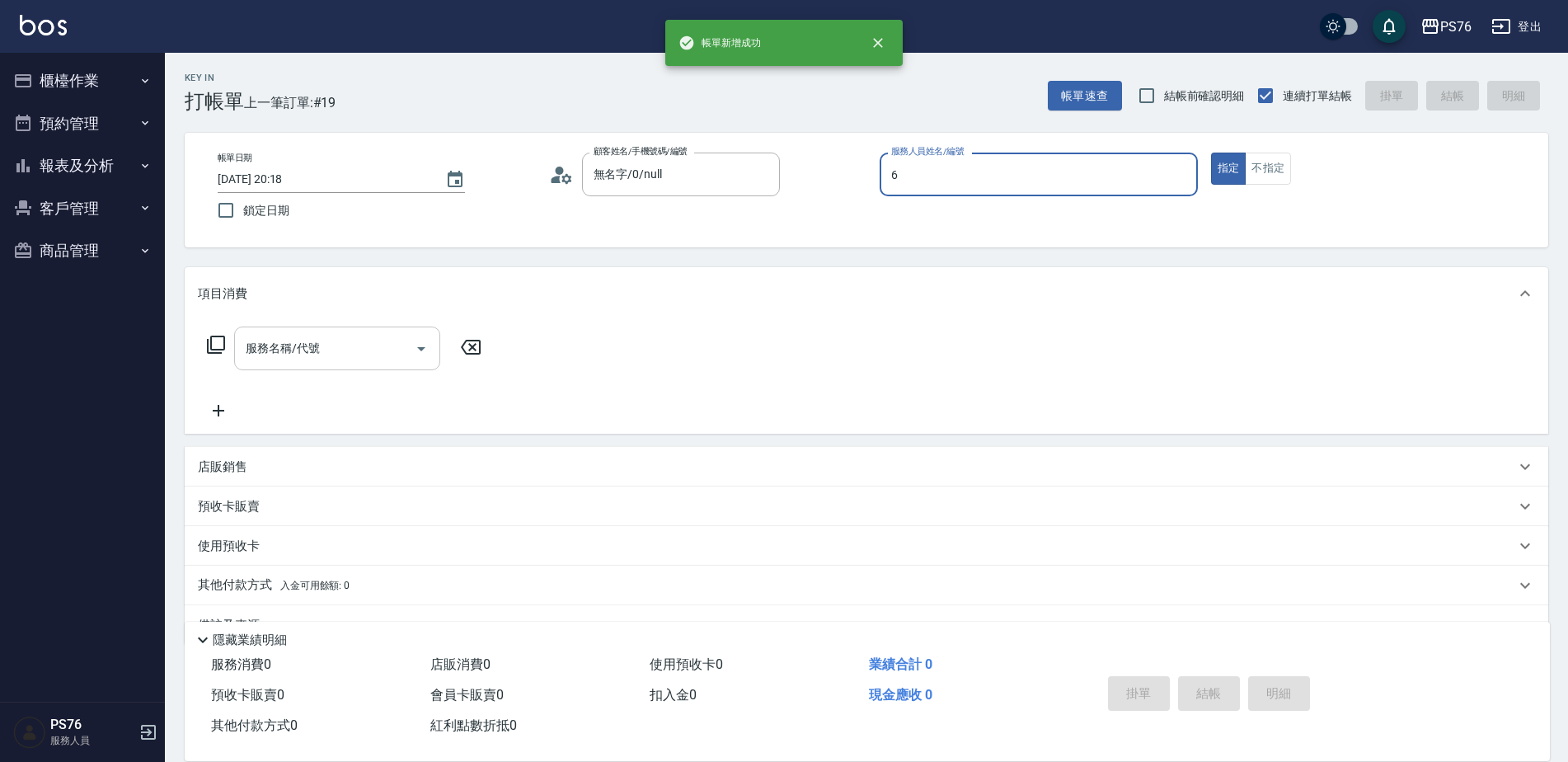
type input "洪彩娟-6"
click at [306, 355] on input "服務名稱/代號" at bounding box center [325, 348] width 167 height 29
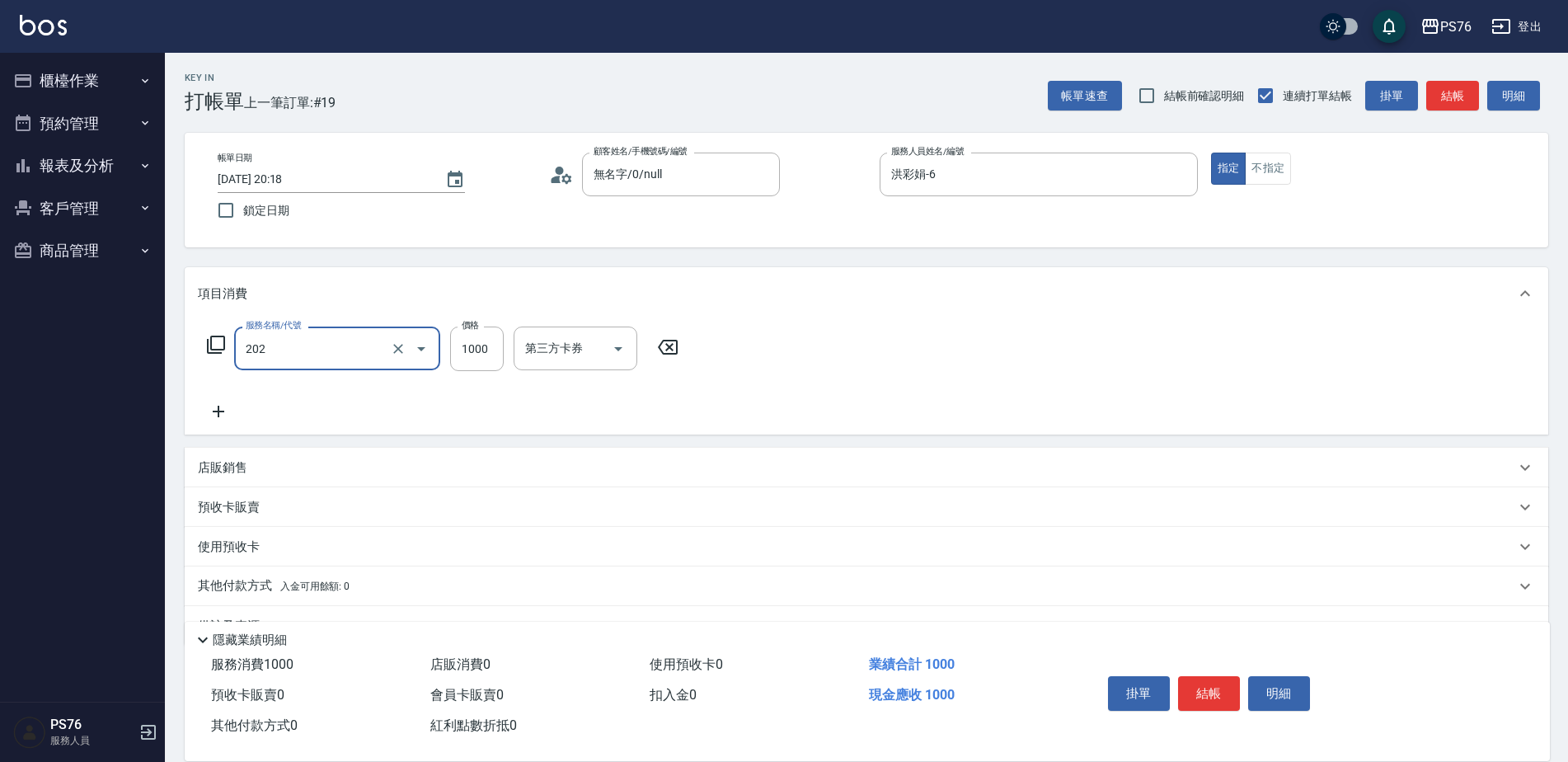
type input "燙髮(202)"
type input "1199"
type input "游怡瑄-24"
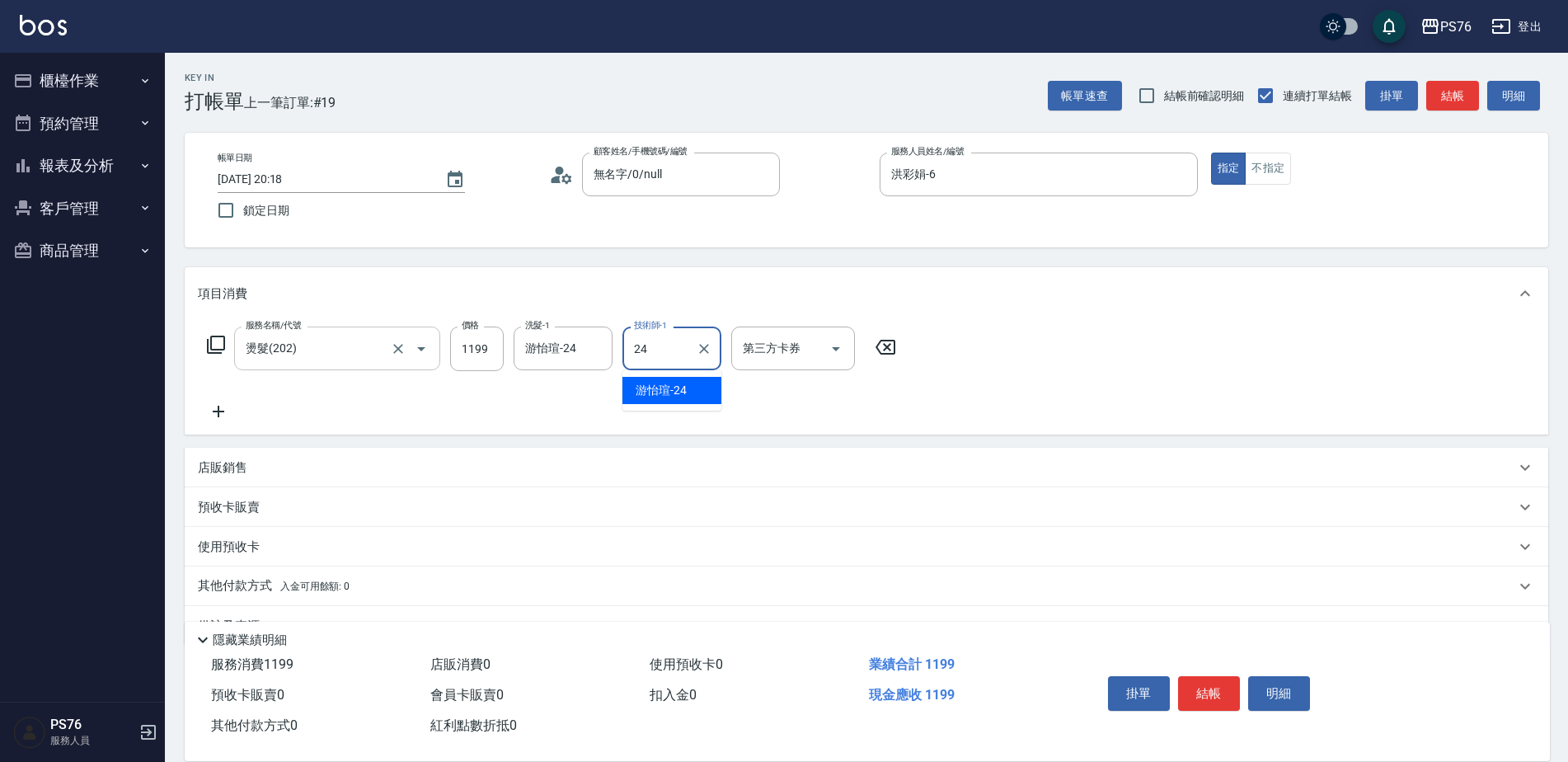
type input "游怡瑄-24"
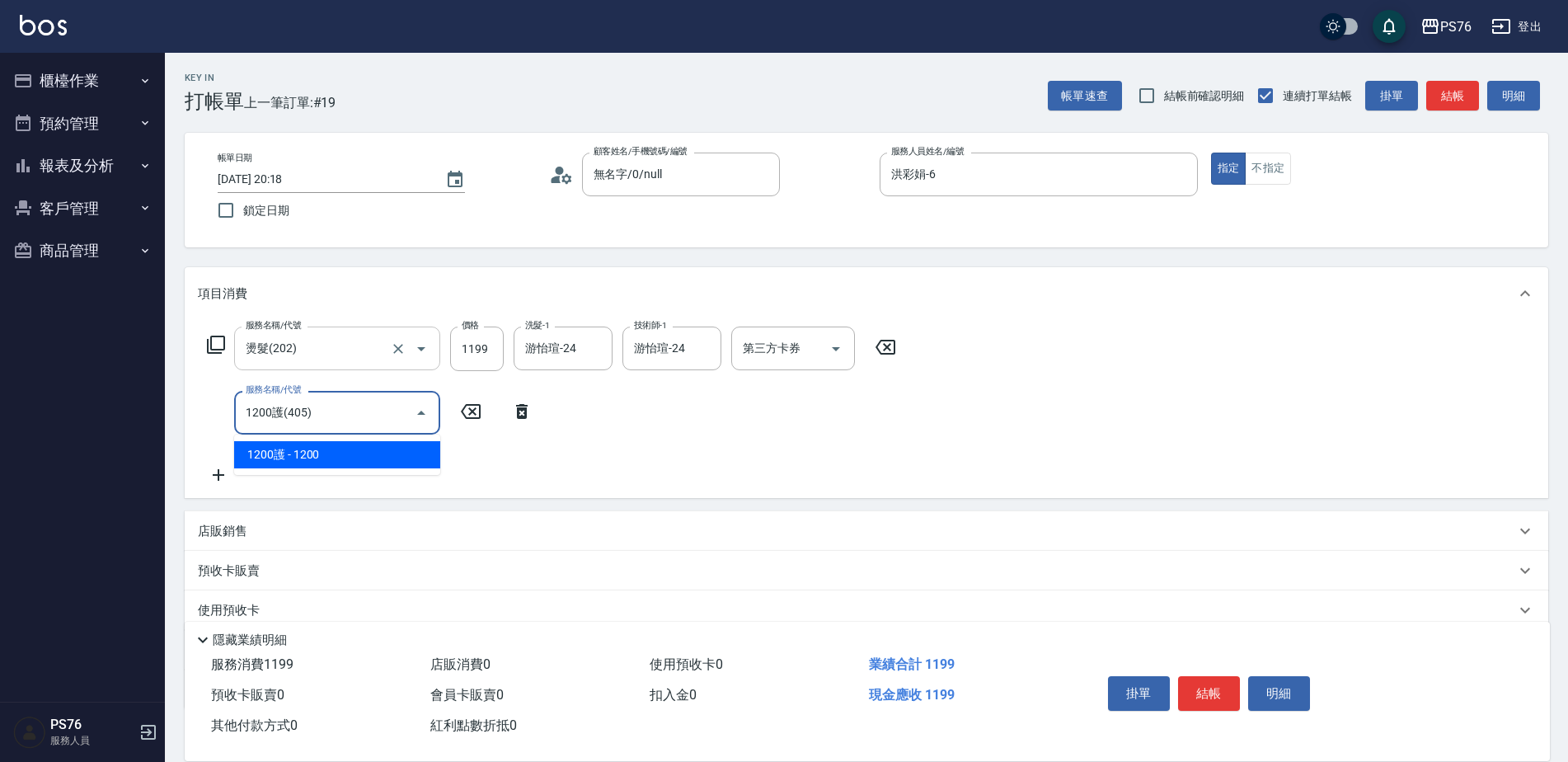
type input "1200護(405)"
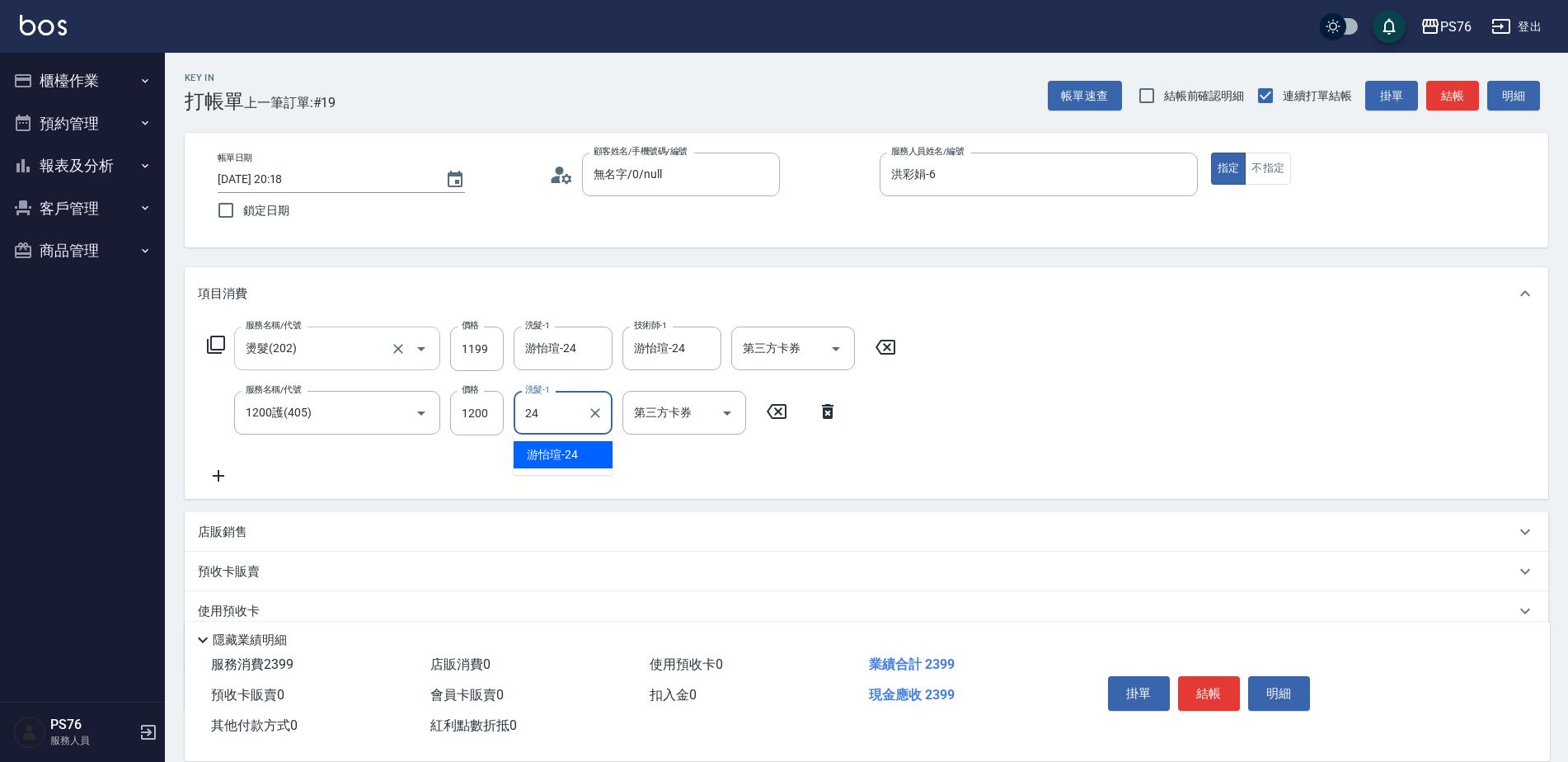
type input "游怡瑄-24"
click at [255, 522] on div "店販銷售" at bounding box center [866, 531] width 1364 height 40
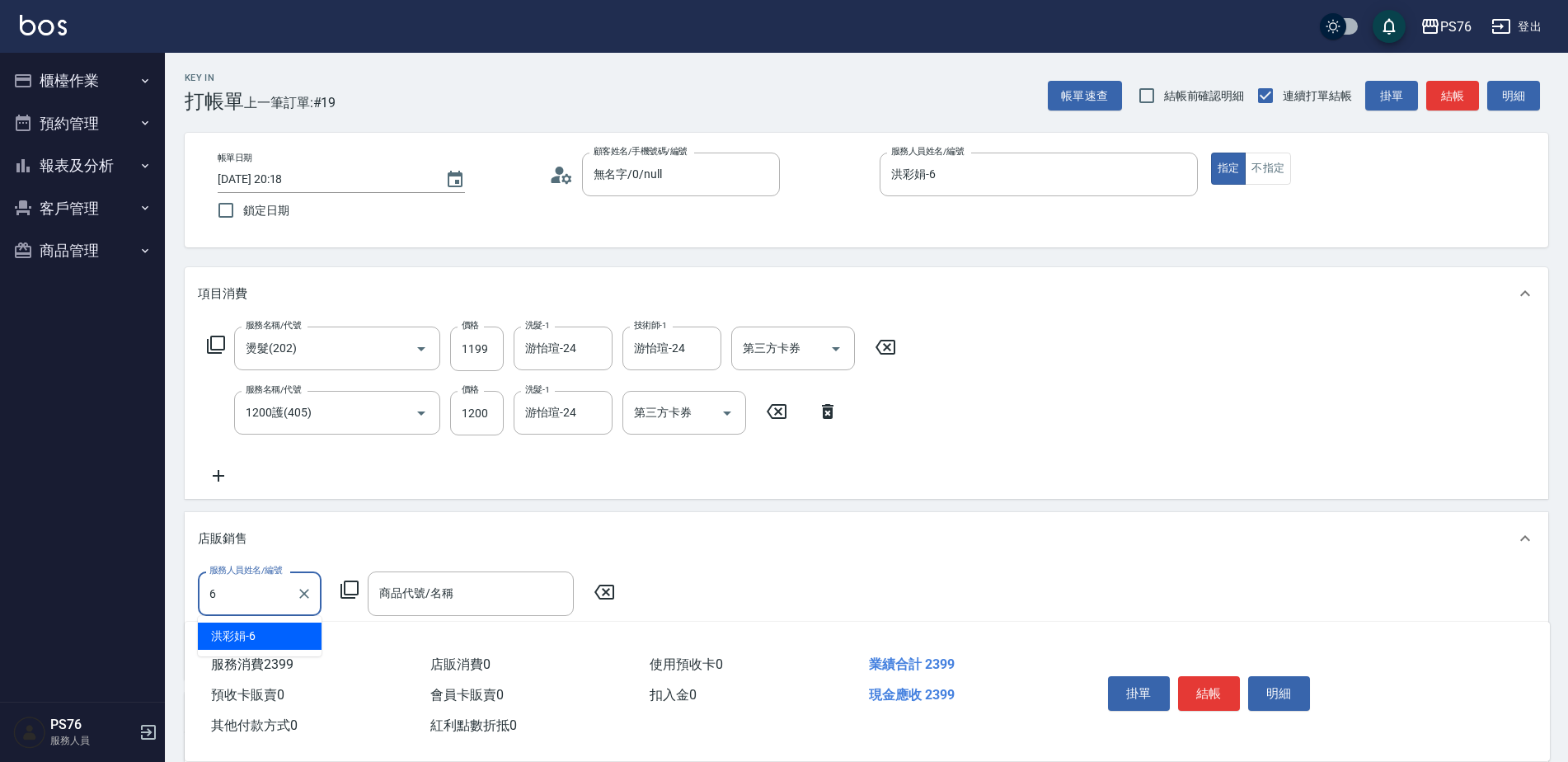
type input "洪彩娟-6"
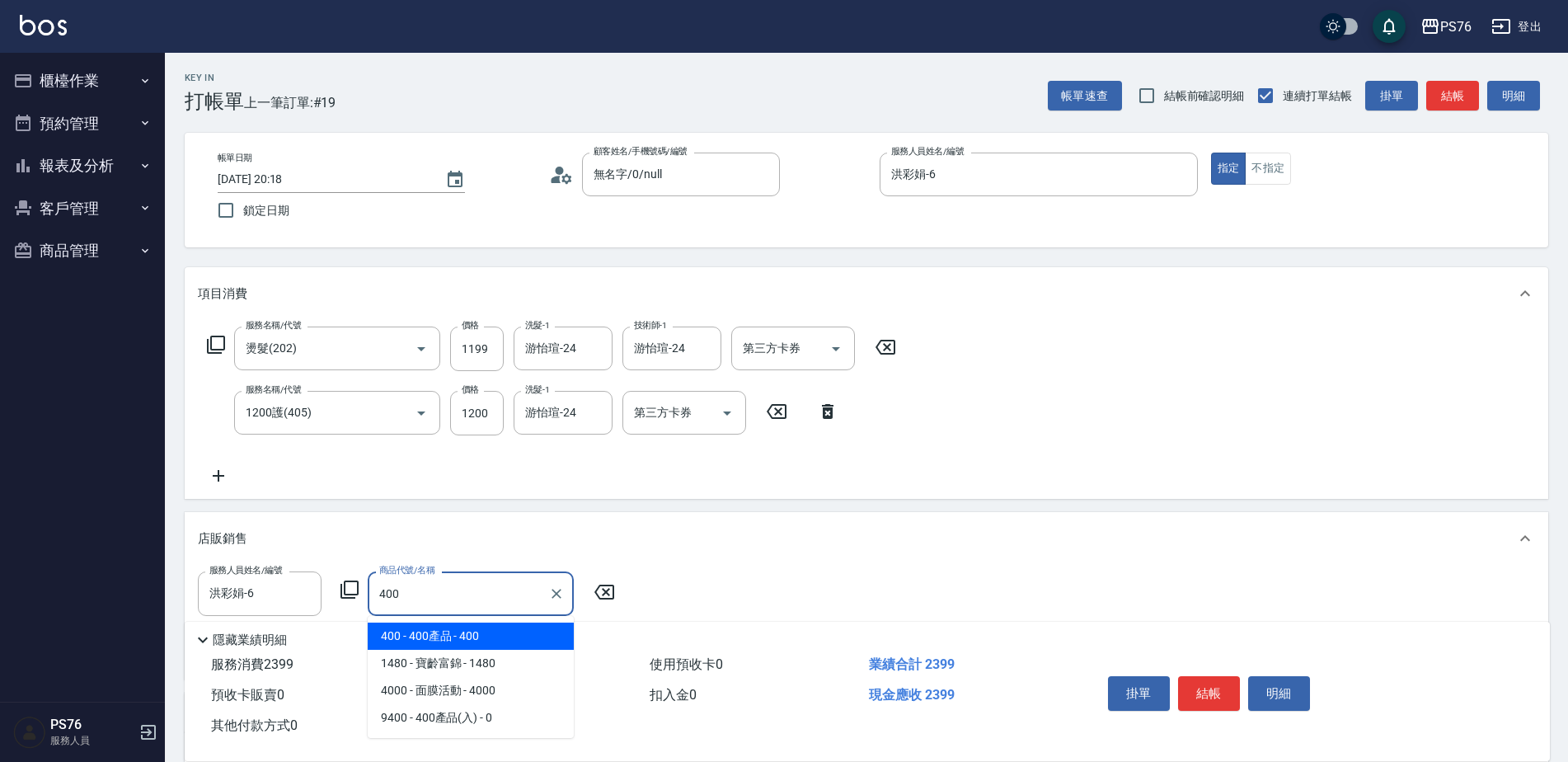
type input "400產品"
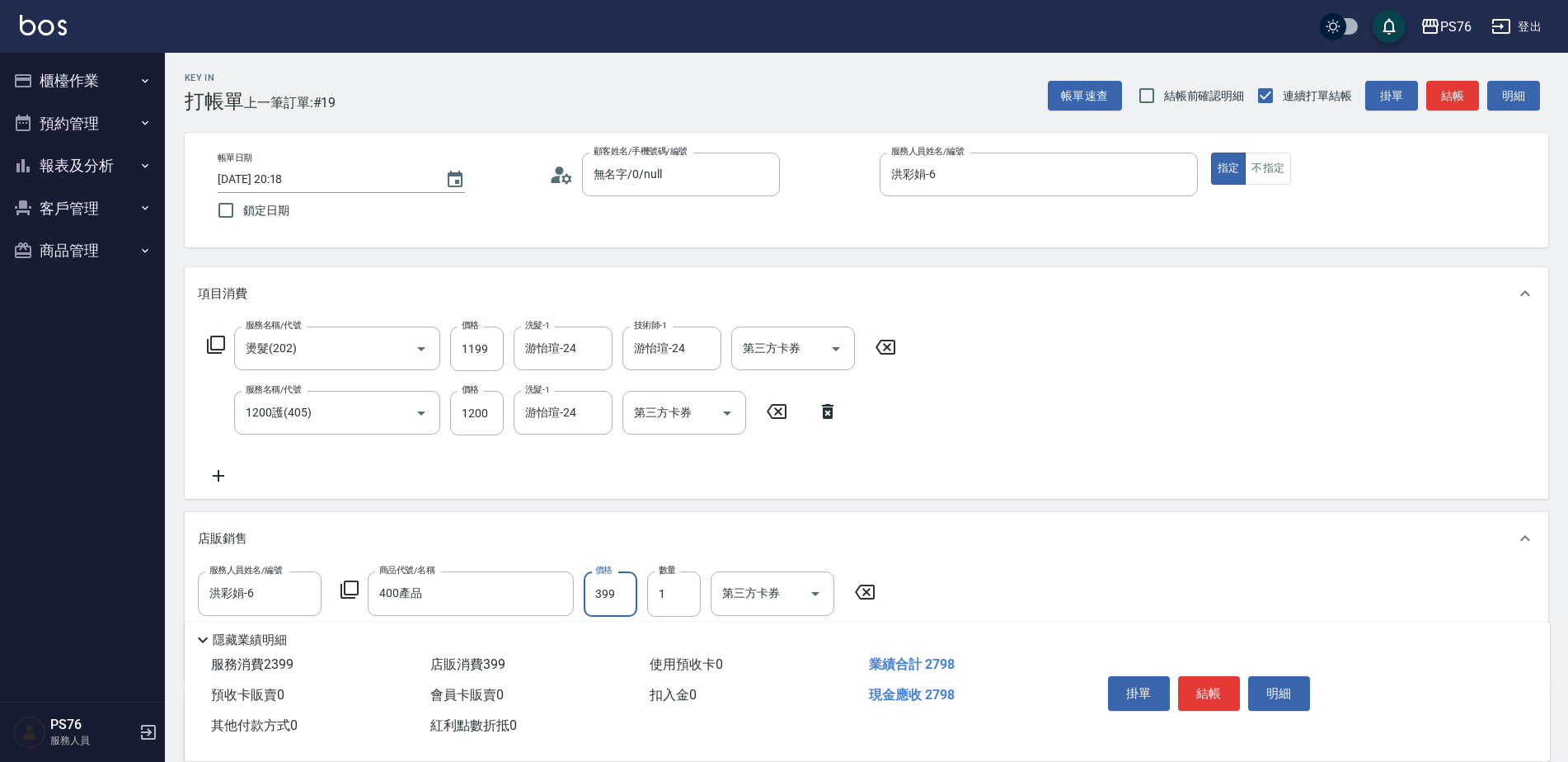
type input "399"
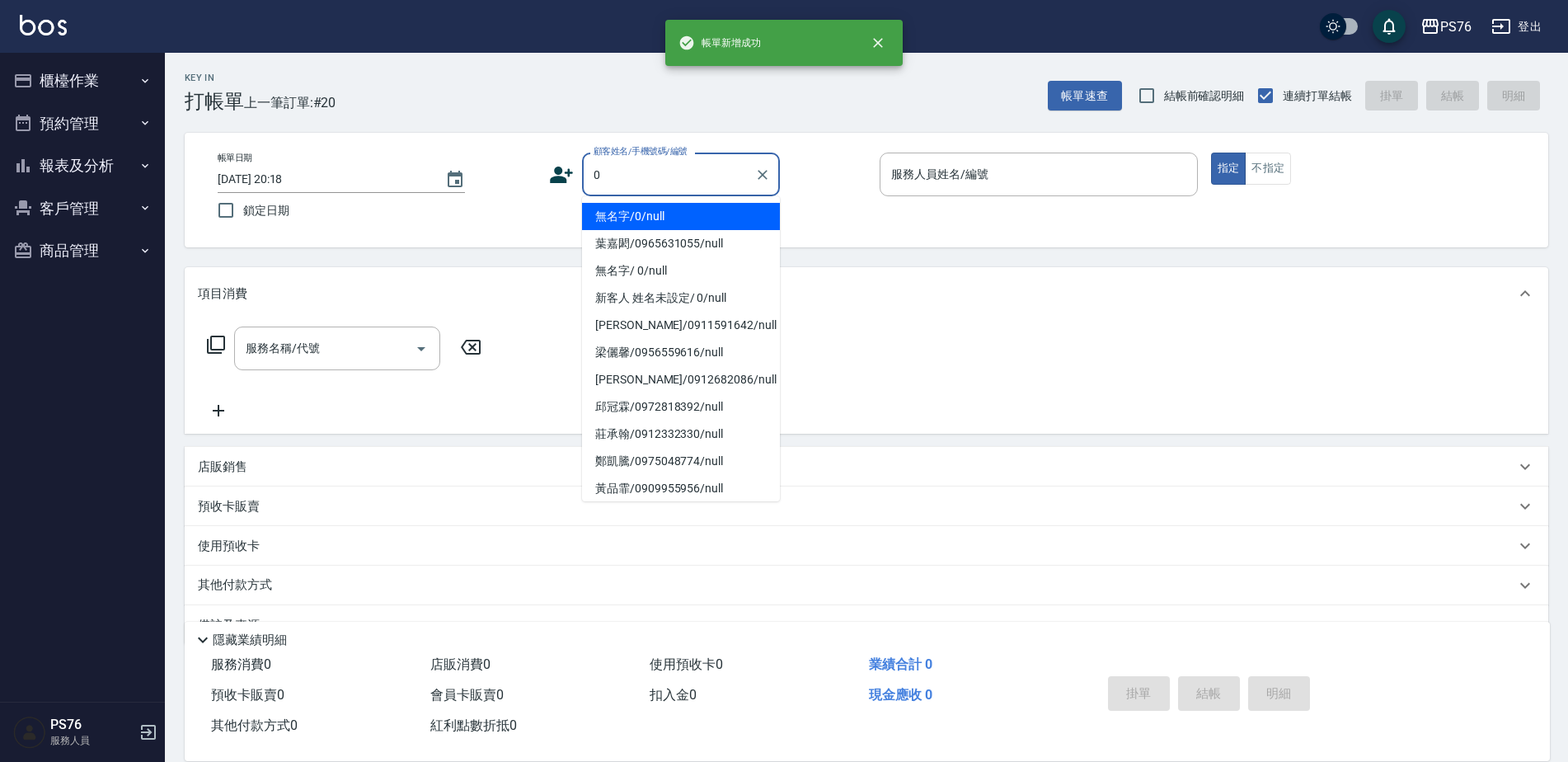
type input "無名字/0/null"
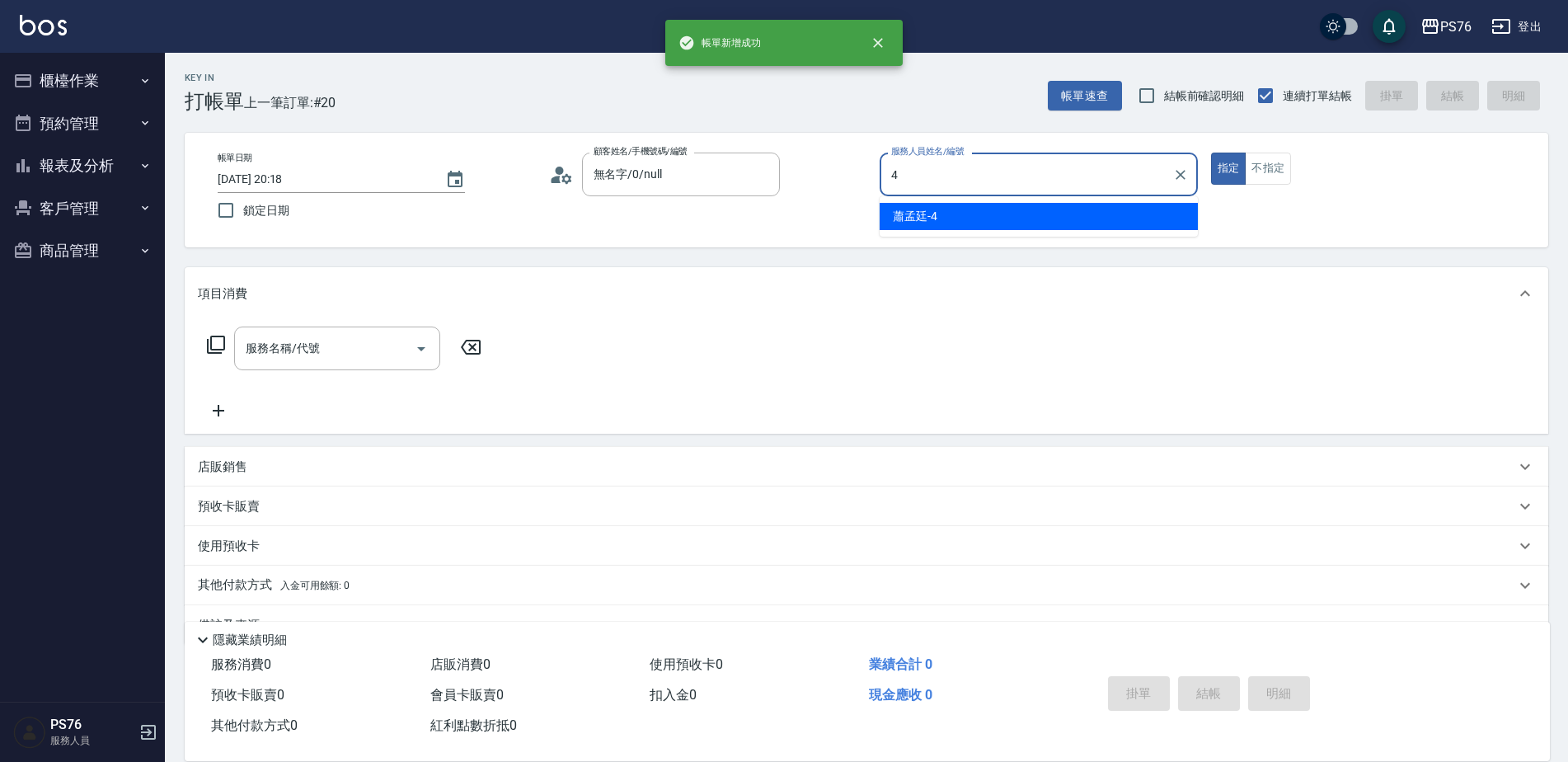
type input "蕭孟廷-4"
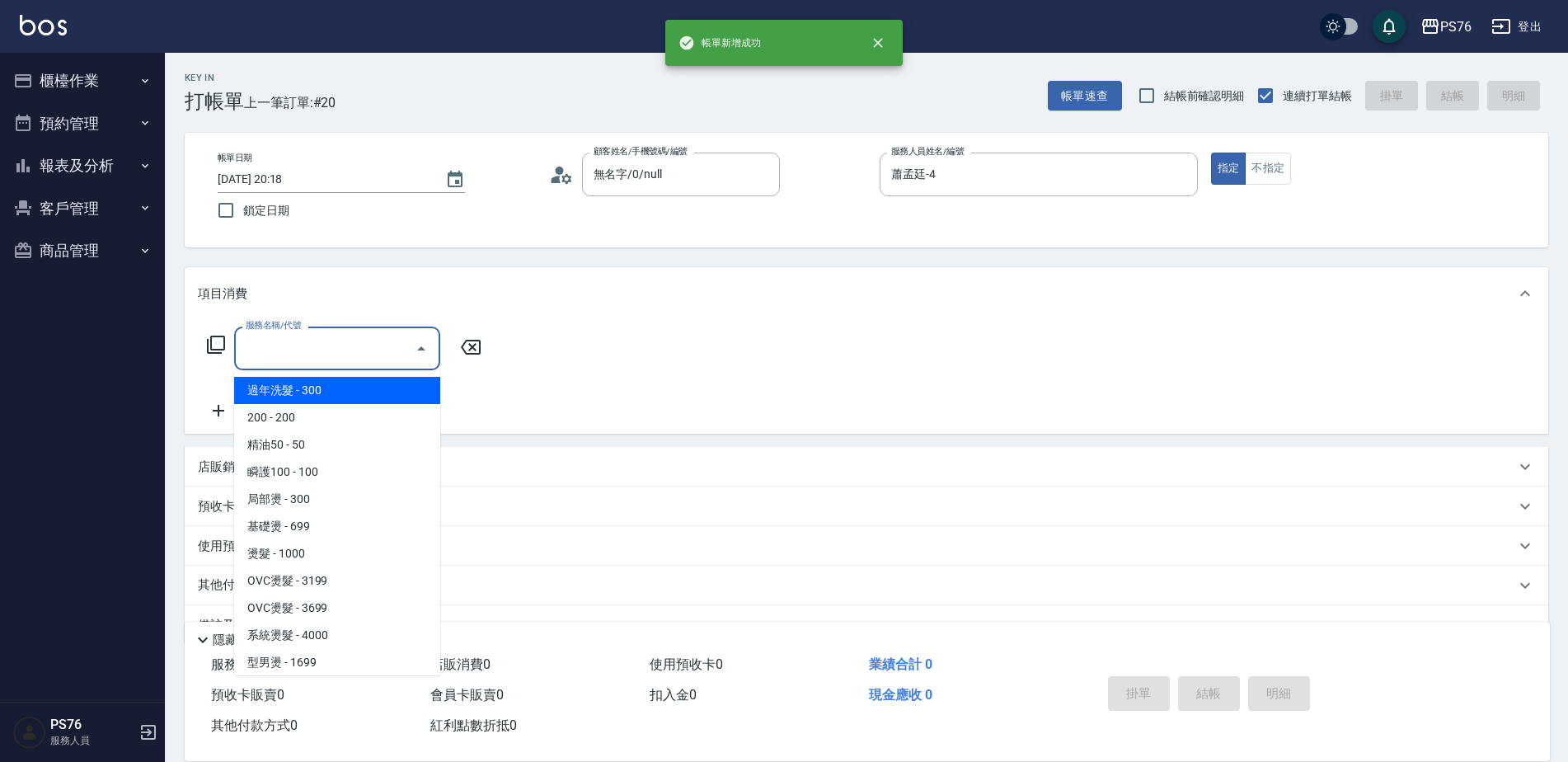
click at [305, 359] on input "服務名稱/代號" at bounding box center [325, 348] width 167 height 29
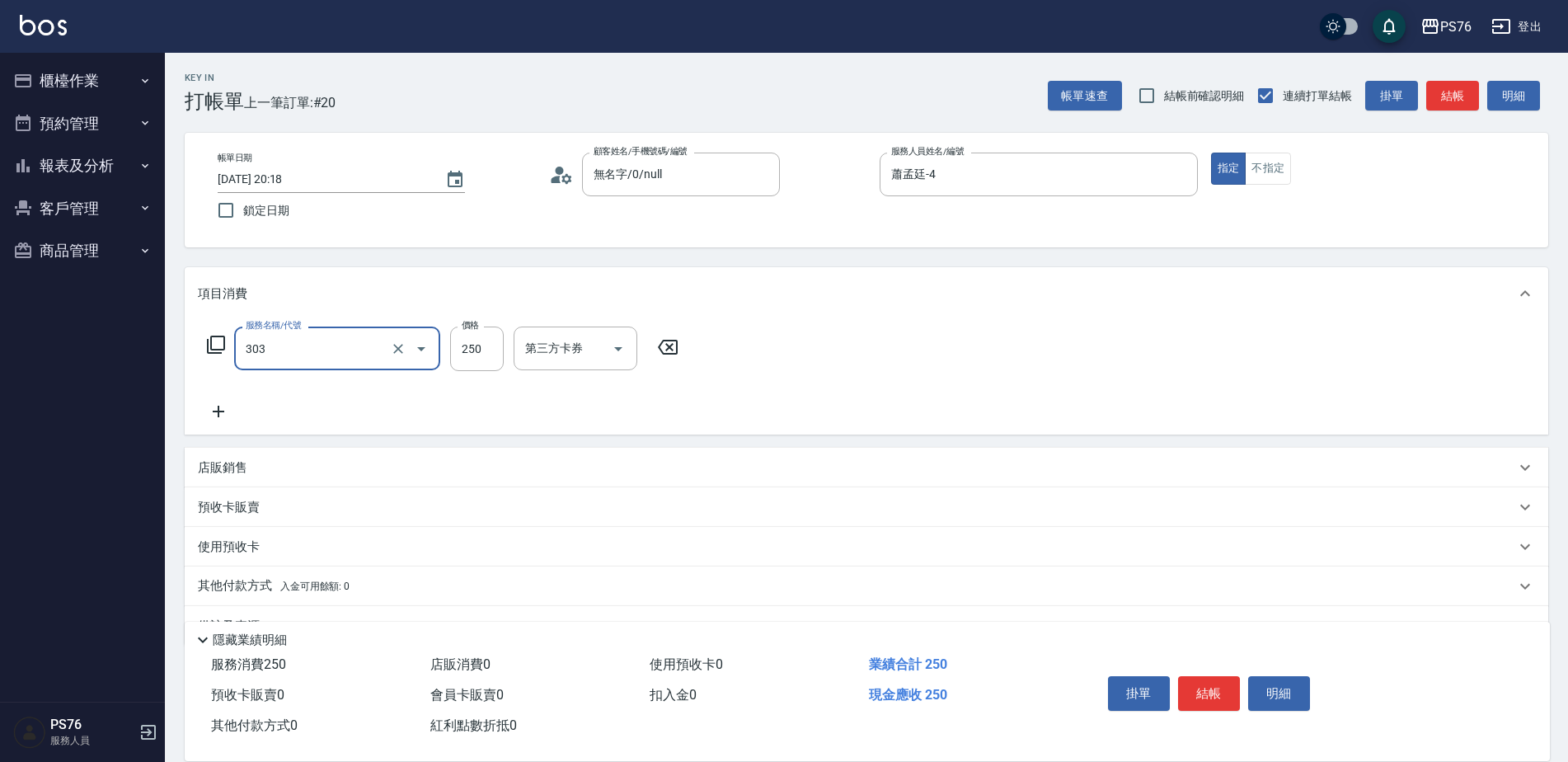
type input "剪髮(303)"
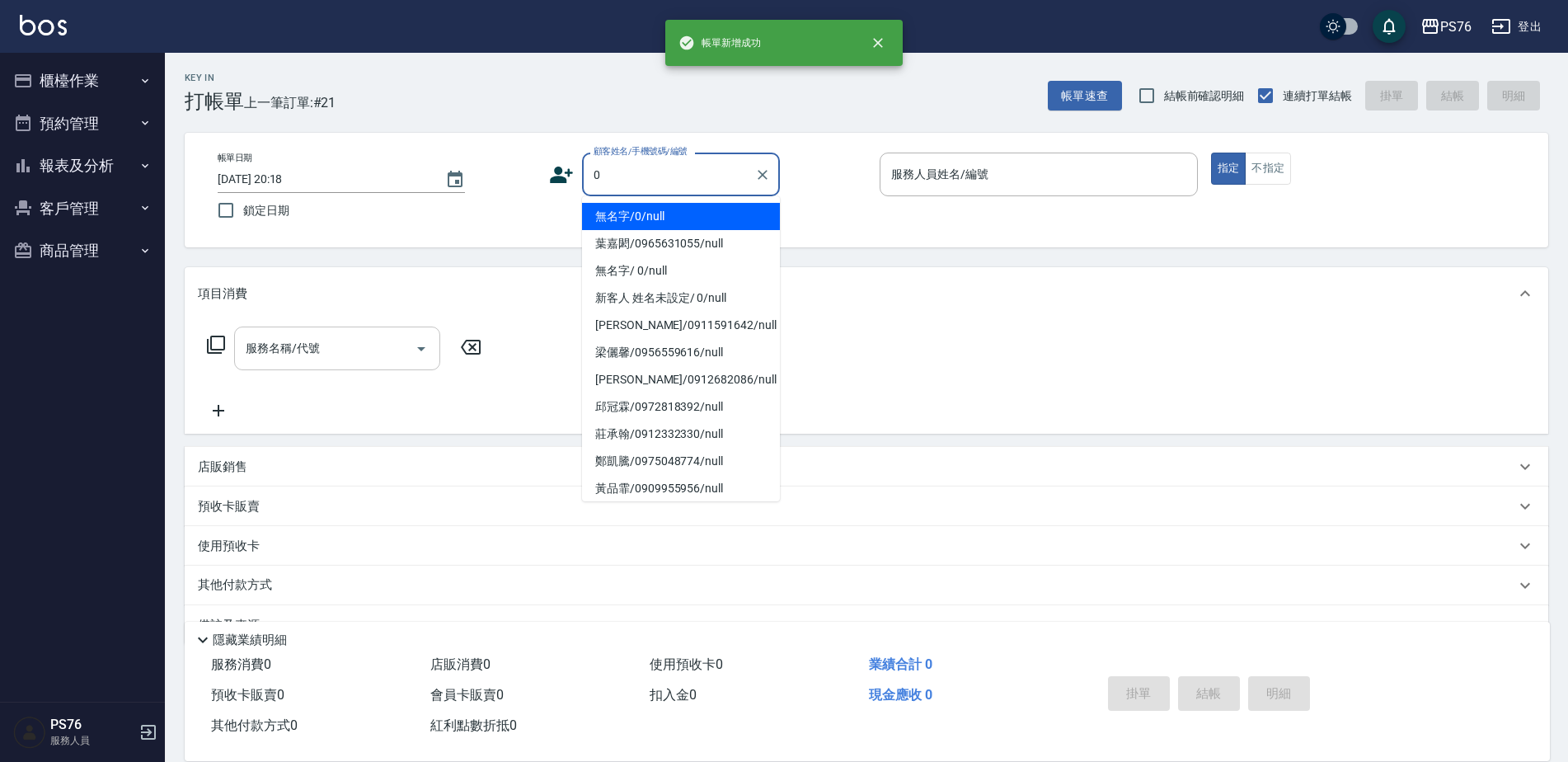
type input "無名字/0/null"
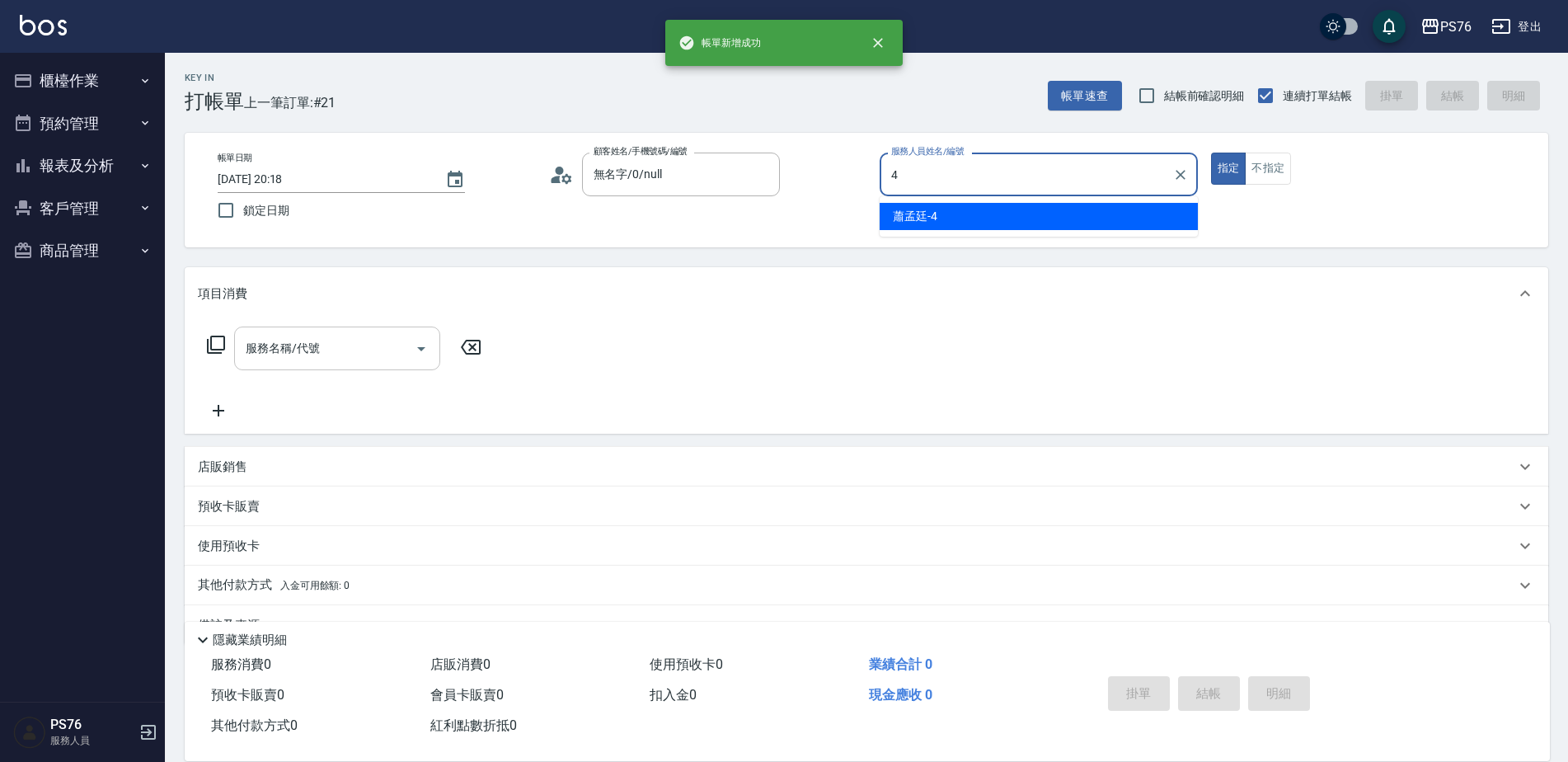
type input "蕭孟廷-4"
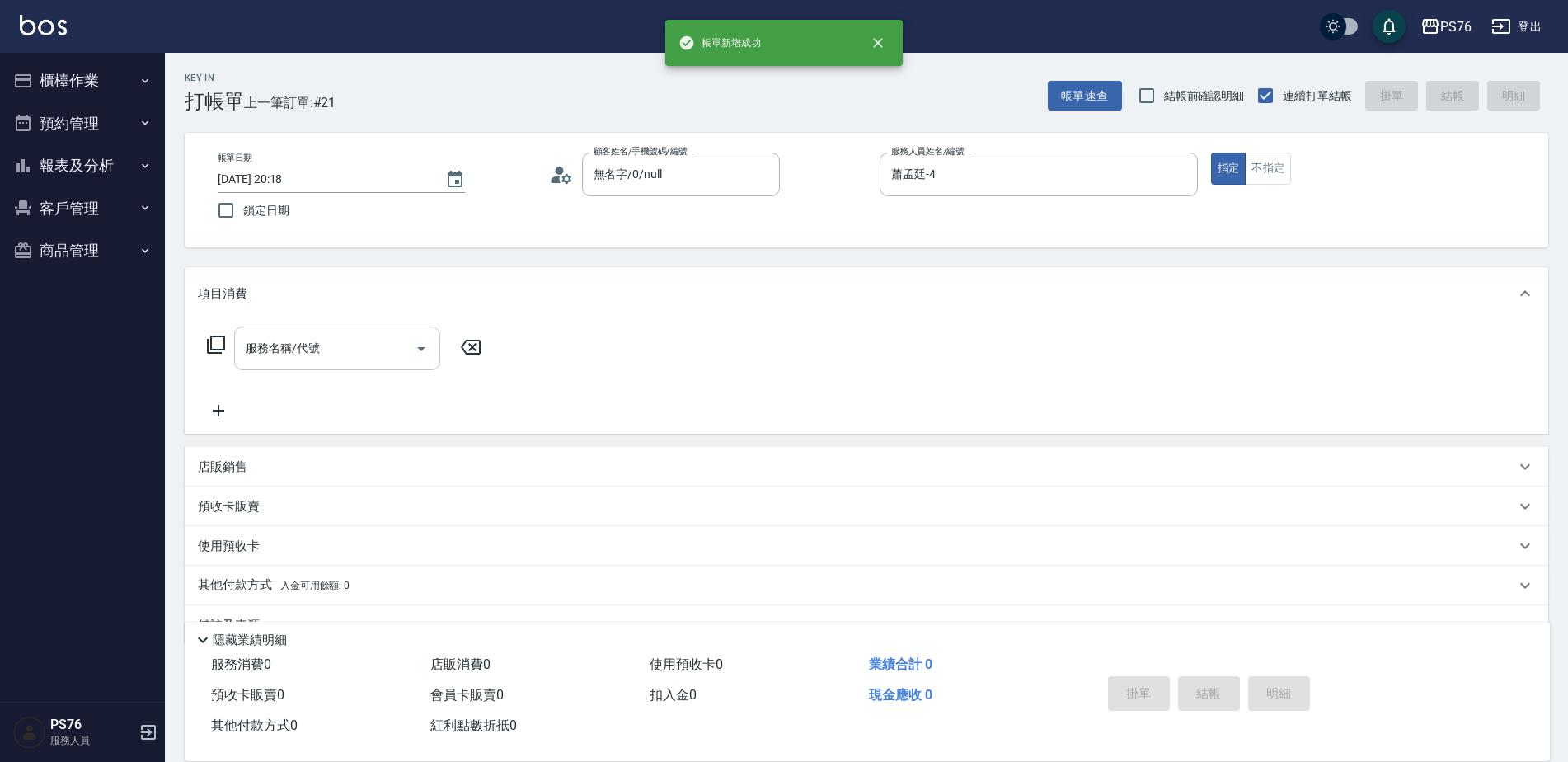
click at [305, 359] on input "服務名稱/代號" at bounding box center [325, 348] width 167 height 29
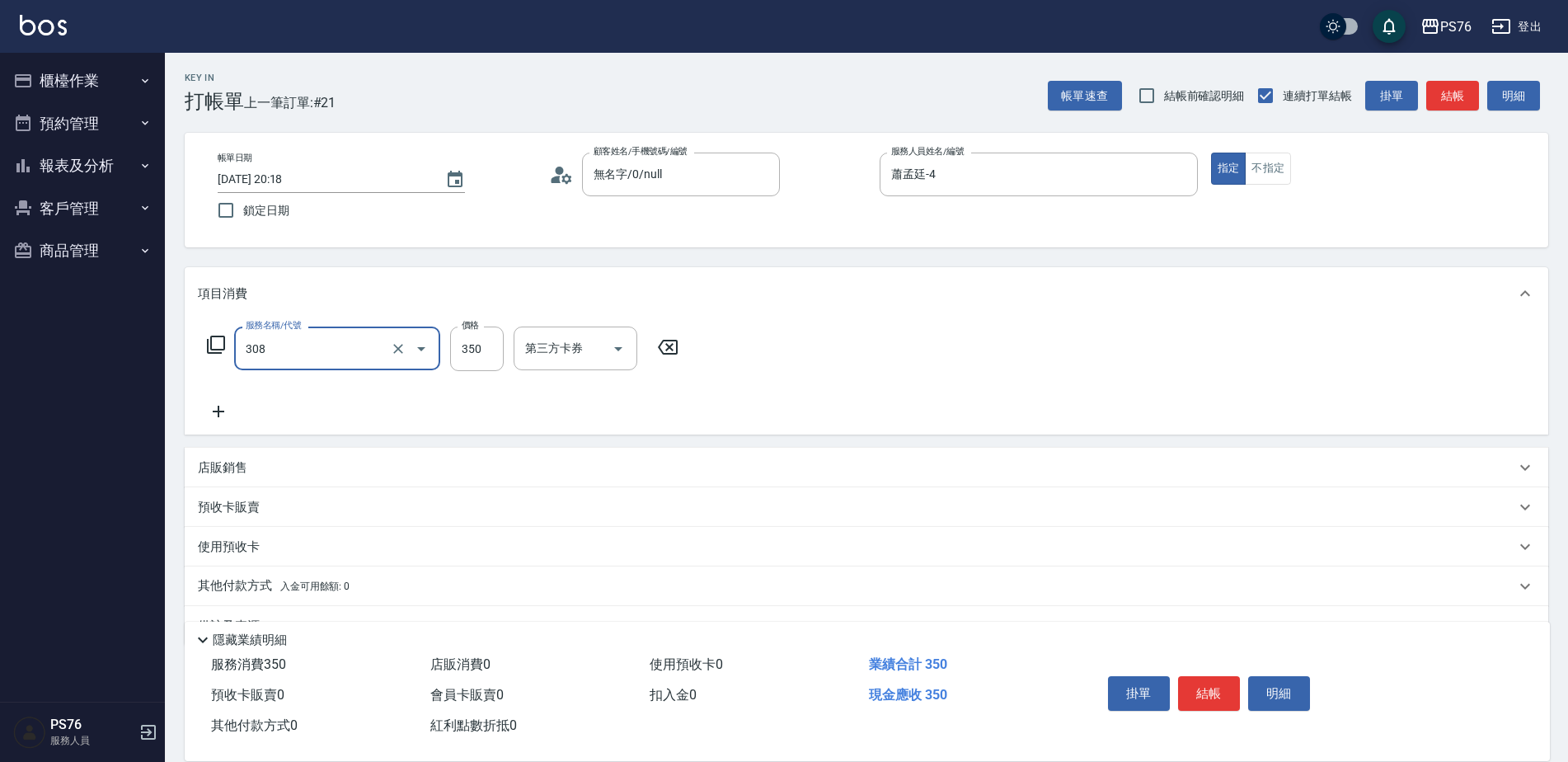
type input "洗+剪(308)"
type input "蕭孟廷-4"
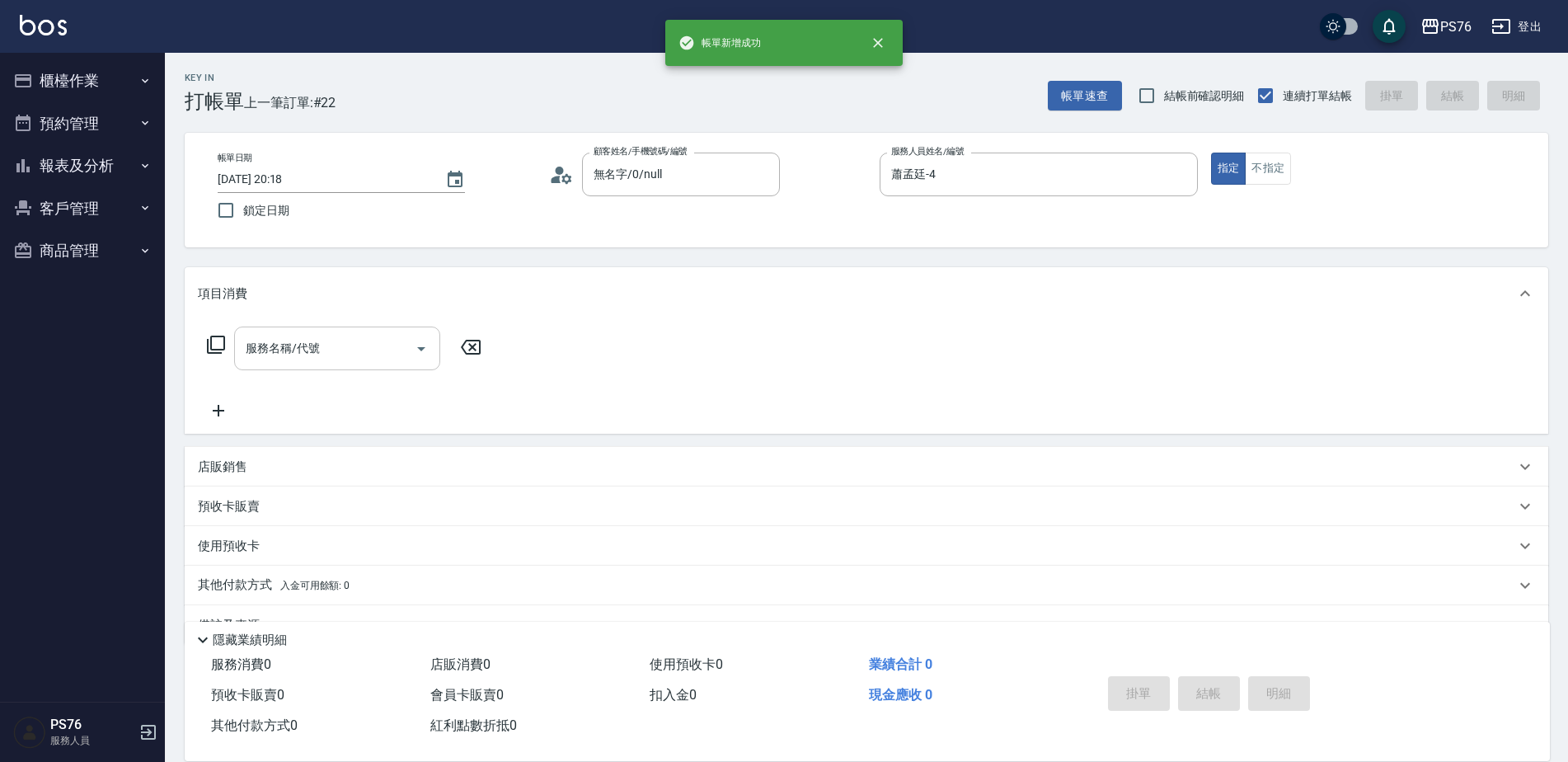
click at [305, 359] on input "服務名稱/代號" at bounding box center [325, 348] width 167 height 29
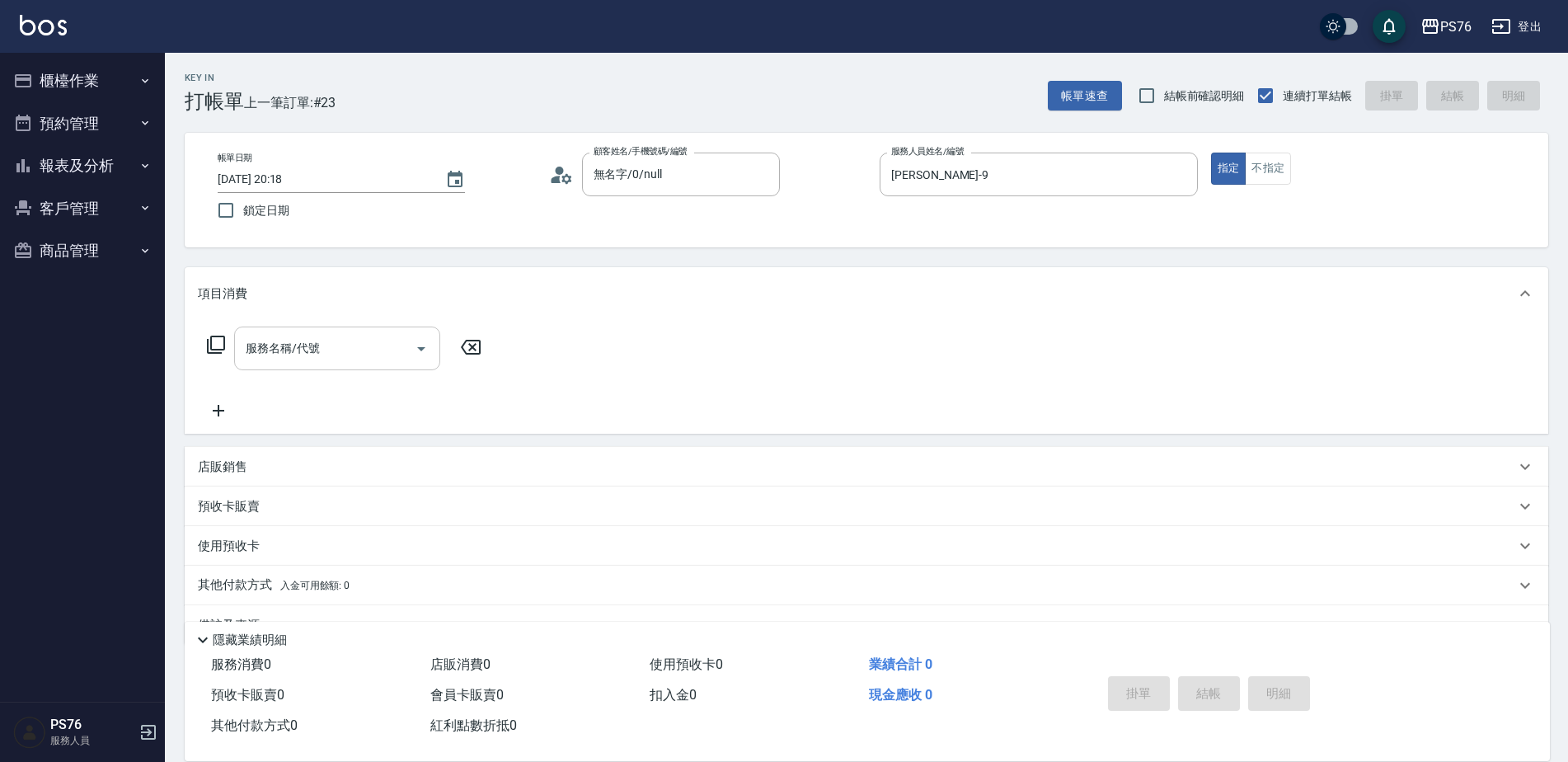
click at [318, 346] on input "服務名稱/代號" at bounding box center [325, 348] width 167 height 29
